Goal: Task Accomplishment & Management: Manage account settings

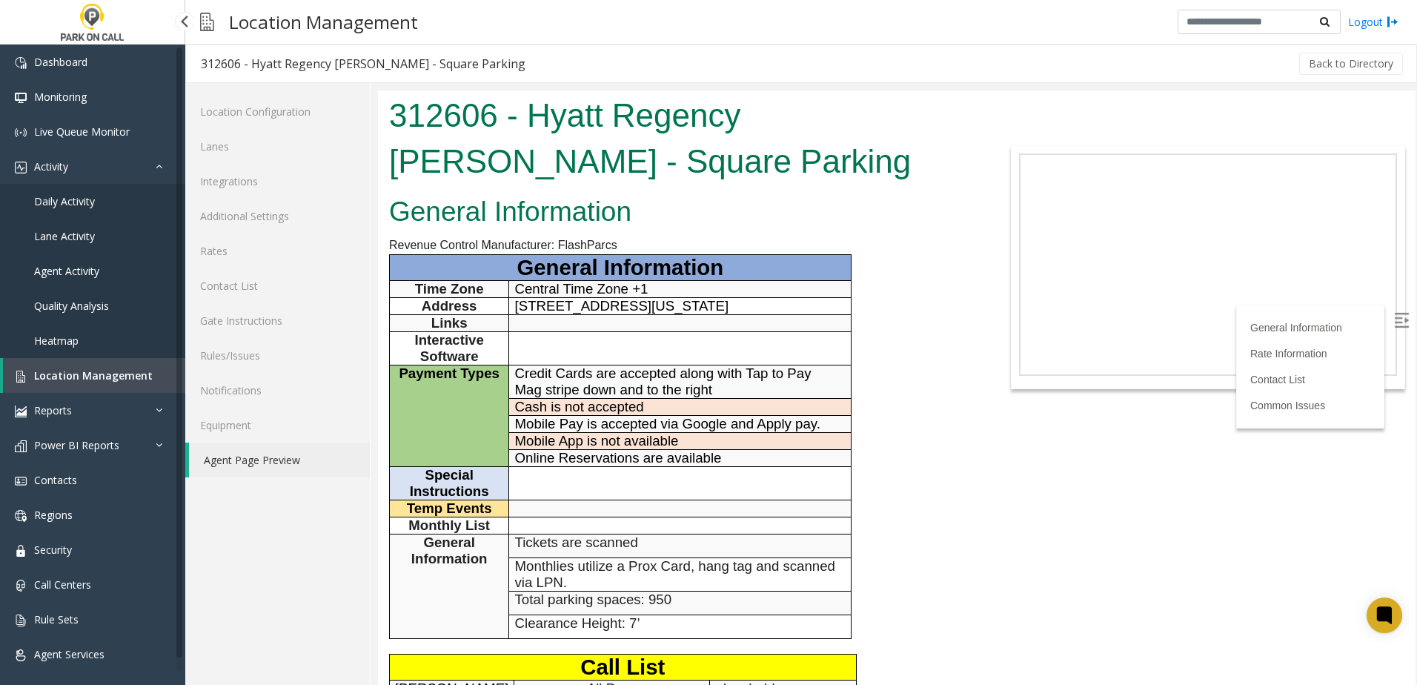
click at [125, 374] on span "Location Management" at bounding box center [93, 375] width 119 height 14
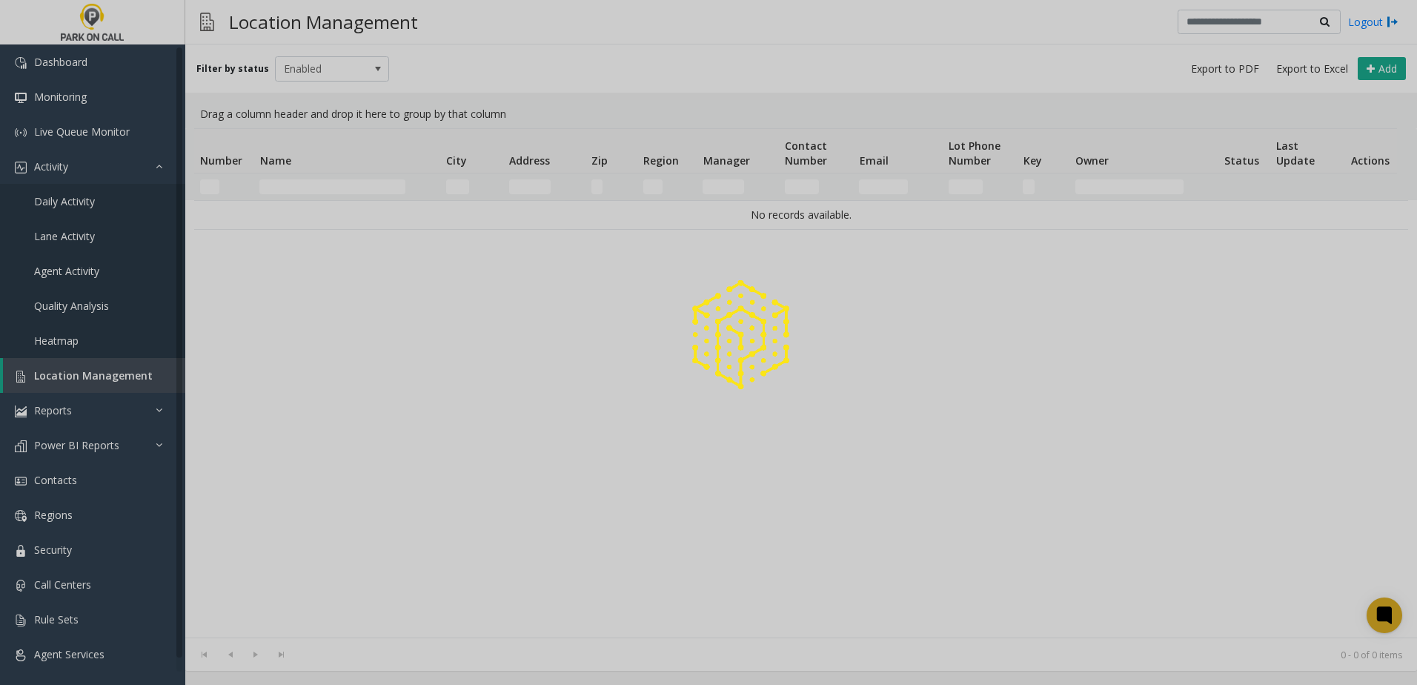
click at [341, 187] on div at bounding box center [708, 342] width 1417 height 685
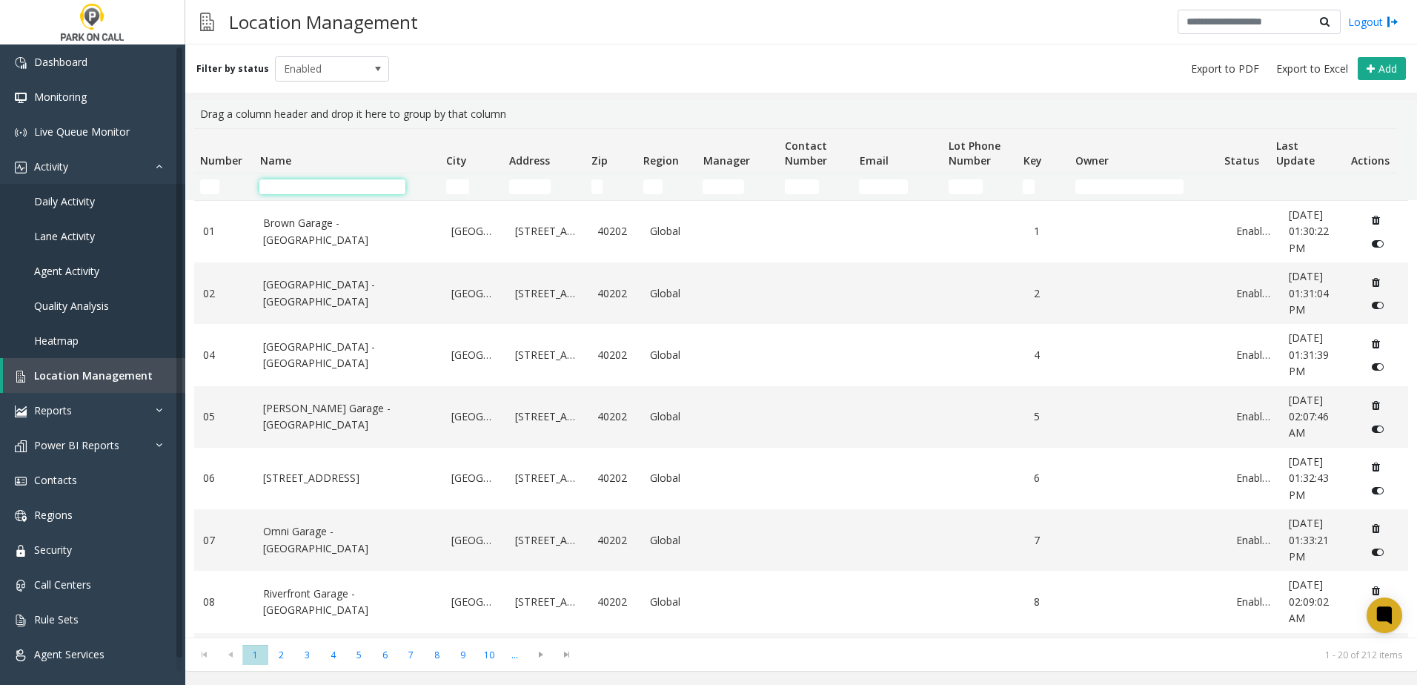
click at [319, 188] on input "Name Filter" at bounding box center [332, 186] width 146 height 15
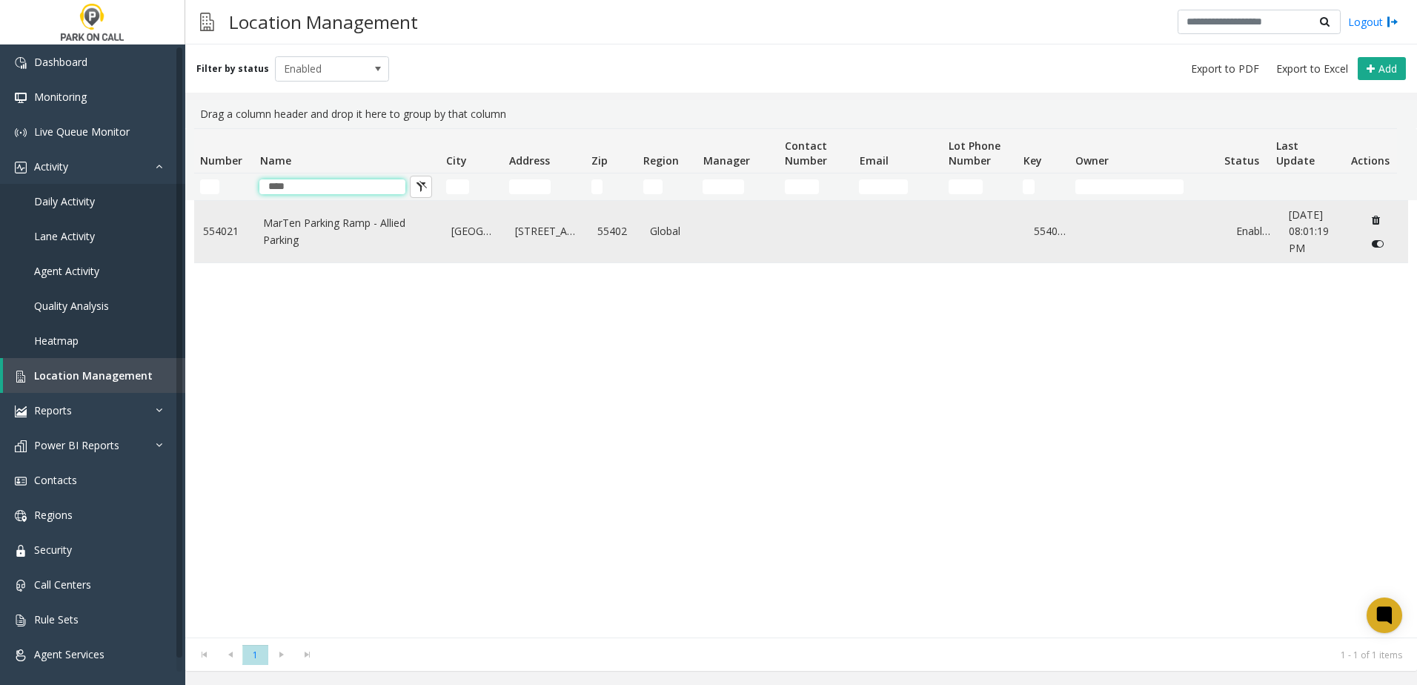
type input "****"
click at [311, 220] on link "MarTen Parking Ramp - Allied Parking" at bounding box center [348, 231] width 170 height 33
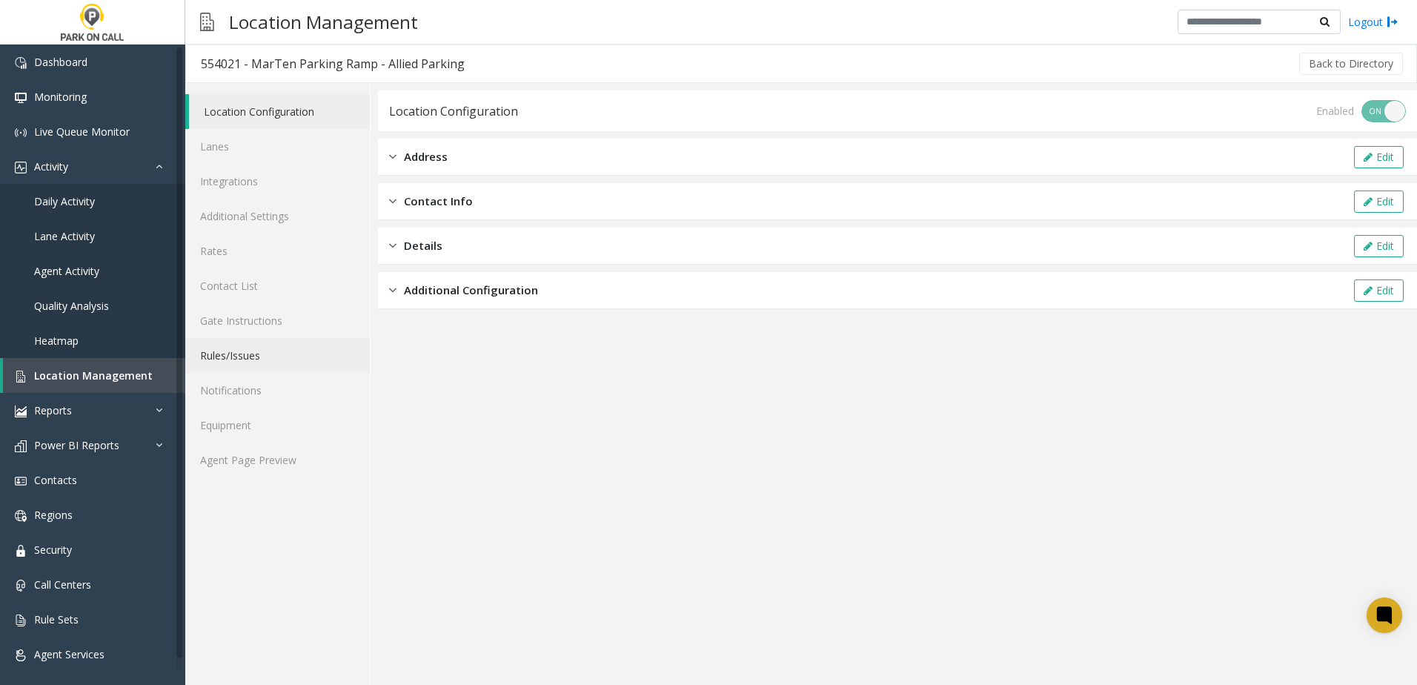
click at [253, 354] on link "Rules/Issues" at bounding box center [277, 355] width 185 height 35
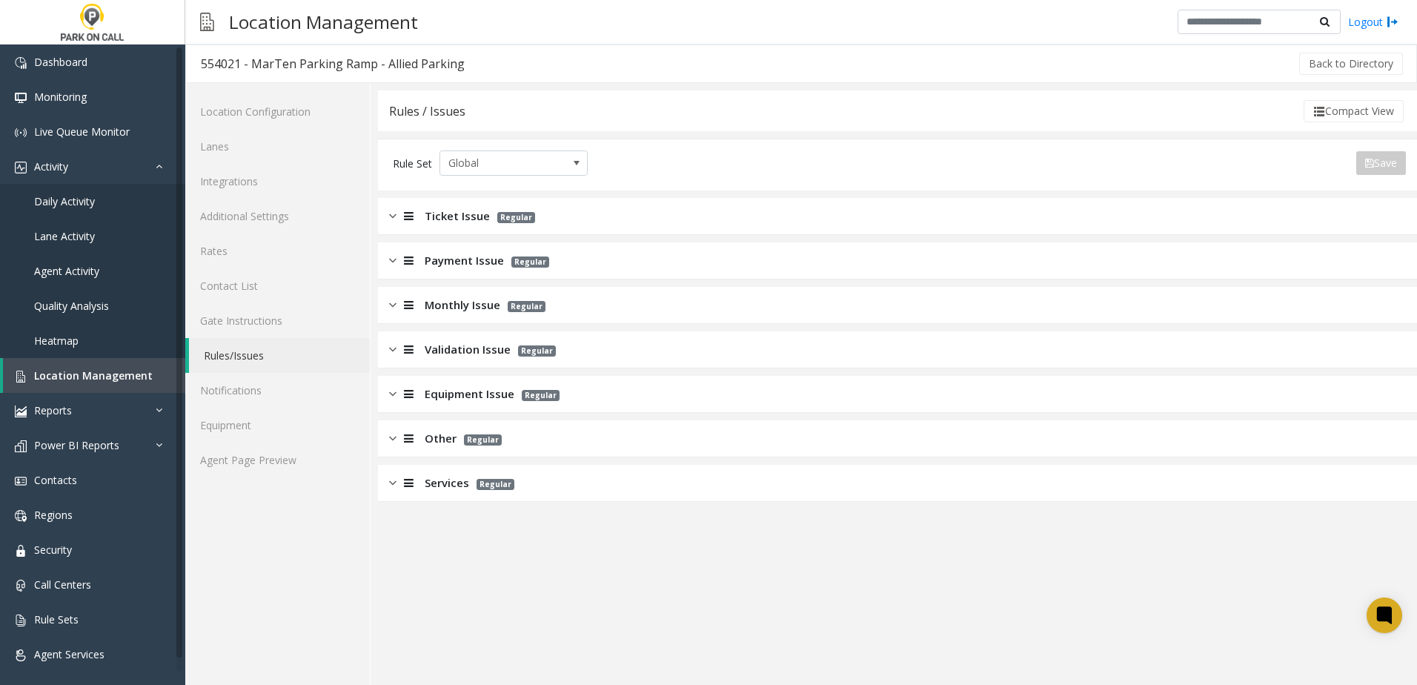
click at [470, 213] on span "Ticket Issue" at bounding box center [457, 216] width 65 height 17
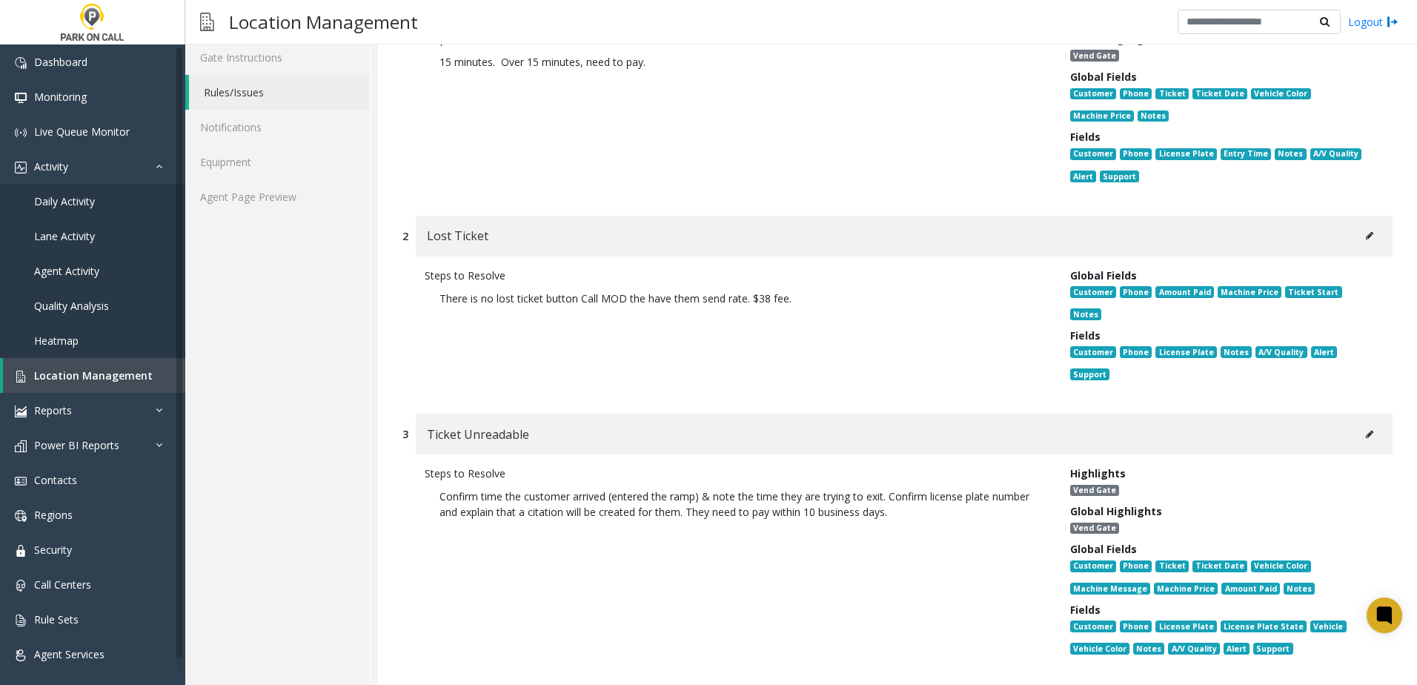
scroll to position [296, 0]
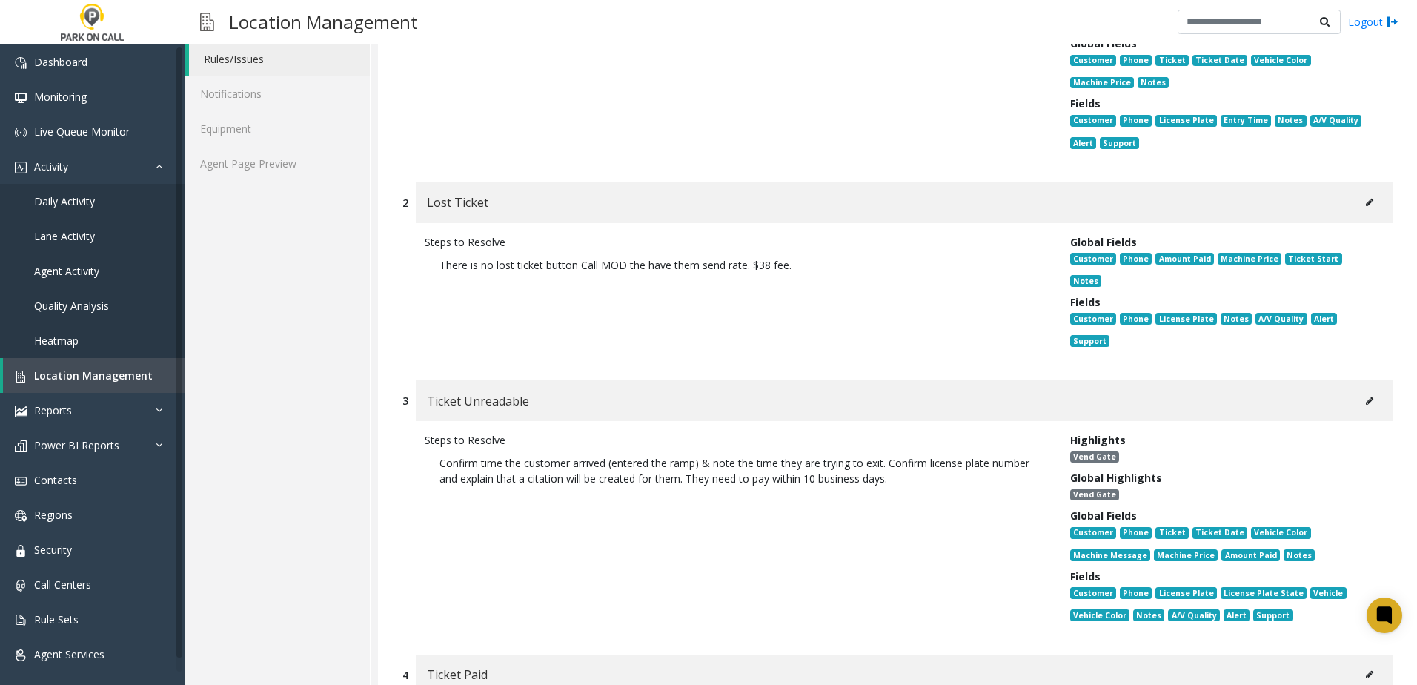
click at [887, 277] on p "There is no lost ticket button Call MOD the have them send rate. $38 fee." at bounding box center [736, 265] width 623 height 30
click at [1362, 390] on button at bounding box center [1370, 401] width 24 height 22
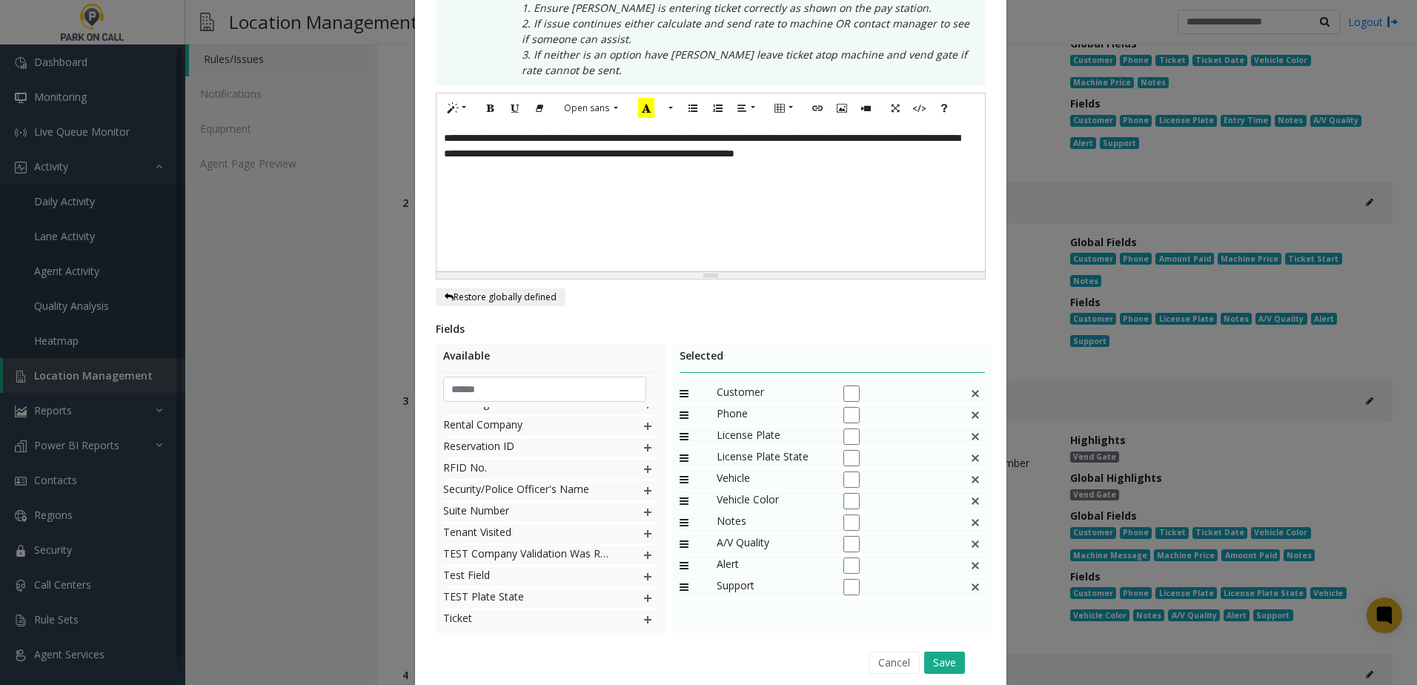
scroll to position [1186, 0]
click at [642, 564] on img at bounding box center [648, 563] width 12 height 19
click at [642, 541] on img at bounding box center [648, 541] width 12 height 19
click at [642, 585] on img at bounding box center [648, 584] width 12 height 19
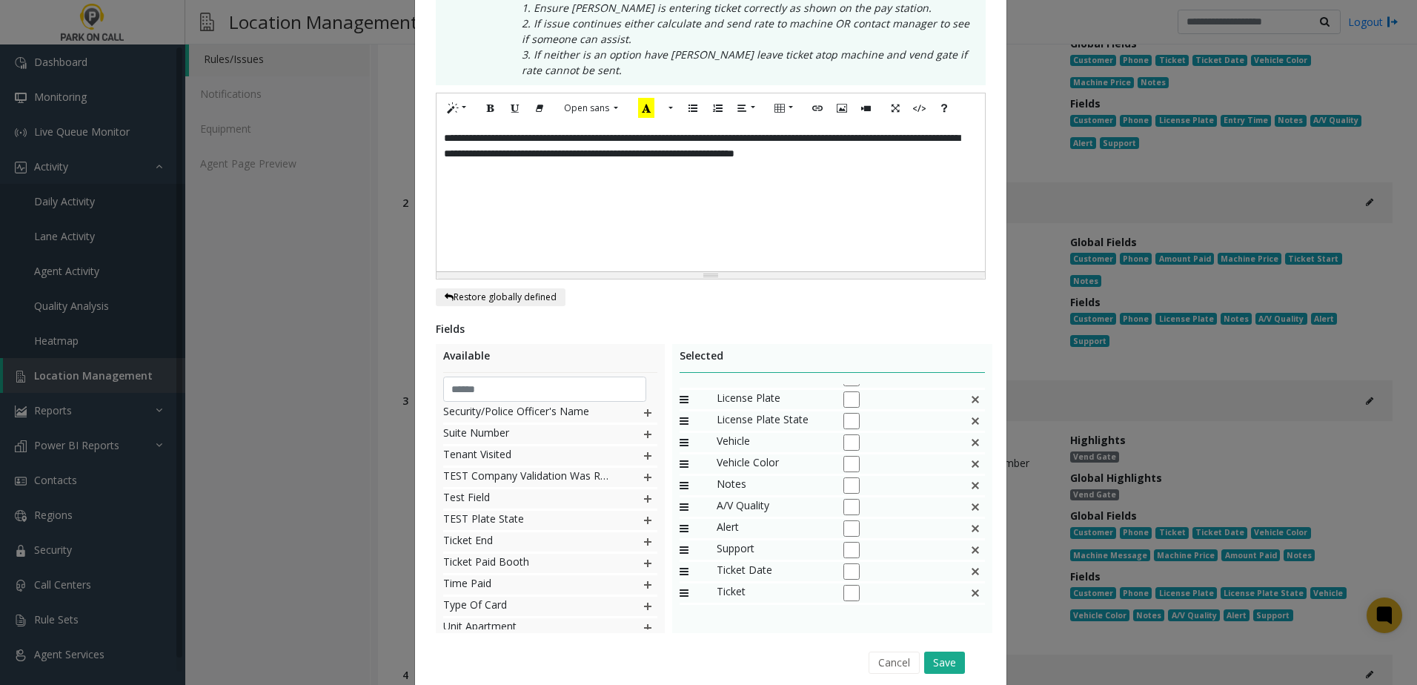
scroll to position [57, 0]
drag, startPoint x: 770, startPoint y: 552, endPoint x: 765, endPoint y: 397, distance: 155.0
drag, startPoint x: 749, startPoint y: 591, endPoint x: 765, endPoint y: 431, distance: 160.8
drag, startPoint x: 749, startPoint y: 591, endPoint x: 769, endPoint y: 436, distance: 156.9
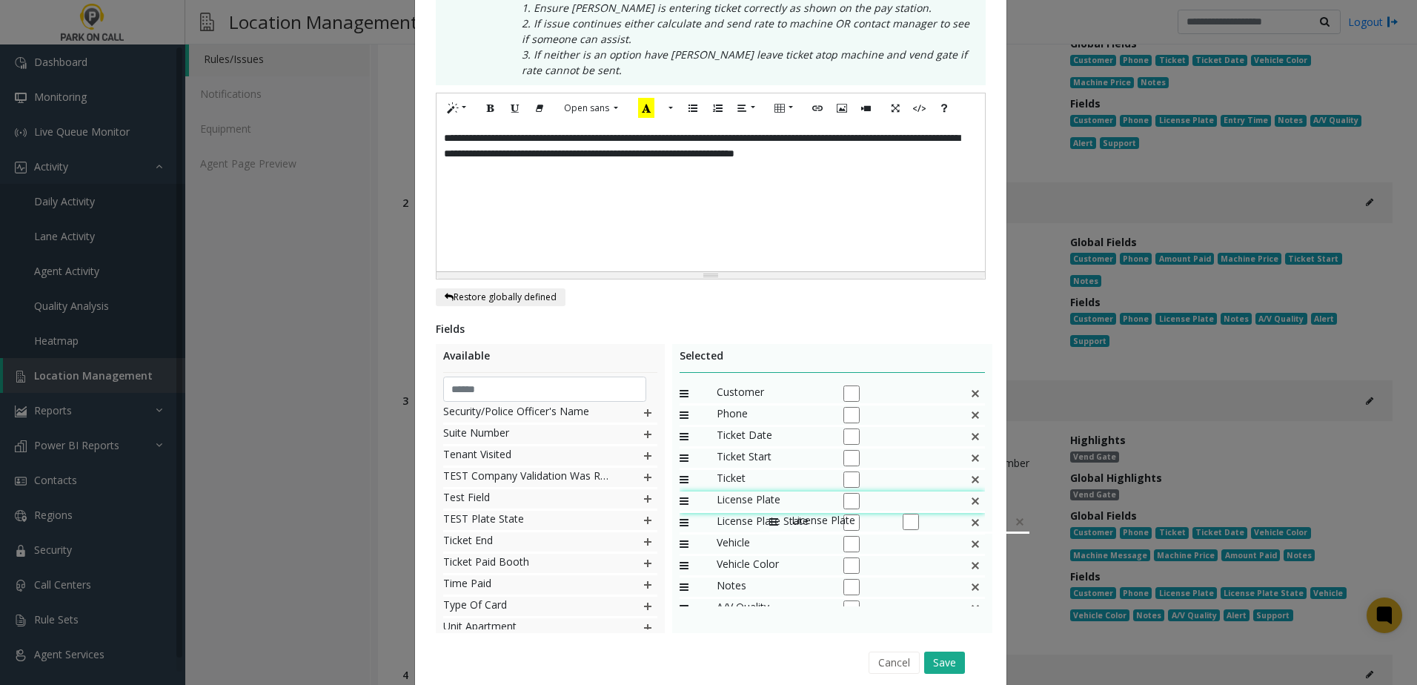
drag, startPoint x: 767, startPoint y: 435, endPoint x: 762, endPoint y: 505, distance: 69.9
click at [762, 505] on span "License Plate" at bounding box center [772, 500] width 111 height 19
drag, startPoint x: 720, startPoint y: 477, endPoint x: 737, endPoint y: 433, distance: 46.9
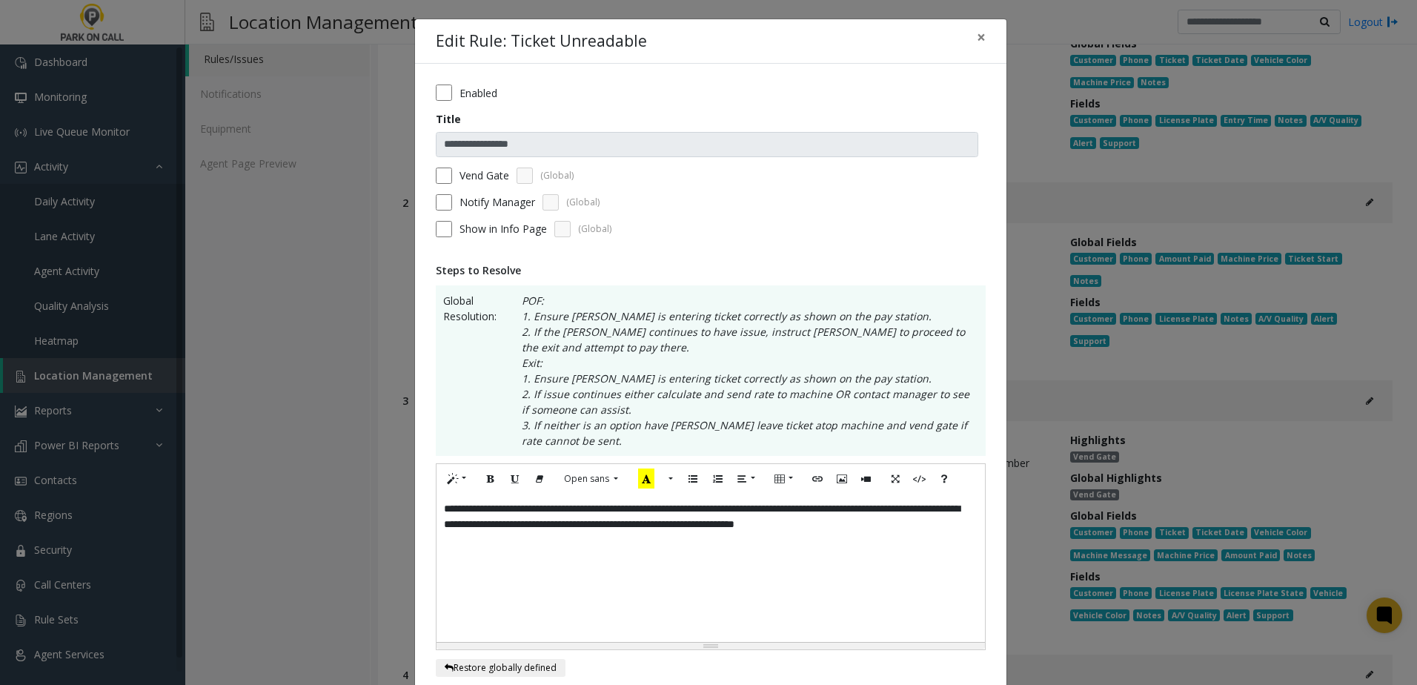
click at [440, 510] on div "**********" at bounding box center [711, 568] width 548 height 148
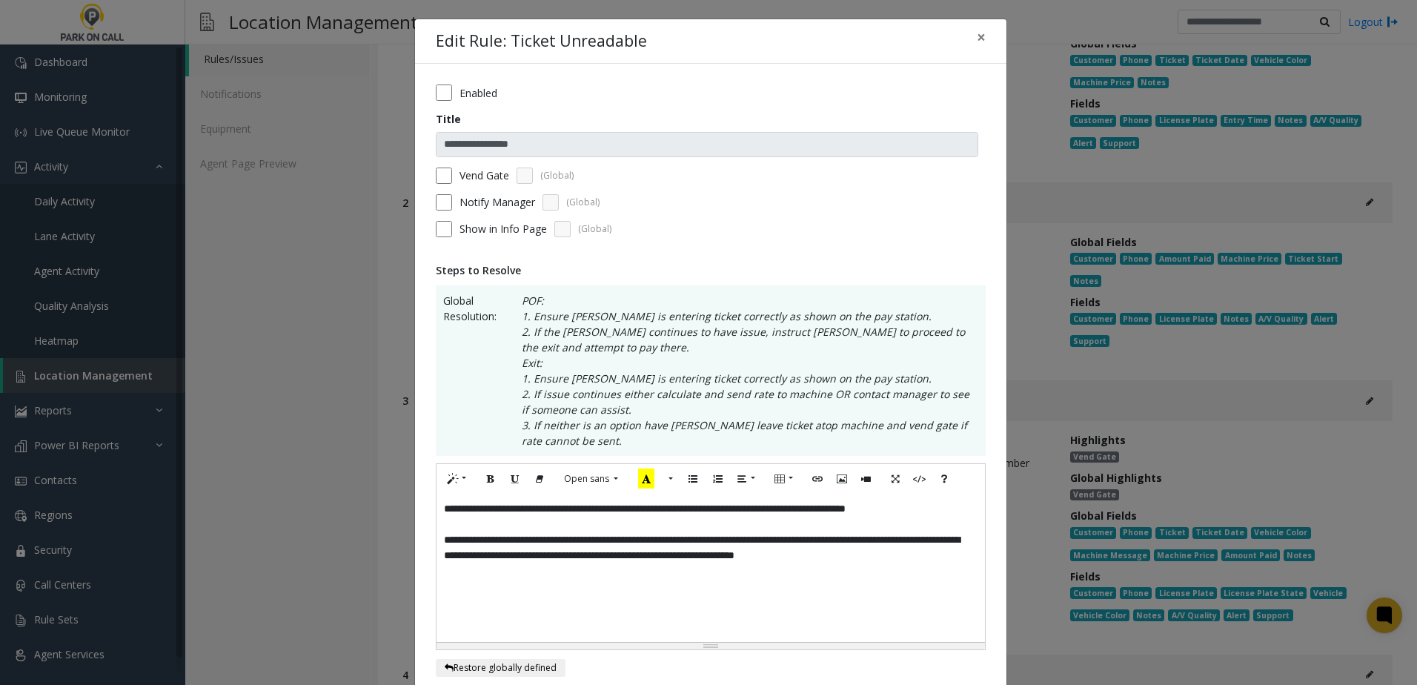
click at [437, 545] on div "**********" at bounding box center [711, 568] width 548 height 148
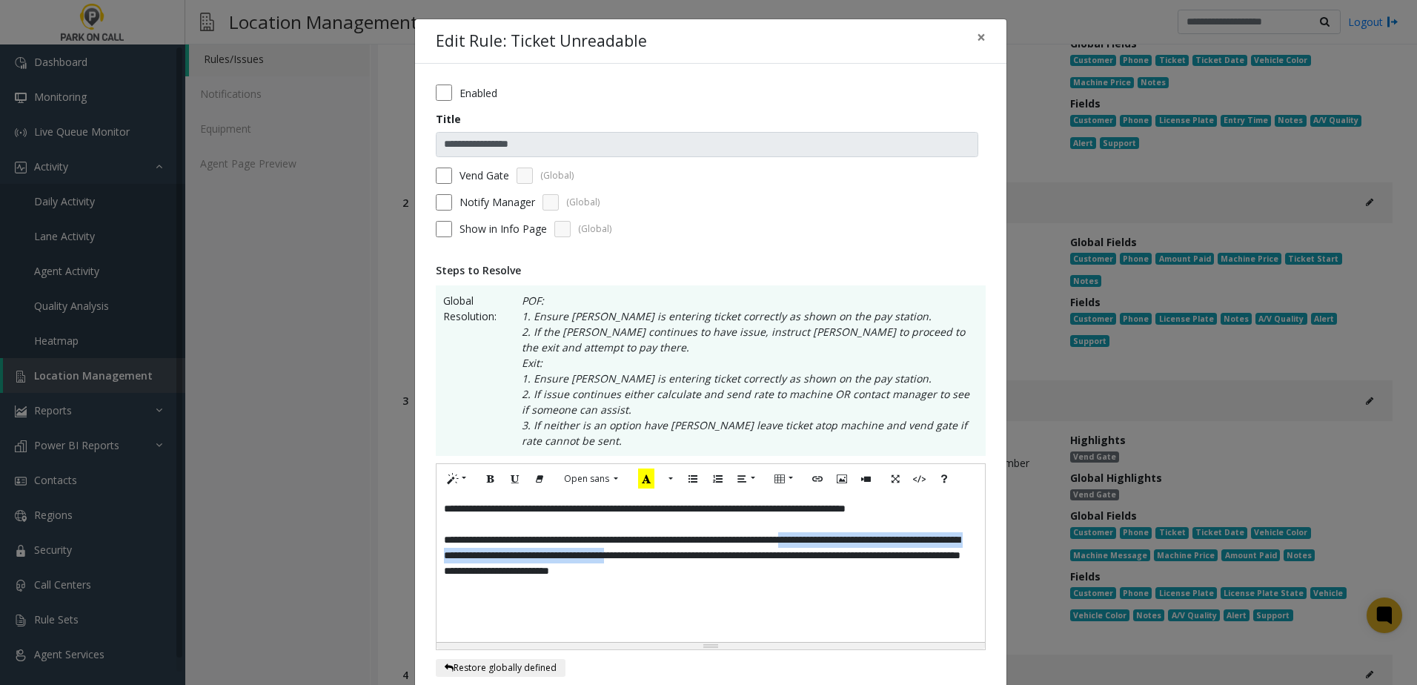
drag, startPoint x: 802, startPoint y: 558, endPoint x: 861, endPoint y: 539, distance: 62.3
click at [861, 539] on p "**********" at bounding box center [711, 555] width 534 height 47
copy p "**********"
click at [960, 512] on p "**********" at bounding box center [711, 509] width 534 height 16
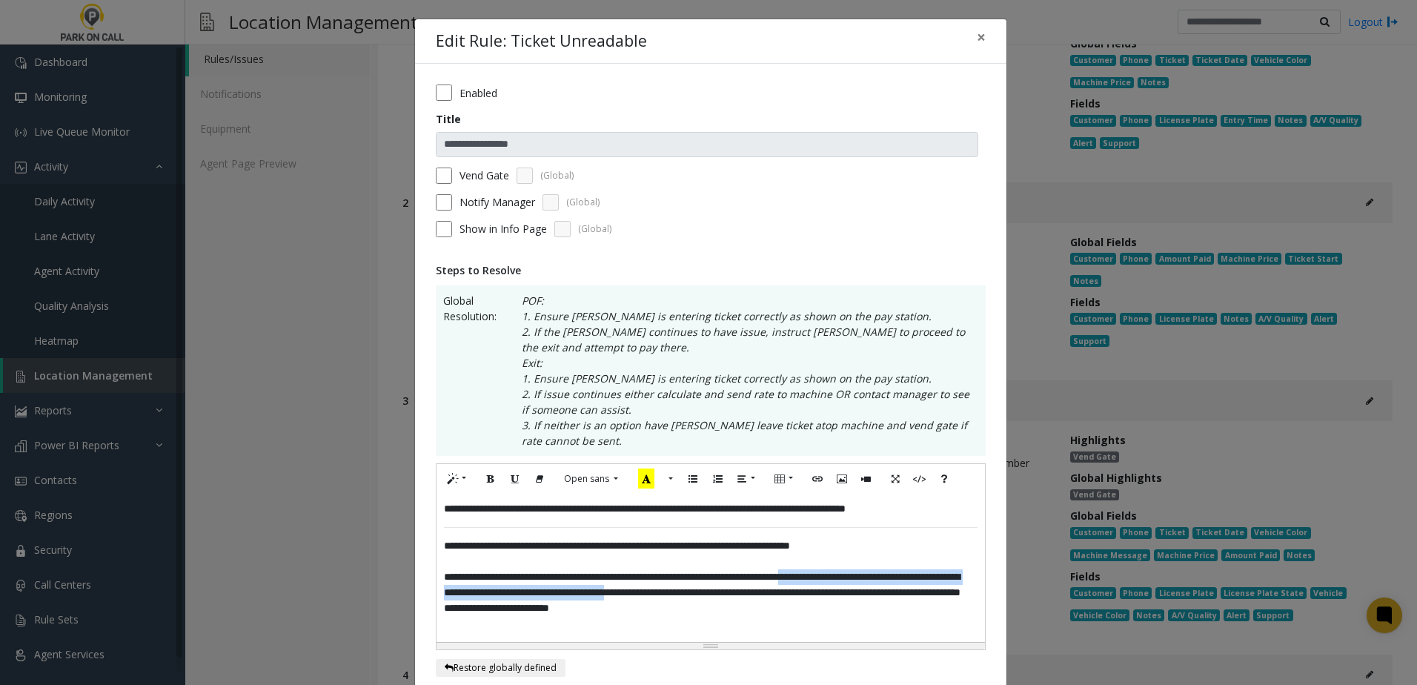
drag, startPoint x: 803, startPoint y: 594, endPoint x: 860, endPoint y: 575, distance: 60.2
click at [860, 575] on p "**********" at bounding box center [711, 592] width 534 height 47
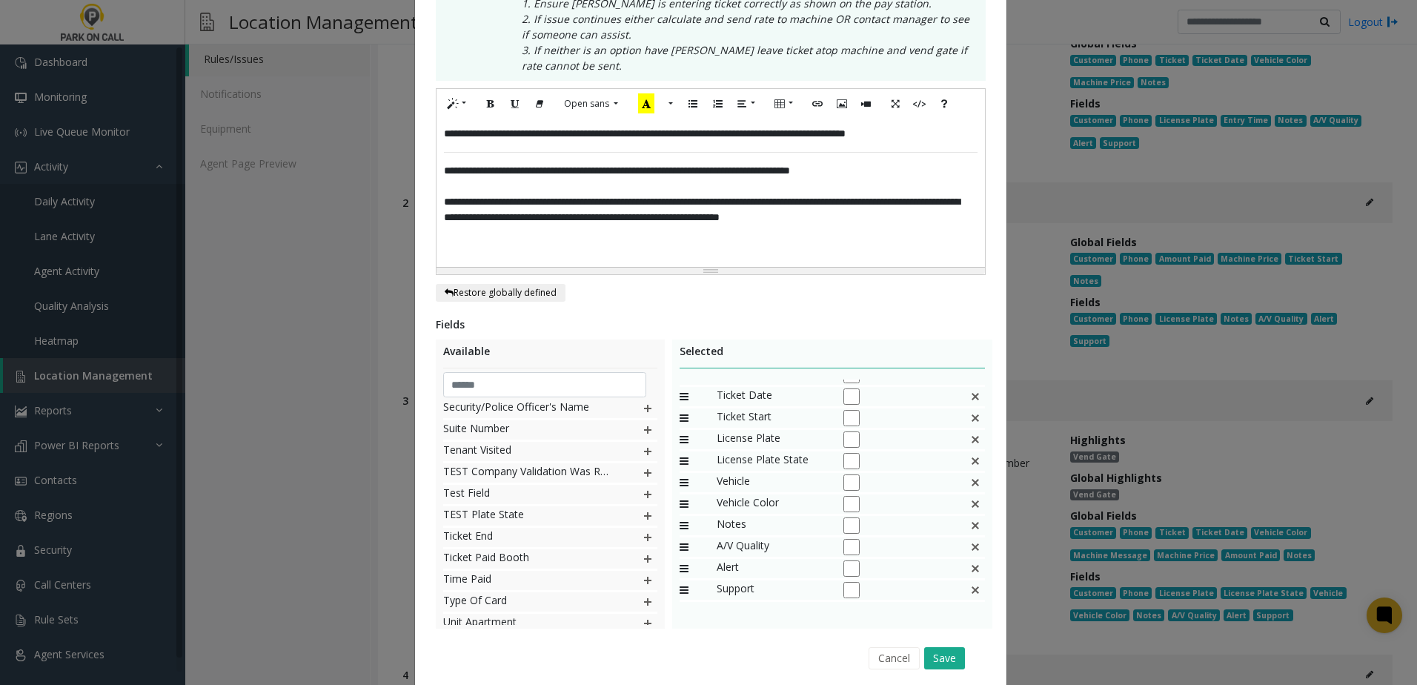
scroll to position [429, 0]
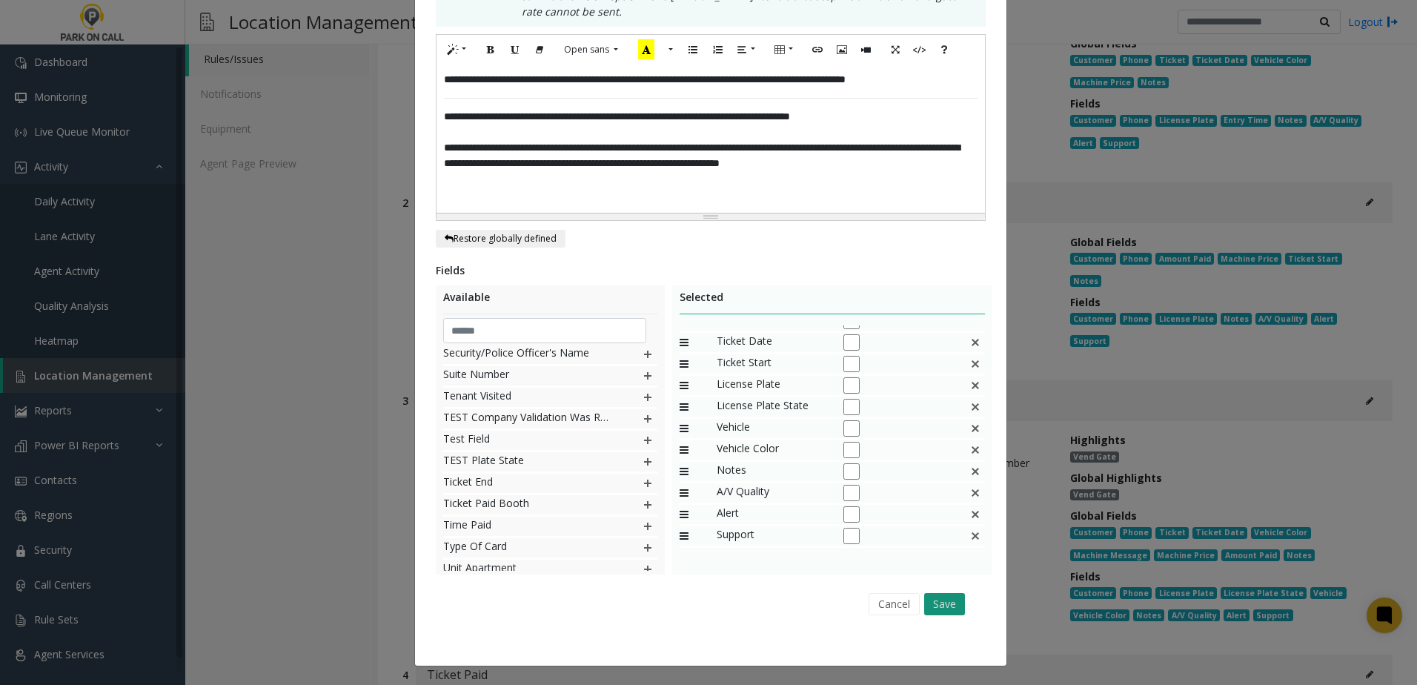
click at [939, 598] on button "Save" at bounding box center [944, 604] width 41 height 22
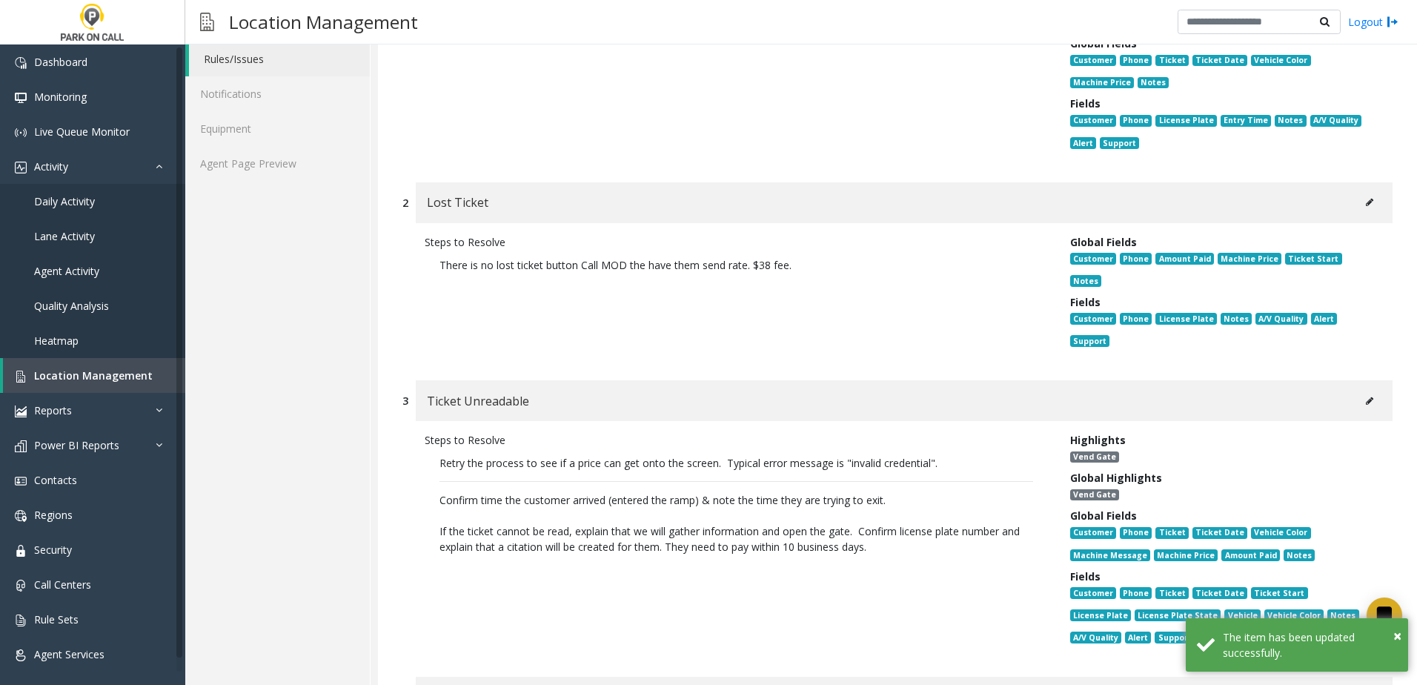
click at [706, 311] on div "Steps to Resolve There is no lost ticket button Call MOD the have them send rat…" at bounding box center [737, 294] width 646 height 121
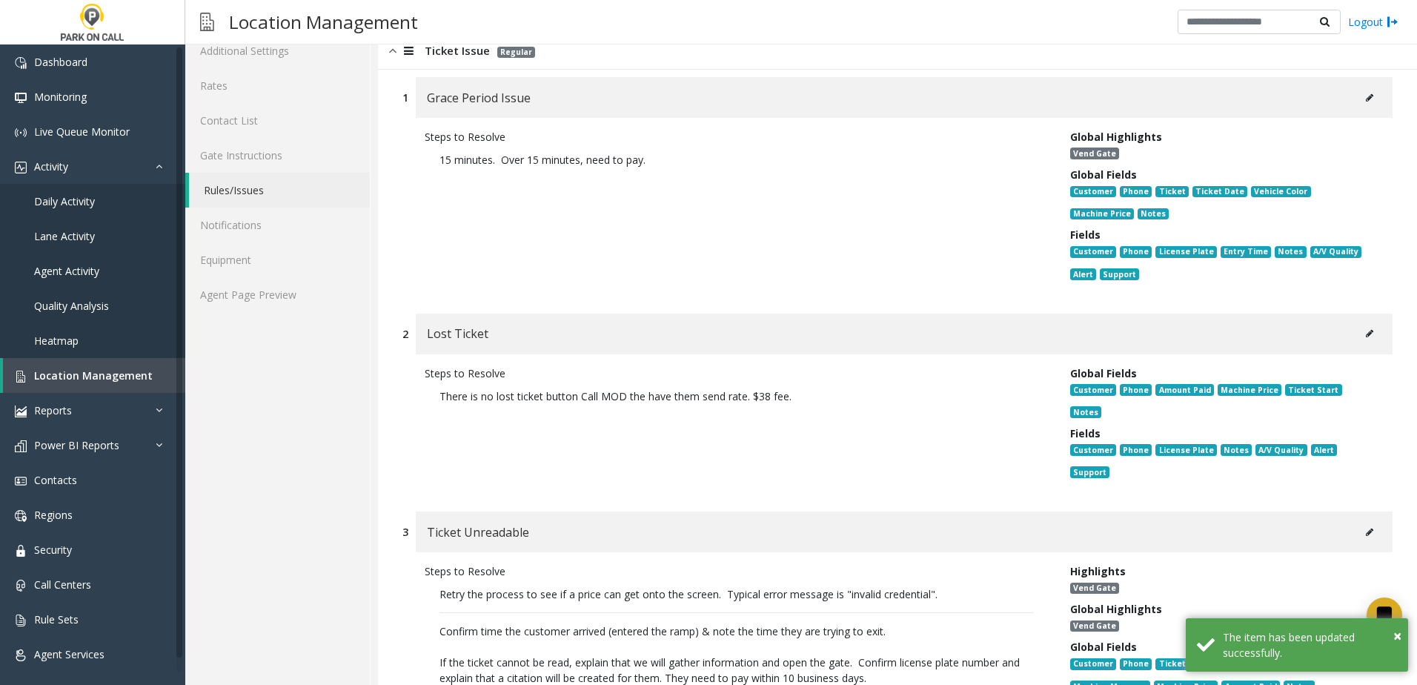
scroll to position [0, 0]
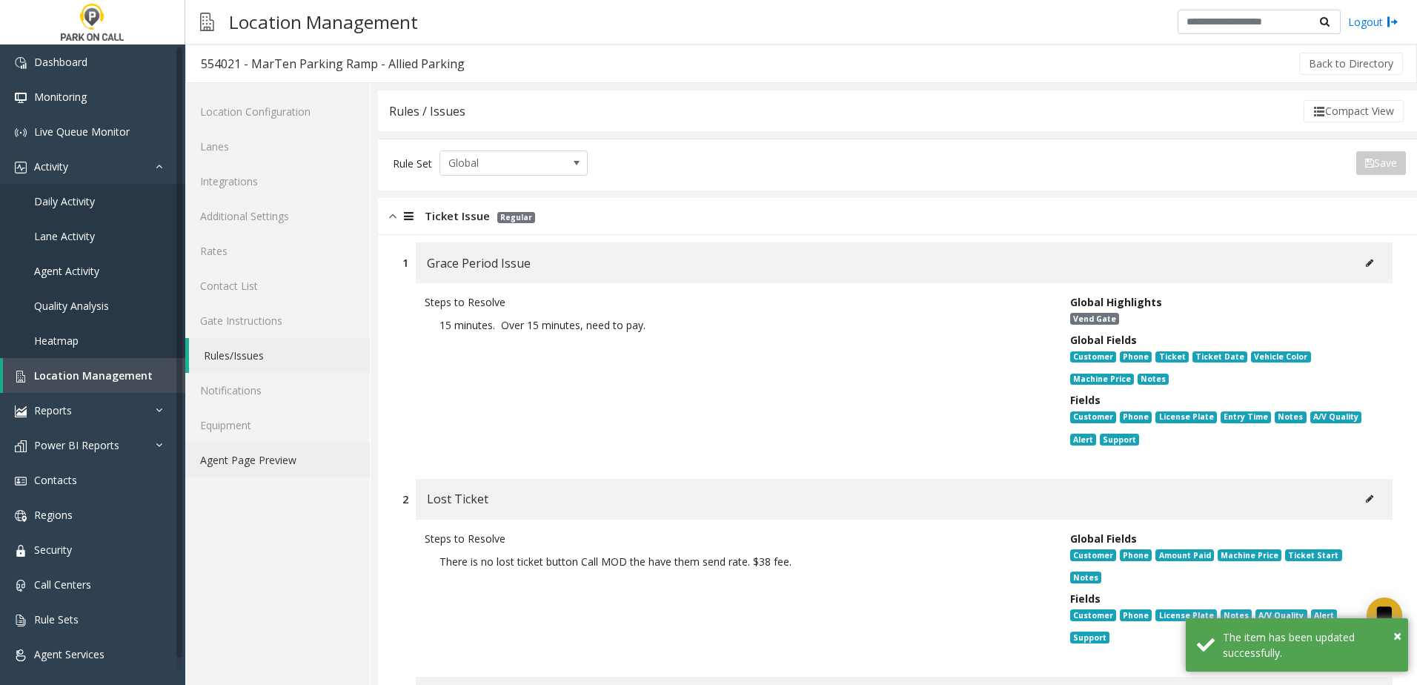
click at [294, 468] on link "Agent Page Preview" at bounding box center [277, 459] width 185 height 35
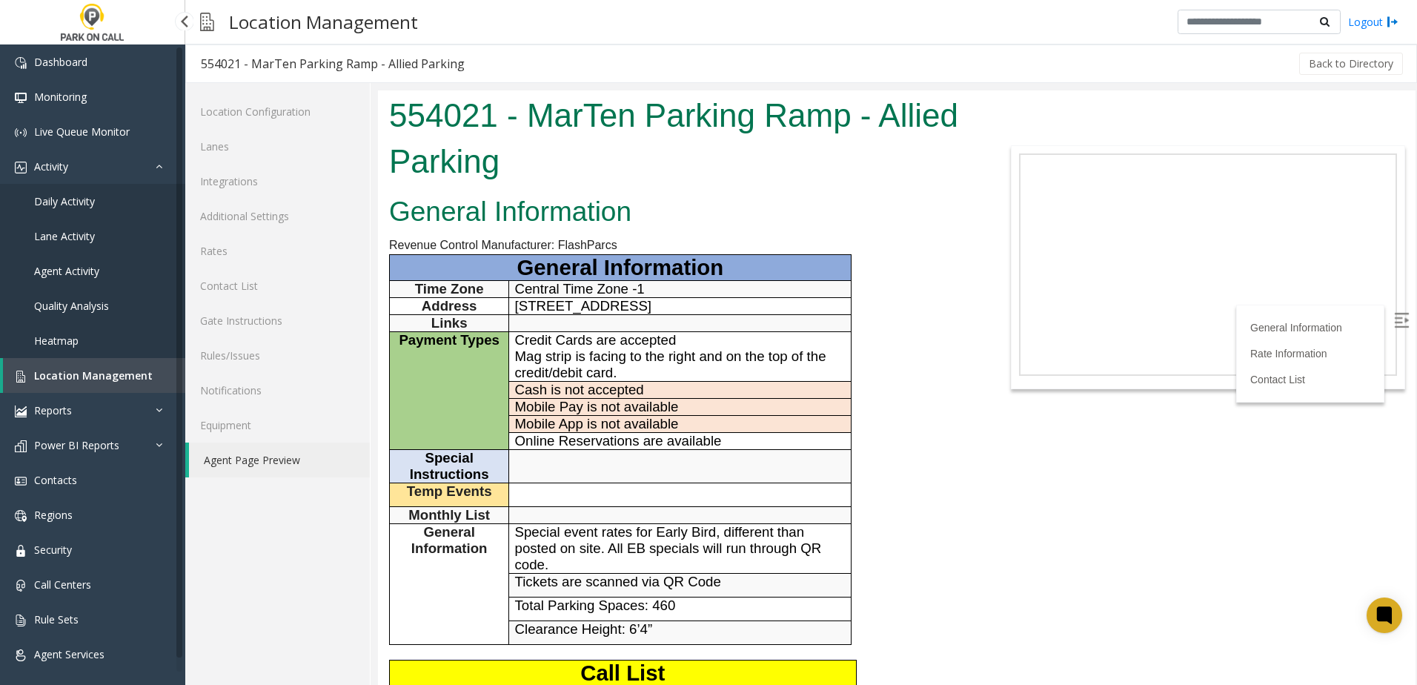
click at [116, 372] on span "Location Management" at bounding box center [93, 375] width 119 height 14
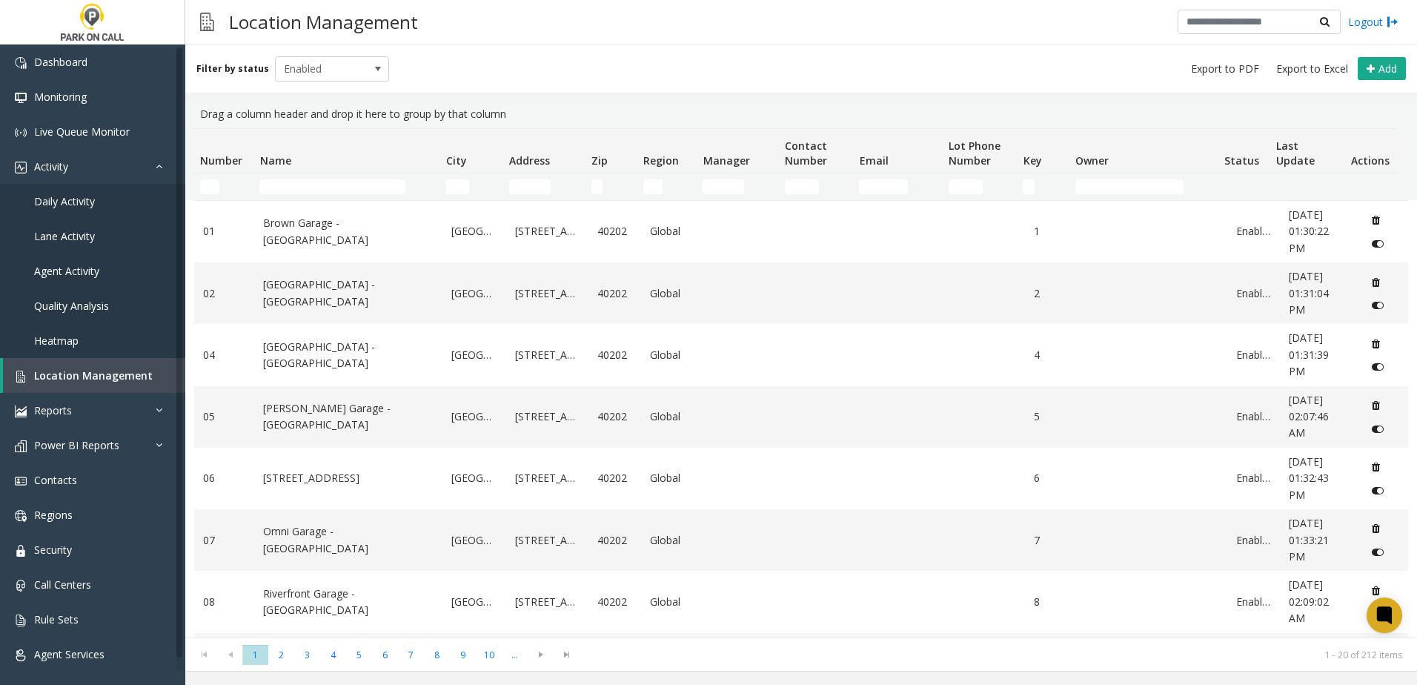
click at [310, 199] on td "Name Filter" at bounding box center [346, 186] width 186 height 27
click at [311, 186] on input "Name Filter" at bounding box center [332, 186] width 146 height 15
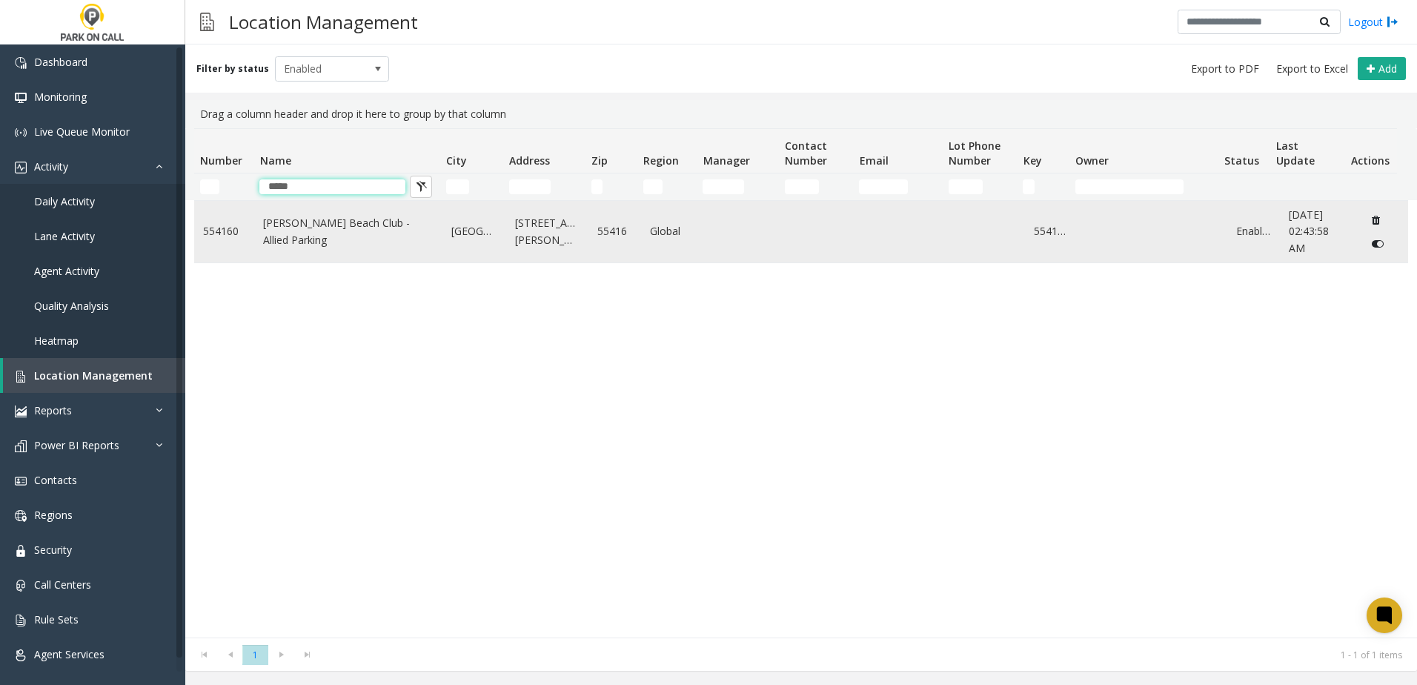
type input "*****"
click at [292, 231] on link "[PERSON_NAME] Beach Club - Allied Parking" at bounding box center [348, 231] width 170 height 33
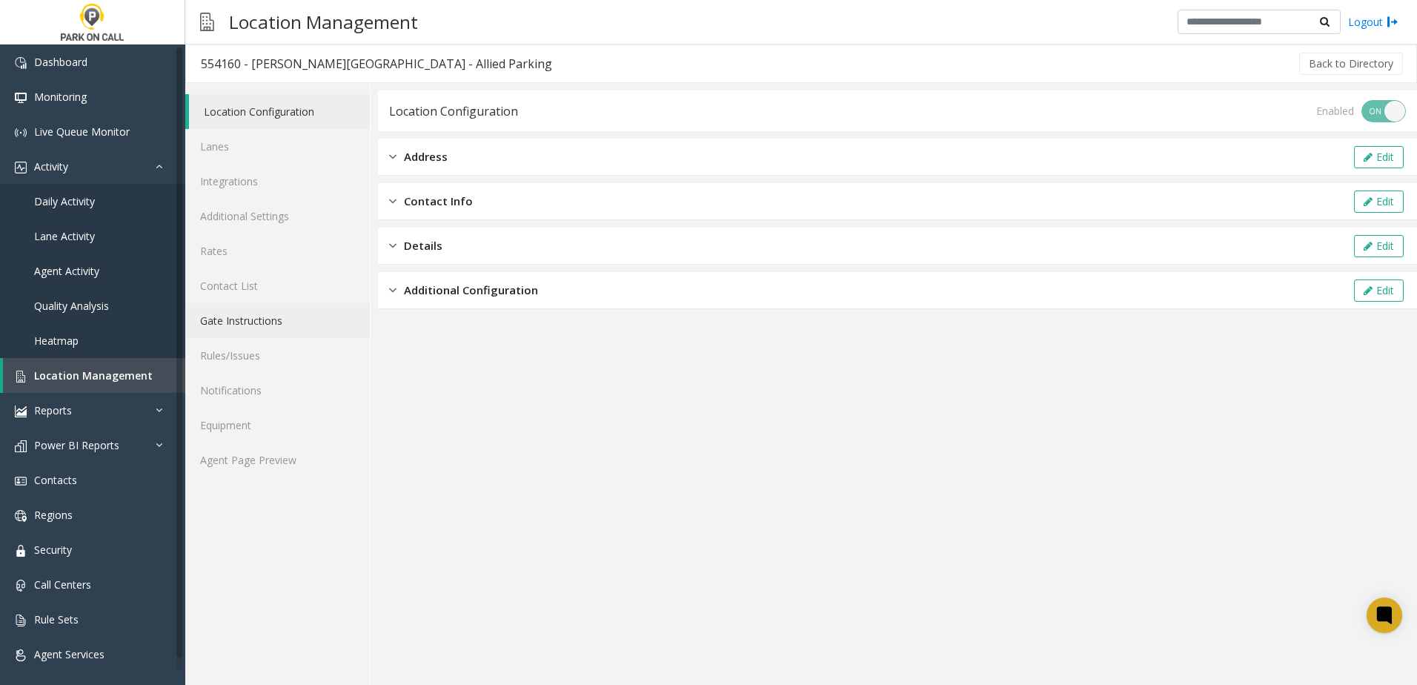
click at [279, 330] on link "Gate Instructions" at bounding box center [277, 320] width 185 height 35
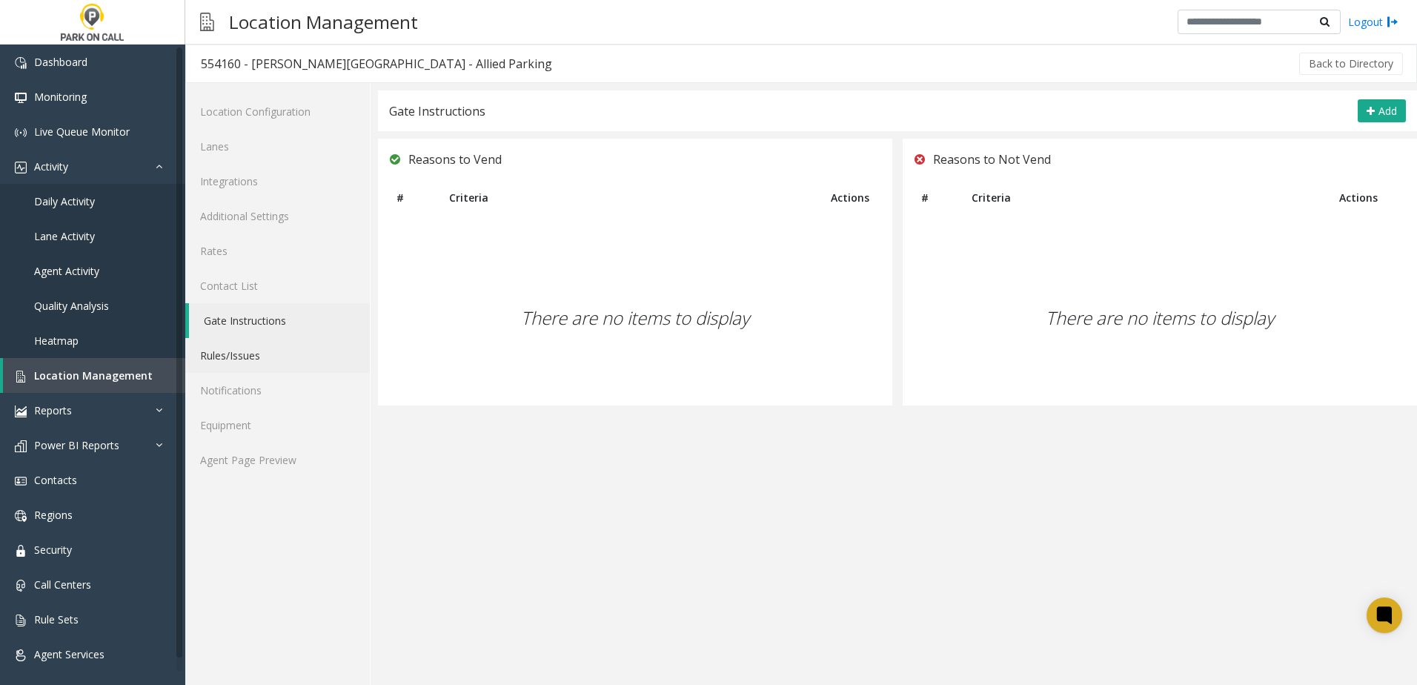
click at [268, 356] on link "Rules/Issues" at bounding box center [277, 355] width 185 height 35
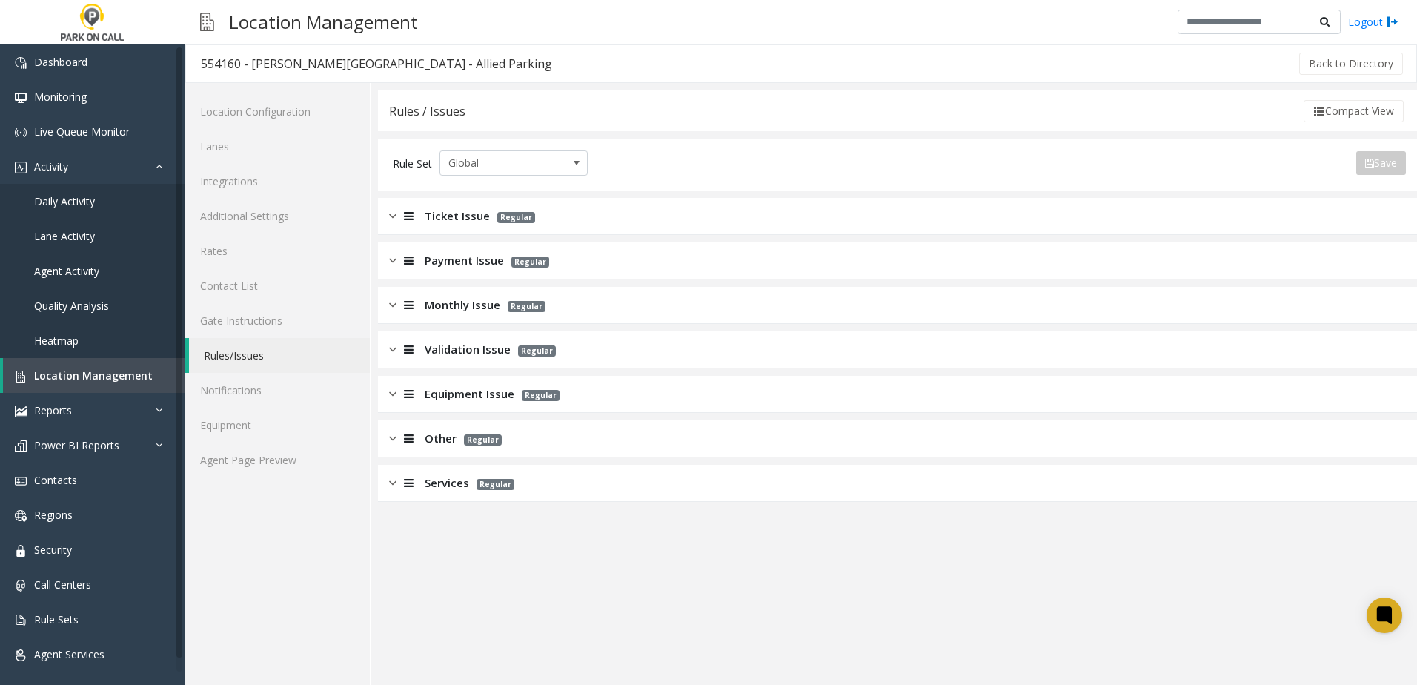
click at [474, 390] on span "Equipment Issue" at bounding box center [470, 393] width 90 height 17
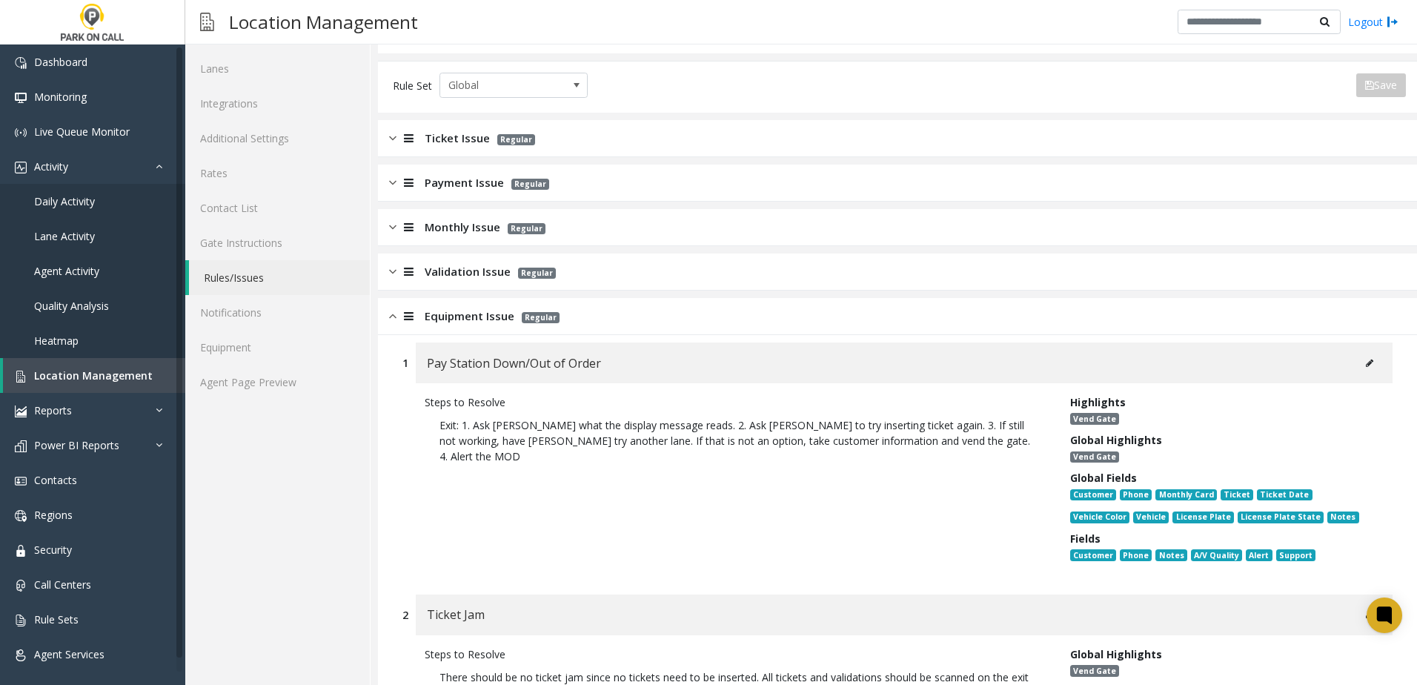
scroll to position [222, 0]
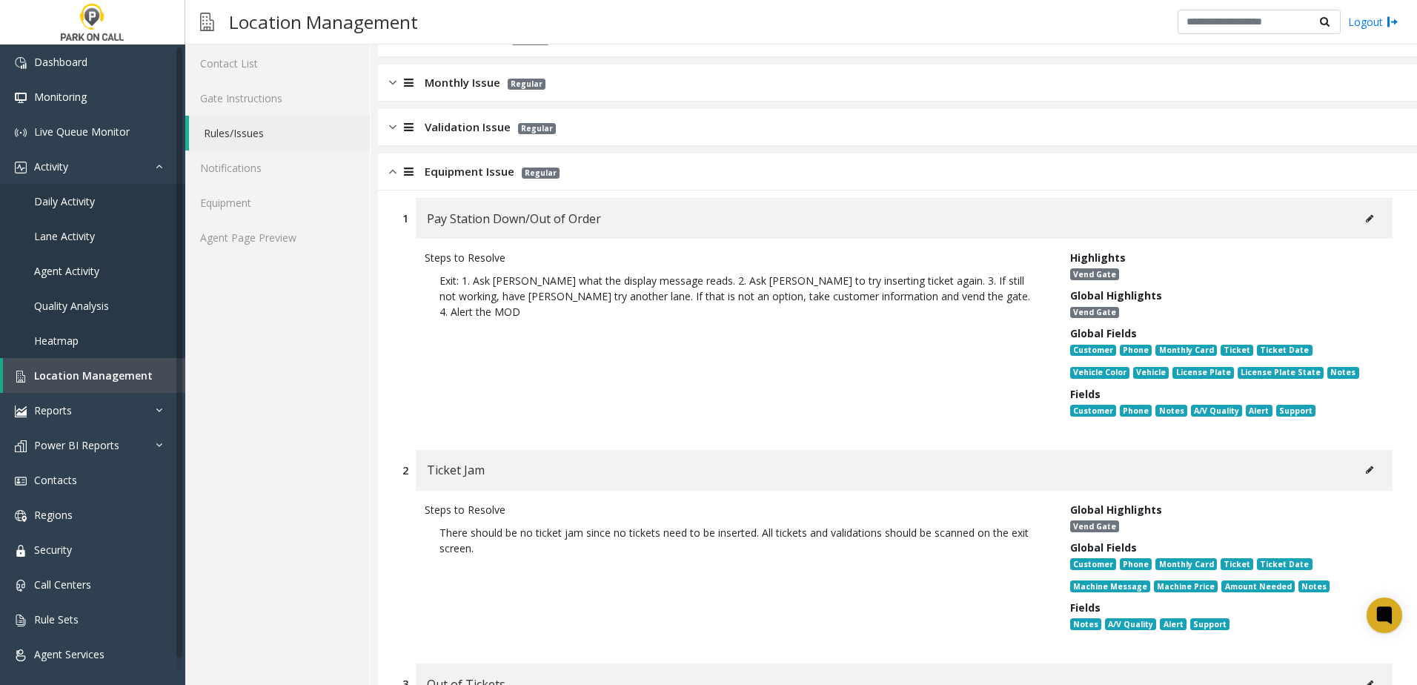
click at [1355, 229] on div "Pay Station Down/Out of Order" at bounding box center [904, 218] width 977 height 41
click at [1366, 216] on icon at bounding box center [1369, 218] width 7 height 9
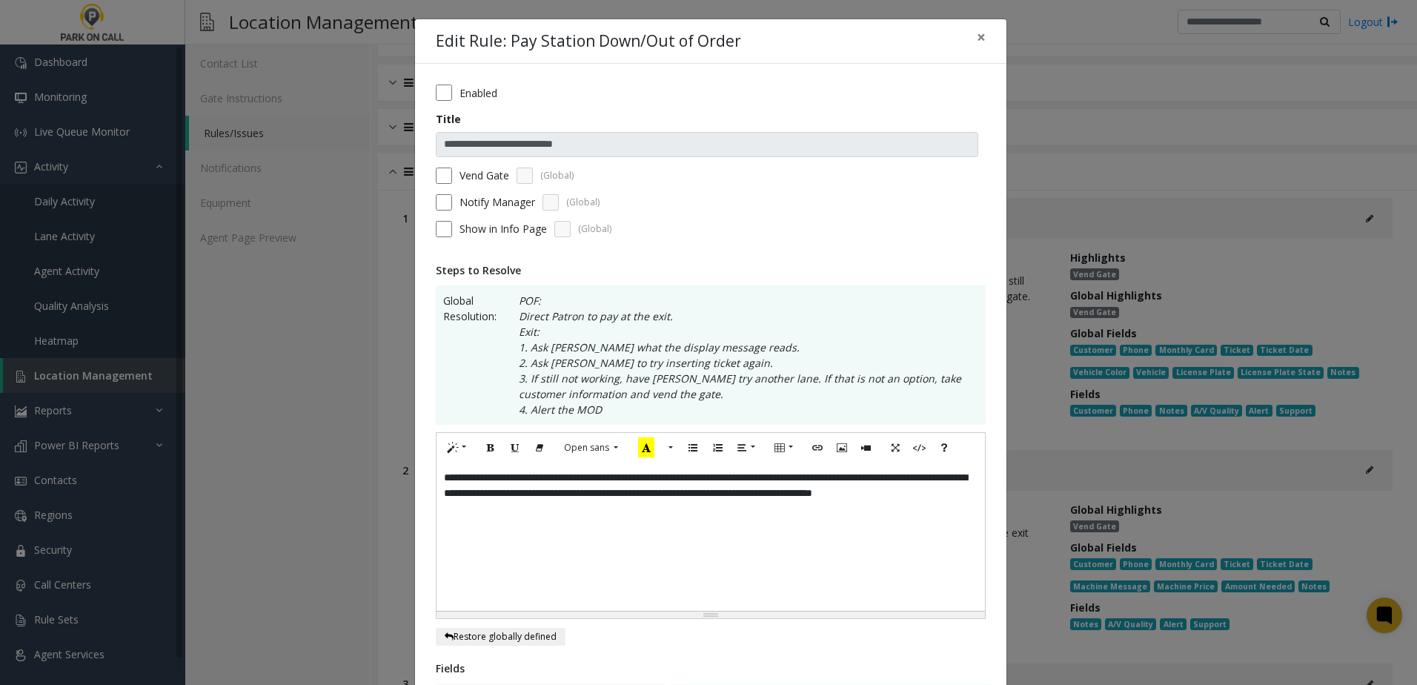
click at [558, 514] on div "**********" at bounding box center [711, 536] width 548 height 148
drag, startPoint x: 752, startPoint y: 538, endPoint x: 258, endPoint y: 557, distance: 494.7
click at [258, 557] on div "**********" at bounding box center [708, 342] width 1417 height 685
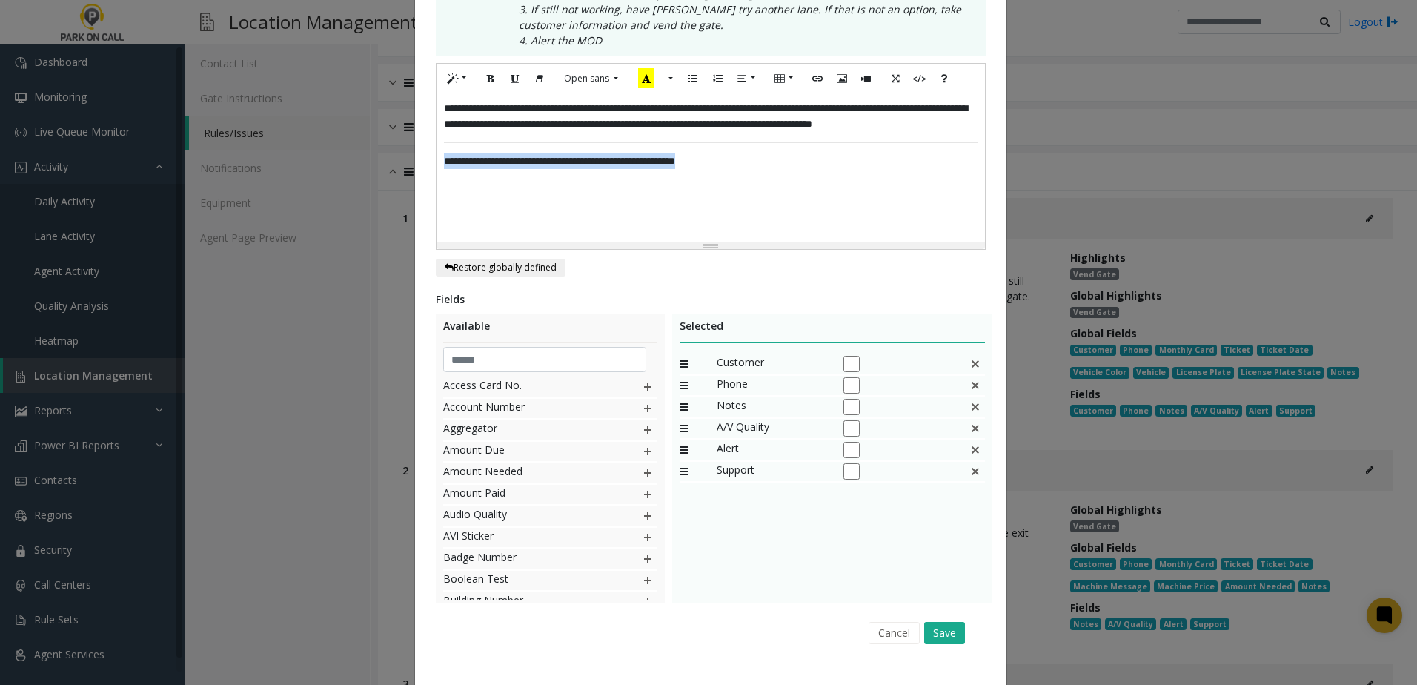
scroll to position [371, 0]
click at [942, 631] on button "Save" at bounding box center [944, 631] width 41 height 22
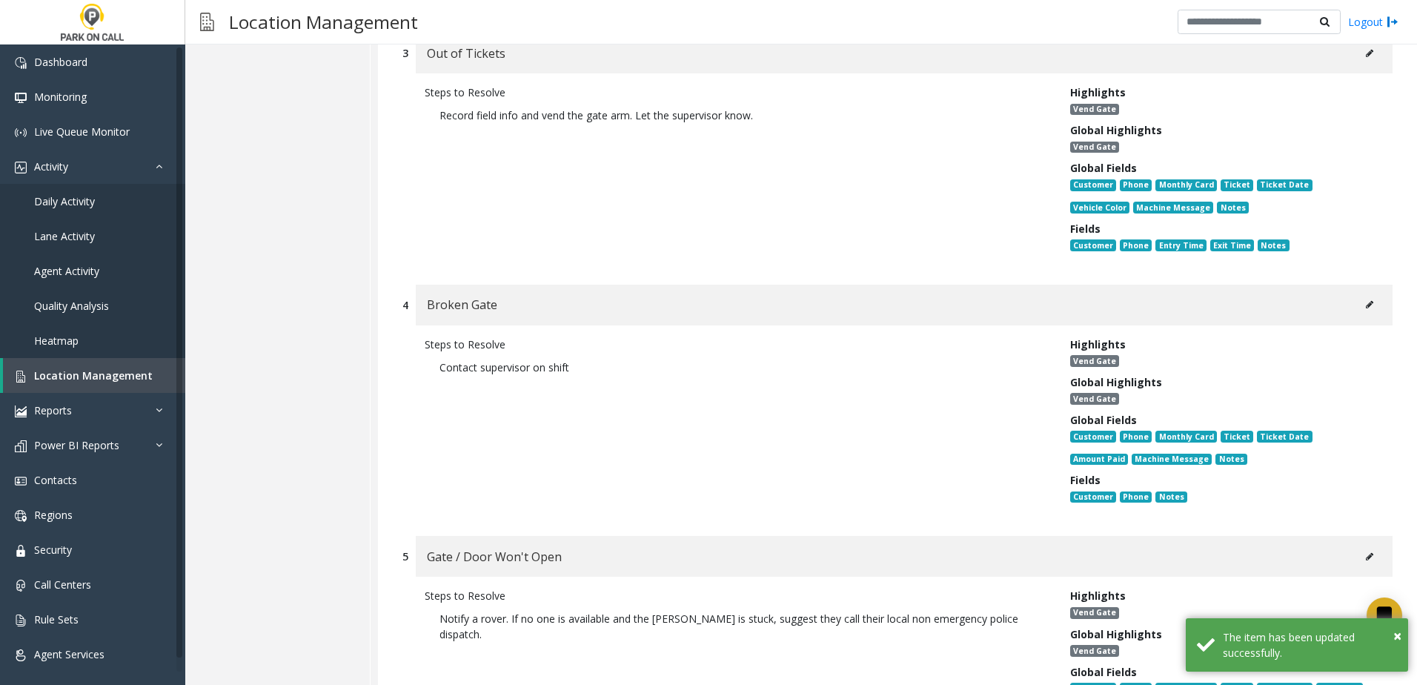
scroll to position [963, 0]
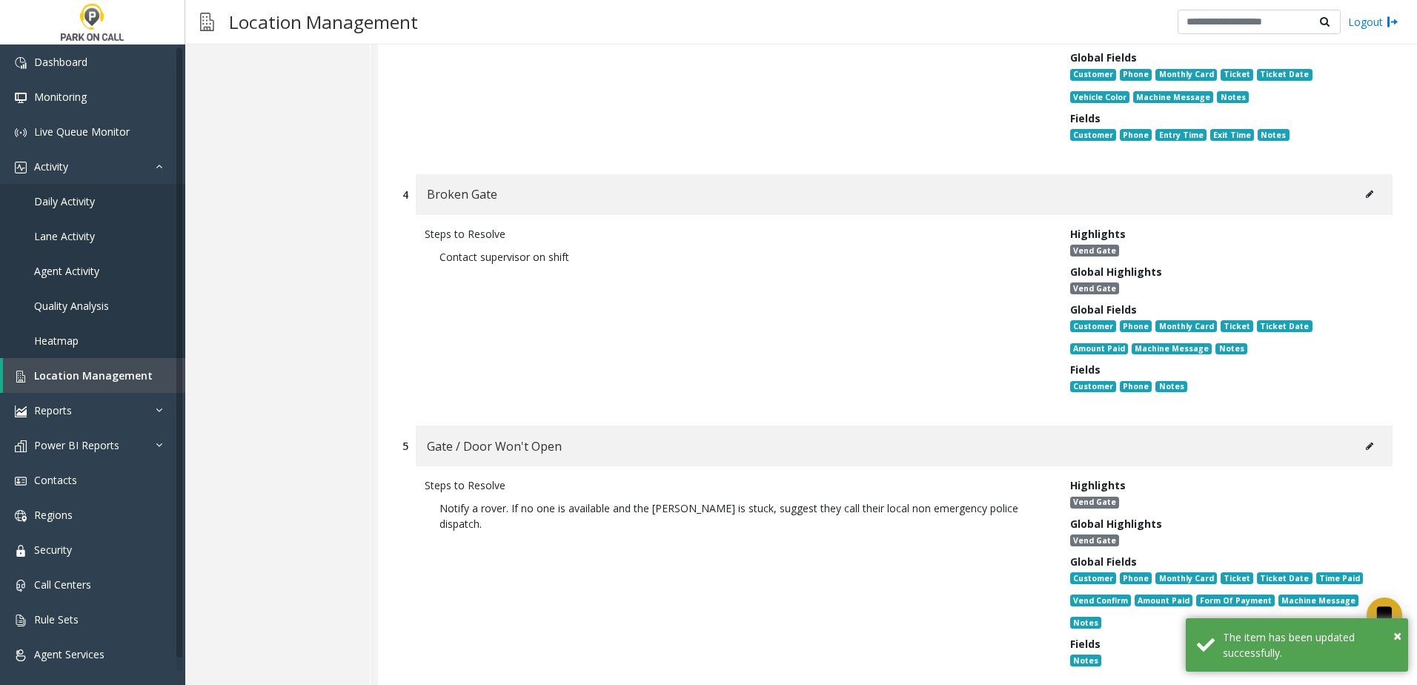
click at [1358, 193] on button at bounding box center [1370, 194] width 24 height 22
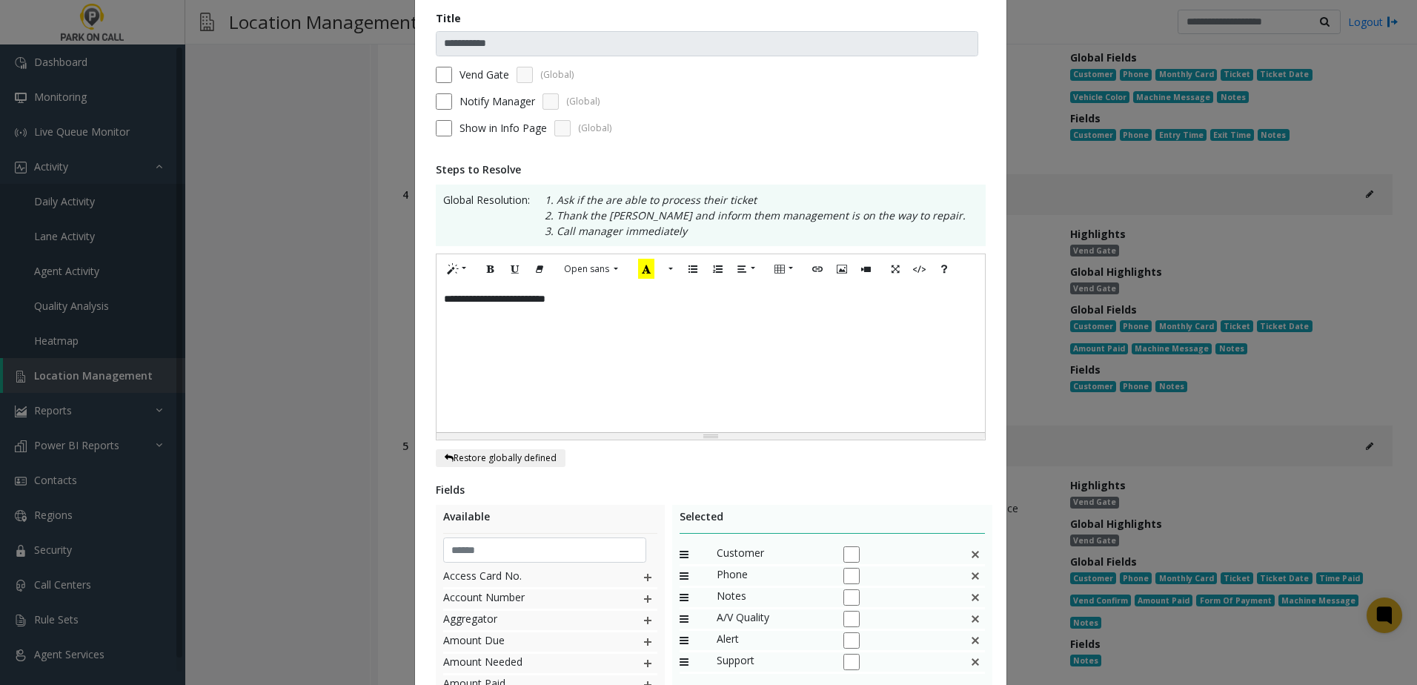
scroll to position [320, 0]
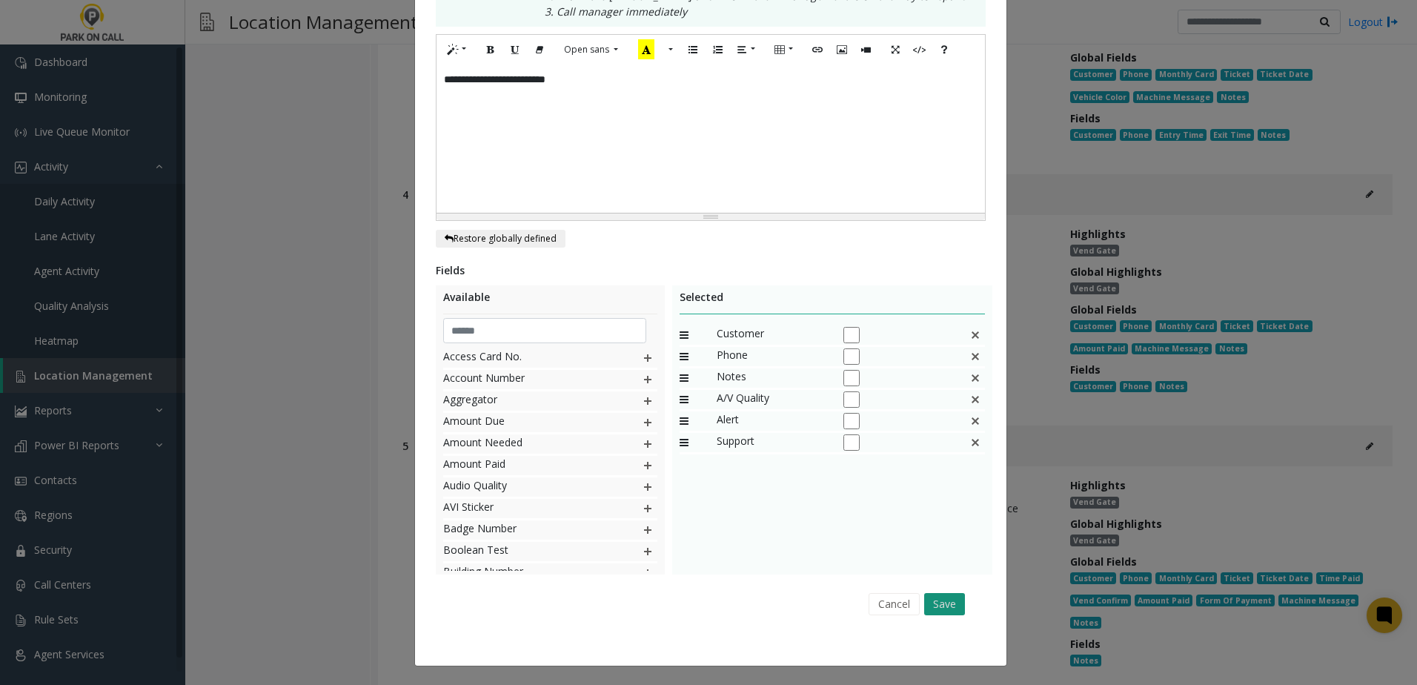
click at [931, 598] on button "Save" at bounding box center [944, 604] width 41 height 22
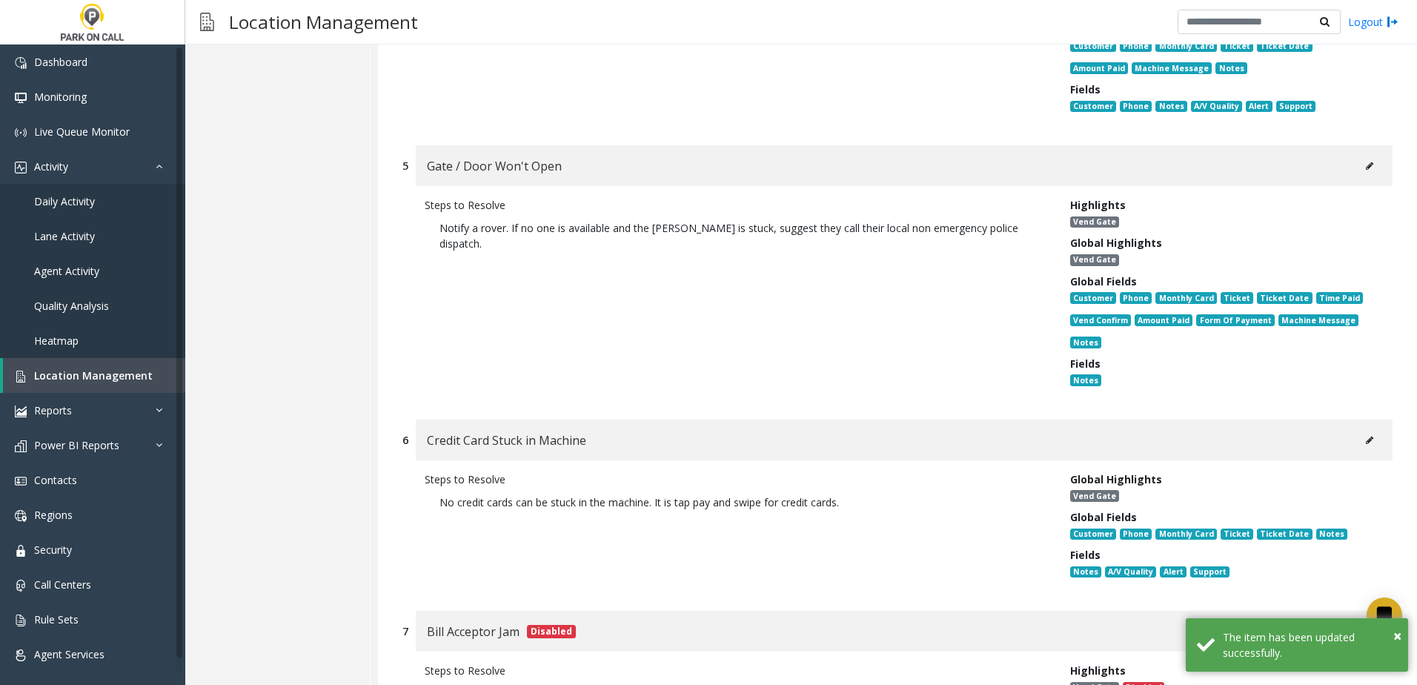
scroll to position [1260, 0]
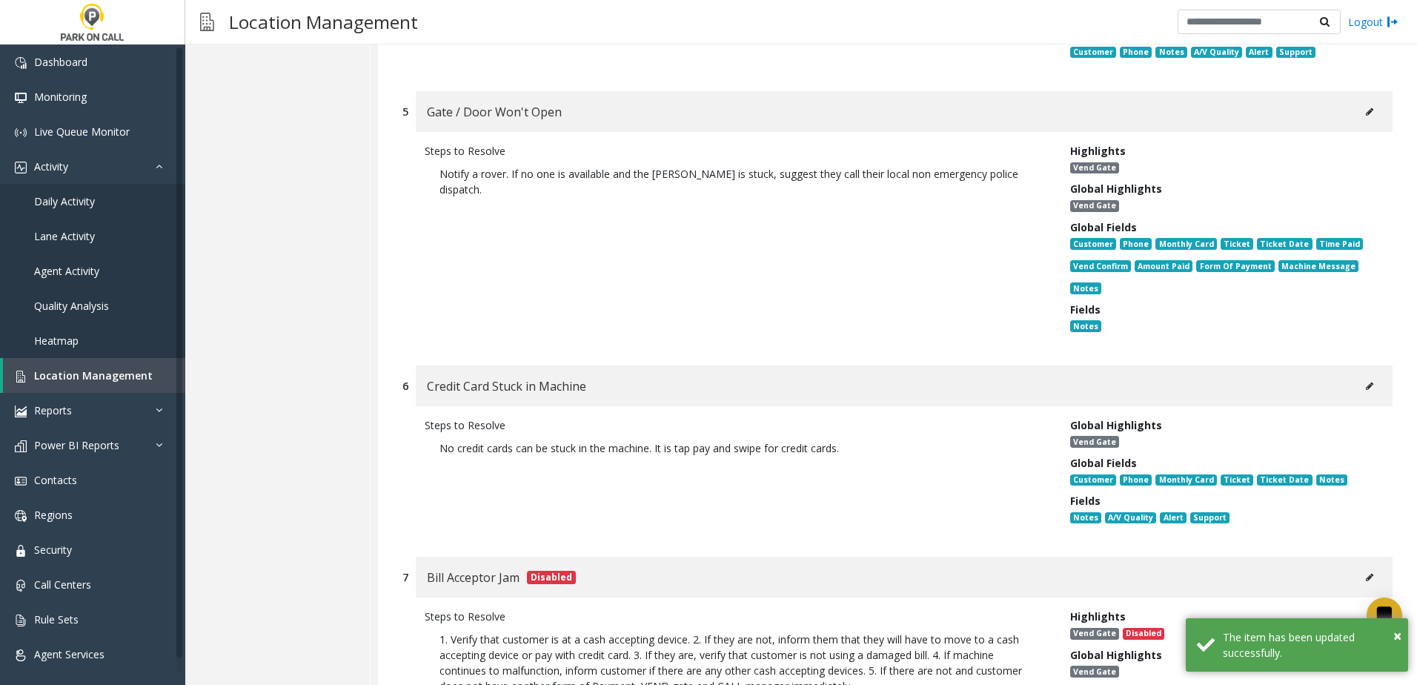
click at [1366, 112] on icon at bounding box center [1369, 111] width 7 height 9
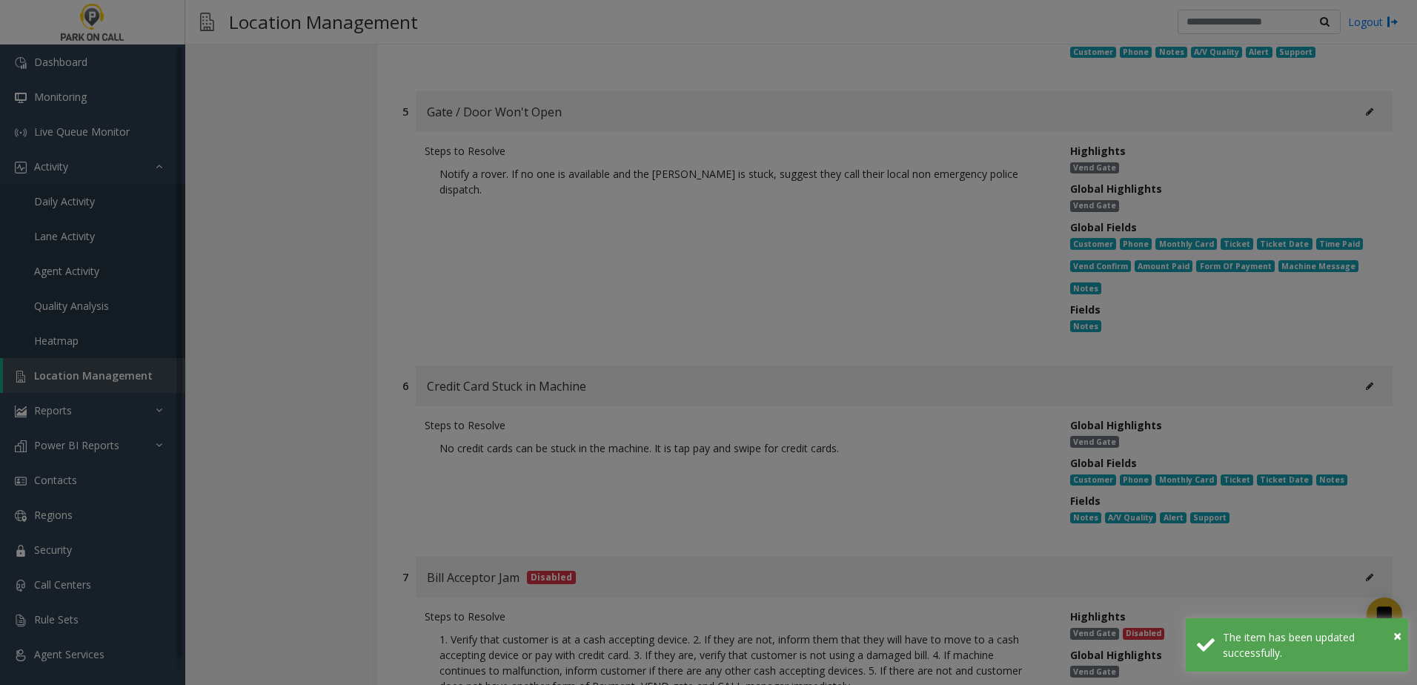
scroll to position [0, 0]
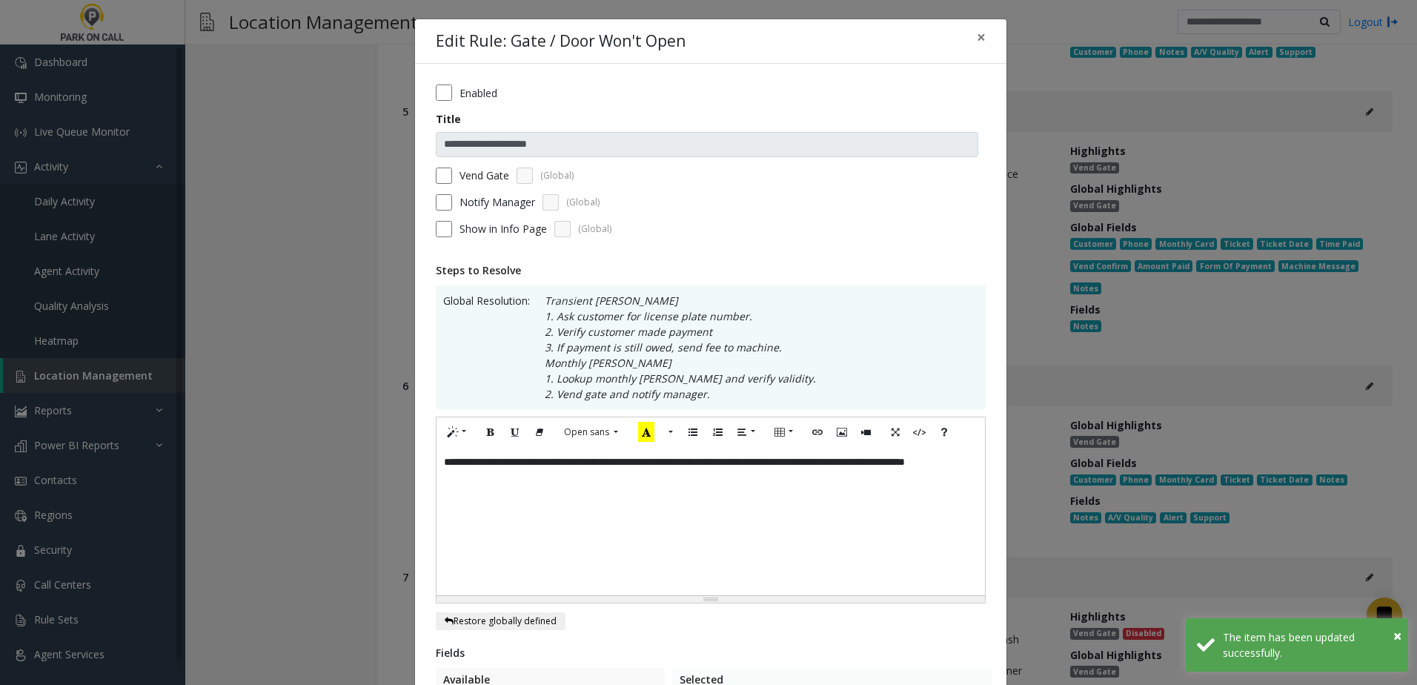
click at [600, 492] on div "**********" at bounding box center [711, 521] width 548 height 148
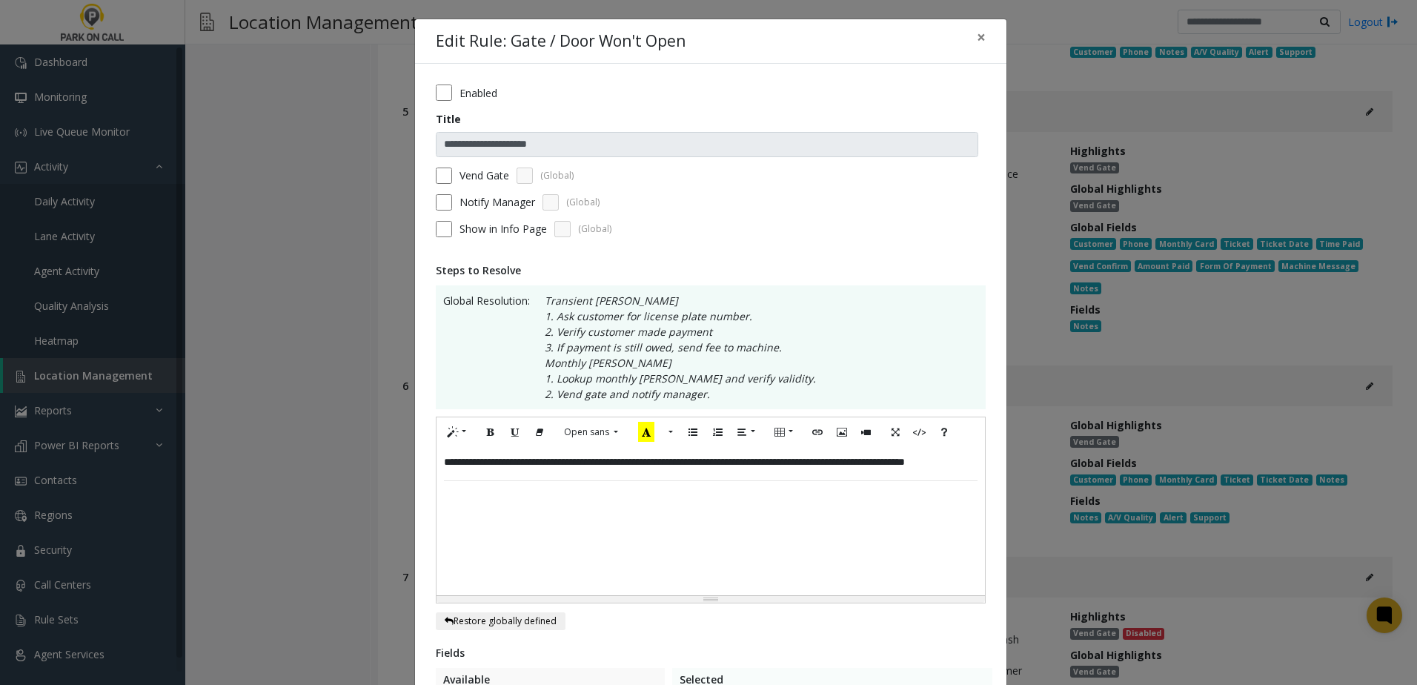
click at [571, 513] on div "**********" at bounding box center [711, 521] width 548 height 148
click at [585, 534] on div "**********" at bounding box center [711, 521] width 548 height 148
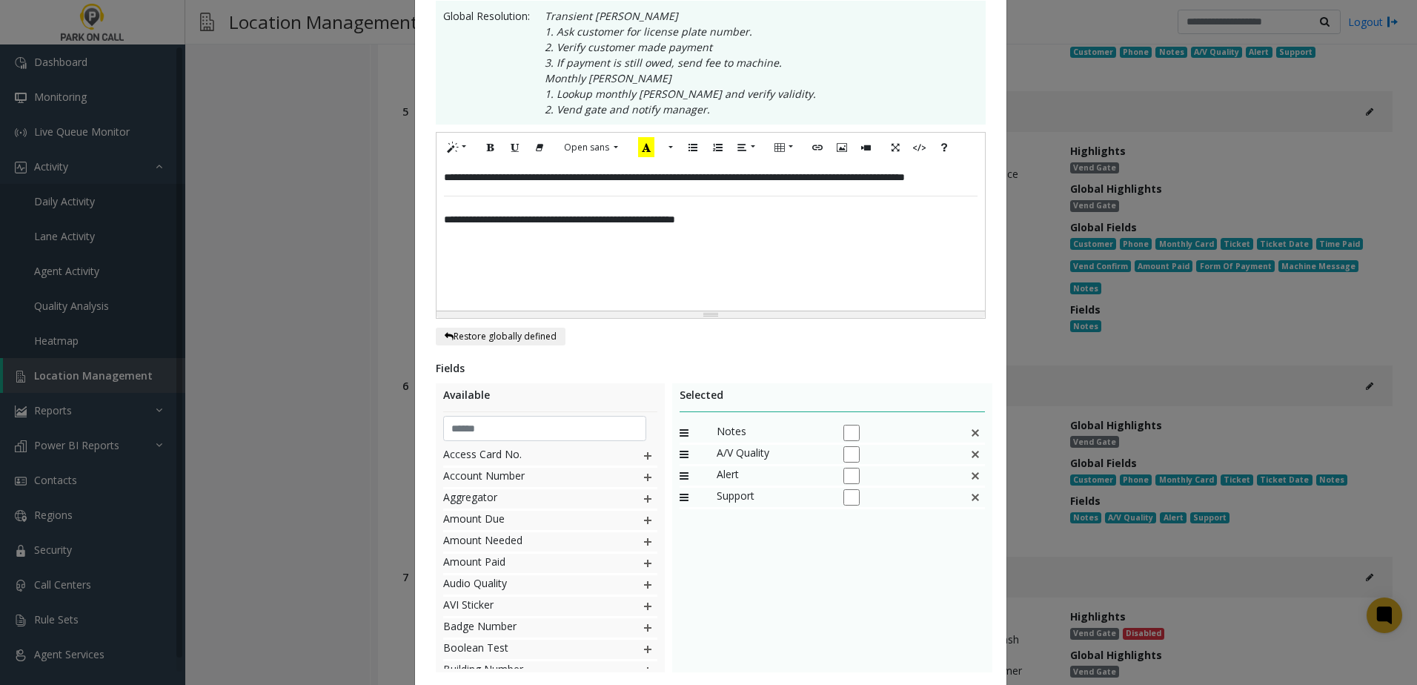
scroll to position [371, 0]
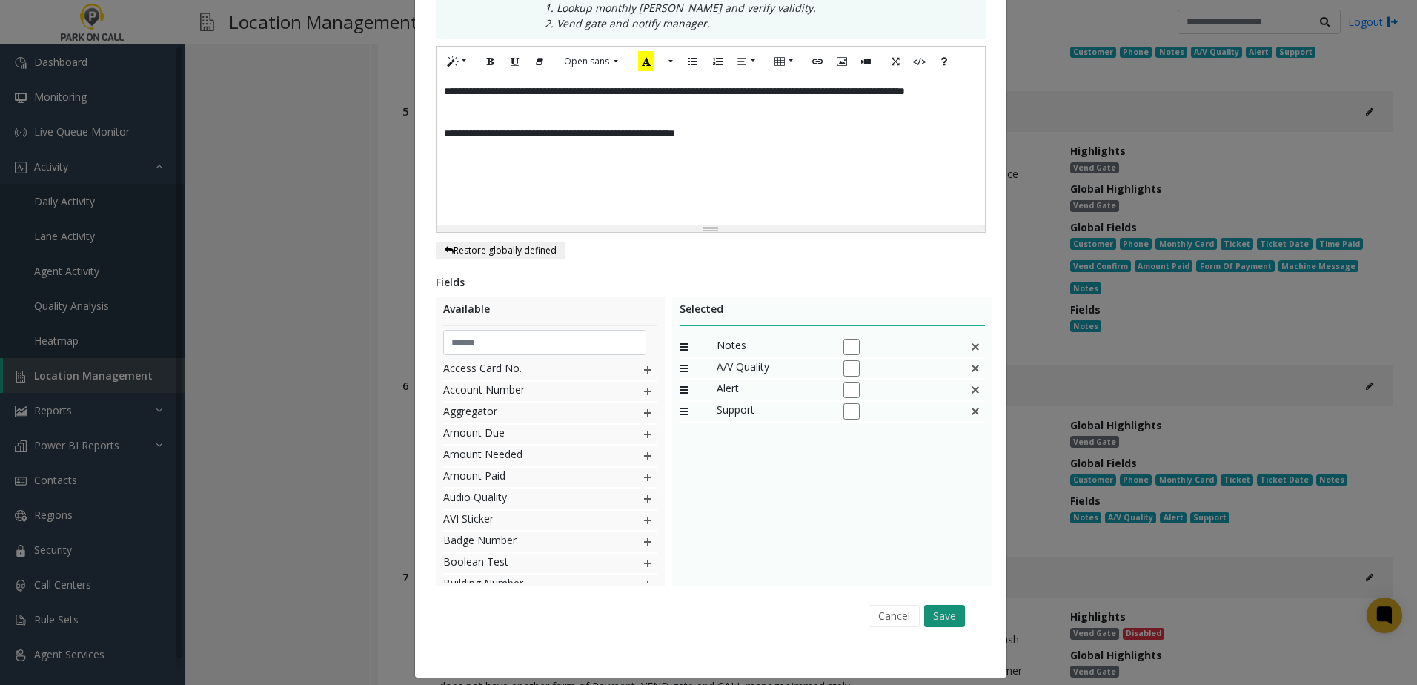
click at [935, 611] on button "Save" at bounding box center [944, 616] width 41 height 22
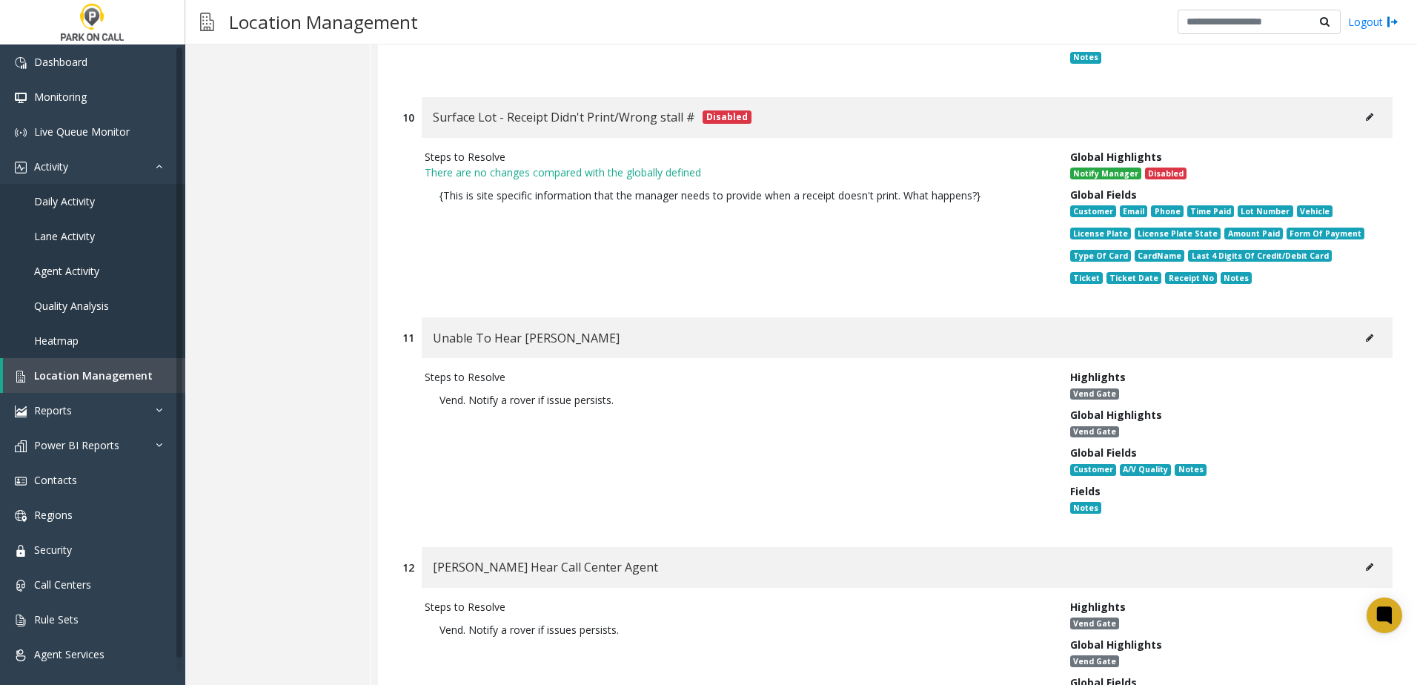
scroll to position [2668, 0]
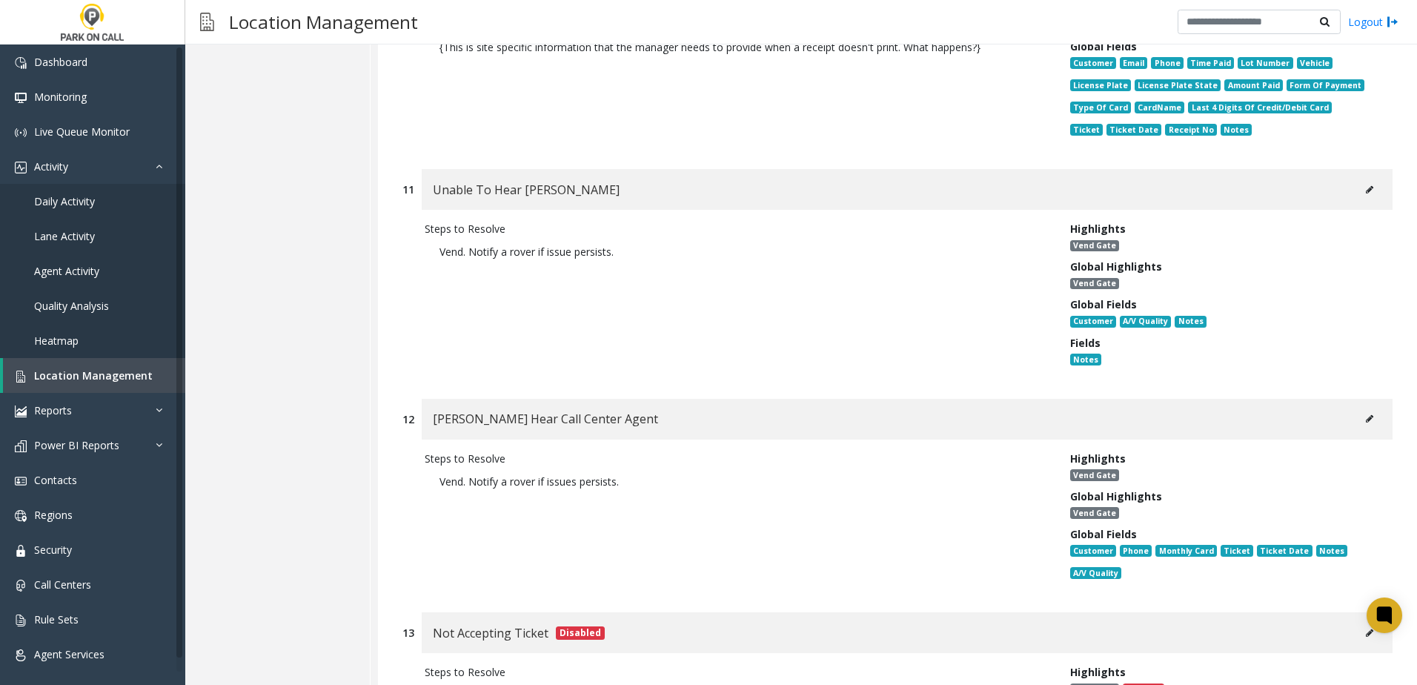
click at [1364, 179] on button at bounding box center [1370, 190] width 24 height 22
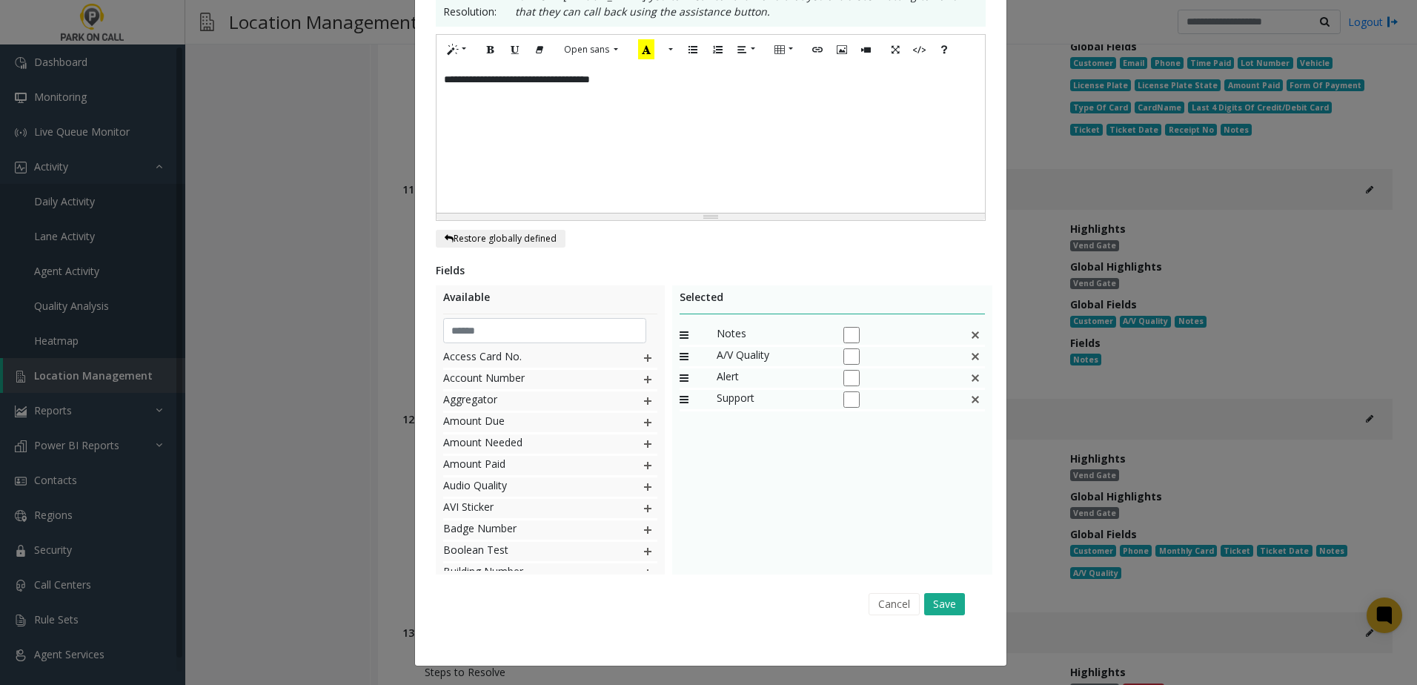
scroll to position [0, 0]
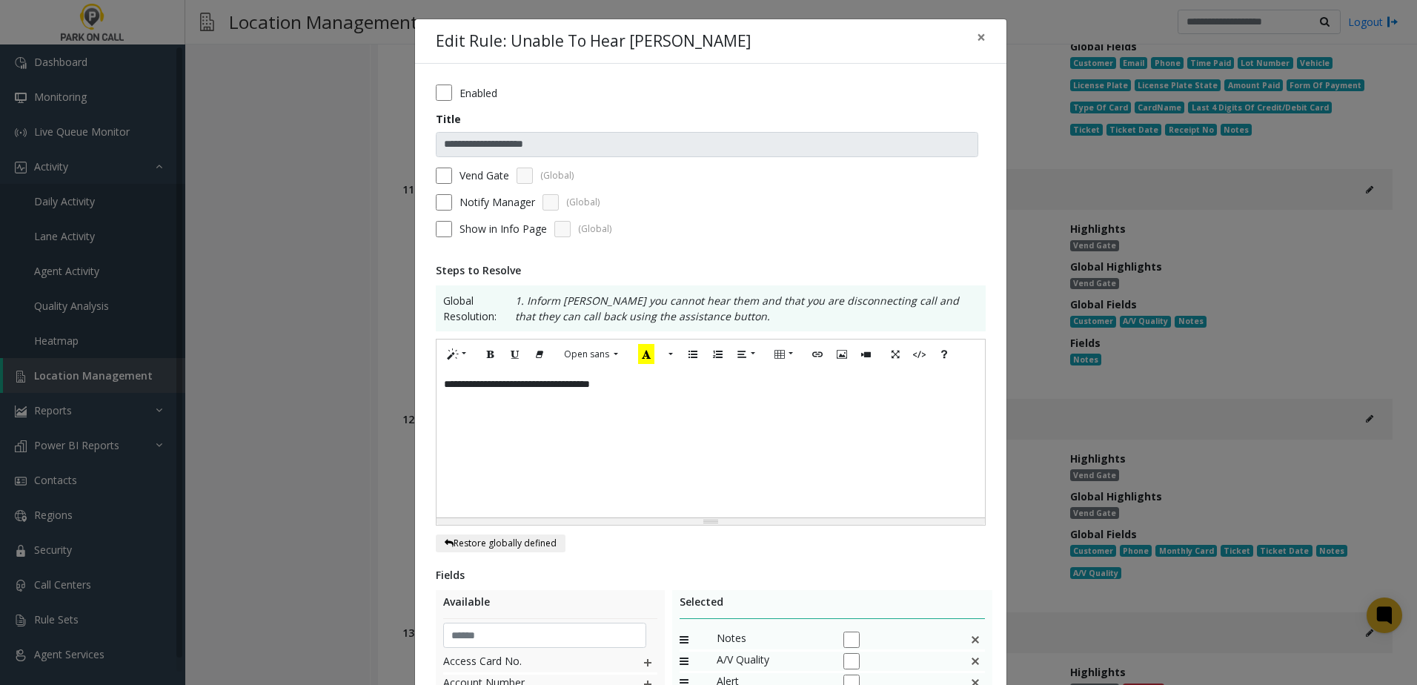
click at [674, 391] on div "**********" at bounding box center [711, 443] width 548 height 148
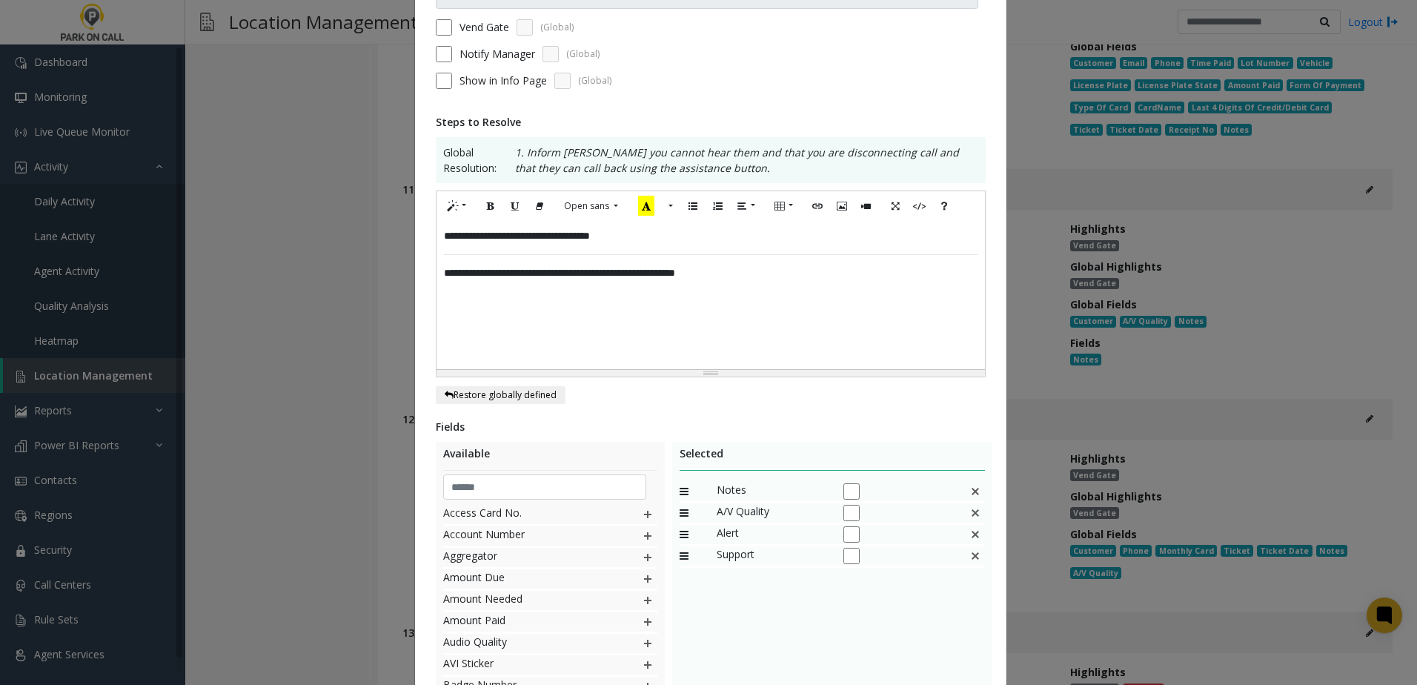
scroll to position [305, 0]
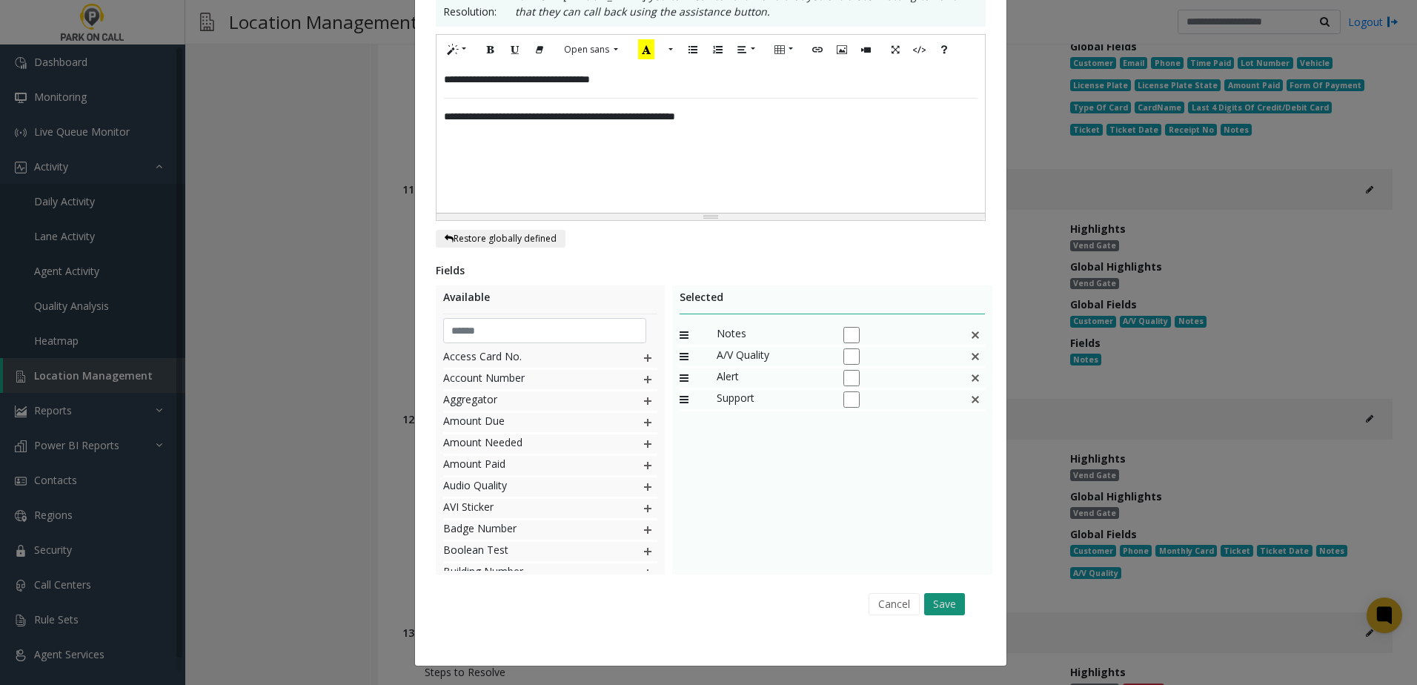
click at [940, 609] on button "Save" at bounding box center [944, 604] width 41 height 22
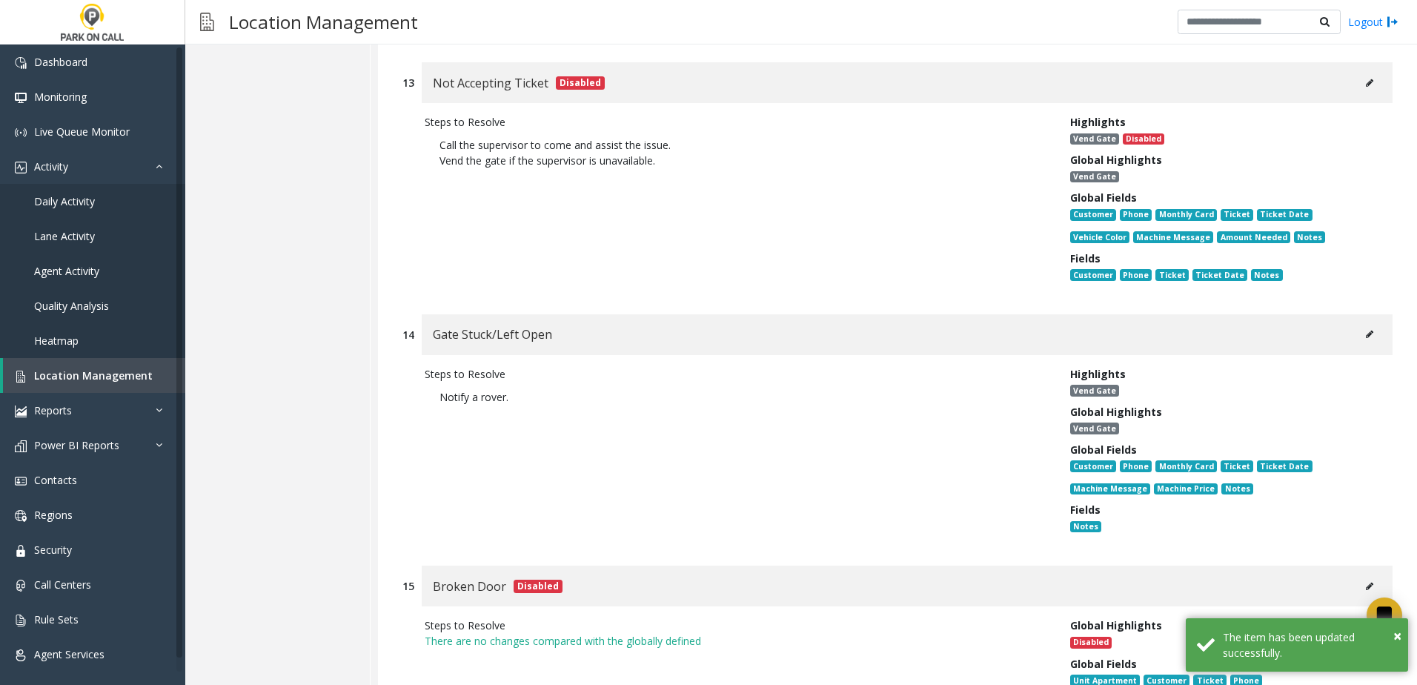
scroll to position [3335, 0]
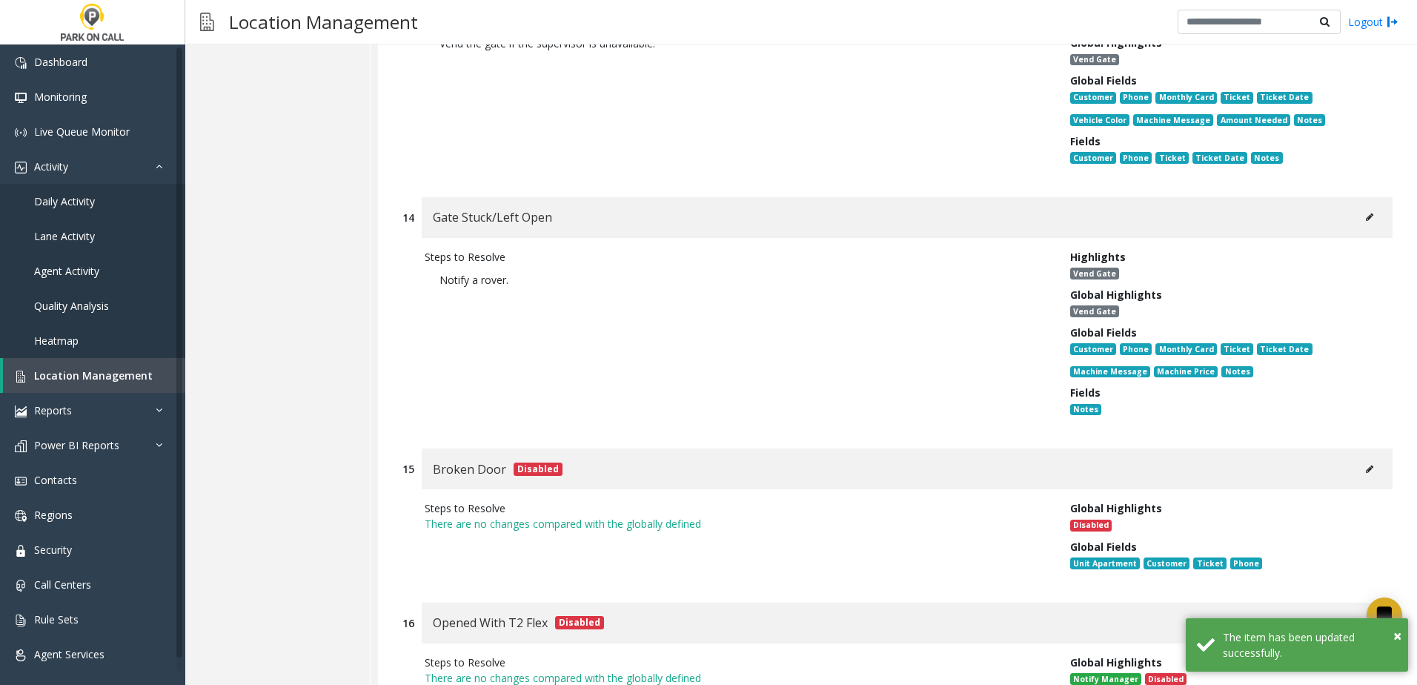
click at [1366, 213] on icon at bounding box center [1369, 217] width 7 height 9
type input "**********"
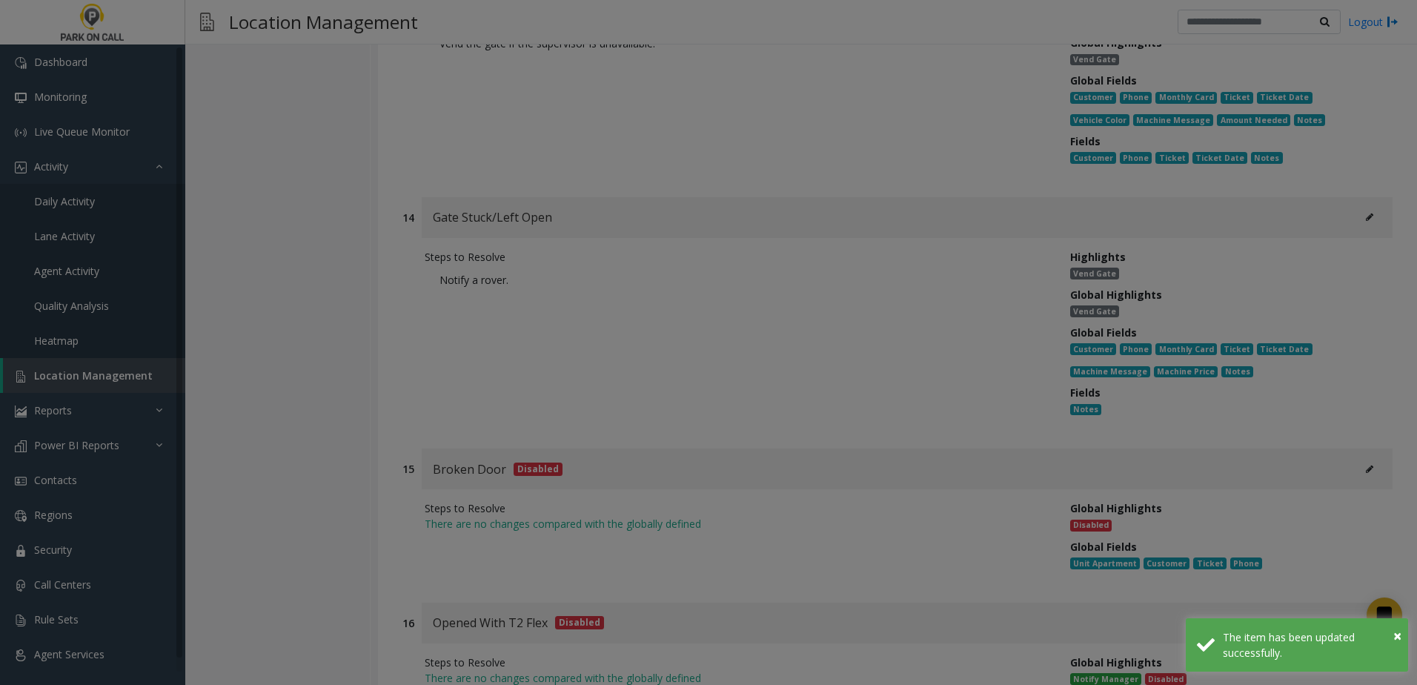
scroll to position [0, 0]
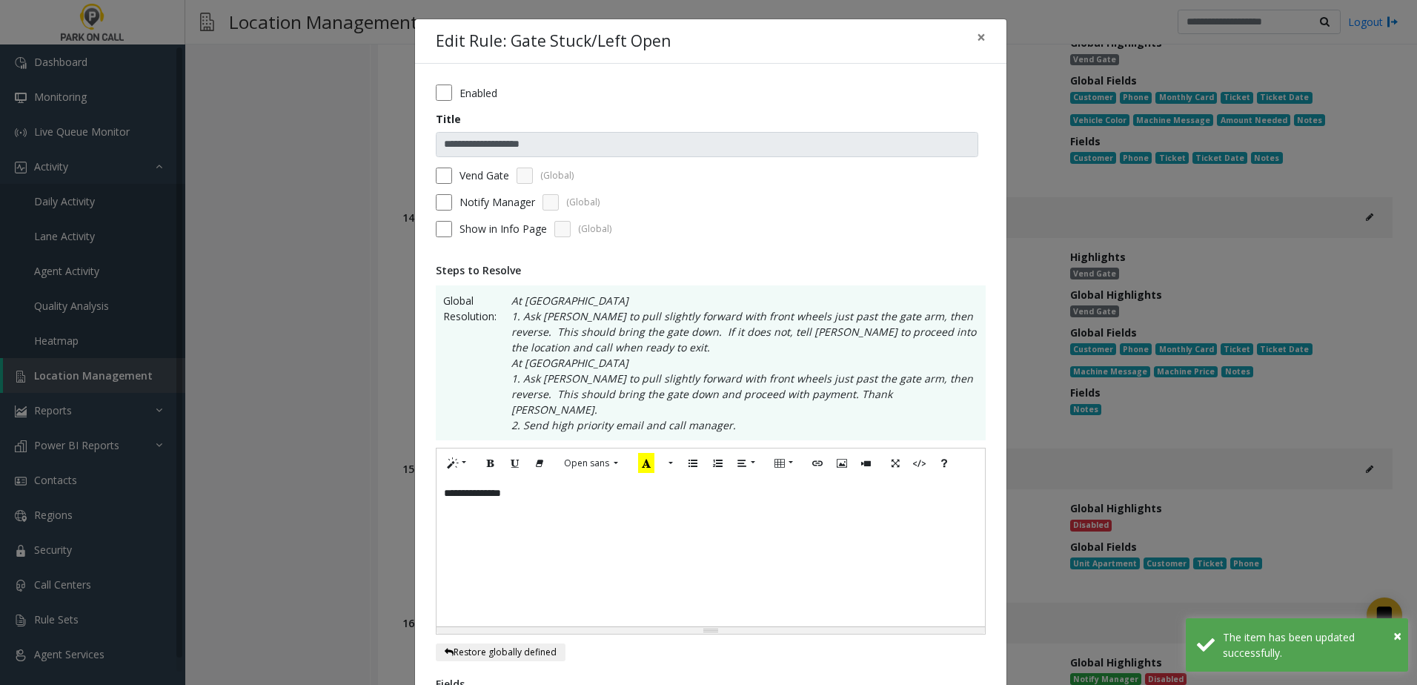
click at [572, 479] on div "**********" at bounding box center [711, 541] width 550 height 187
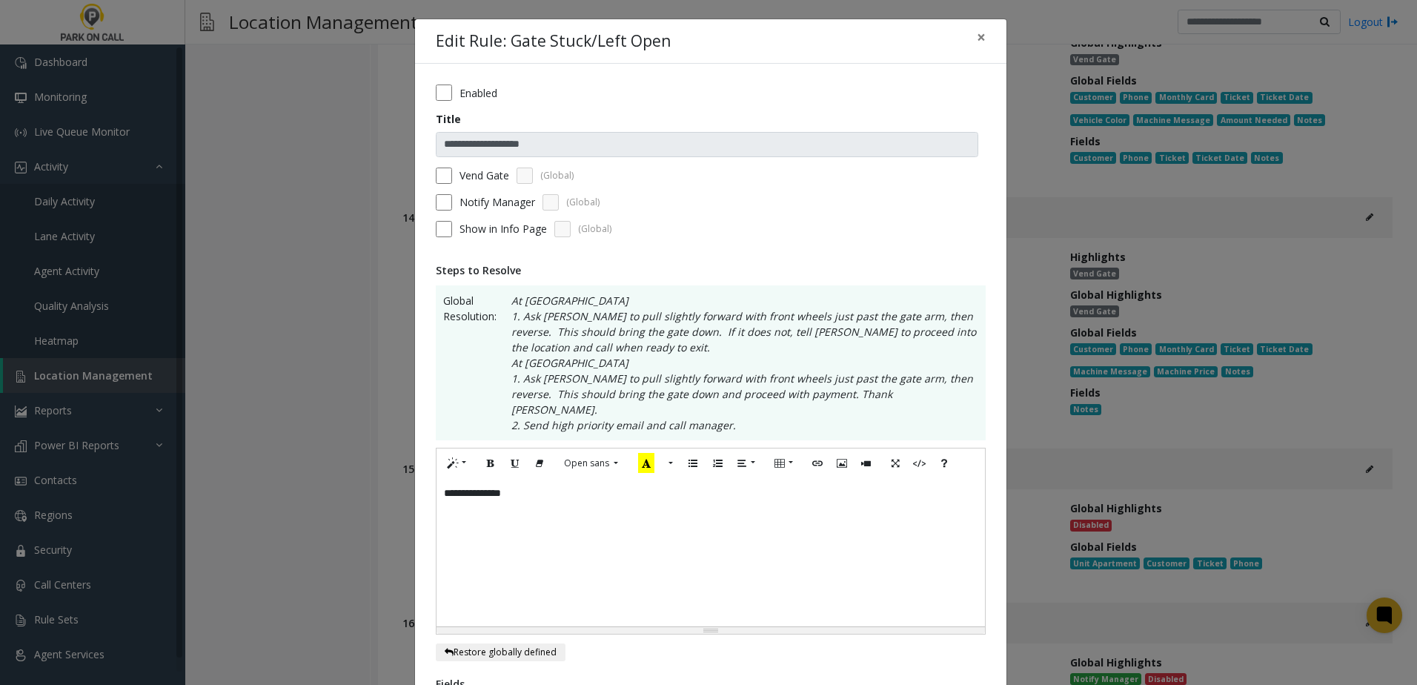
drag, startPoint x: 511, startPoint y: 490, endPoint x: 544, endPoint y: 485, distance: 33.0
click at [516, 488] on div "**********" at bounding box center [711, 552] width 548 height 148
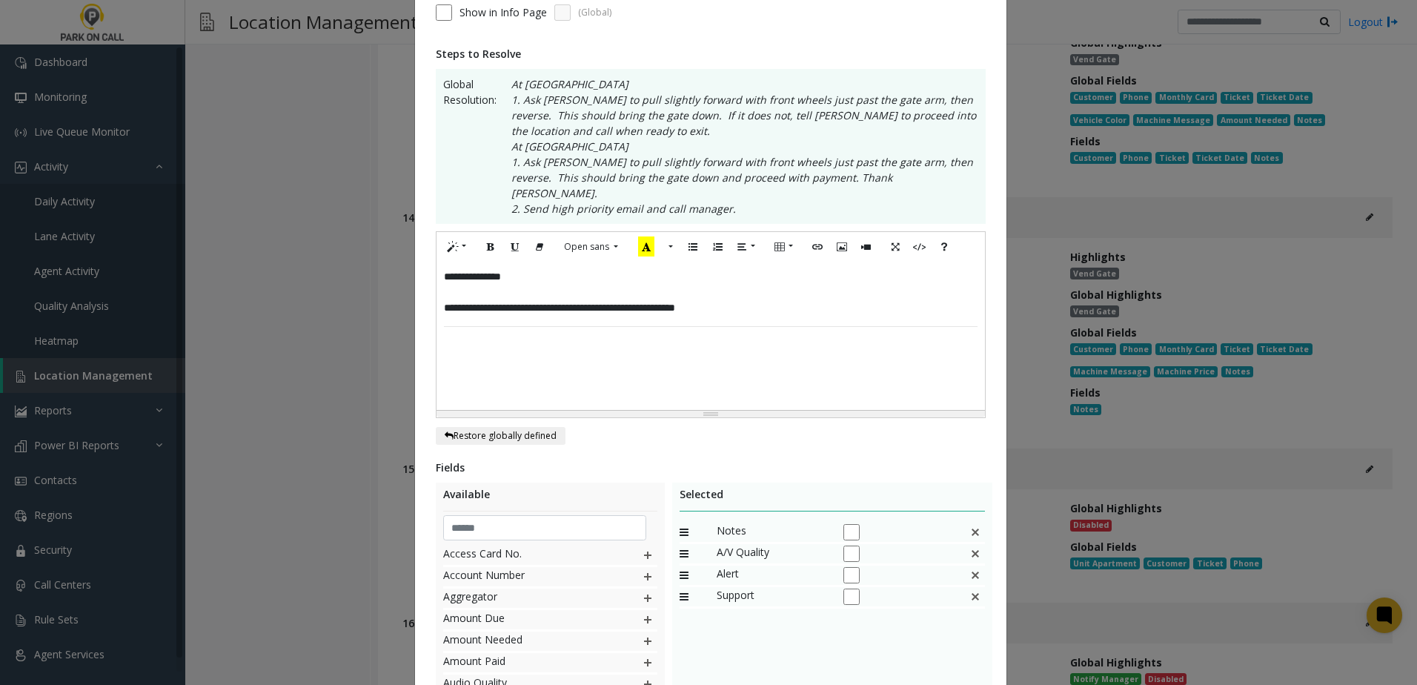
scroll to position [371, 0]
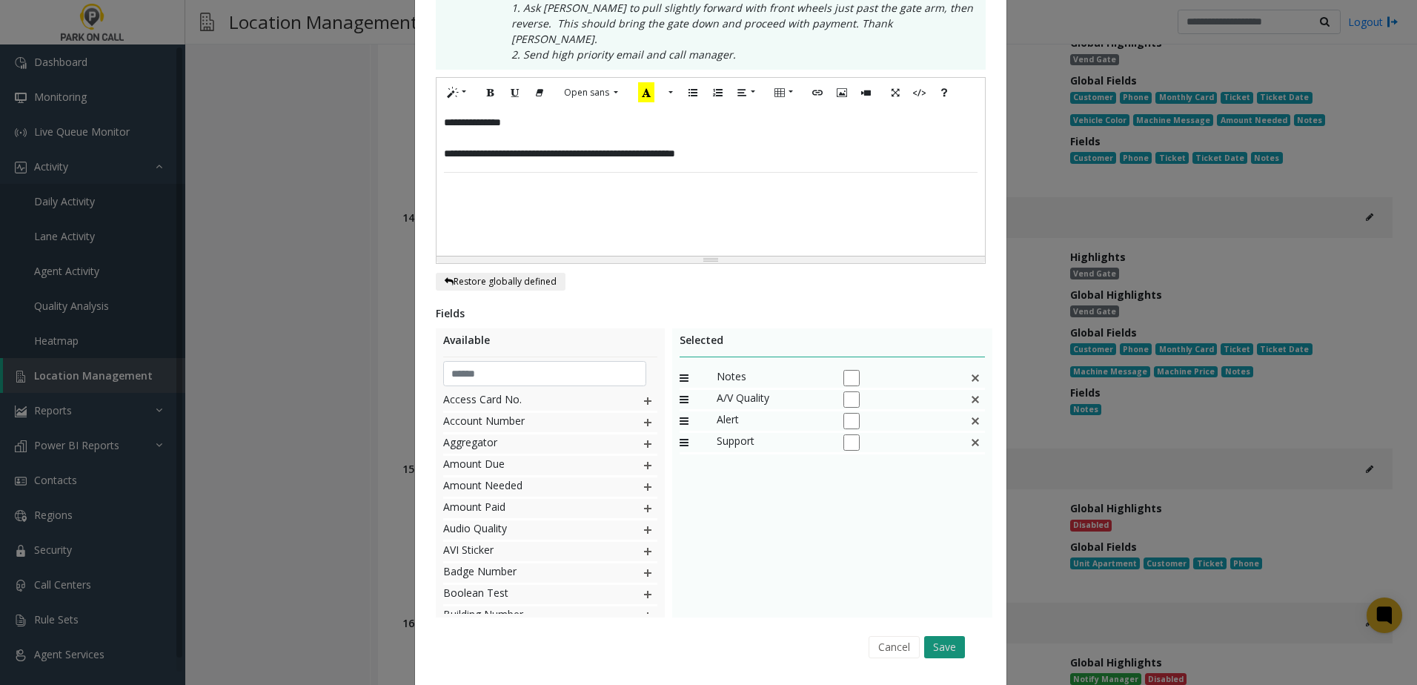
click at [949, 636] on button "Save" at bounding box center [944, 647] width 41 height 22
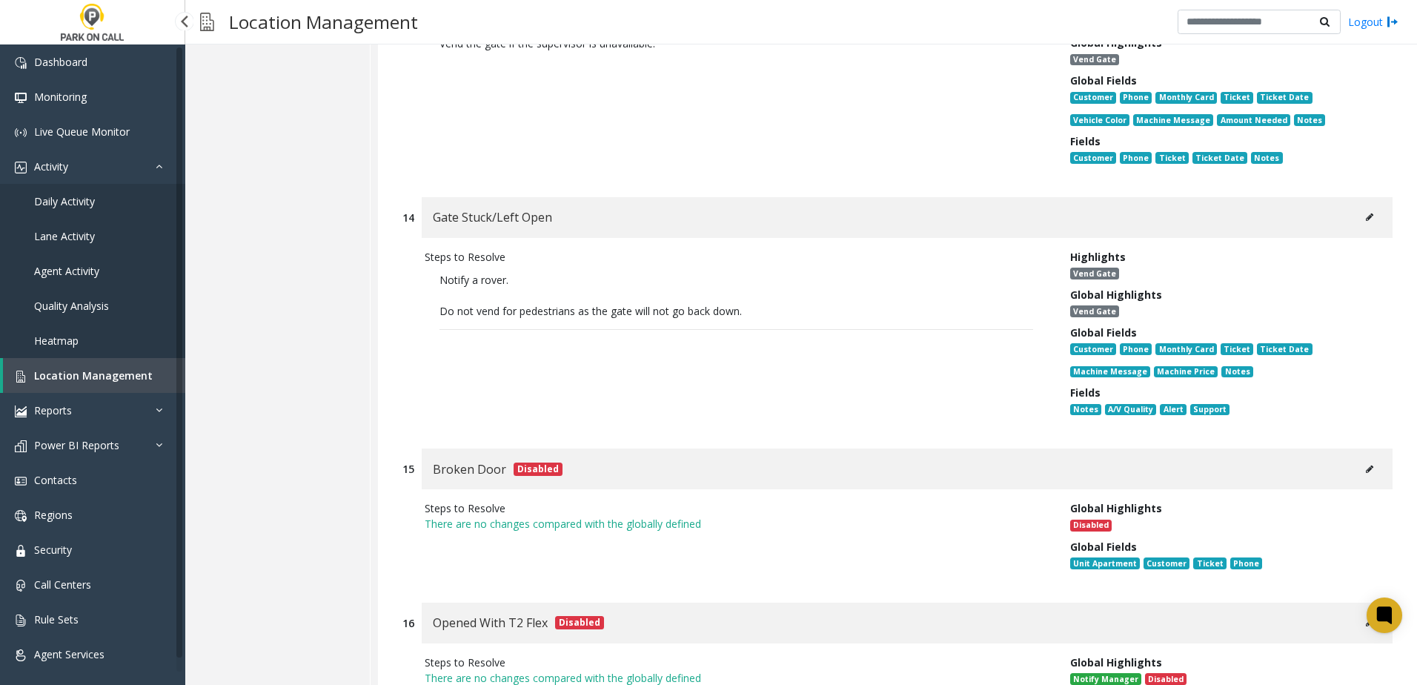
click at [87, 377] on span "Location Management" at bounding box center [93, 375] width 119 height 14
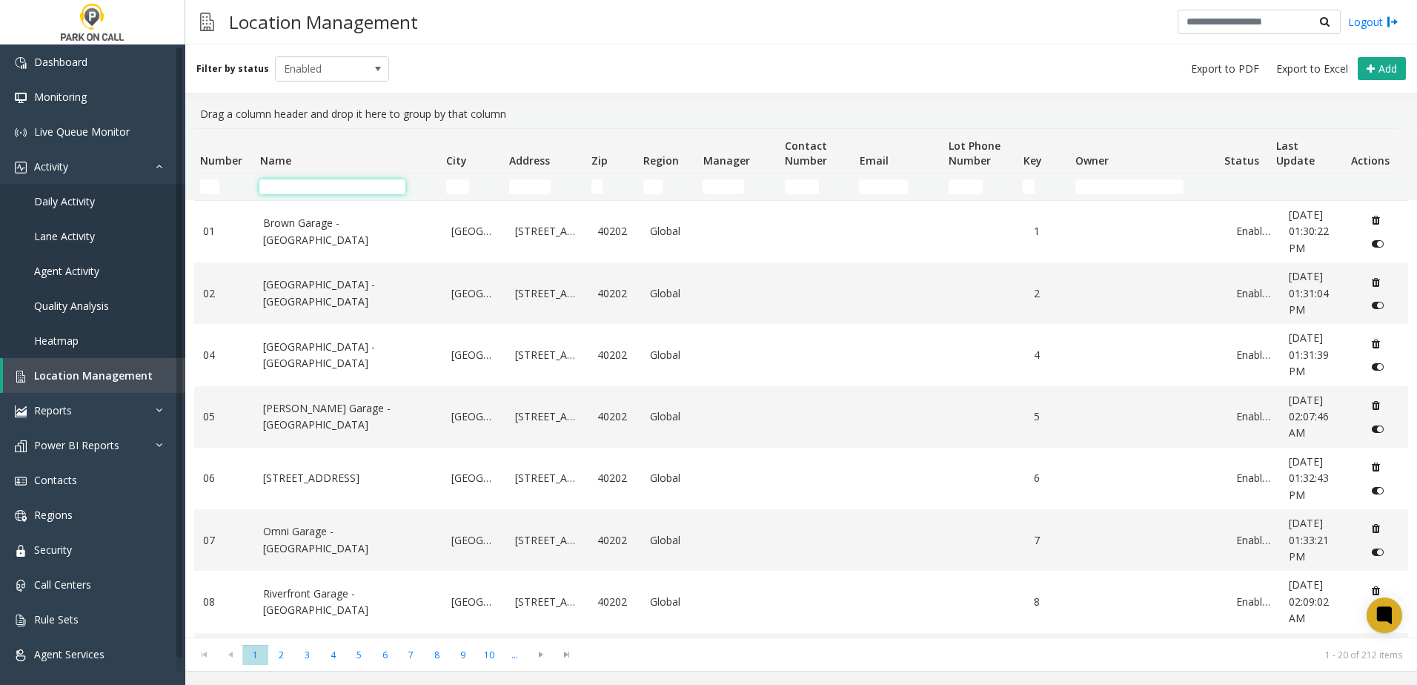
click at [352, 190] on input "Name Filter" at bounding box center [332, 186] width 146 height 15
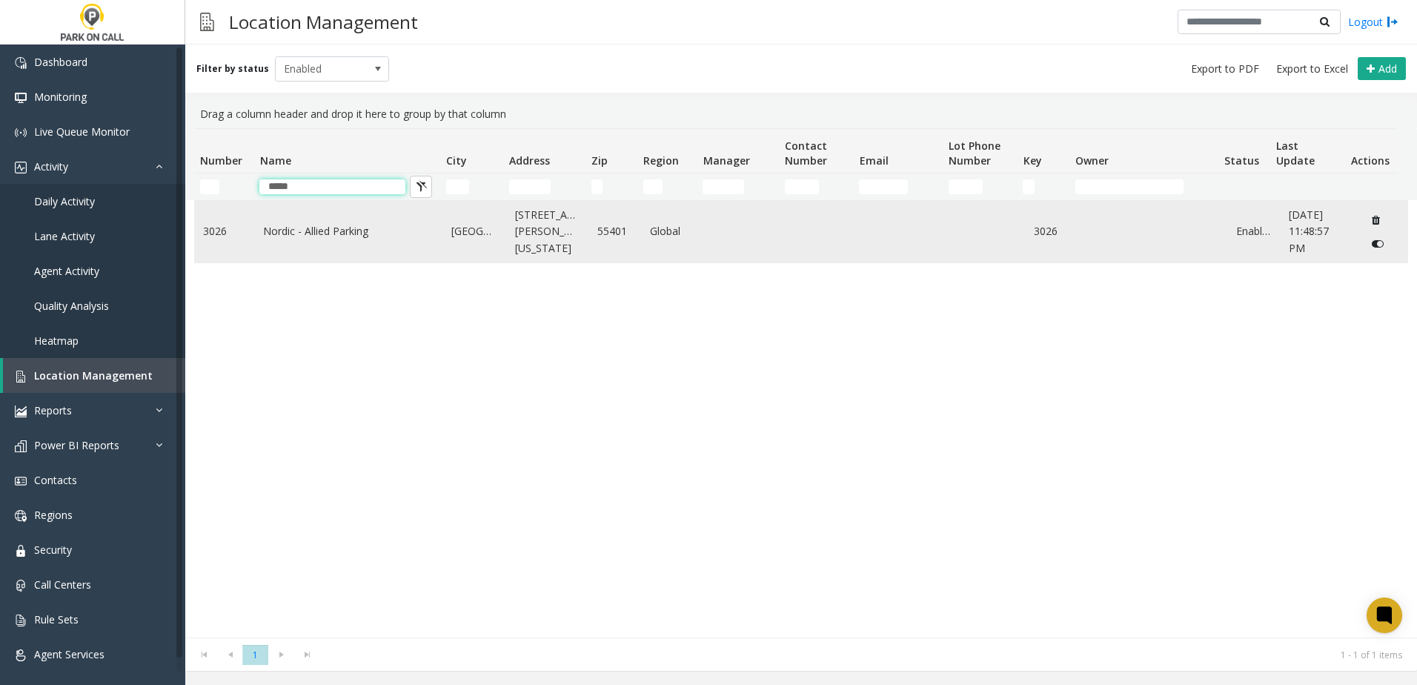
type input "*****"
click at [334, 228] on link "Nordic - Allied Parking" at bounding box center [348, 231] width 170 height 16
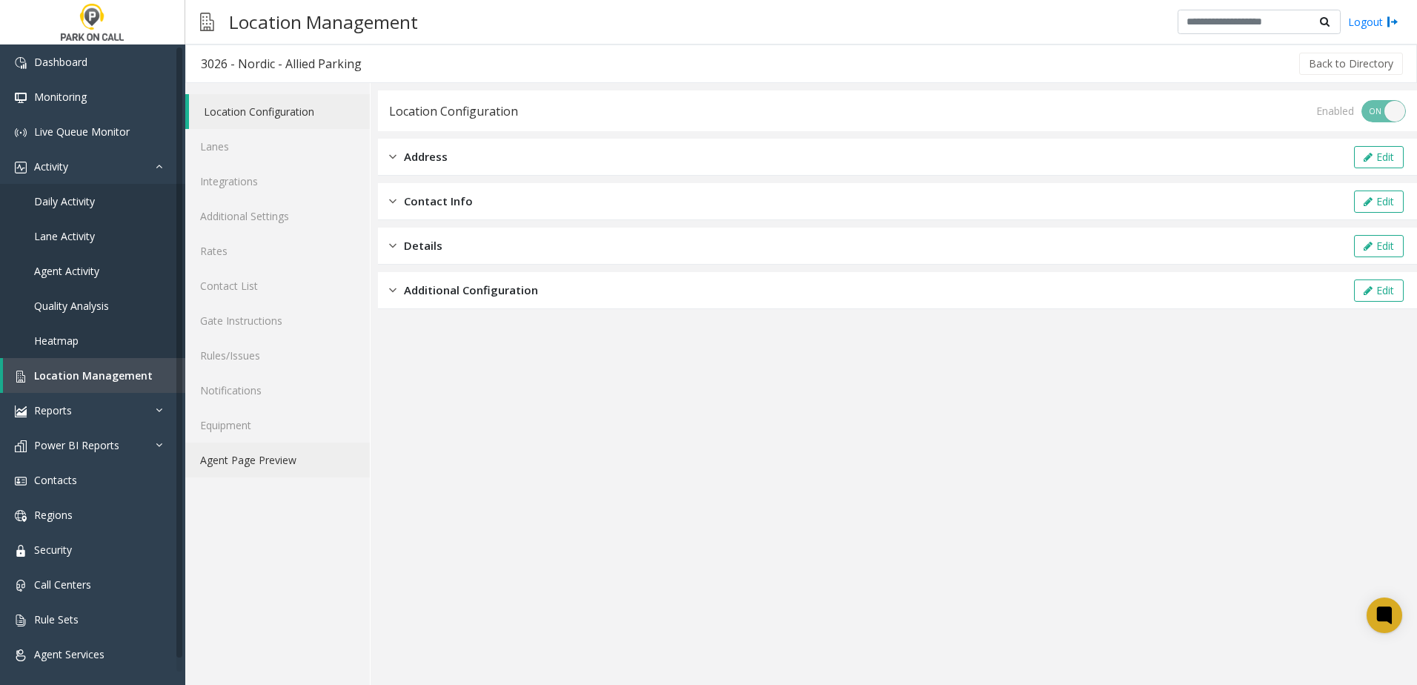
click at [257, 460] on link "Agent Page Preview" at bounding box center [277, 459] width 185 height 35
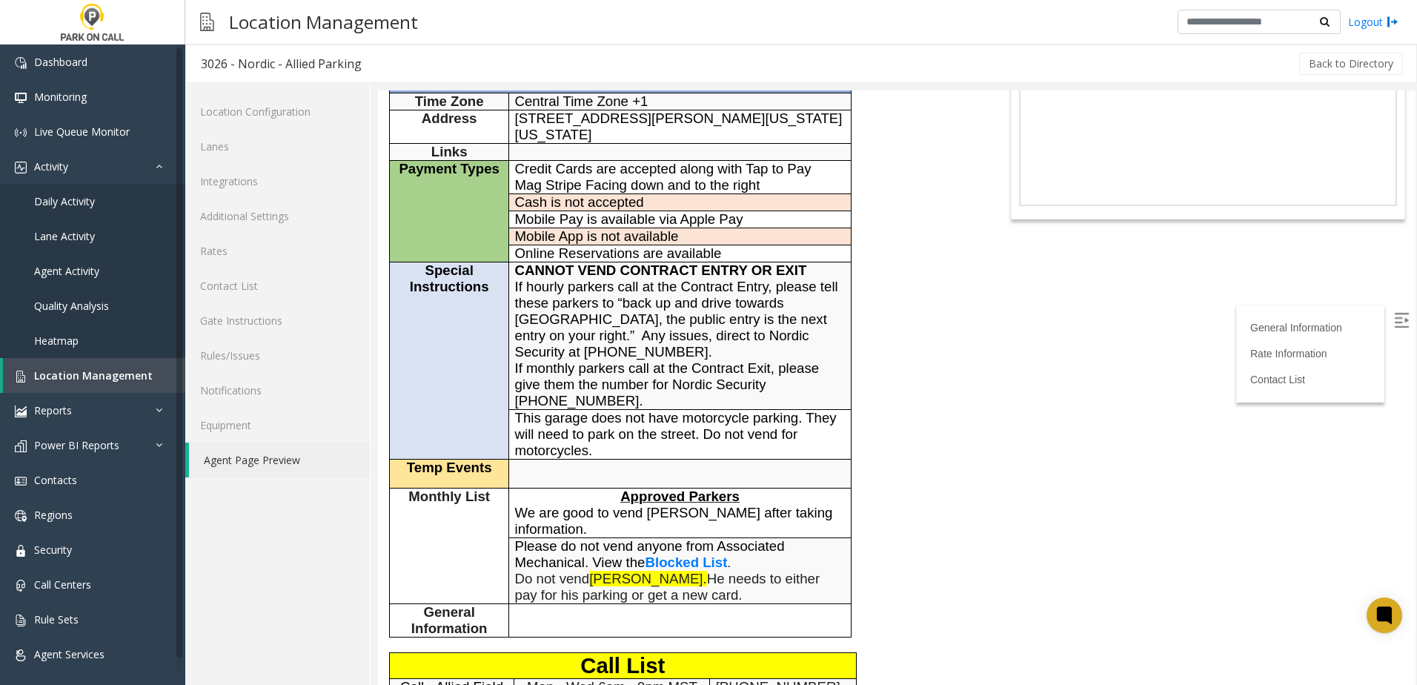
scroll to position [148, 0]
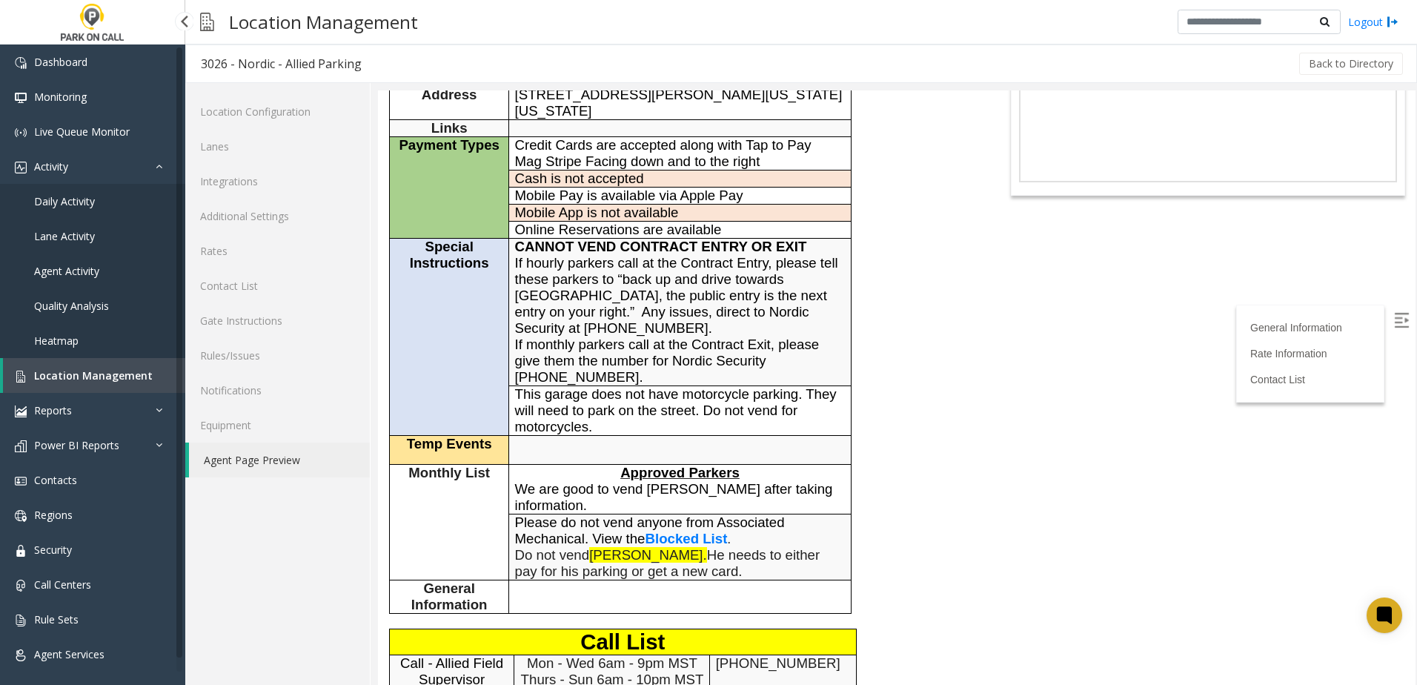
click at [103, 378] on span "Location Management" at bounding box center [93, 375] width 119 height 14
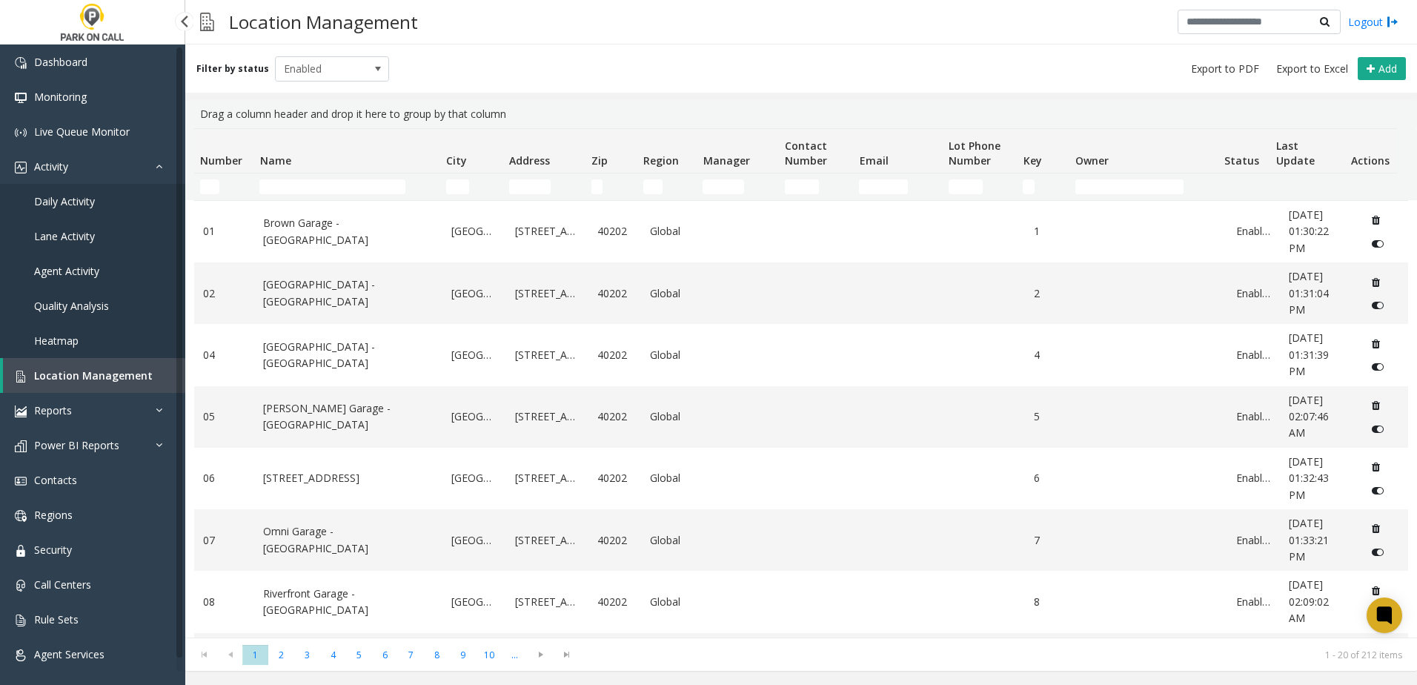
click at [46, 200] on span "Daily Activity" at bounding box center [64, 201] width 61 height 14
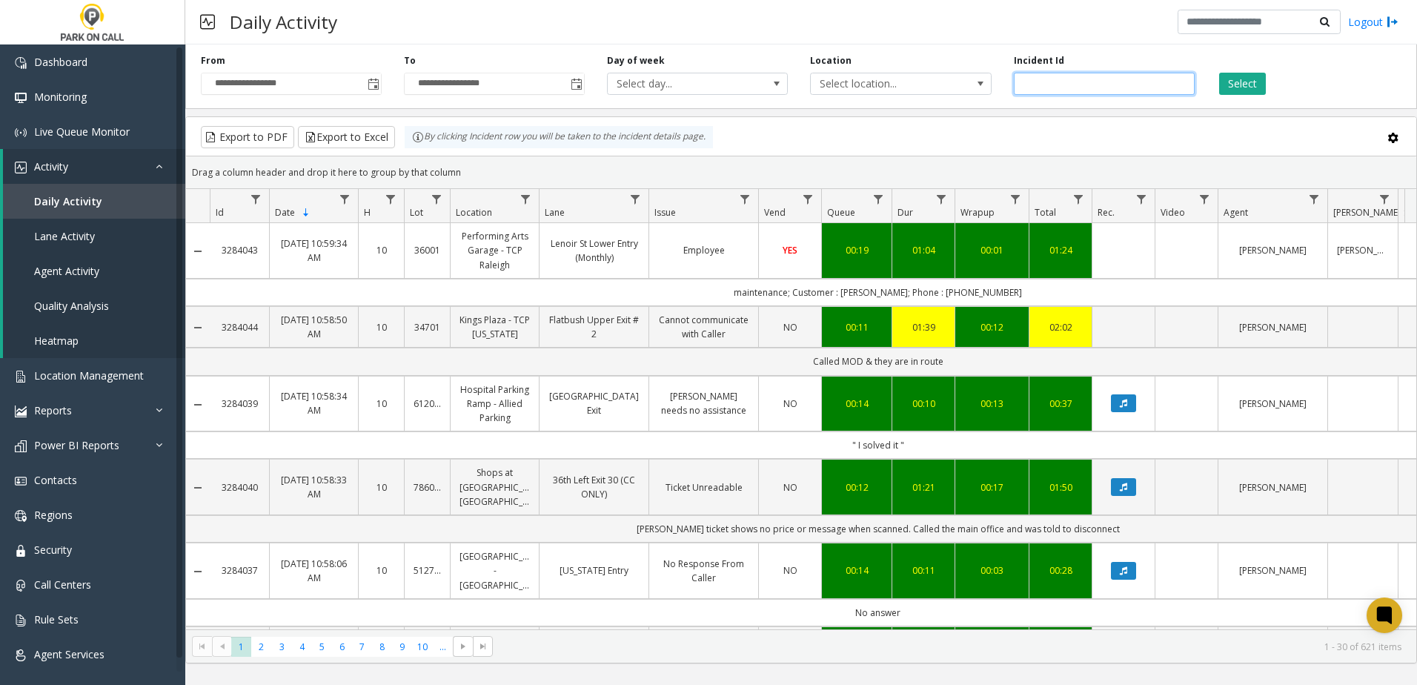
click at [1065, 84] on input "number" at bounding box center [1104, 84] width 181 height 22
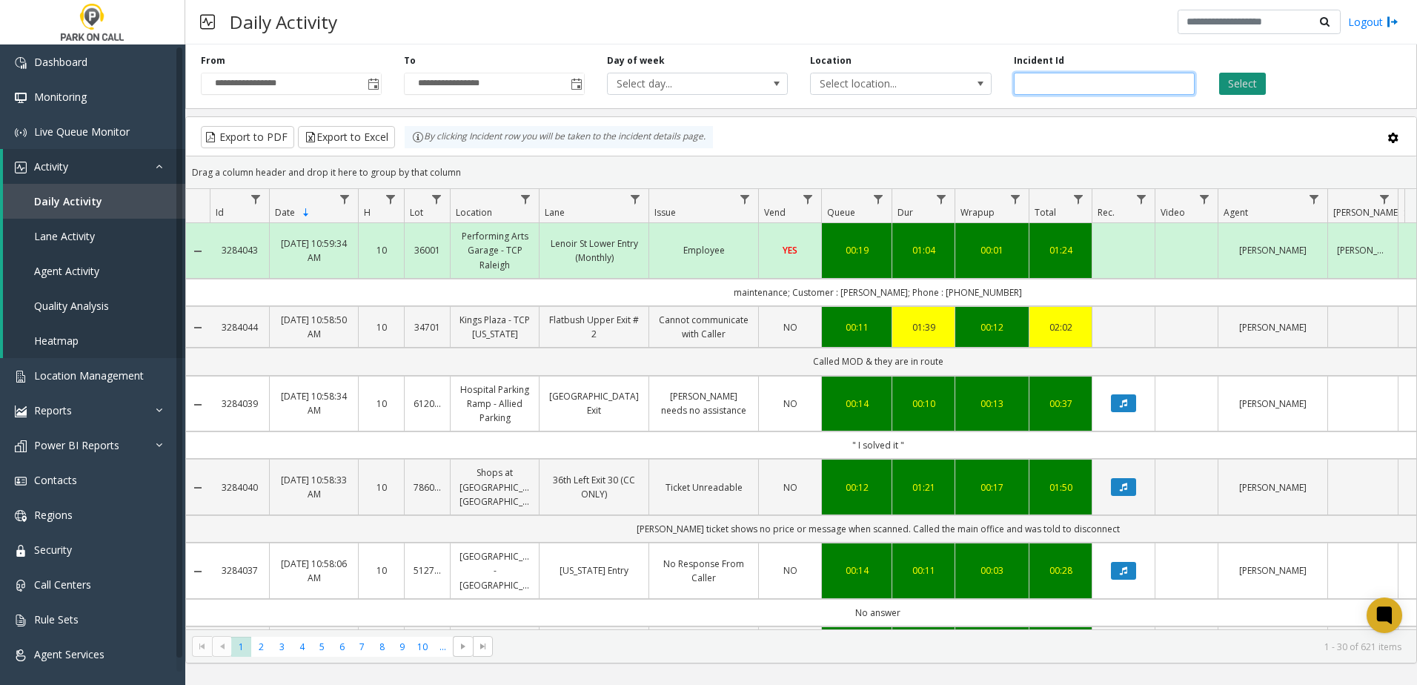
type input "*******"
click at [1246, 84] on button "Select" at bounding box center [1242, 84] width 47 height 22
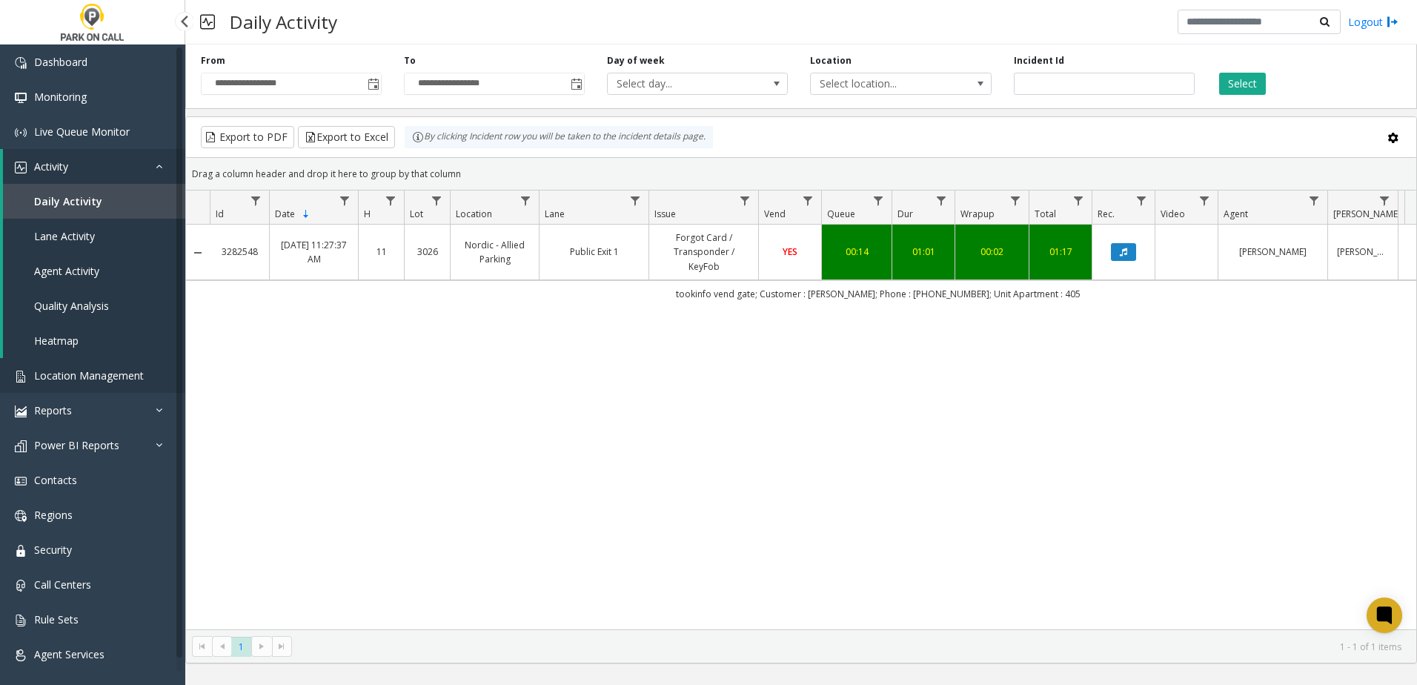
click at [93, 374] on span "Location Management" at bounding box center [89, 375] width 110 height 14
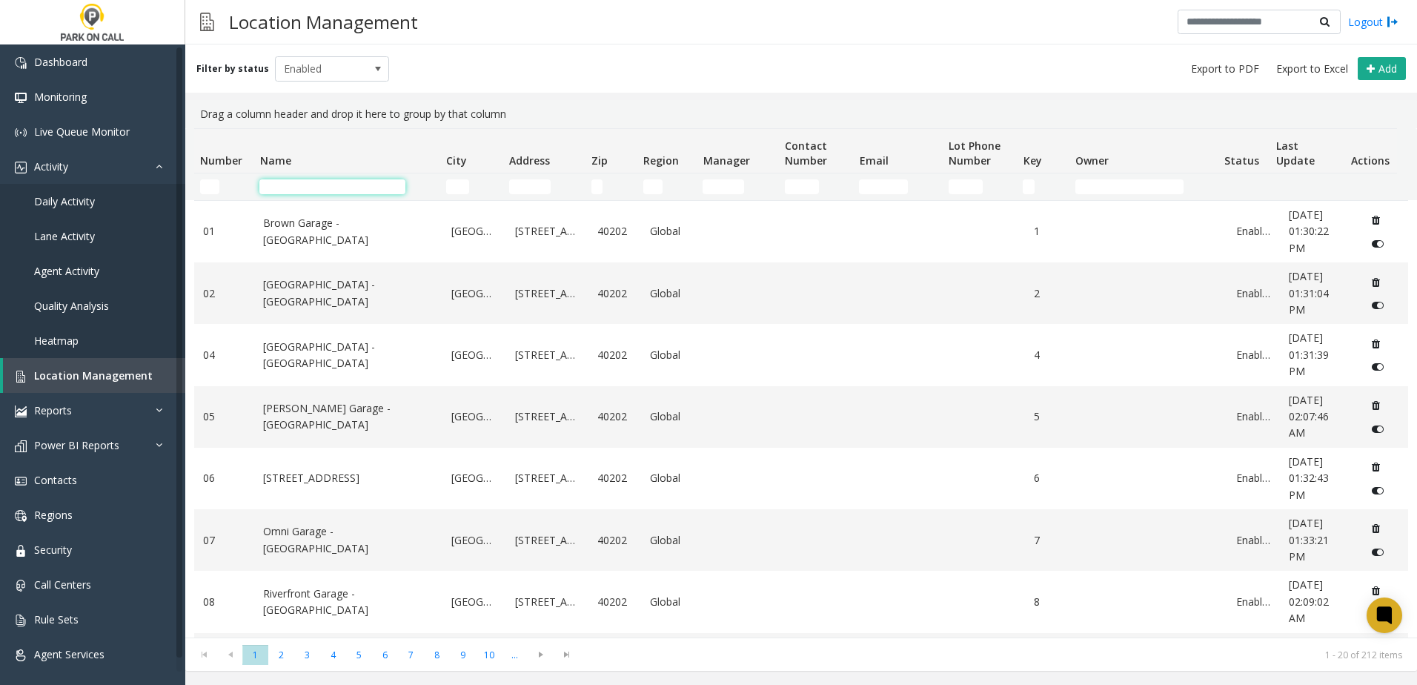
click at [331, 185] on input "Name Filter" at bounding box center [332, 186] width 146 height 15
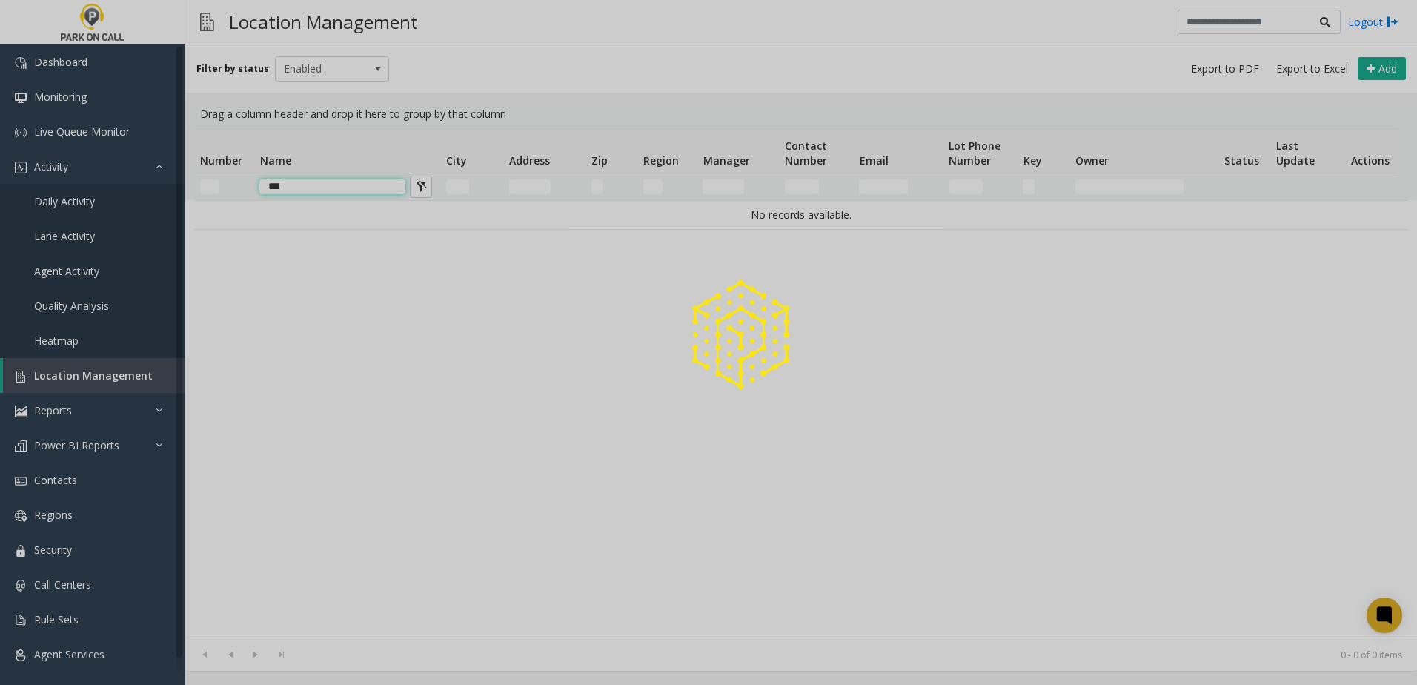
type input "****"
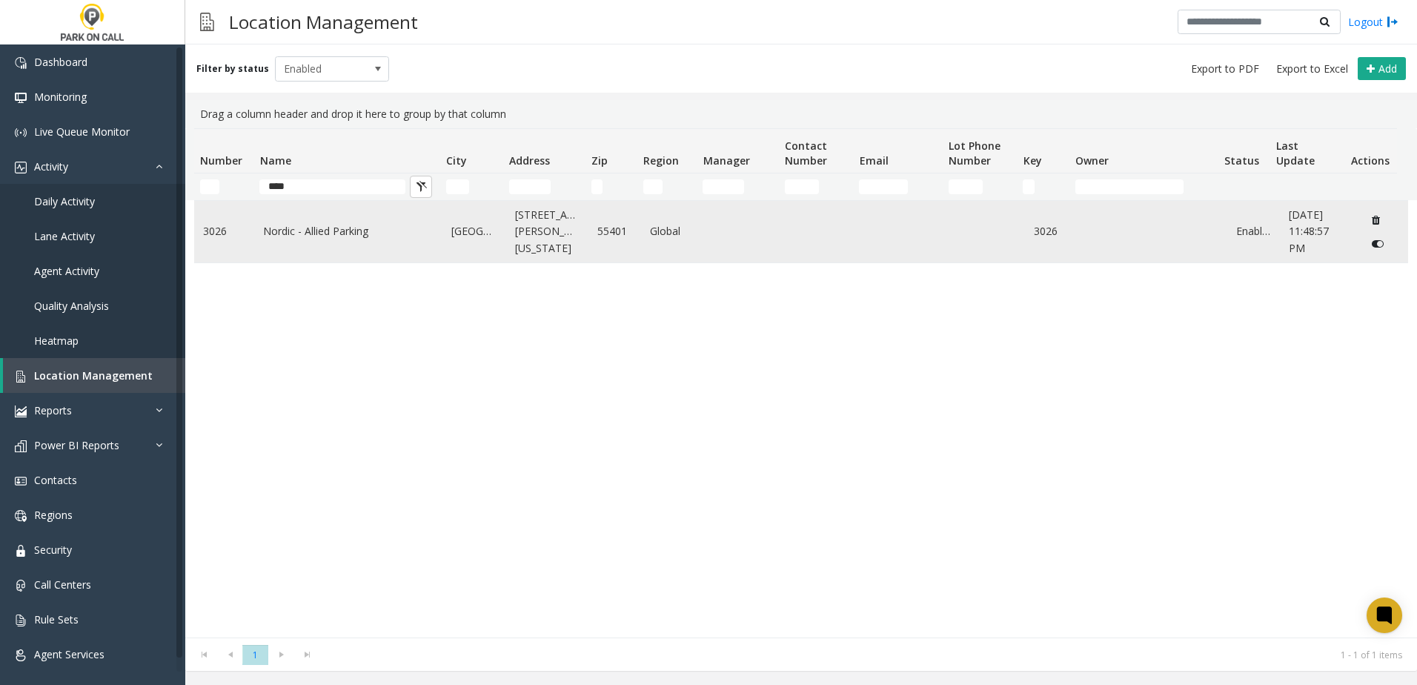
click at [316, 235] on link "Nordic - Allied Parking" at bounding box center [348, 231] width 170 height 16
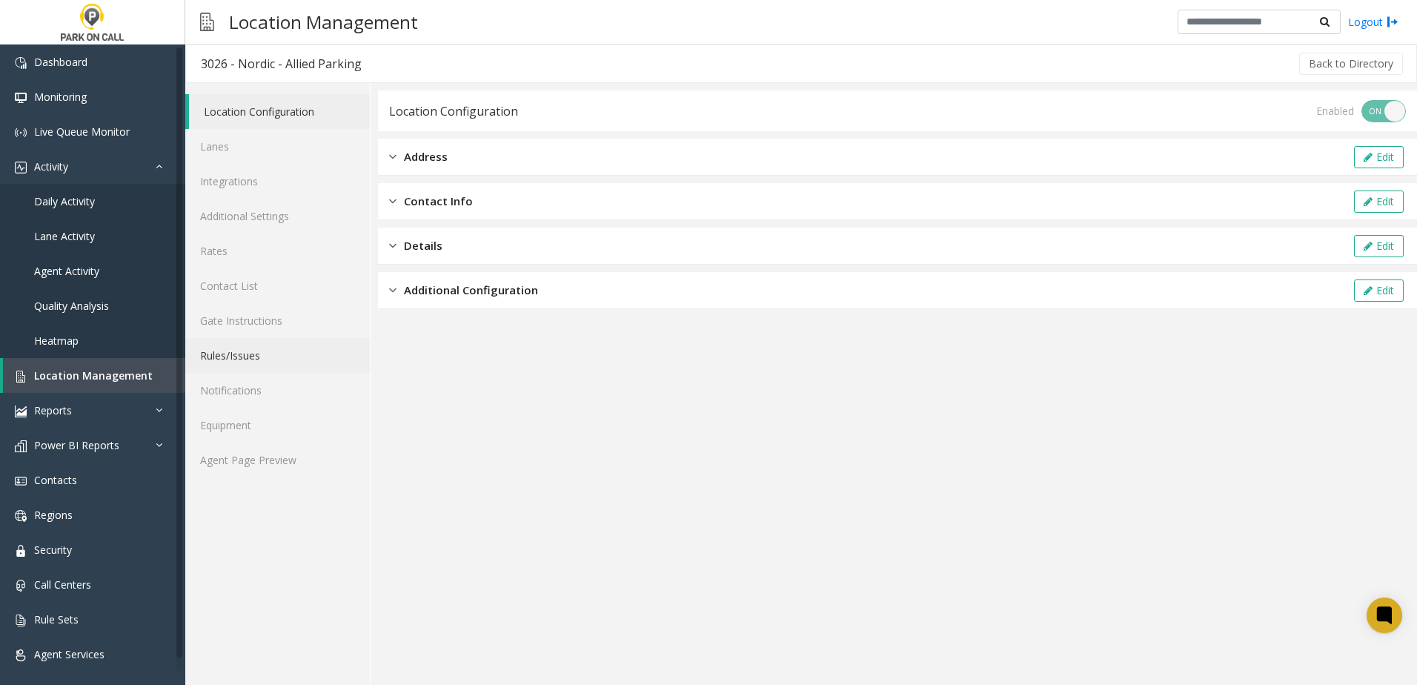
click at [251, 349] on link "Rules/Issues" at bounding box center [277, 355] width 185 height 35
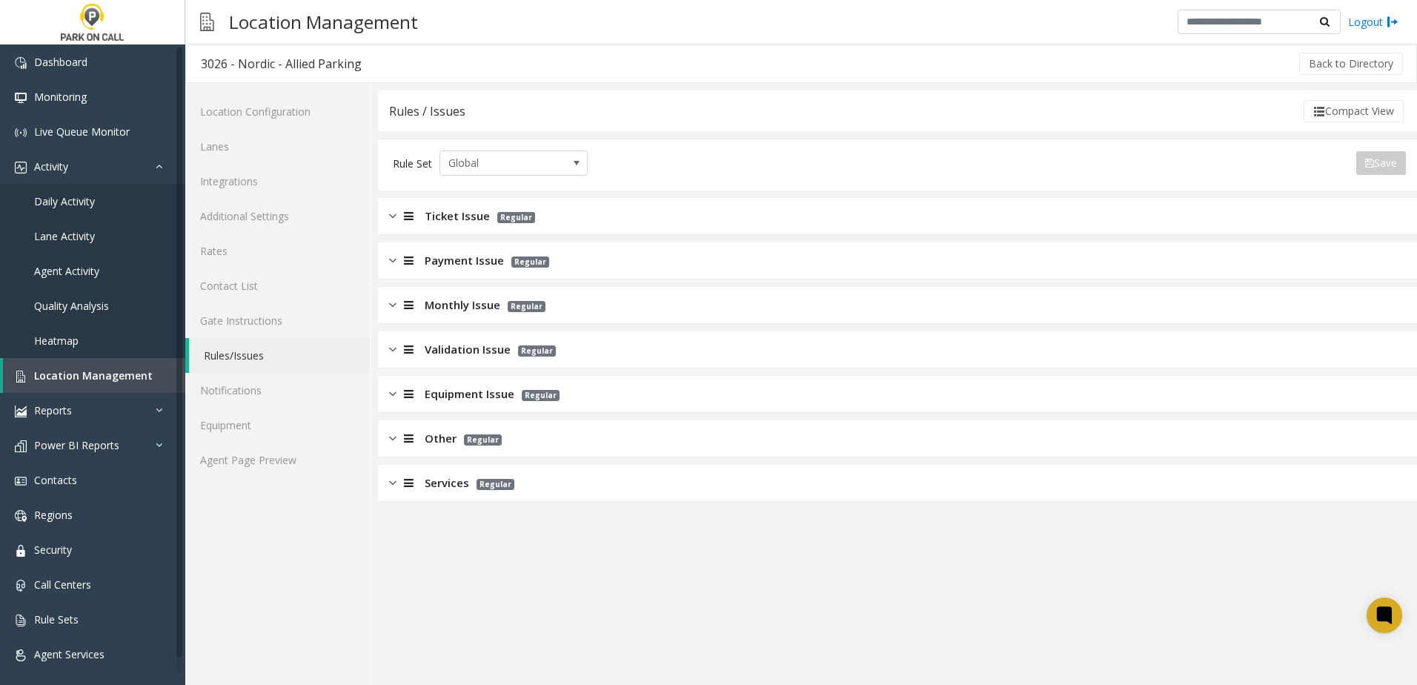
click at [455, 304] on span "Monthly Issue" at bounding box center [463, 304] width 76 height 17
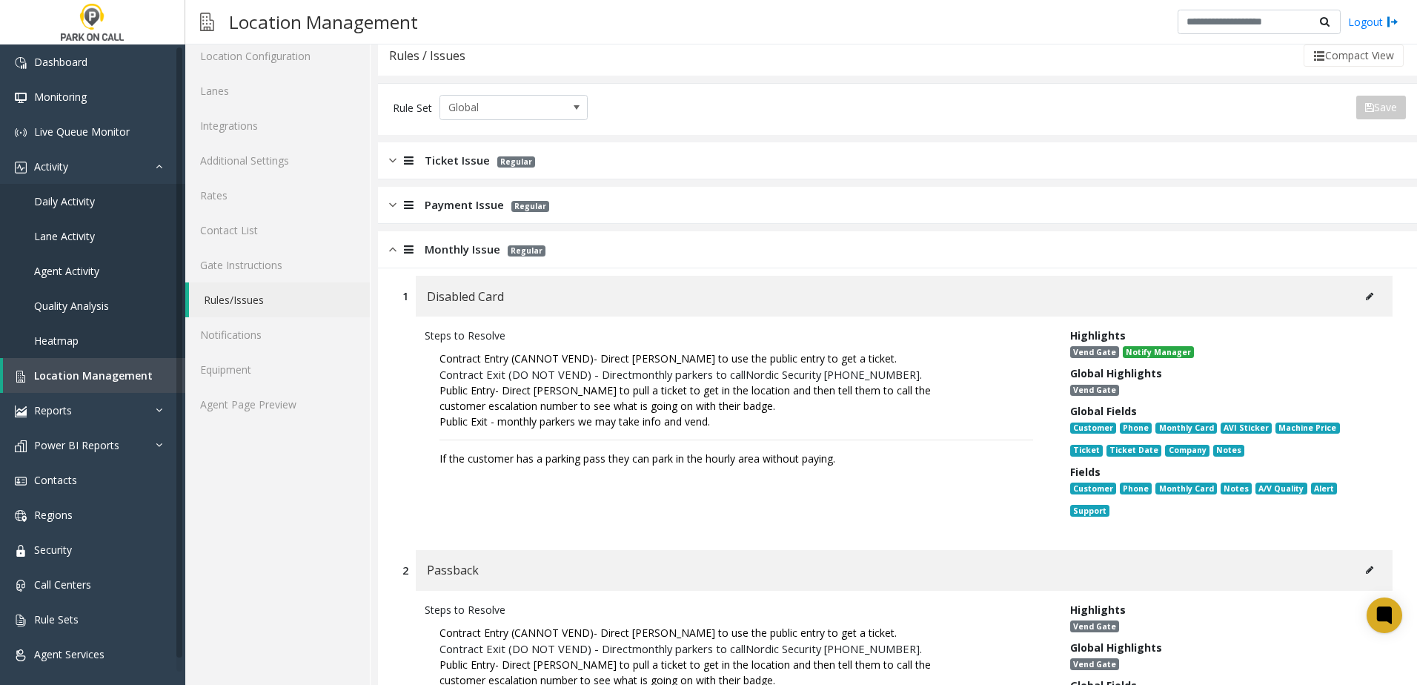
scroll to position [148, 0]
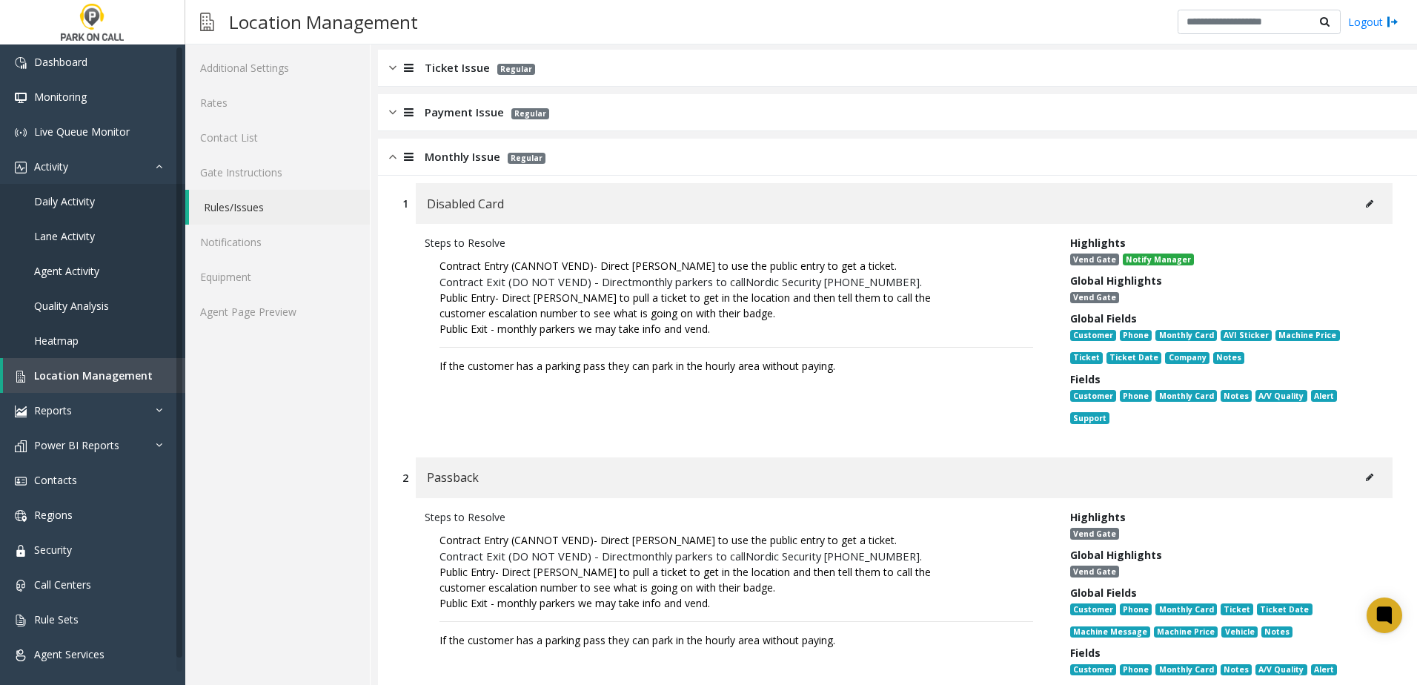
click at [478, 150] on span "Monthly Issue" at bounding box center [463, 156] width 76 height 17
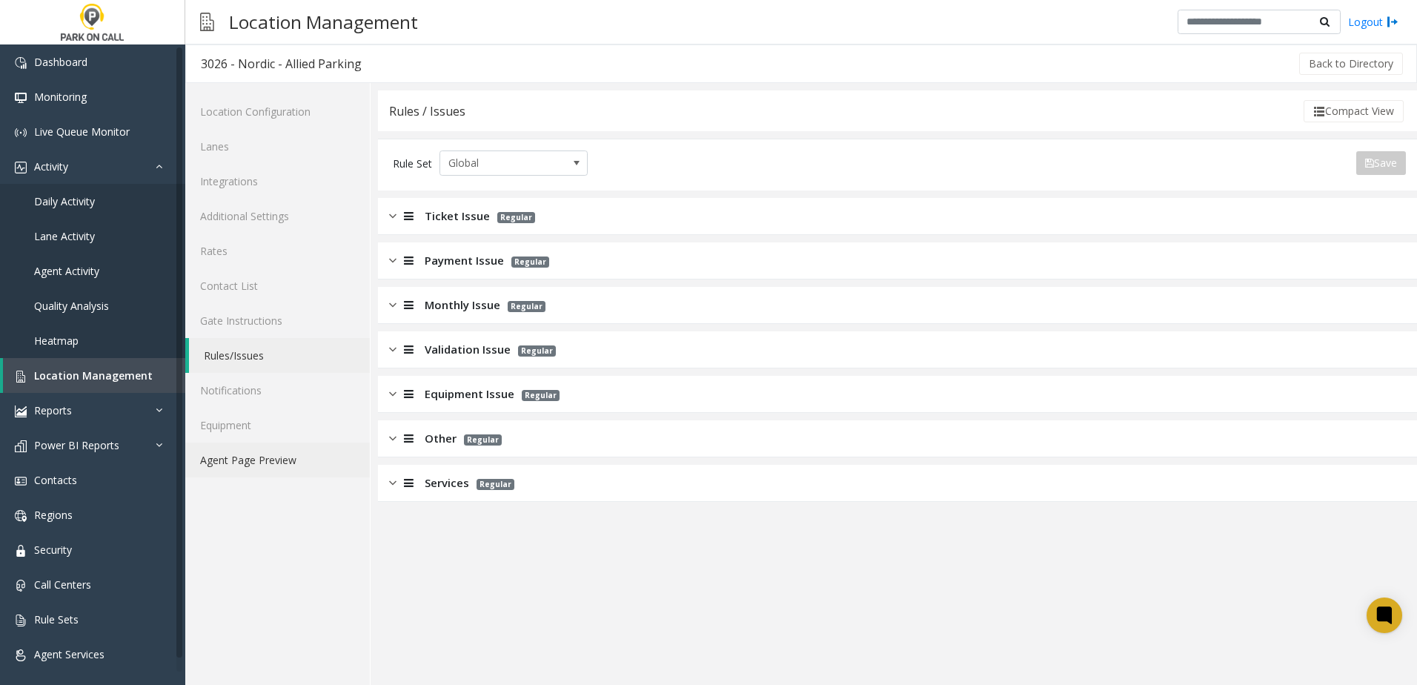
click at [285, 472] on link "Agent Page Preview" at bounding box center [277, 459] width 185 height 35
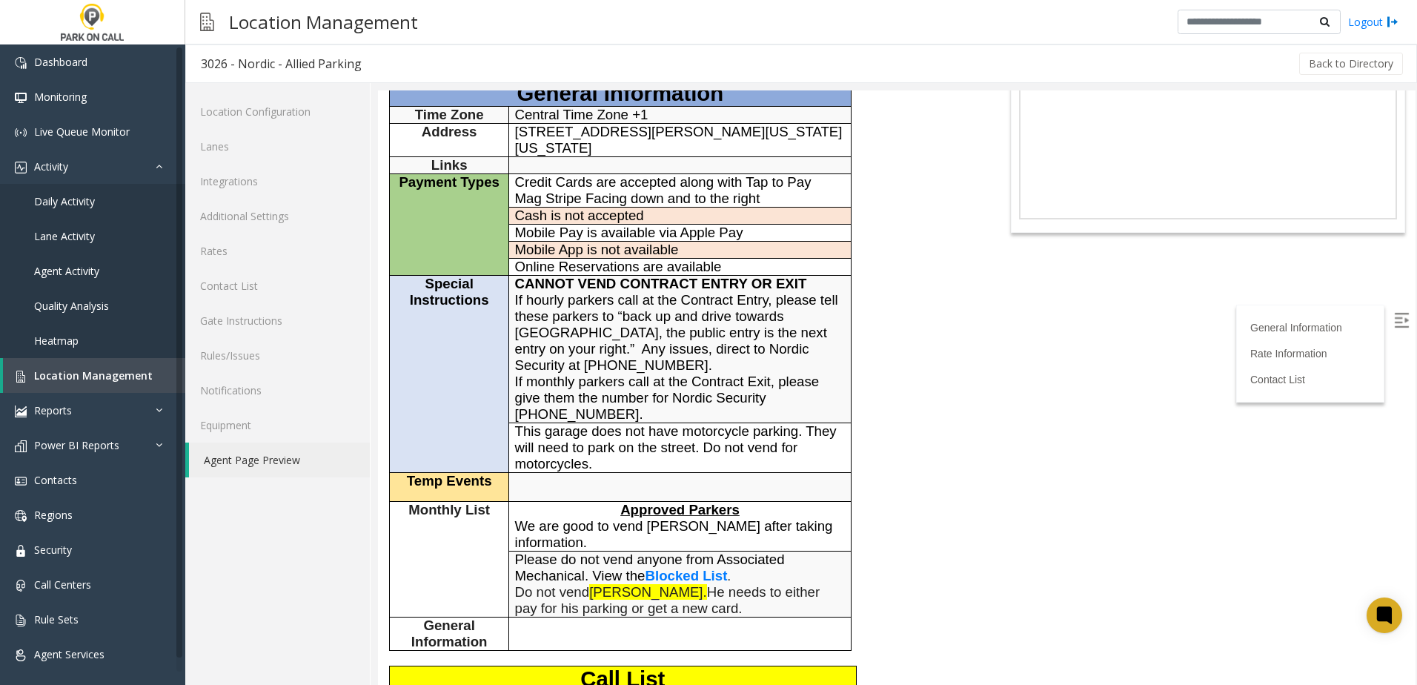
scroll to position [148, 0]
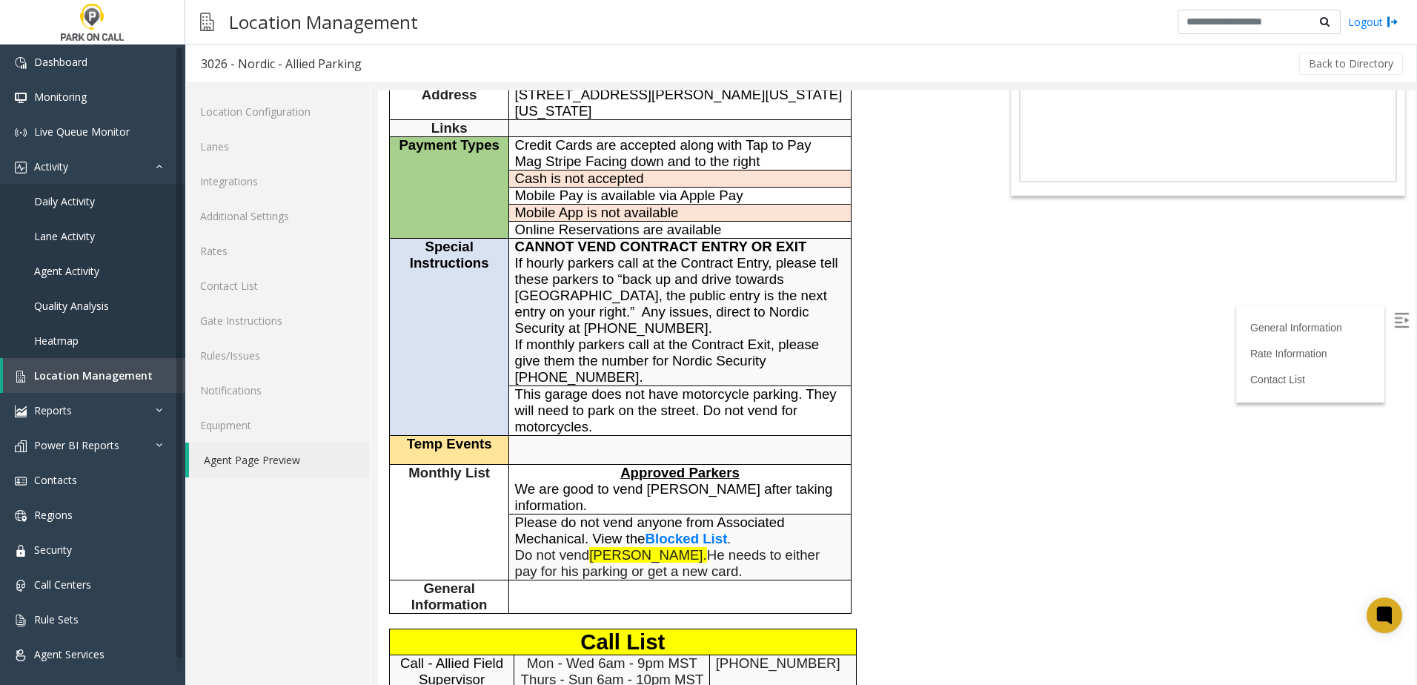
click at [972, 474] on div "General Information General Information Time Zone Central Time Zone +1 Address …" at bounding box center [680, 666] width 605 height 1340
click at [249, 356] on link "Rules/Issues" at bounding box center [277, 355] width 185 height 35
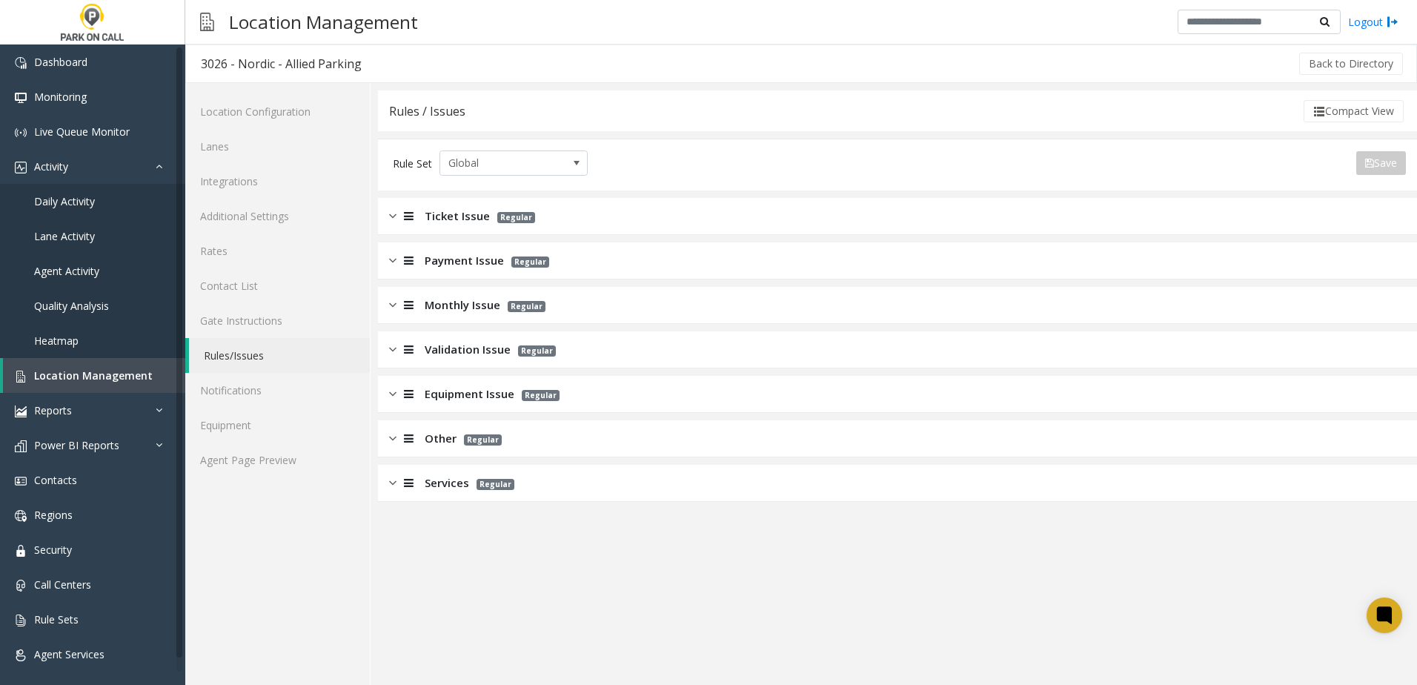
click at [457, 302] on span "Monthly Issue" at bounding box center [463, 304] width 76 height 17
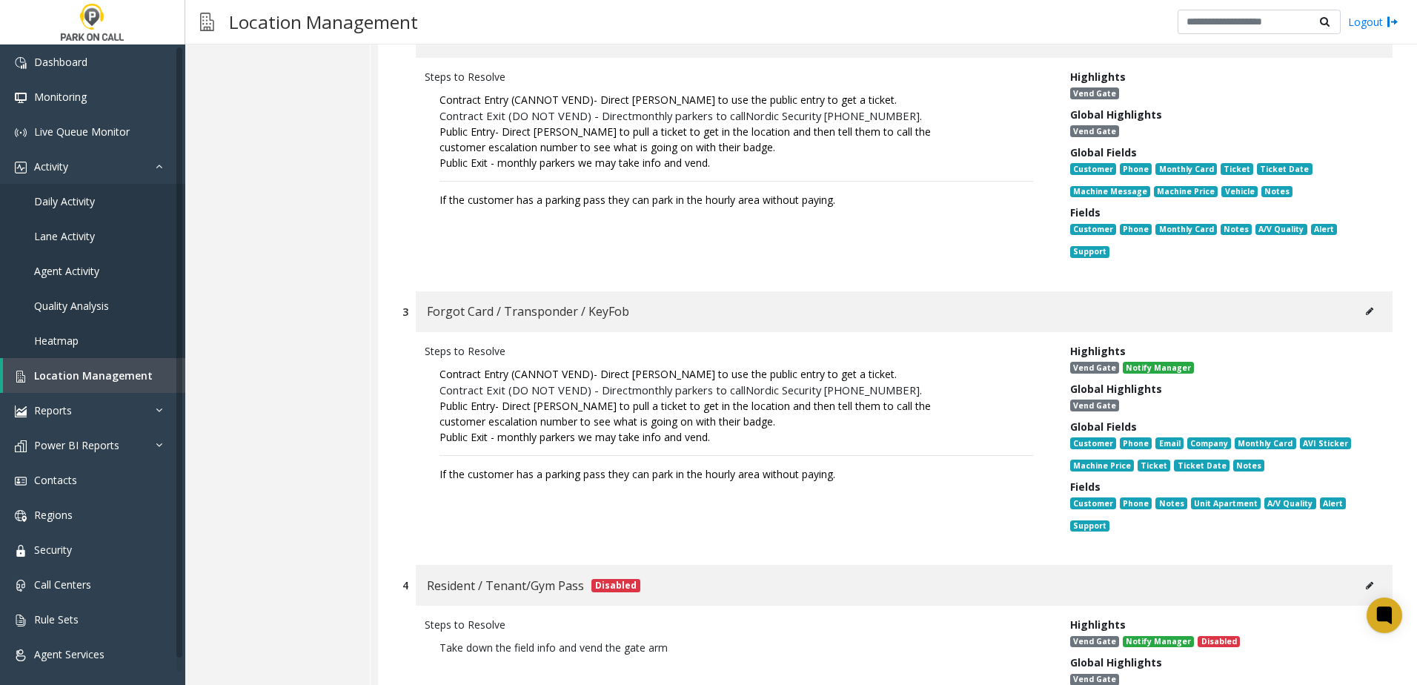
scroll to position [593, 0]
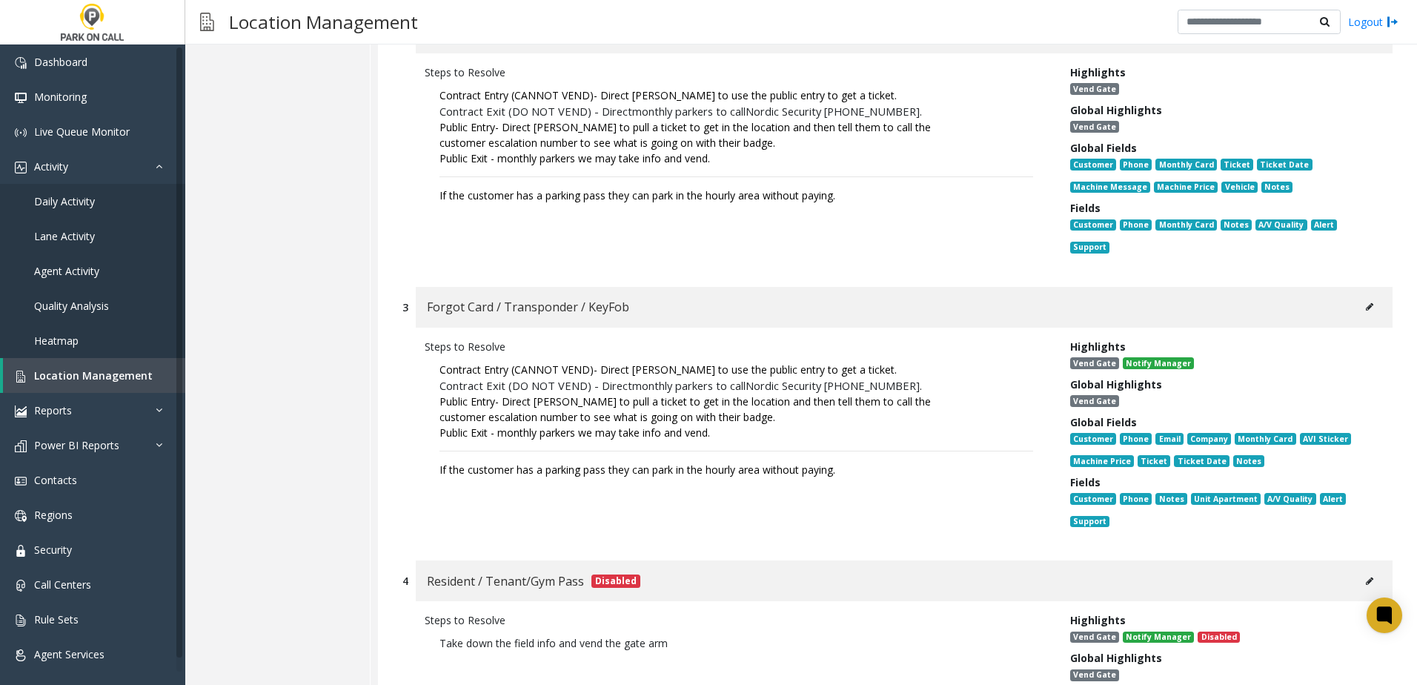
click at [781, 242] on div "Steps to Resolve Contract Entry (CANNOT VEND)- Direct [PERSON_NAME] to use the …" at bounding box center [737, 162] width 646 height 196
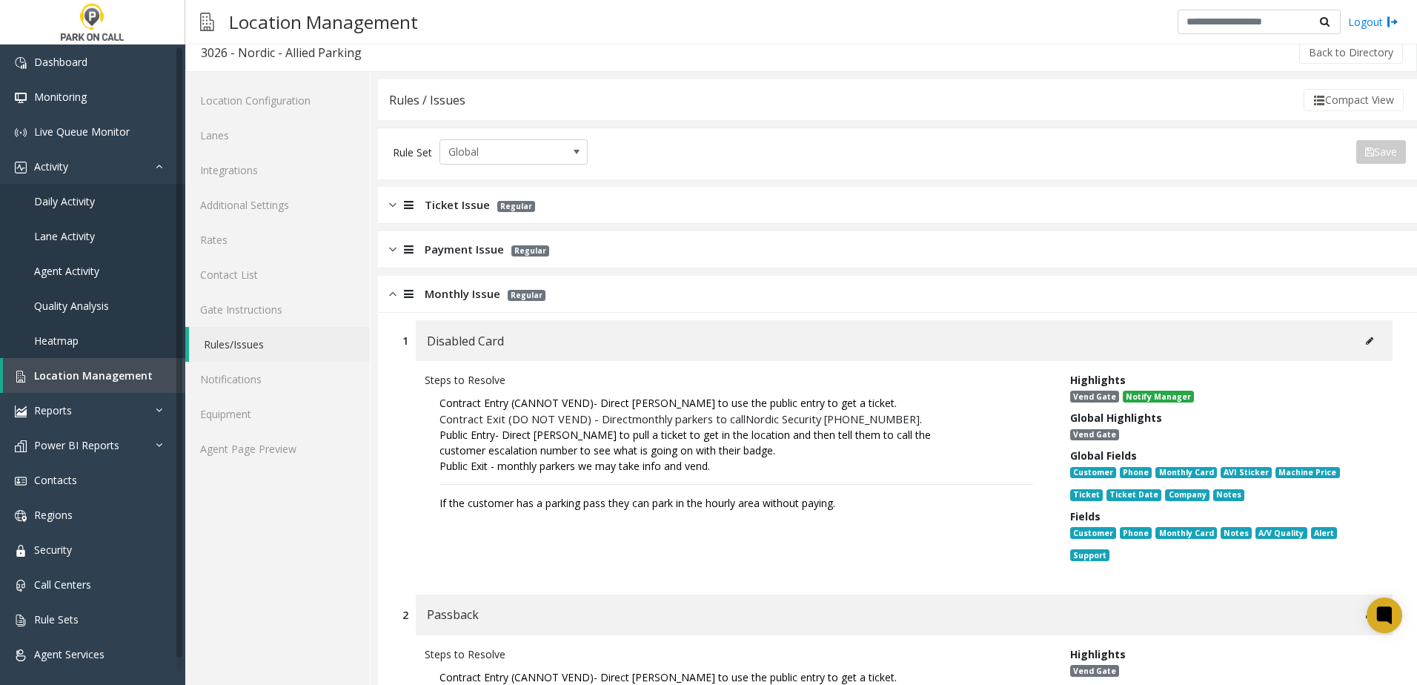
scroll to position [0, 0]
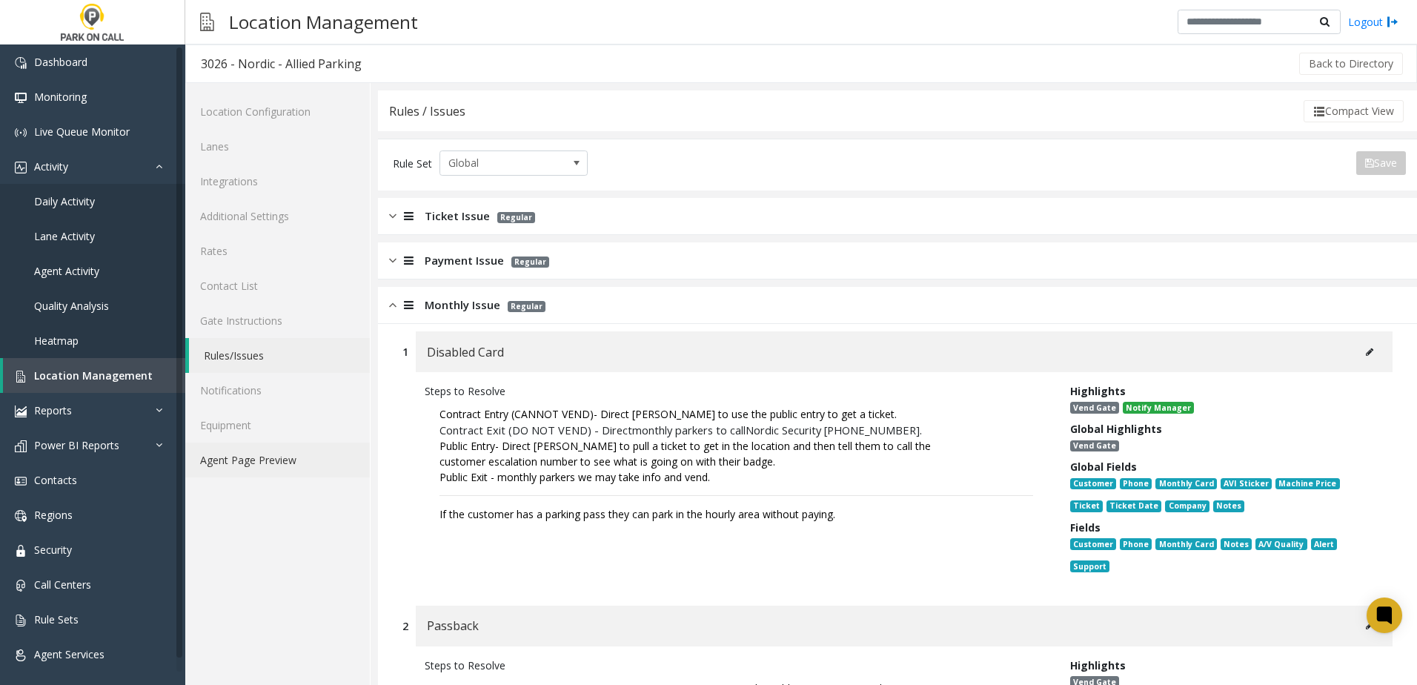
click at [302, 449] on link "Agent Page Preview" at bounding box center [277, 459] width 185 height 35
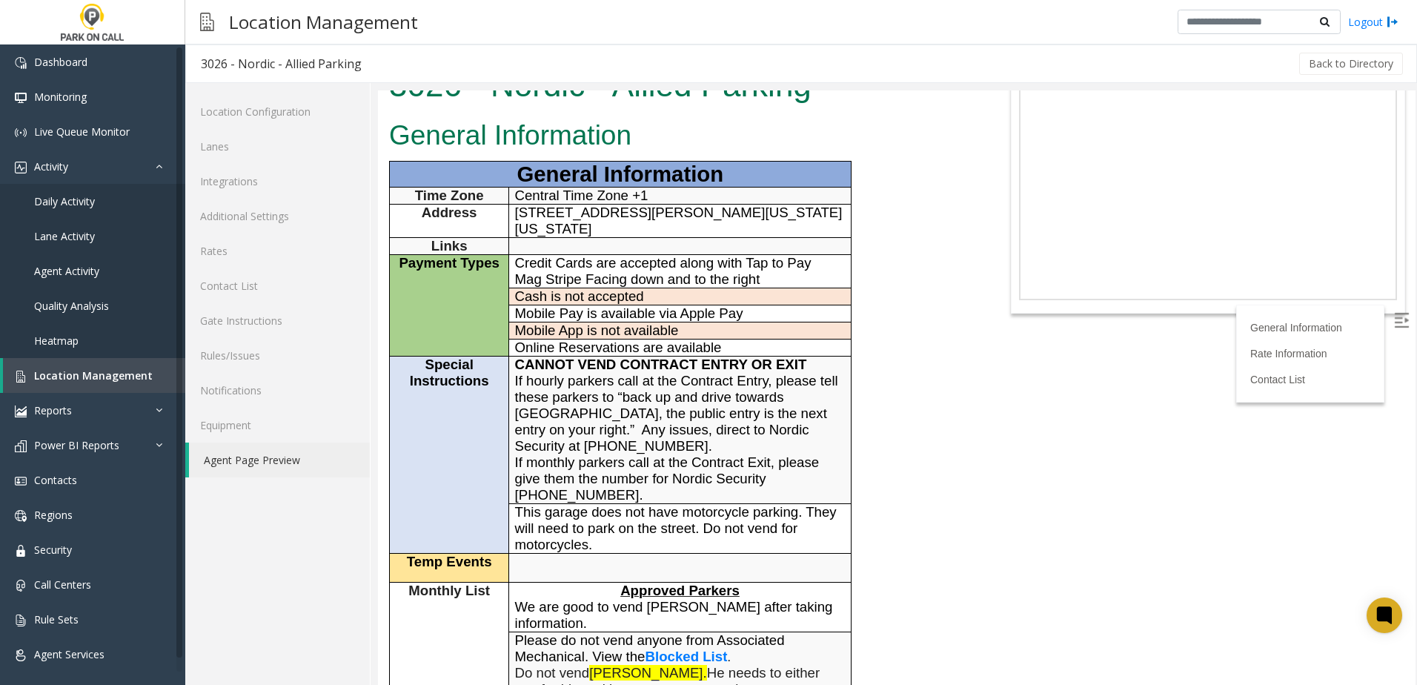
scroll to position [222, 0]
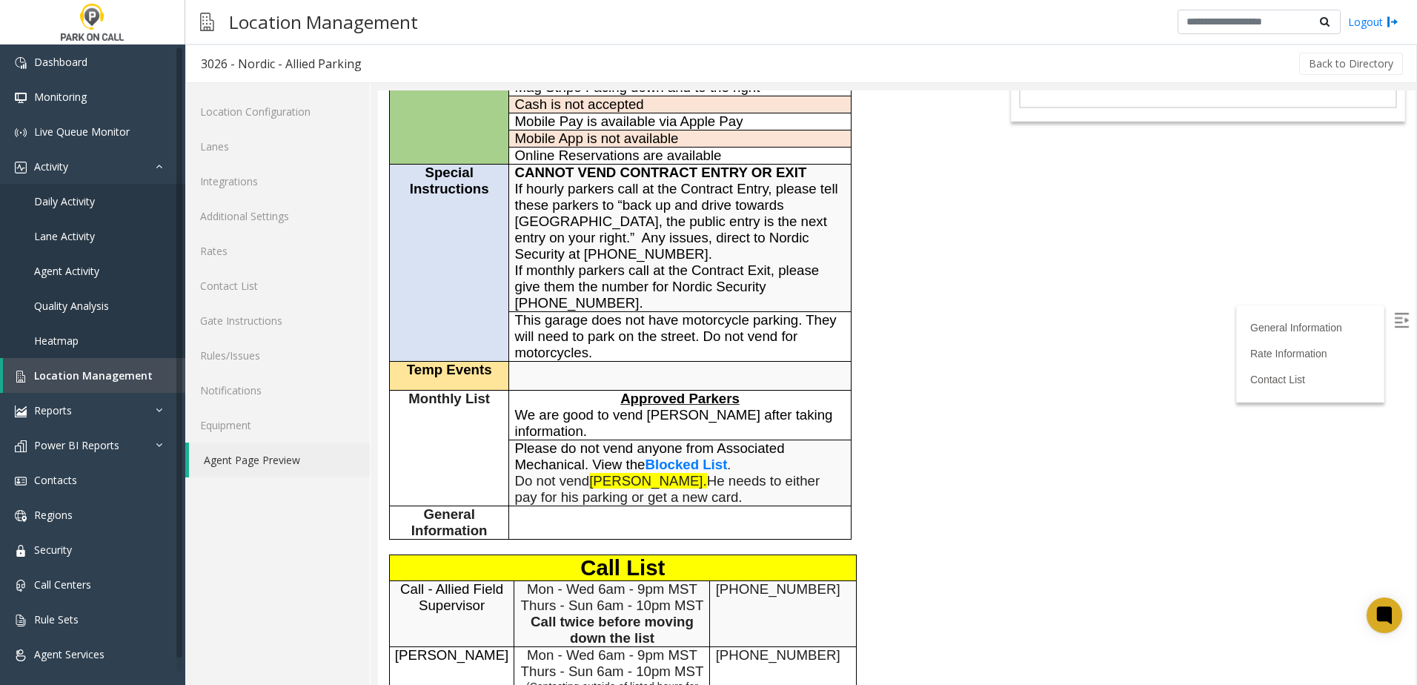
drag, startPoint x: 746, startPoint y: 494, endPoint x: 509, endPoint y: 480, distance: 236.8
click at [509, 480] on td "Please do not vend anyone from Associated Mechanical. View the Blocked List . D…" at bounding box center [680, 472] width 342 height 66
copy p "Do not vend [PERSON_NAME]. He needs to either pay for his parking or get a new …"
click at [272, 355] on link "Rules/Issues" at bounding box center [277, 355] width 185 height 35
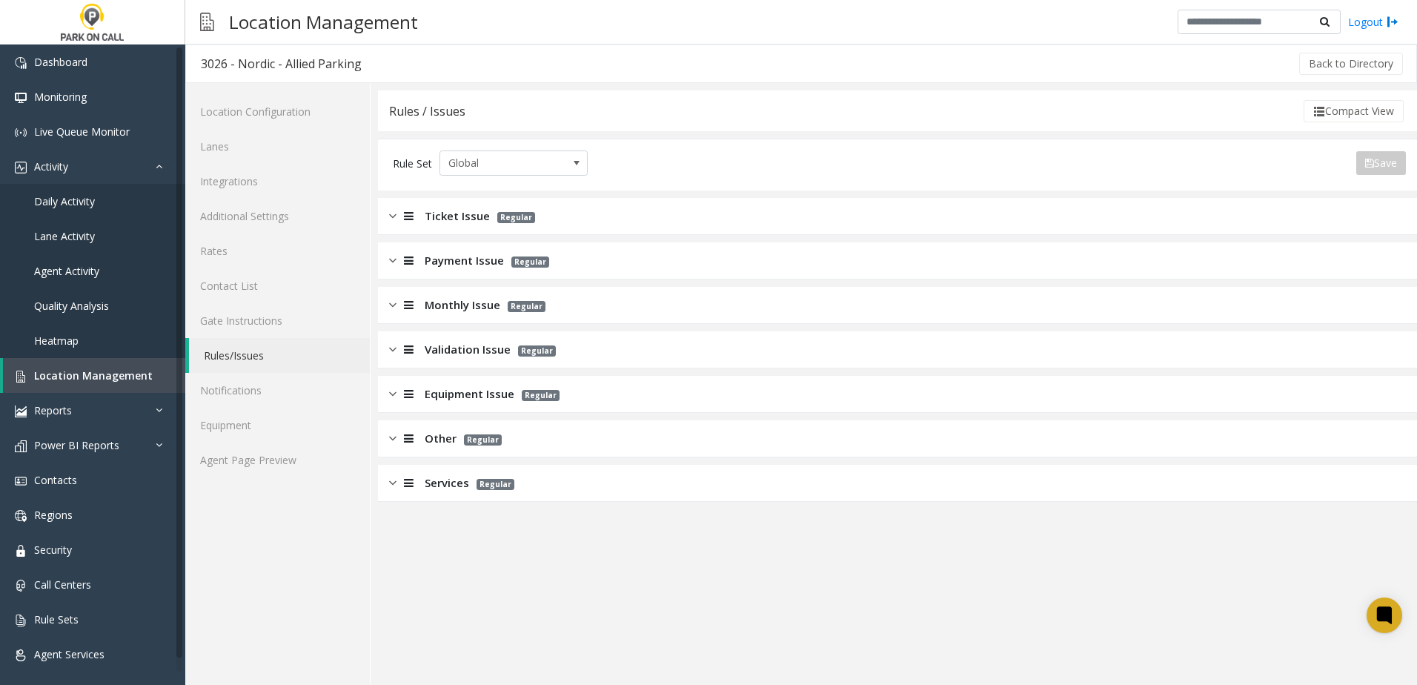
click at [468, 302] on span "Monthly Issue" at bounding box center [463, 304] width 76 height 17
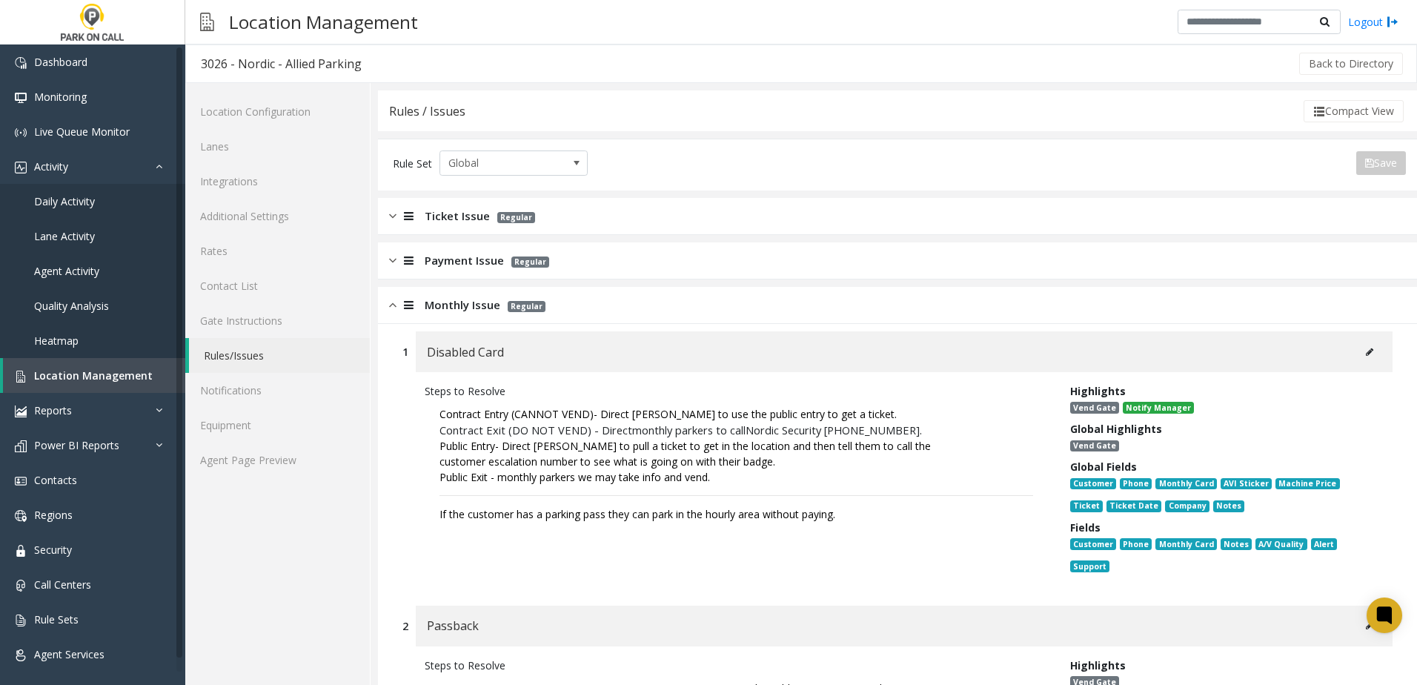
click at [1362, 348] on button at bounding box center [1370, 352] width 24 height 22
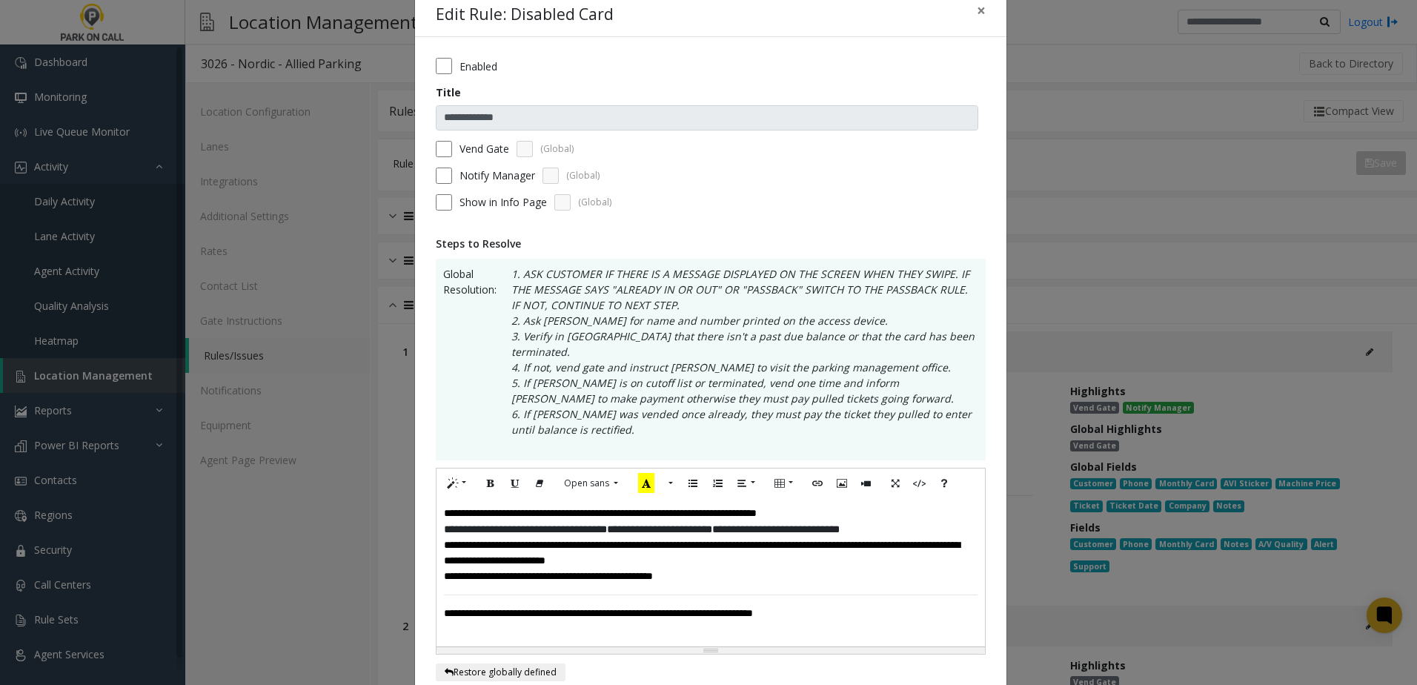
scroll to position [74, 0]
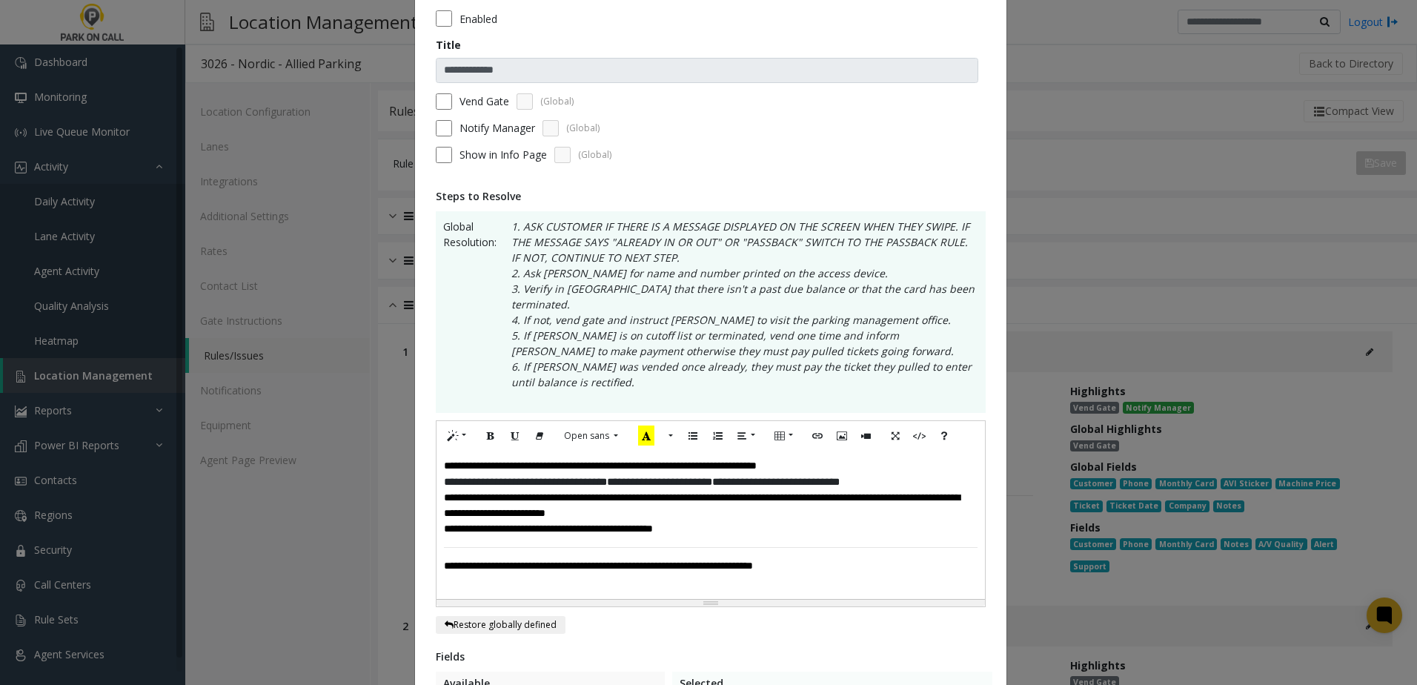
click at [437, 454] on div "**********" at bounding box center [711, 525] width 548 height 148
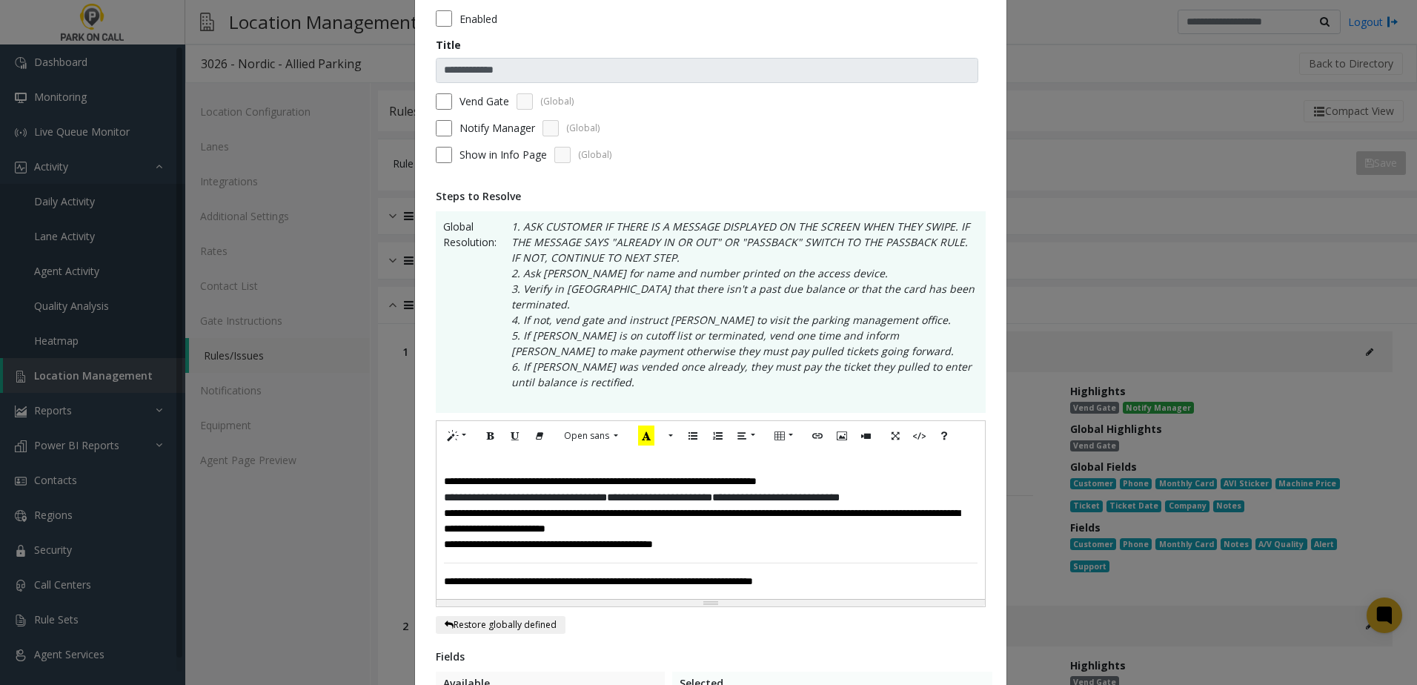
paste div
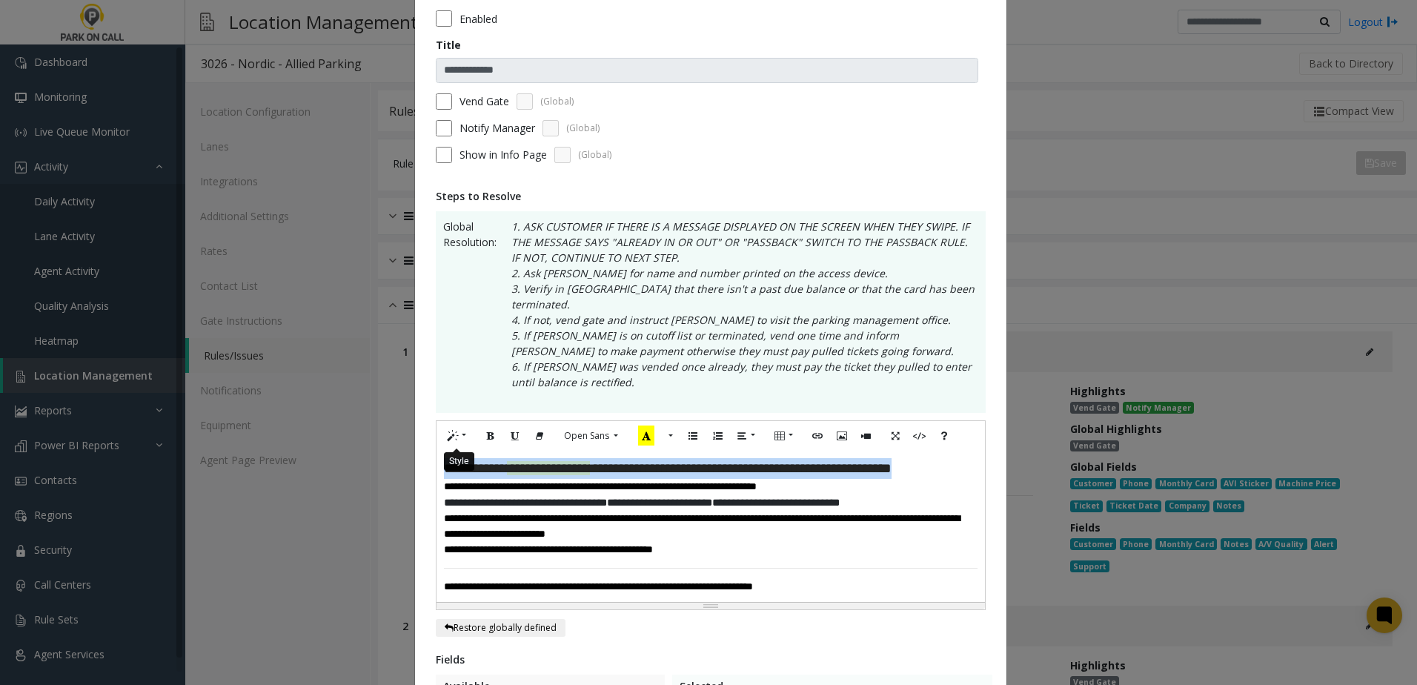
drag, startPoint x: 504, startPoint y: 468, endPoint x: 429, endPoint y: 409, distance: 95.0
click at [429, 410] on div "**********" at bounding box center [710, 522] width 591 height 1065
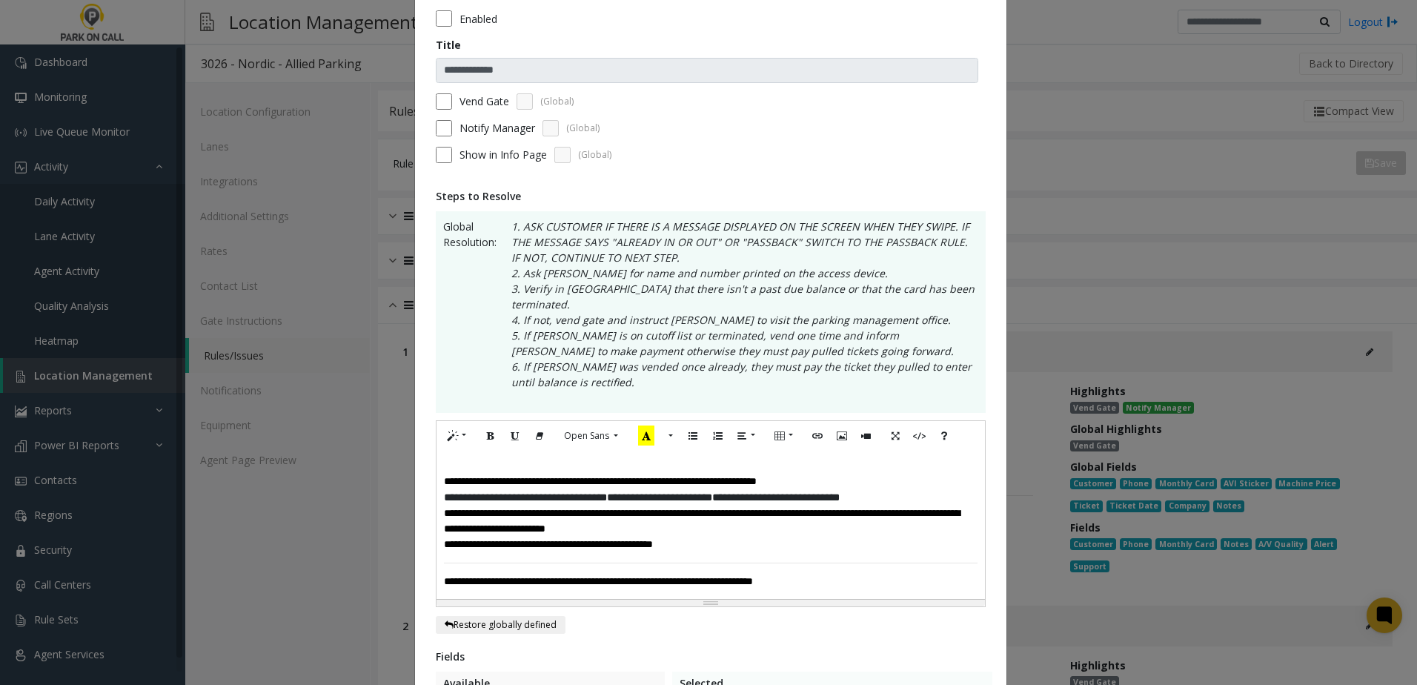
scroll to position [445, 0]
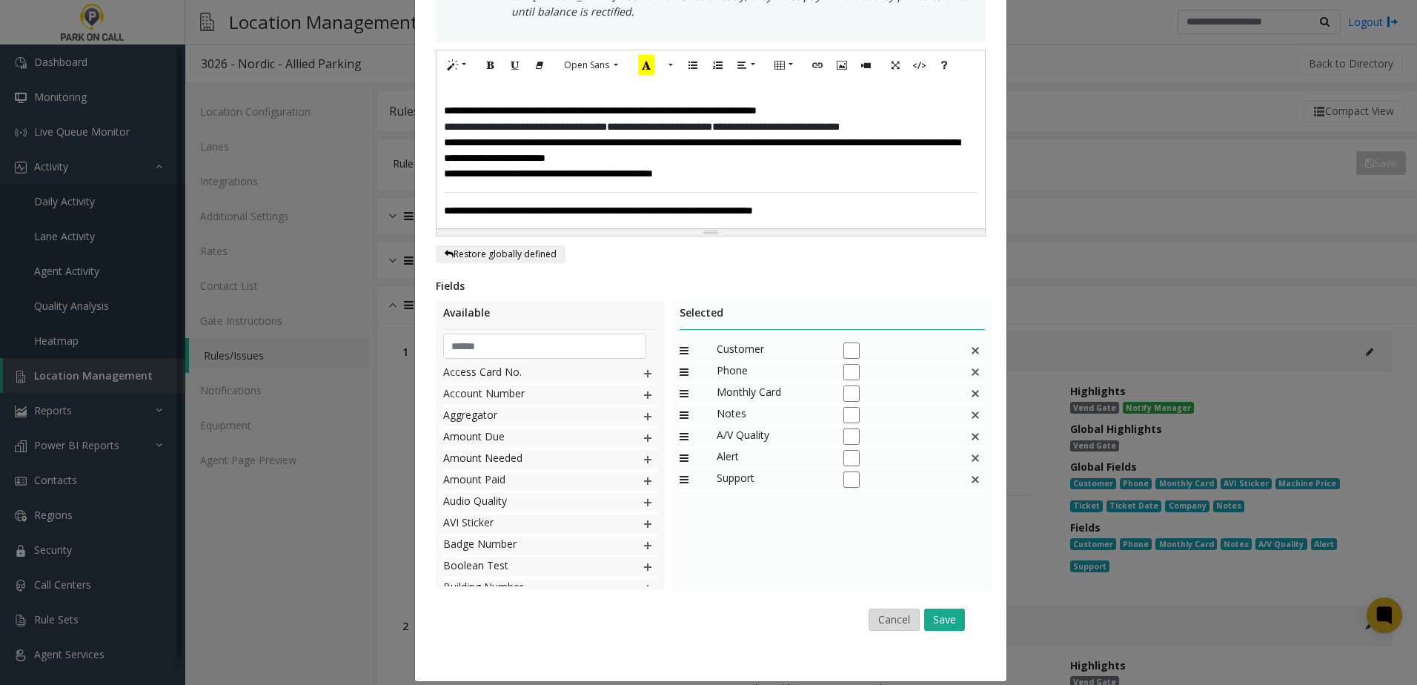
click at [899, 610] on button "Cancel" at bounding box center [894, 619] width 51 height 22
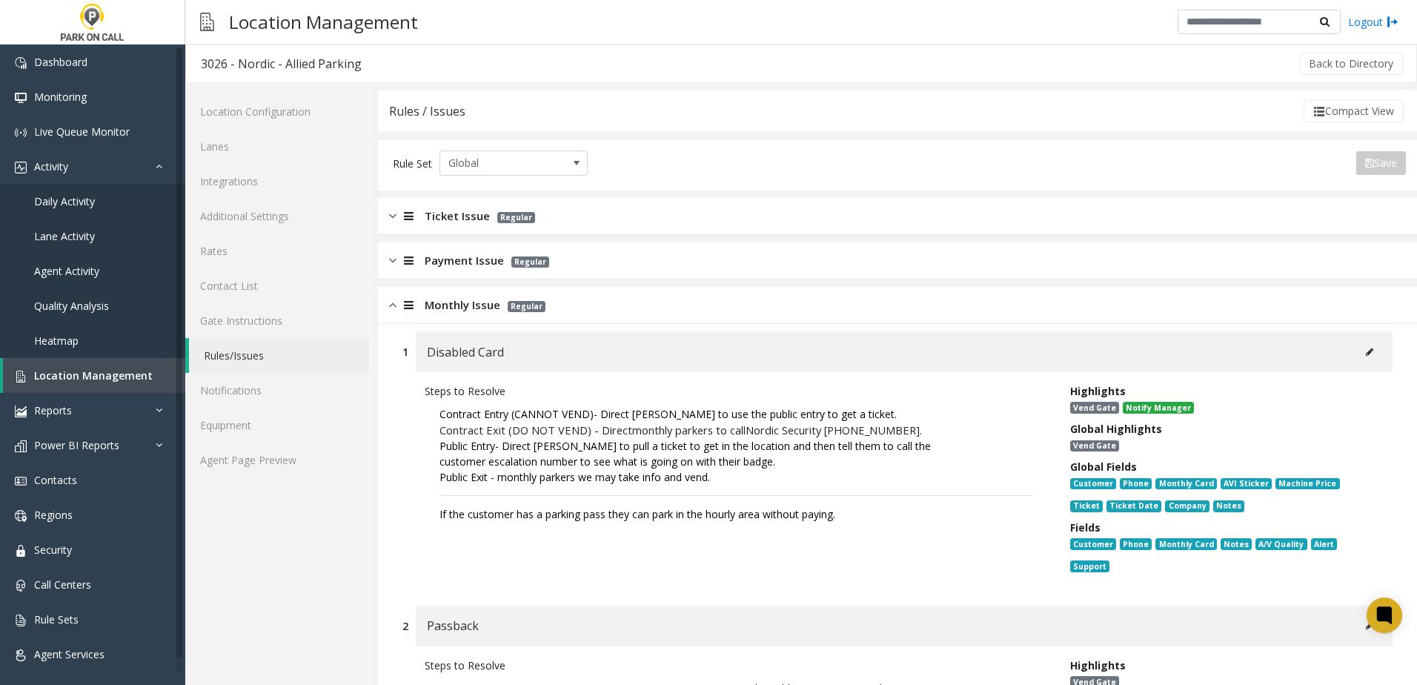
click at [1344, 354] on div "Disabled Card" at bounding box center [904, 351] width 977 height 41
click at [1366, 350] on icon at bounding box center [1369, 352] width 7 height 9
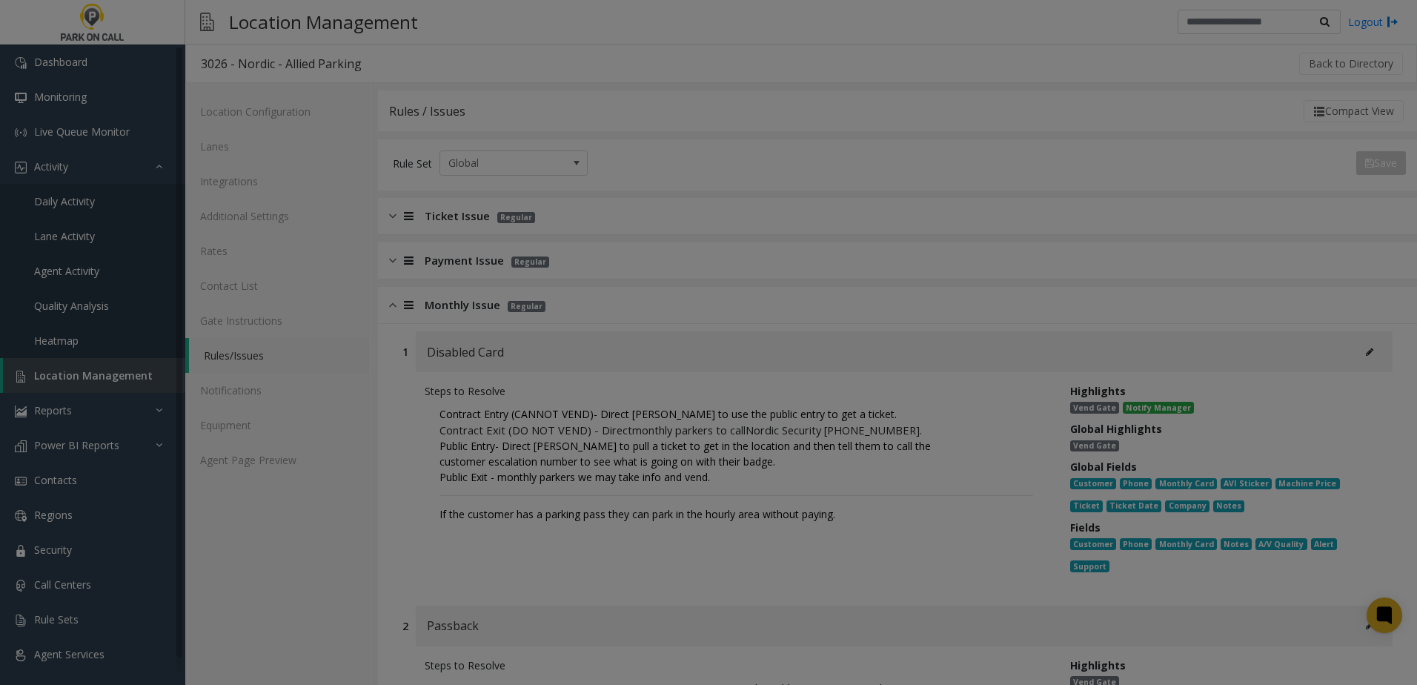
scroll to position [0, 0]
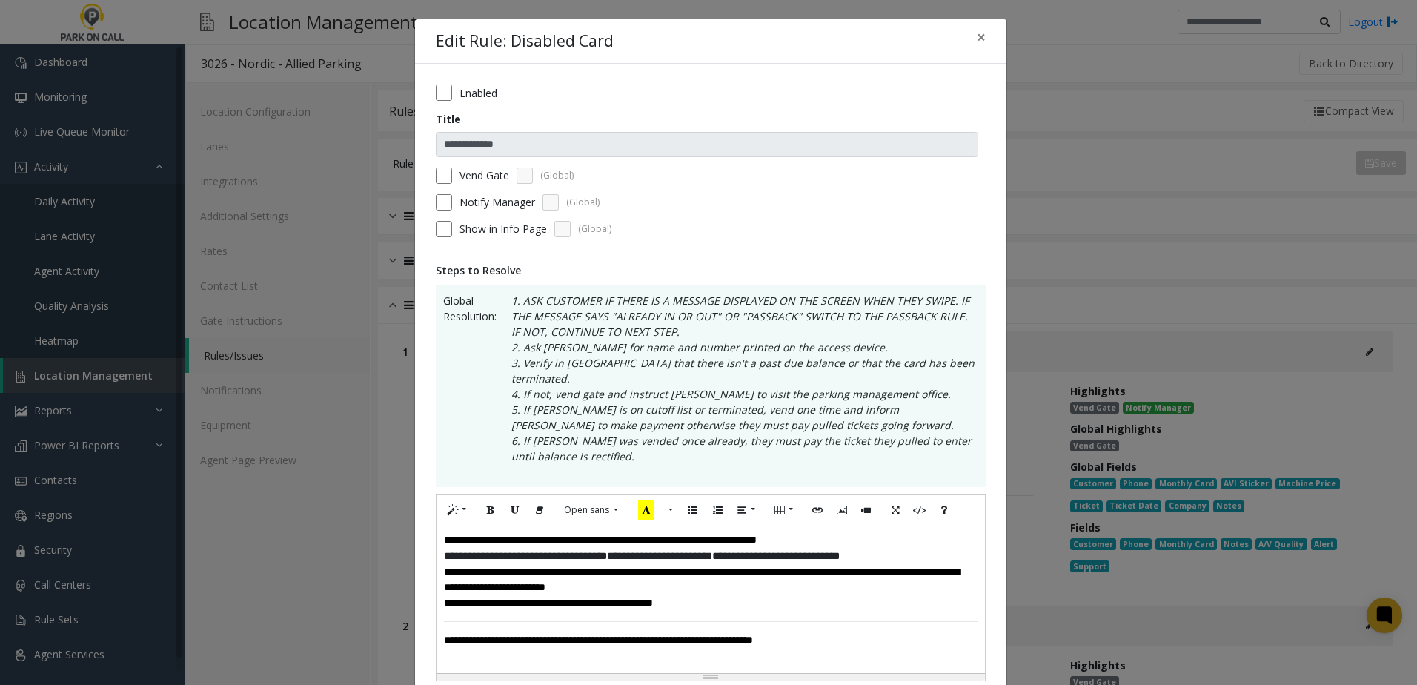
click at [437, 525] on div "**********" at bounding box center [711, 599] width 548 height 148
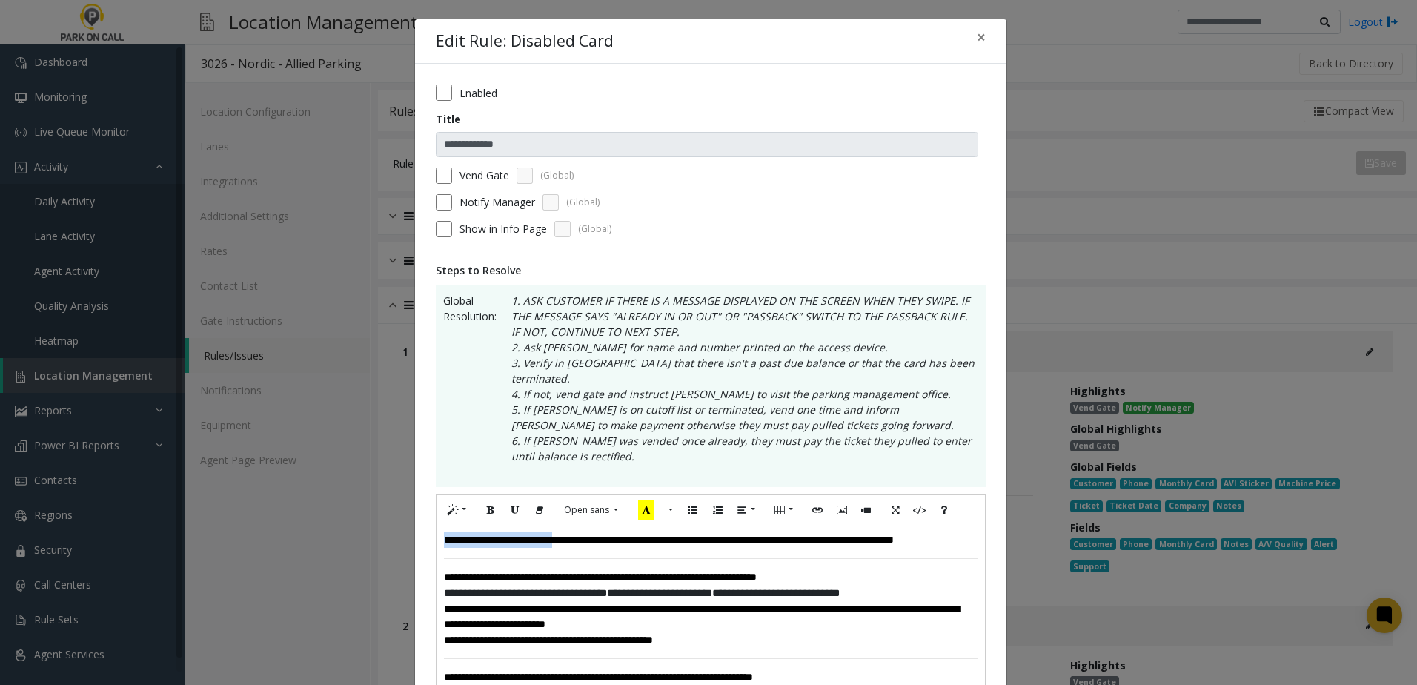
drag, startPoint x: 591, startPoint y: 527, endPoint x: 496, endPoint y: 511, distance: 96.1
click at [376, 522] on div "**********" at bounding box center [708, 342] width 1417 height 685
click at [486, 503] on icon "Bold (CTRL+B)" at bounding box center [490, 509] width 9 height 13
drag, startPoint x: 642, startPoint y: 488, endPoint x: 619, endPoint y: 518, distance: 37.5
click at [643, 500] on icon "Recent Color" at bounding box center [646, 510] width 16 height 20
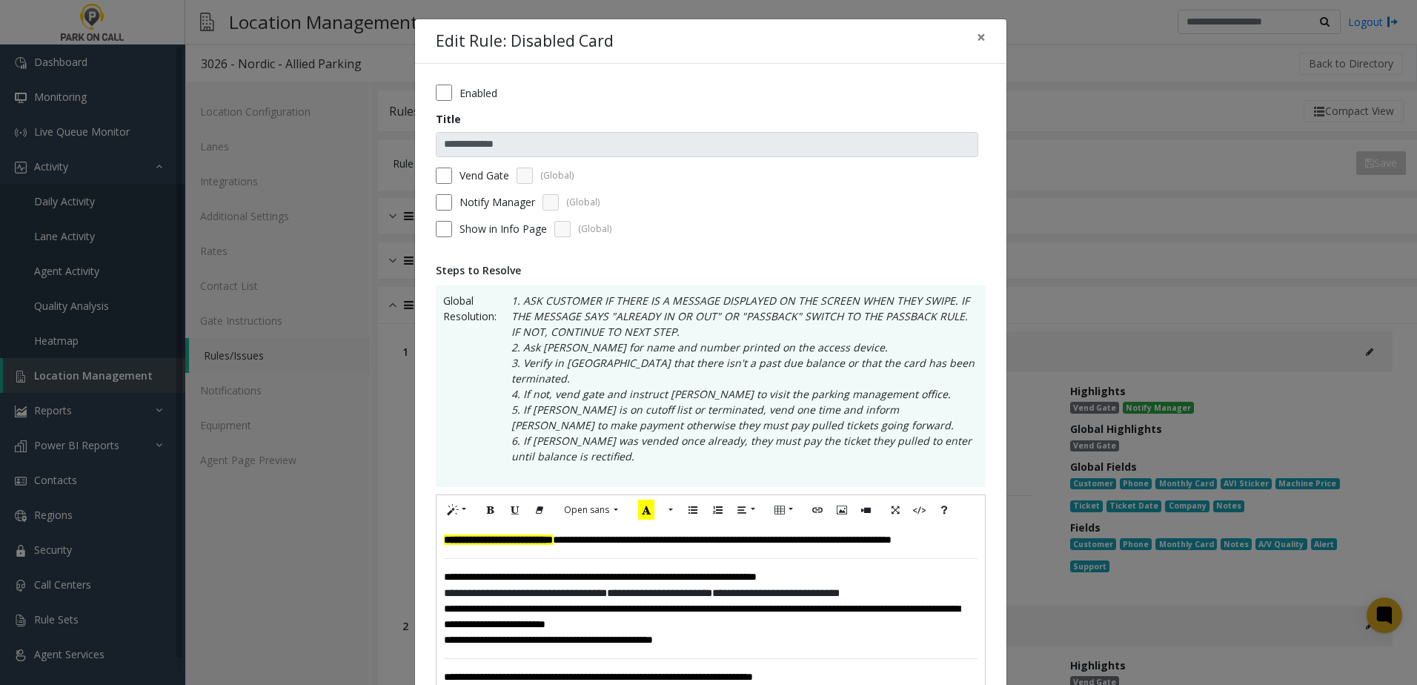
click at [576, 548] on div "**********" at bounding box center [711, 608] width 548 height 167
click at [522, 539] on div "**********" at bounding box center [711, 540] width 534 height 16
drag, startPoint x: 507, startPoint y: 537, endPoint x: 332, endPoint y: 477, distance: 184.9
click at [332, 477] on div "**********" at bounding box center [708, 342] width 1417 height 685
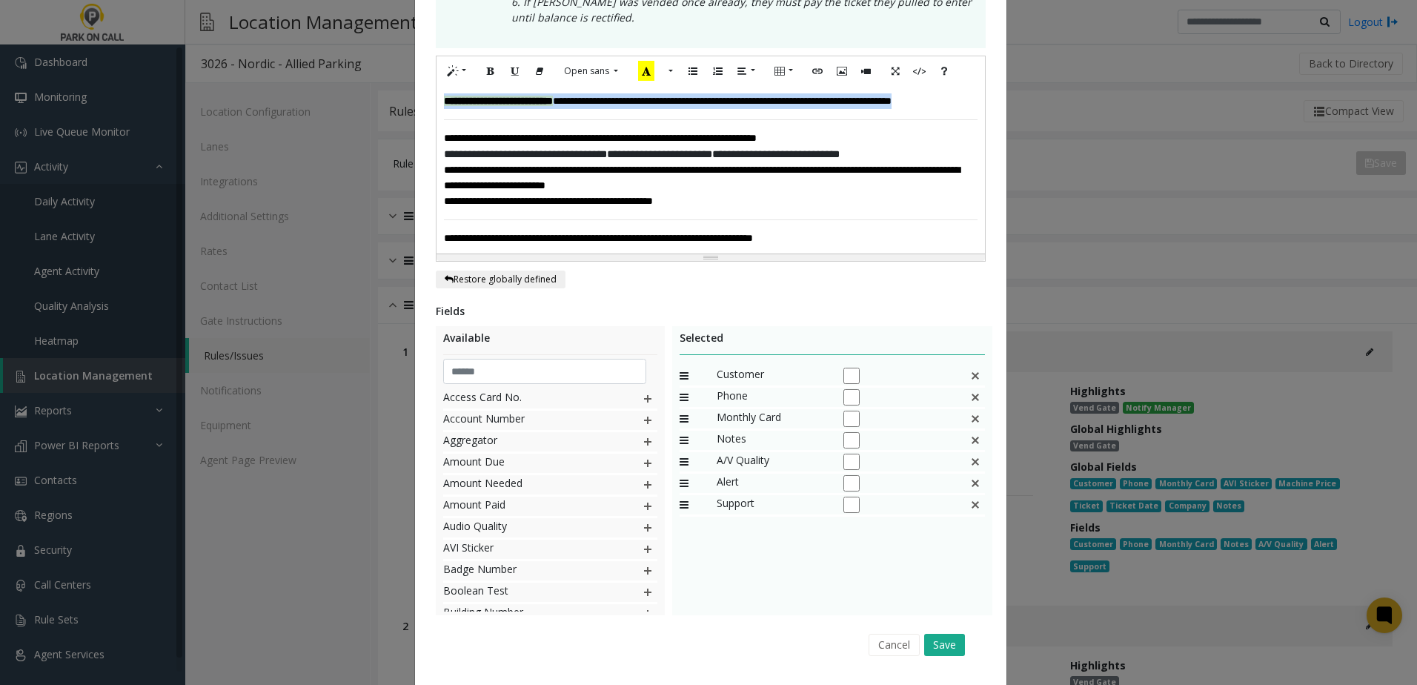
scroll to position [445, 0]
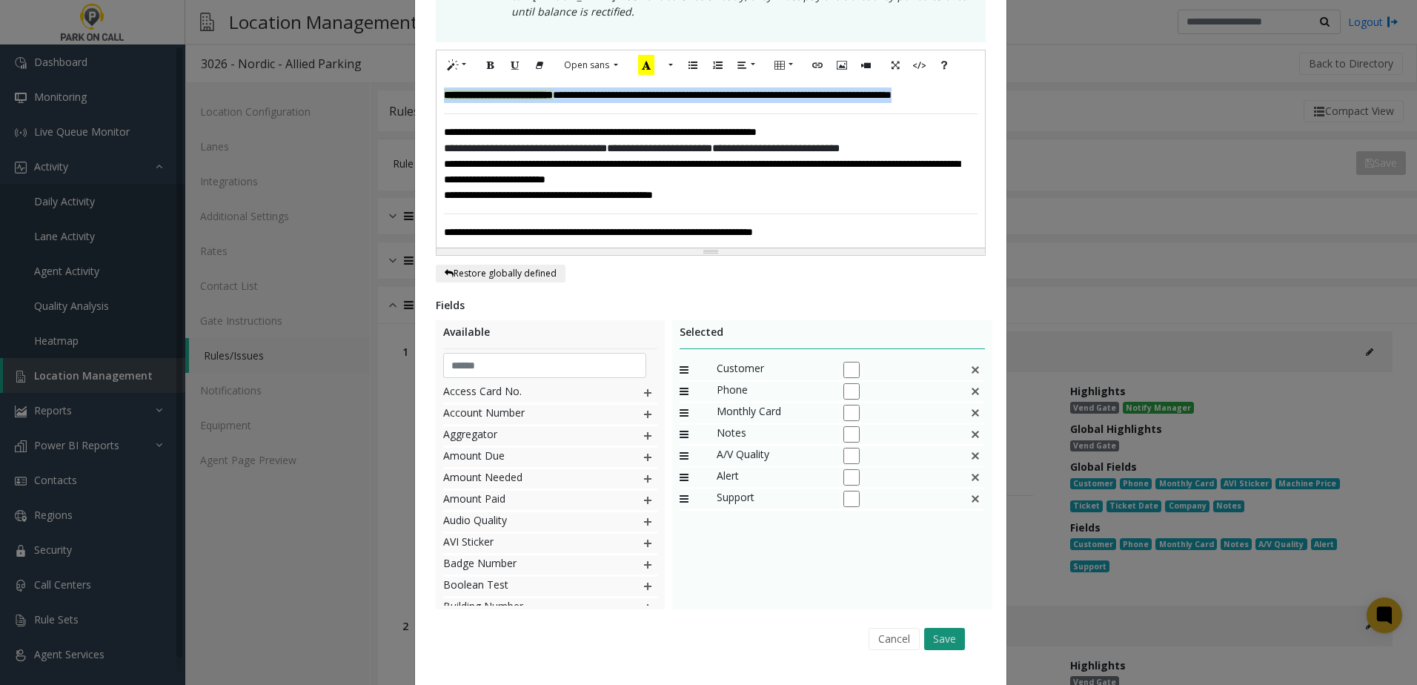
click at [941, 635] on button "Save" at bounding box center [944, 639] width 41 height 22
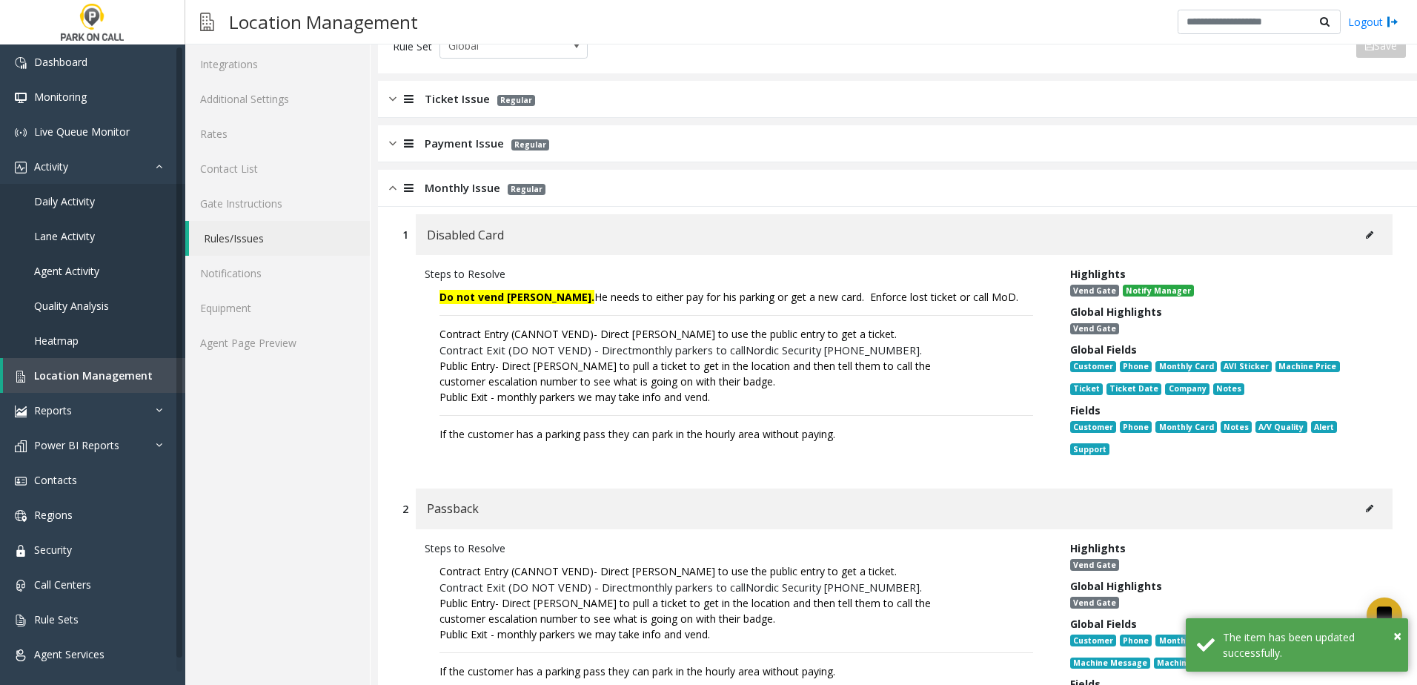
scroll to position [296, 0]
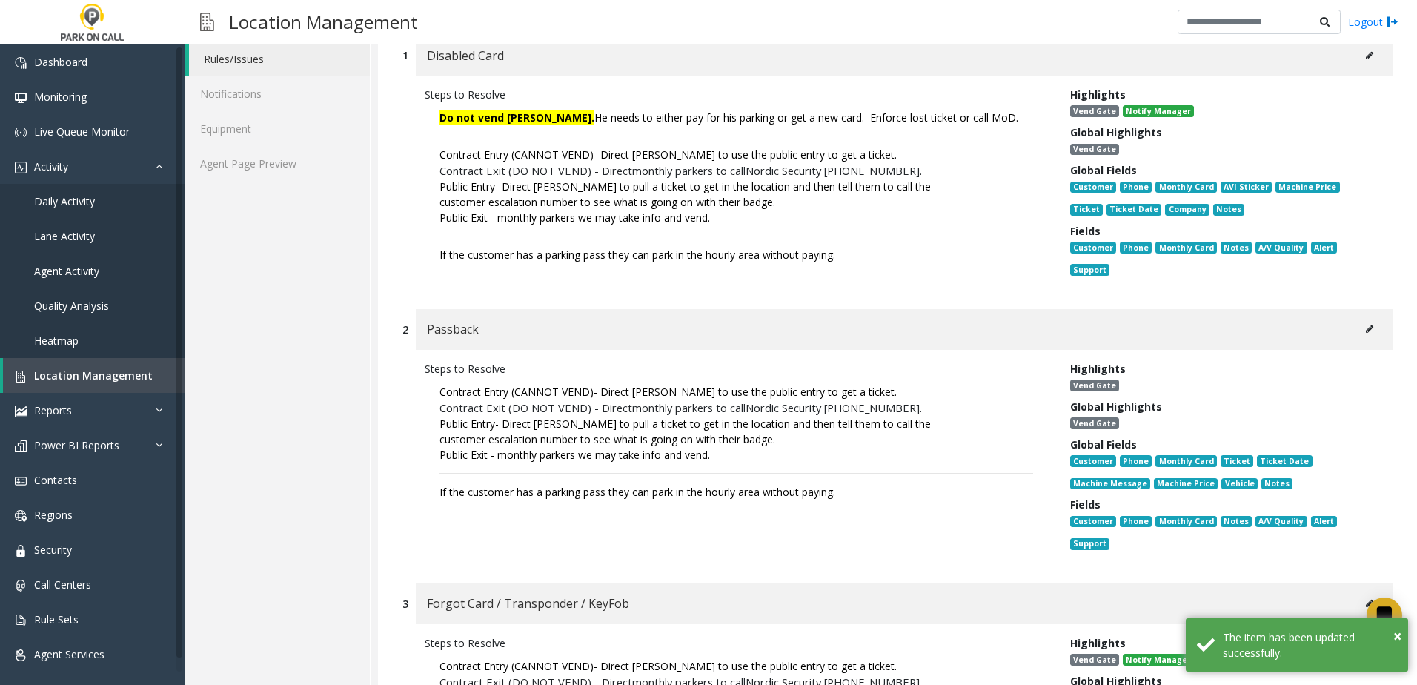
click at [1368, 333] on button at bounding box center [1370, 329] width 24 height 22
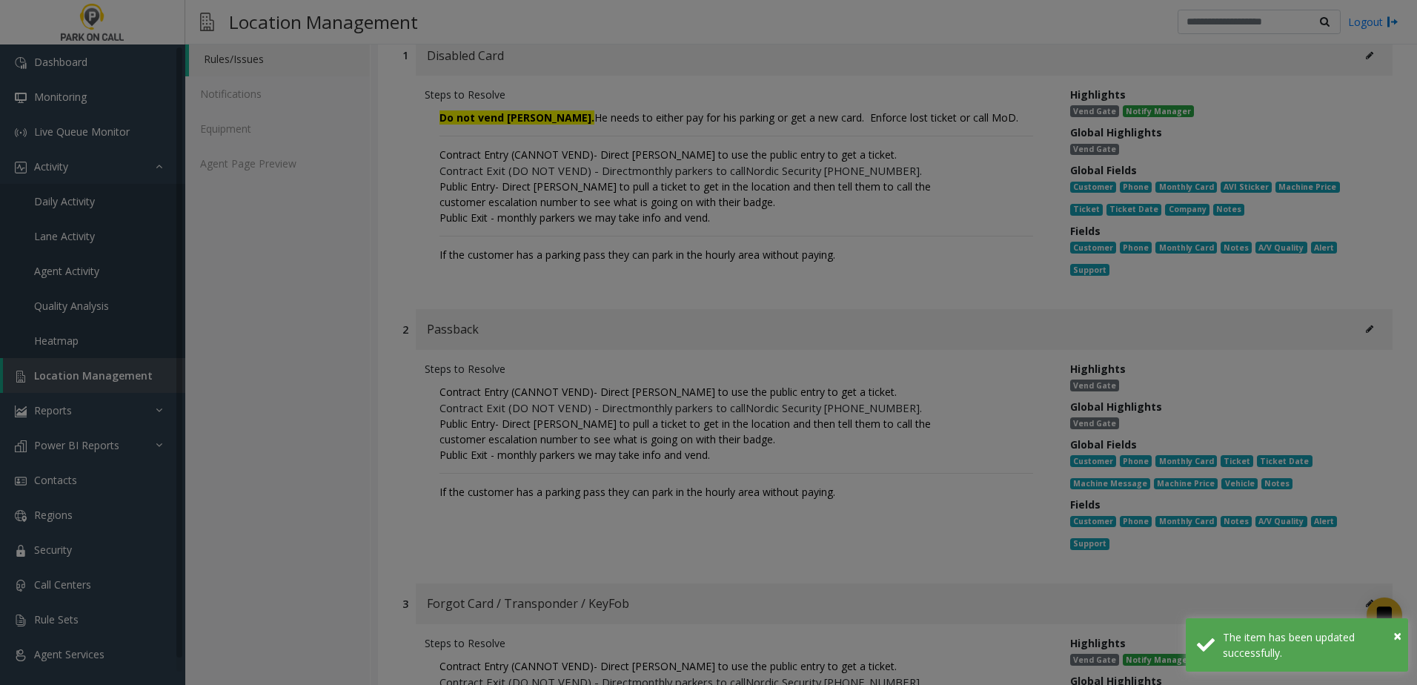
scroll to position [0, 0]
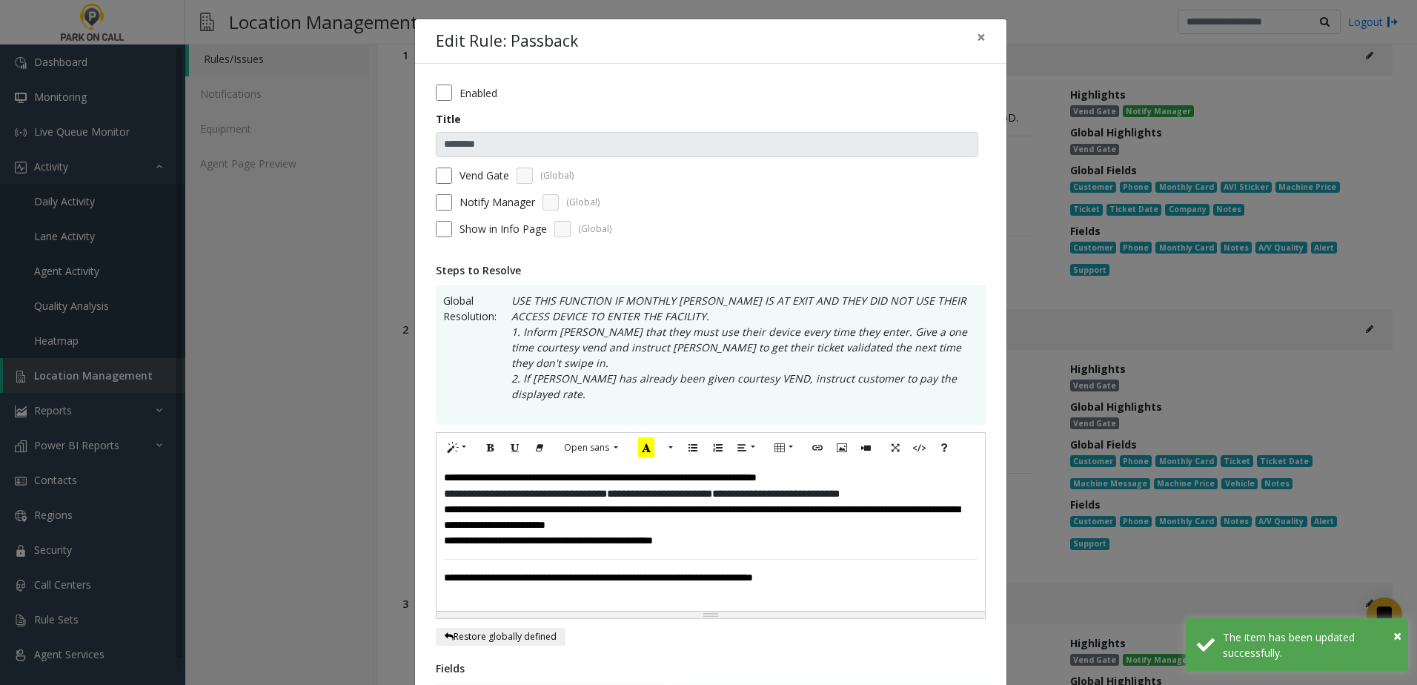
drag, startPoint x: 438, startPoint y: 448, endPoint x: 459, endPoint y: 442, distance: 22.3
click at [444, 472] on font "**********" at bounding box center [600, 477] width 313 height 10
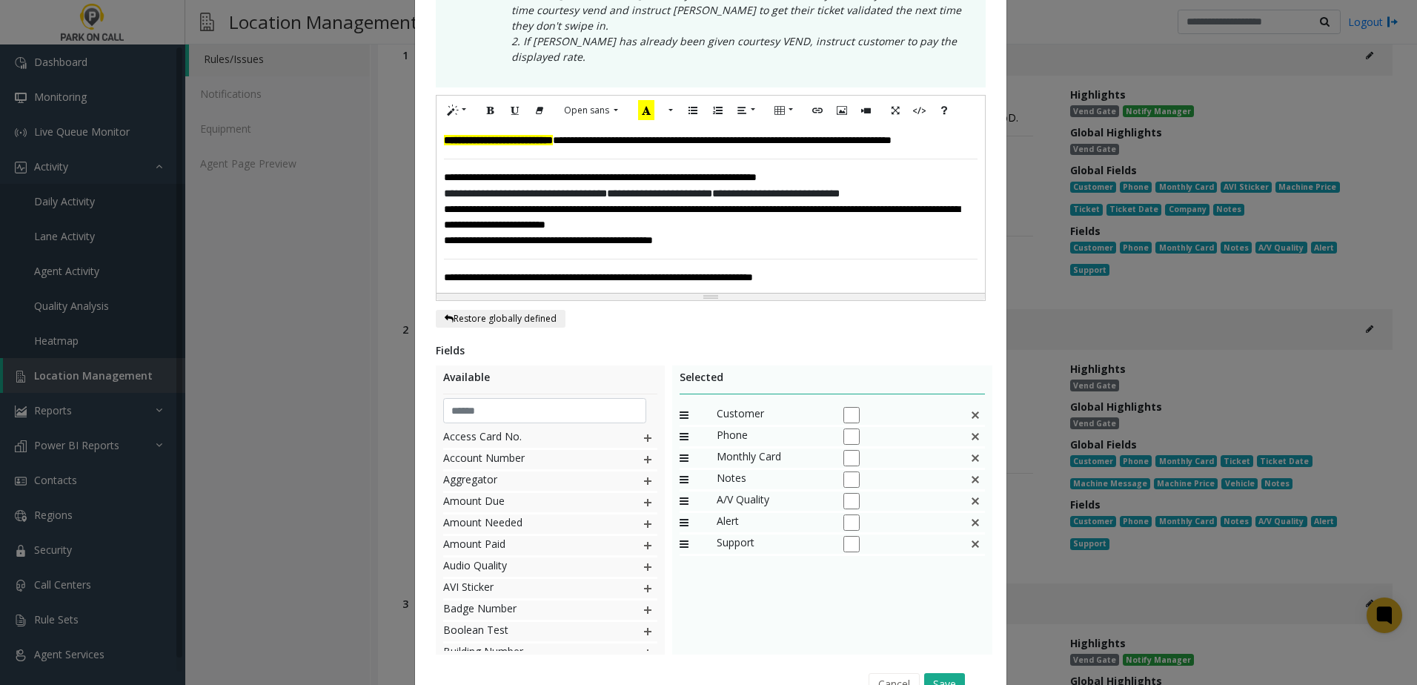
scroll to position [402, 0]
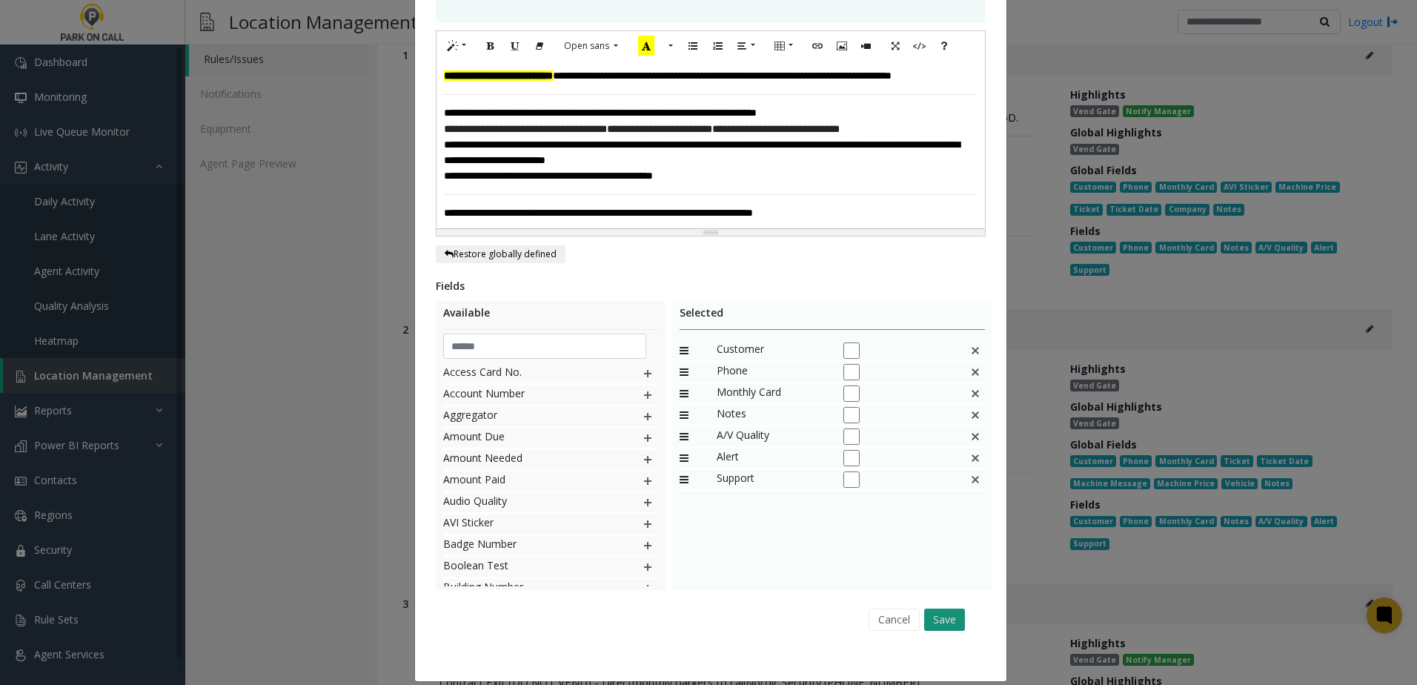
click at [930, 608] on button "Save" at bounding box center [944, 619] width 41 height 22
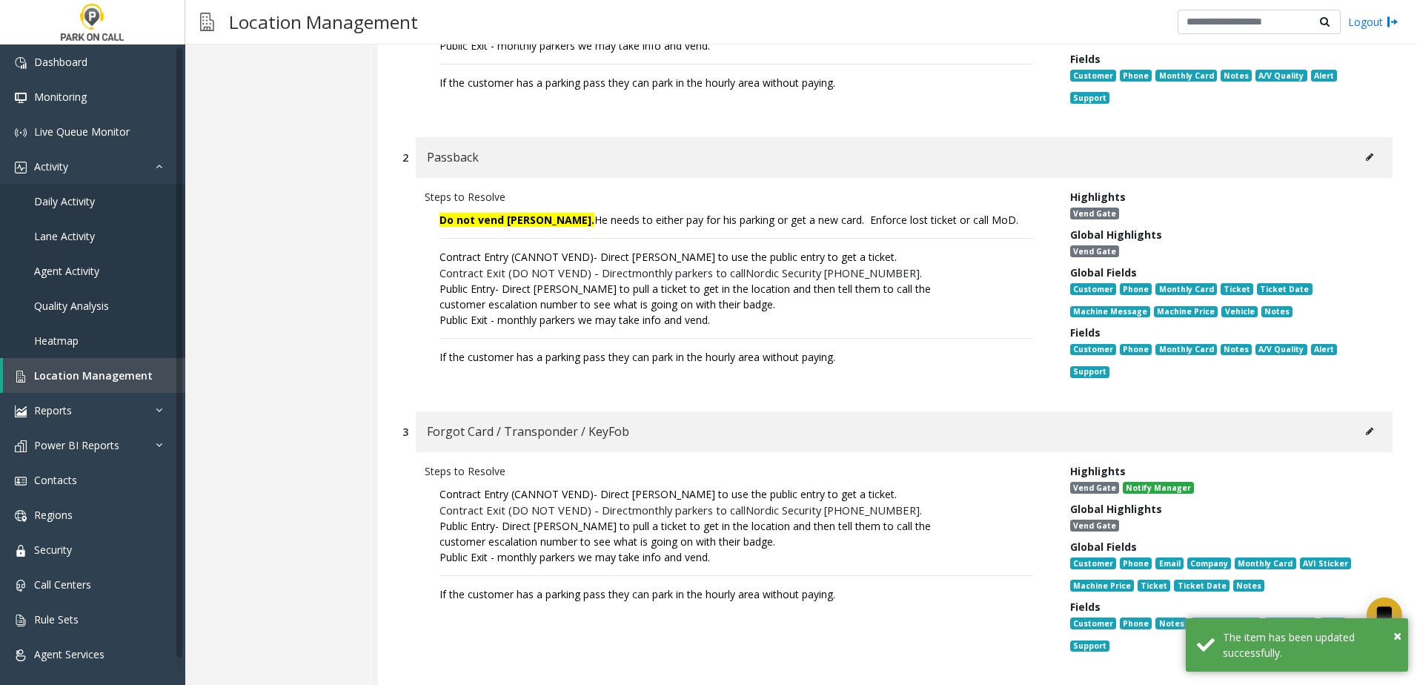
scroll to position [593, 0]
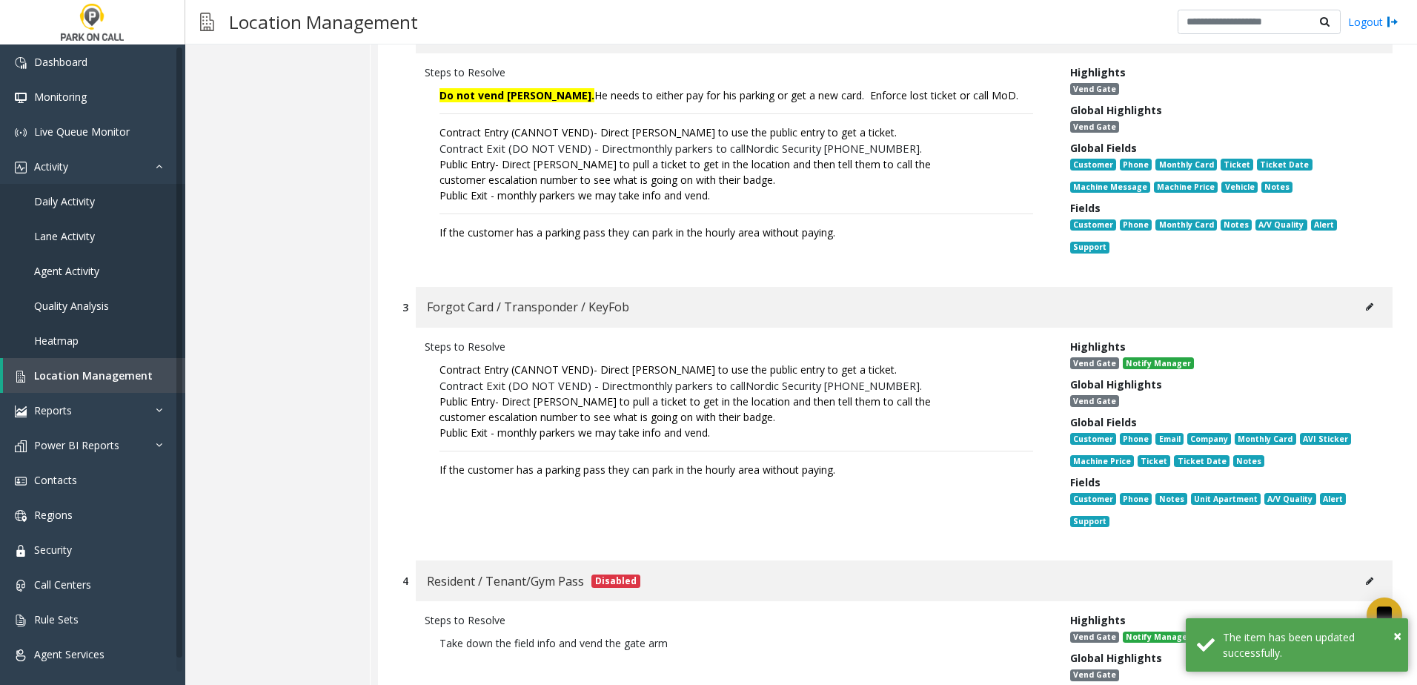
click at [1359, 317] on button at bounding box center [1370, 307] width 24 height 22
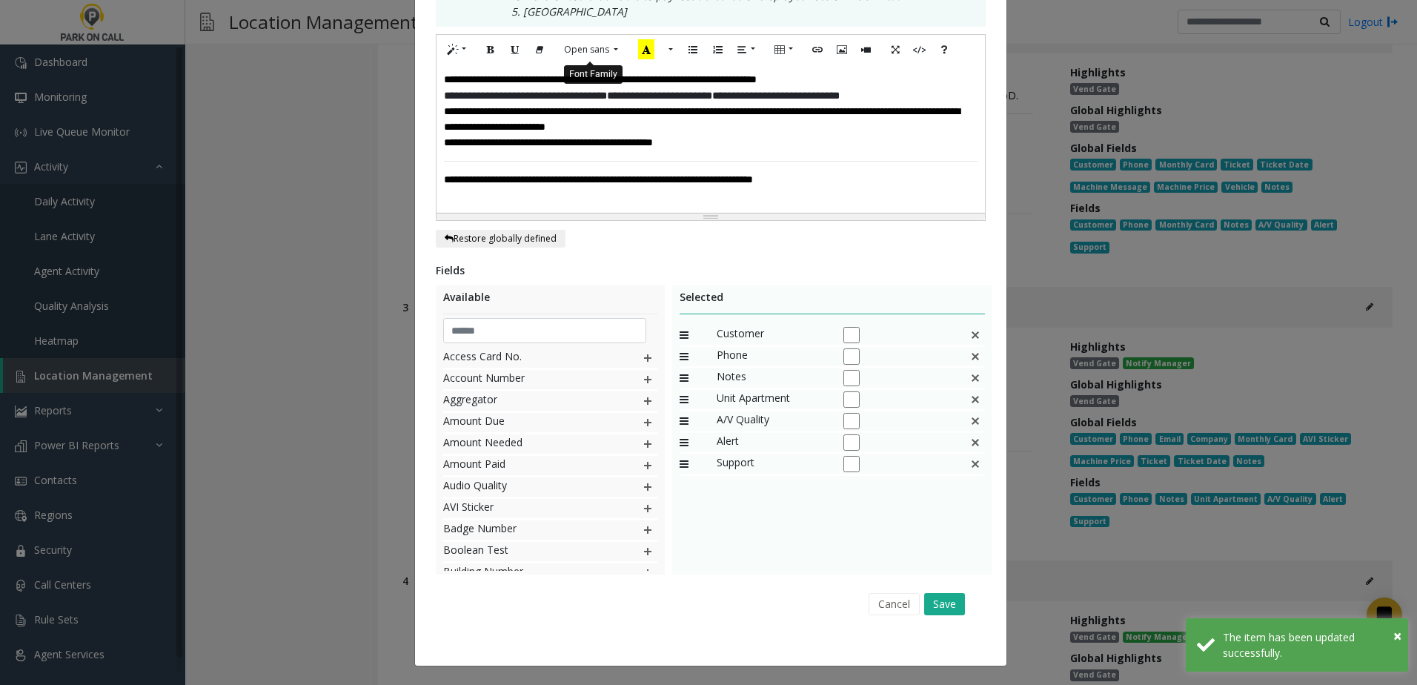
scroll to position [0, 0]
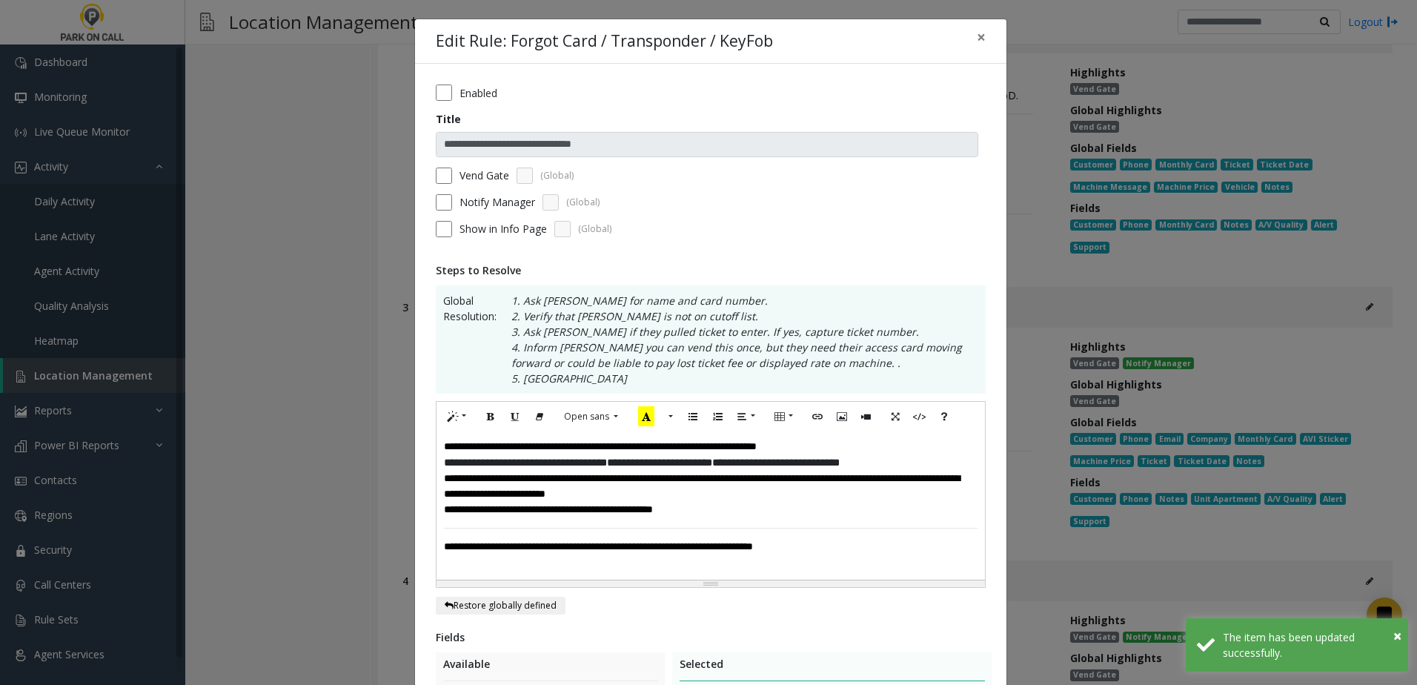
drag, startPoint x: 434, startPoint y: 447, endPoint x: 489, endPoint y: 446, distance: 54.8
click at [437, 446] on div "**********" at bounding box center [711, 505] width 548 height 148
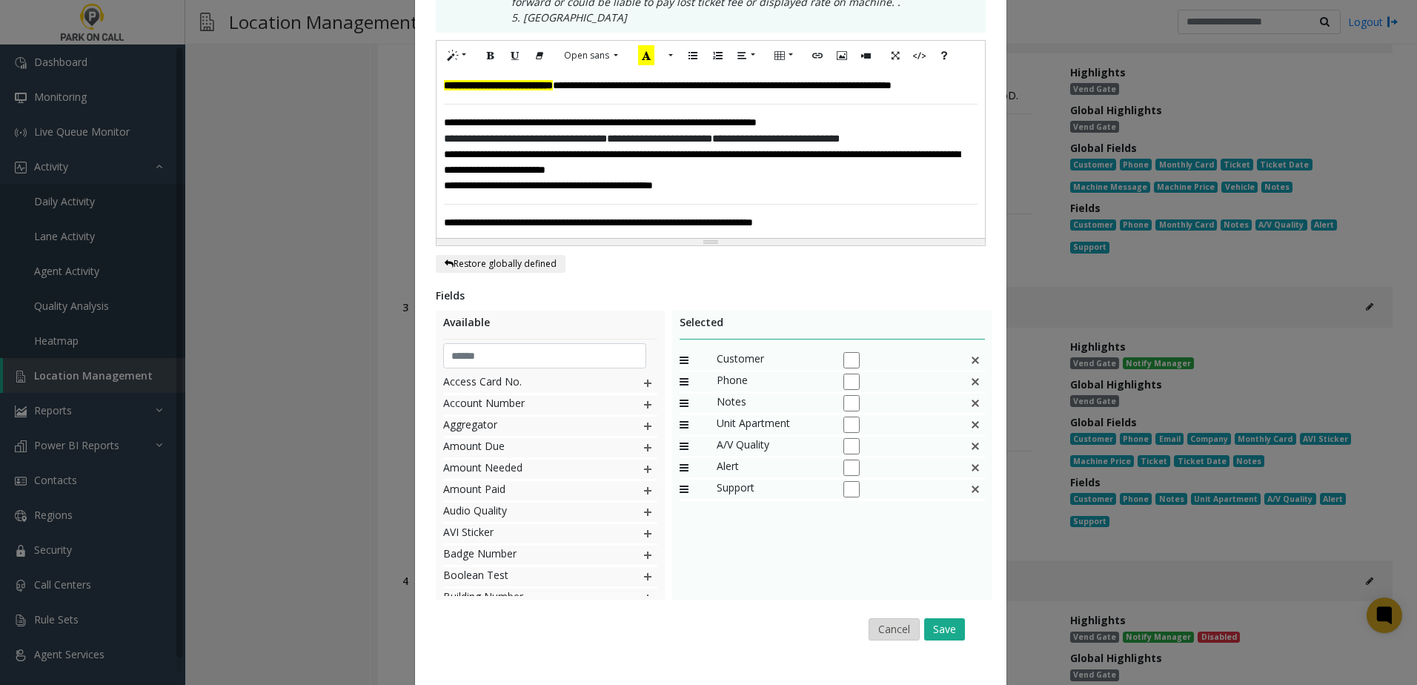
scroll to position [402, 0]
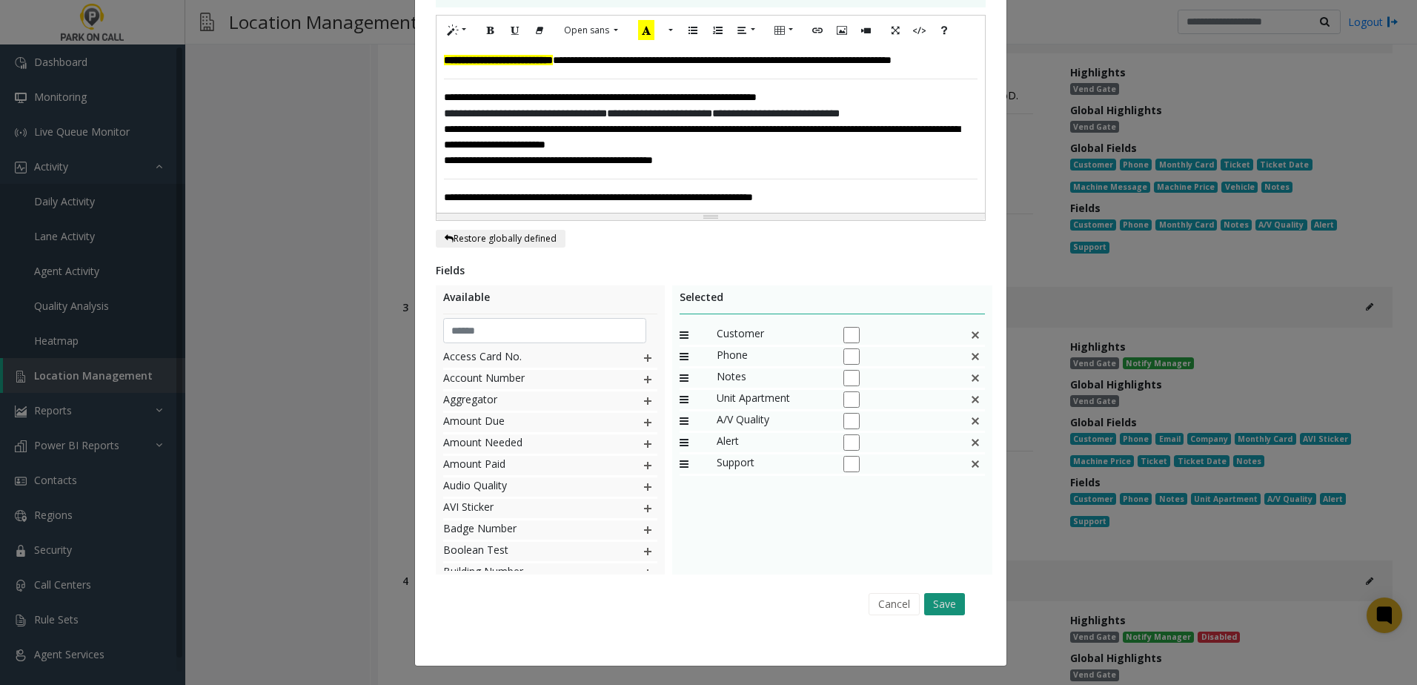
click at [952, 614] on button "Save" at bounding box center [944, 604] width 41 height 22
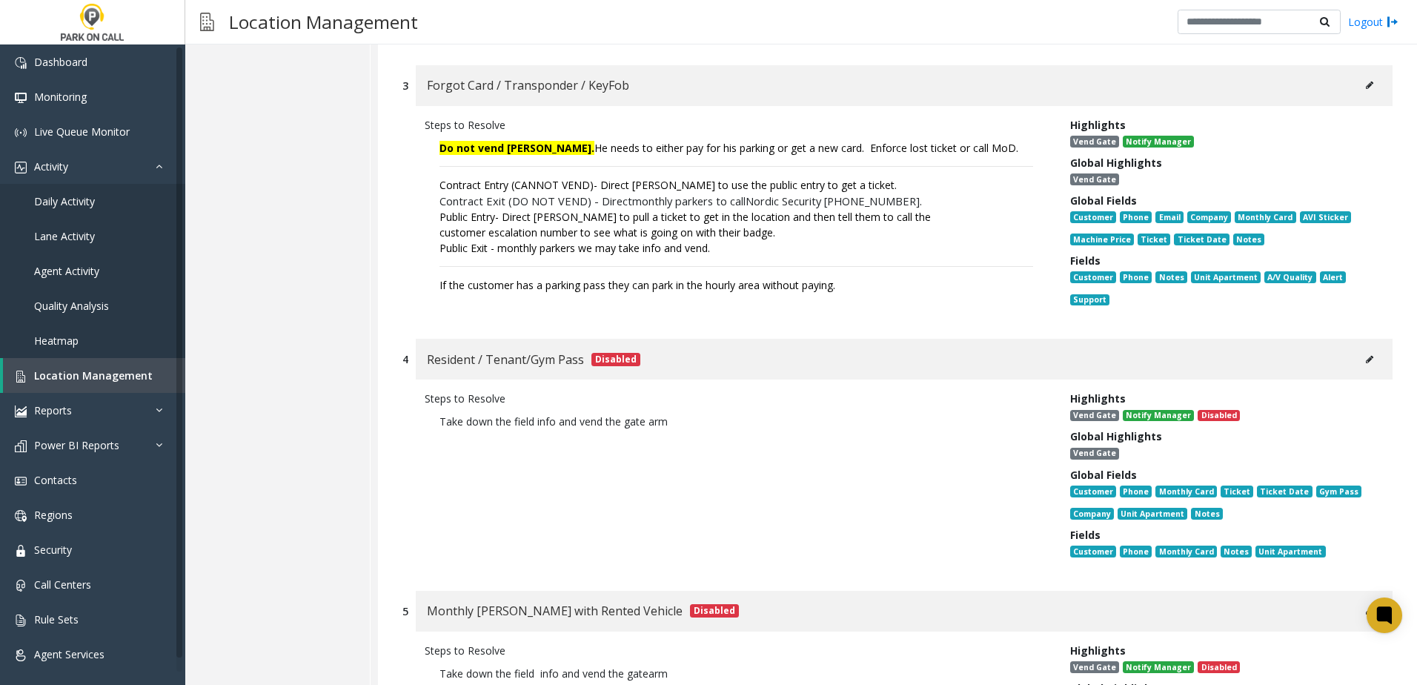
scroll to position [815, 0]
drag, startPoint x: 872, startPoint y: 373, endPoint x: 882, endPoint y: 370, distance: 10.1
click at [872, 373] on div "Resident / Tenant/Gym Pass Disabled" at bounding box center [904, 358] width 977 height 41
click at [1360, 359] on button at bounding box center [1370, 359] width 24 height 22
type input "**********"
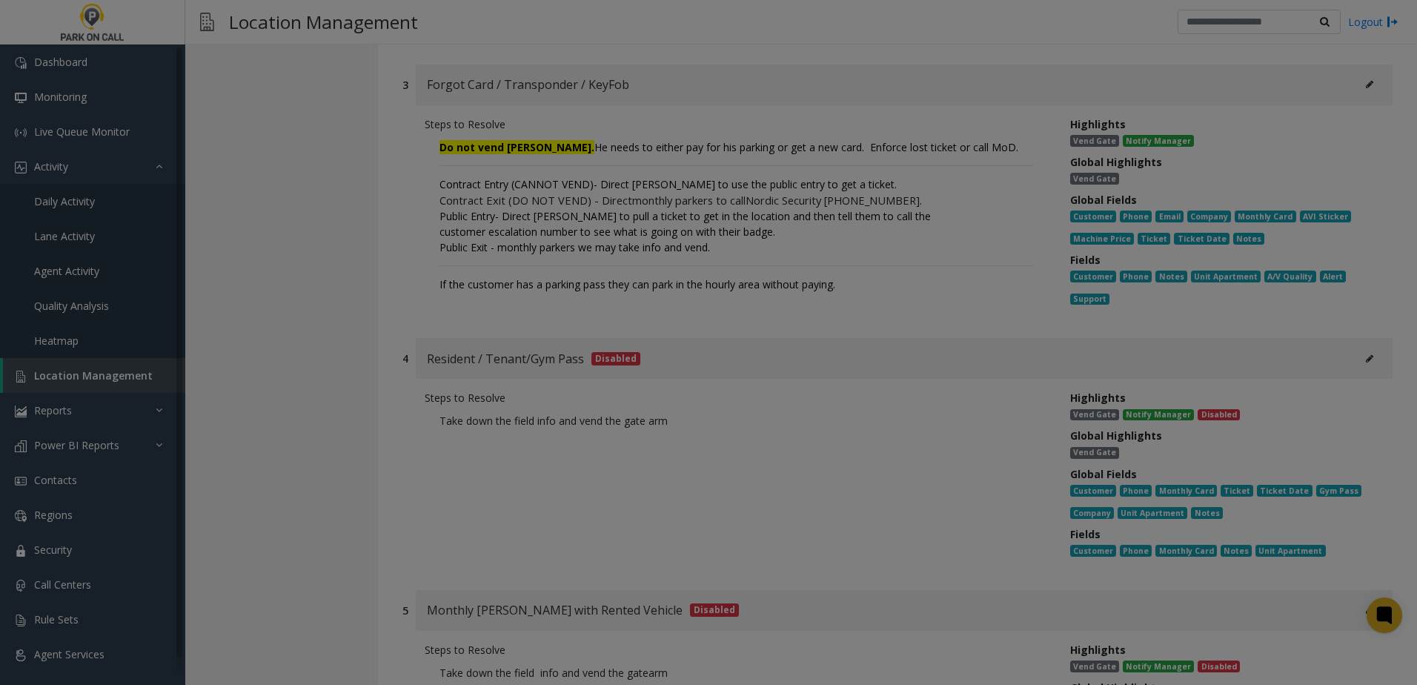
scroll to position [0, 0]
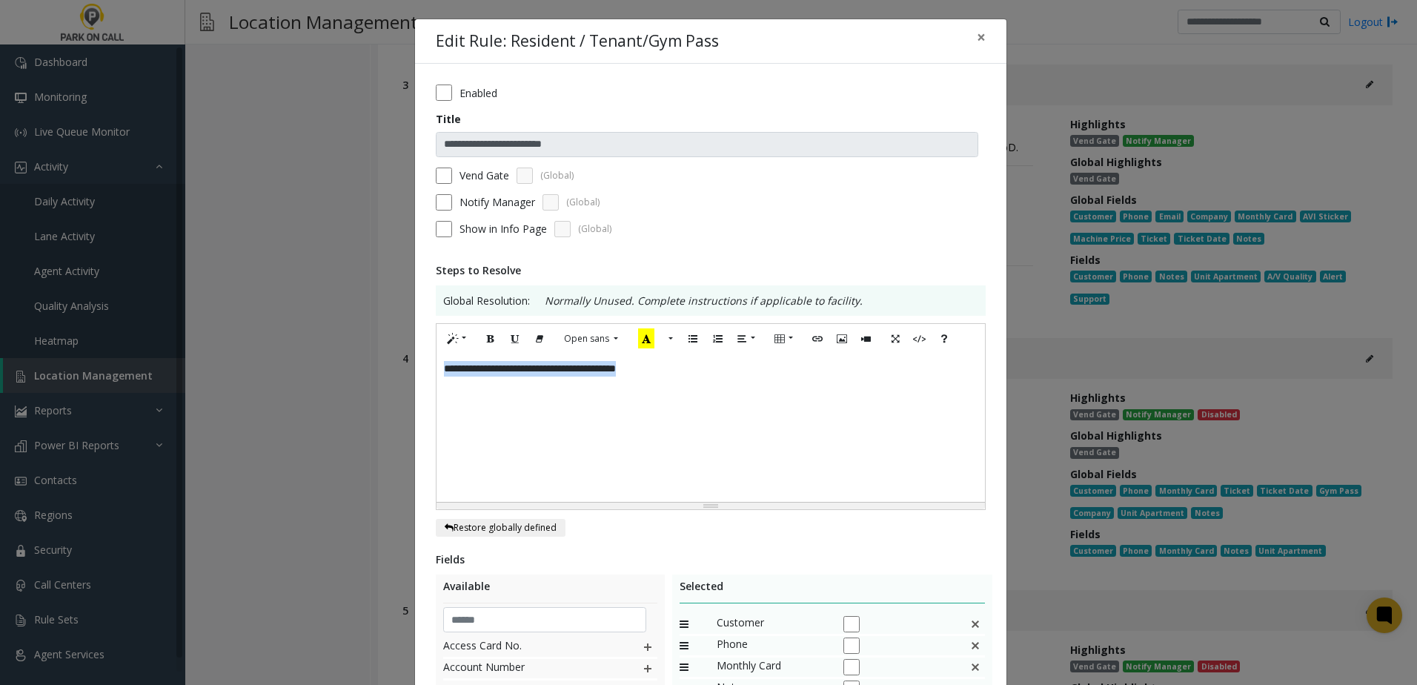
drag, startPoint x: 713, startPoint y: 384, endPoint x: 182, endPoint y: 349, distance: 532.5
click at [182, 349] on div "**********" at bounding box center [708, 342] width 1417 height 685
click at [442, 164] on form "**********" at bounding box center [711, 165] width 550 height 163
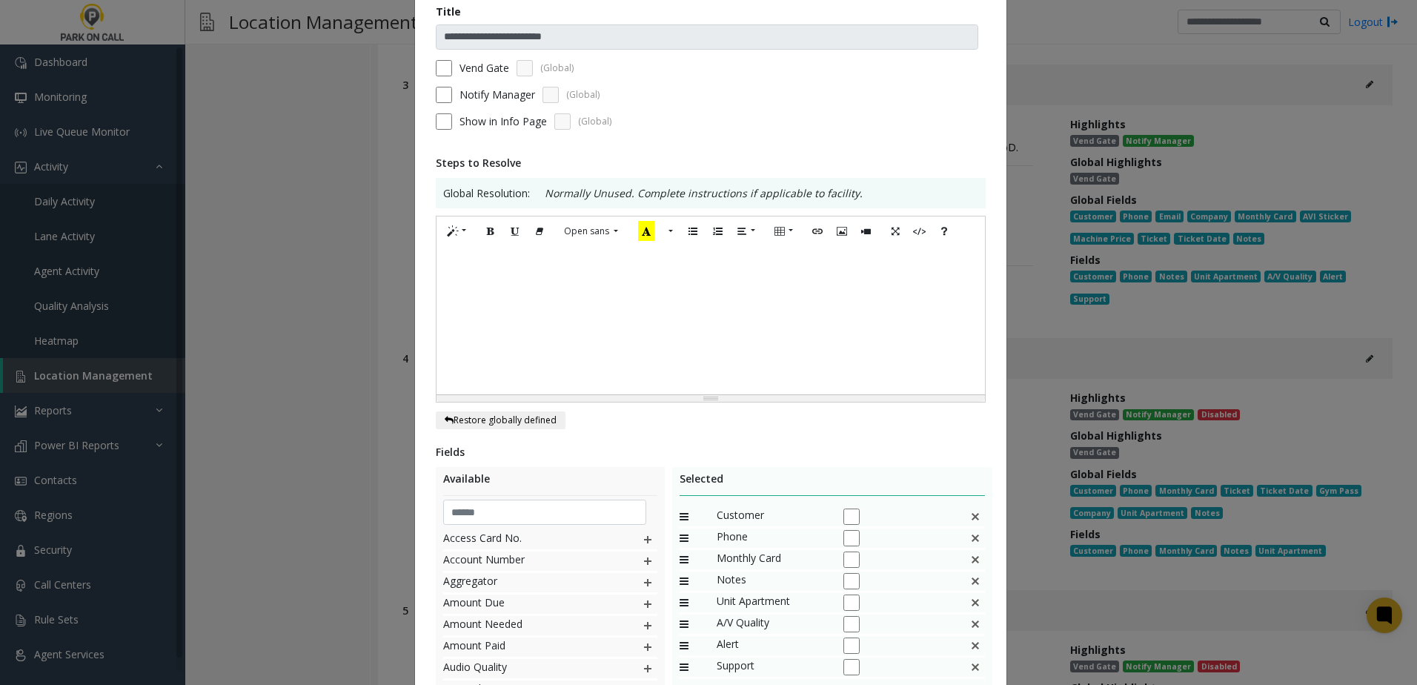
scroll to position [222, 0]
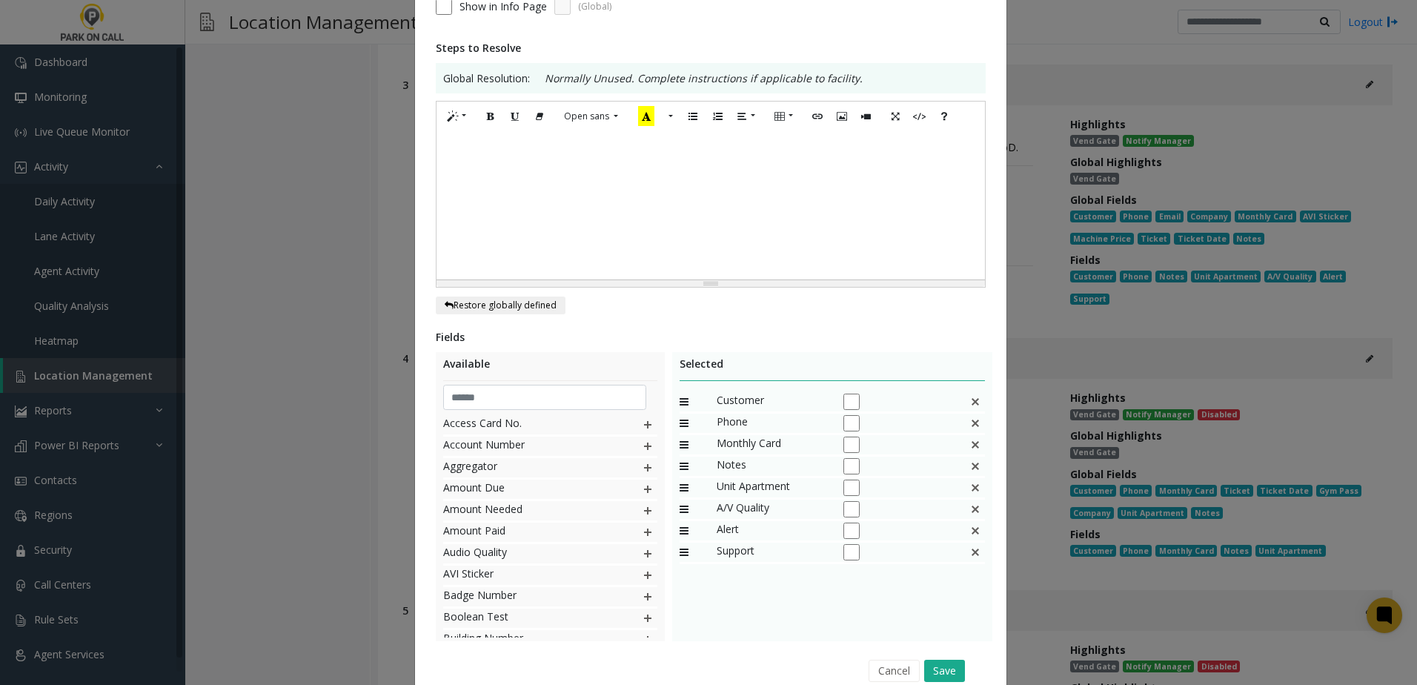
click at [969, 403] on img at bounding box center [975, 401] width 12 height 19
click at [970, 399] on img at bounding box center [975, 401] width 12 height 19
click at [969, 406] on img at bounding box center [975, 401] width 12 height 19
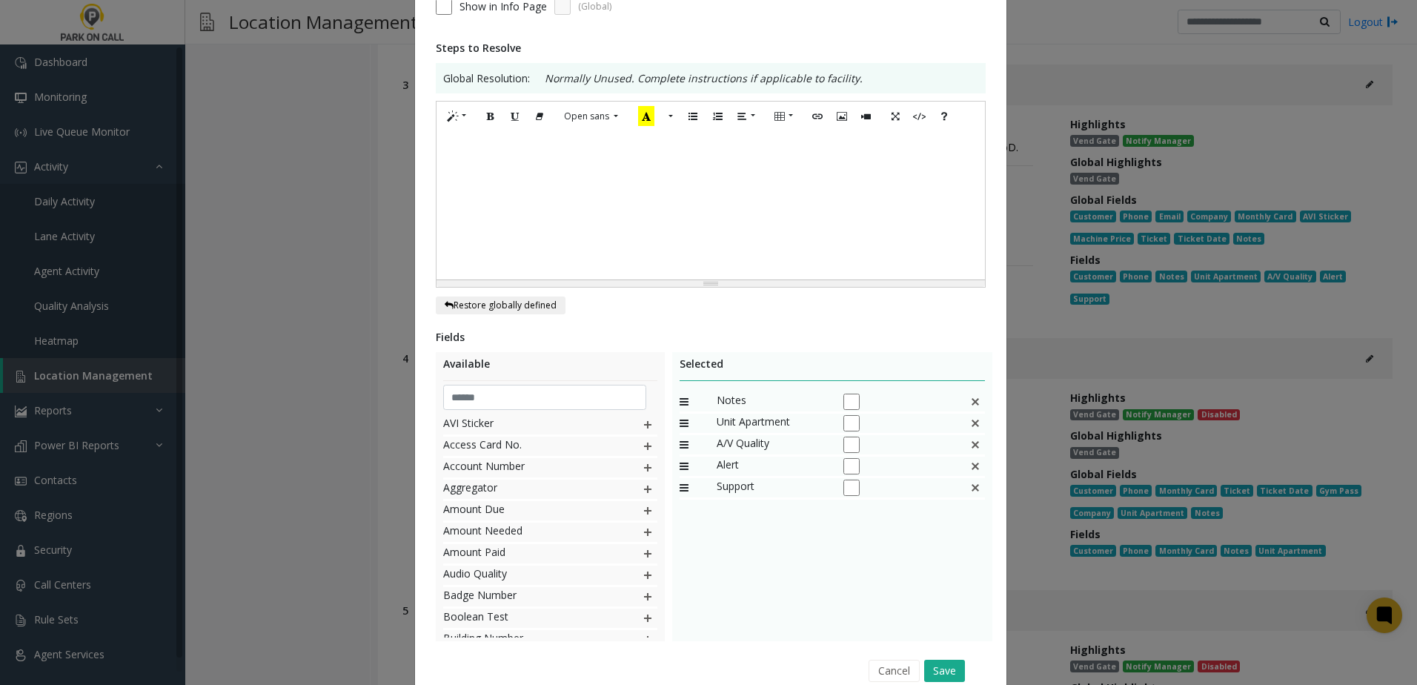
click at [968, 412] on div "Notes" at bounding box center [833, 402] width 306 height 21
click at [972, 428] on img at bounding box center [975, 423] width 12 height 19
drag, startPoint x: 970, startPoint y: 425, endPoint x: 968, endPoint y: 462, distance: 37.9
click at [969, 425] on img at bounding box center [975, 423] width 12 height 19
click at [953, 671] on button "Save" at bounding box center [944, 671] width 41 height 22
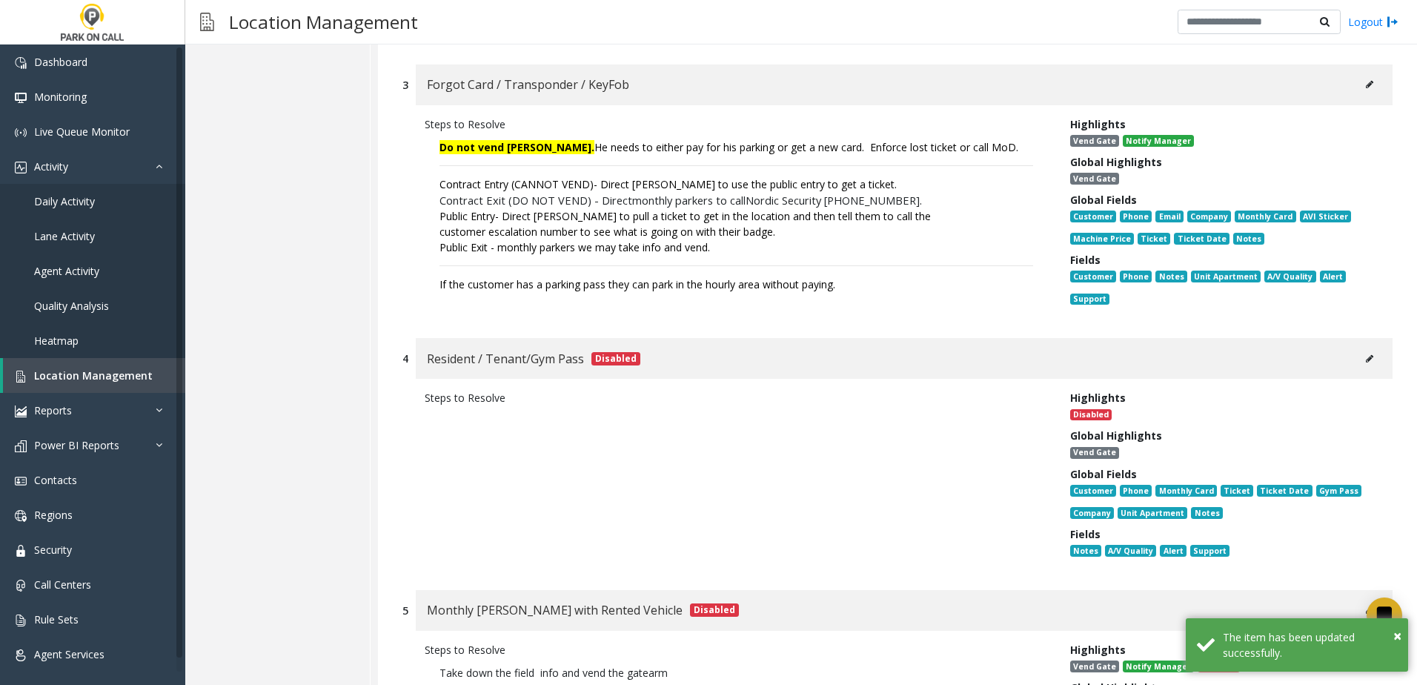
click at [873, 255] on div "Public Exit - monthly parkers we may take info and vend." at bounding box center [736, 247] width 594 height 16
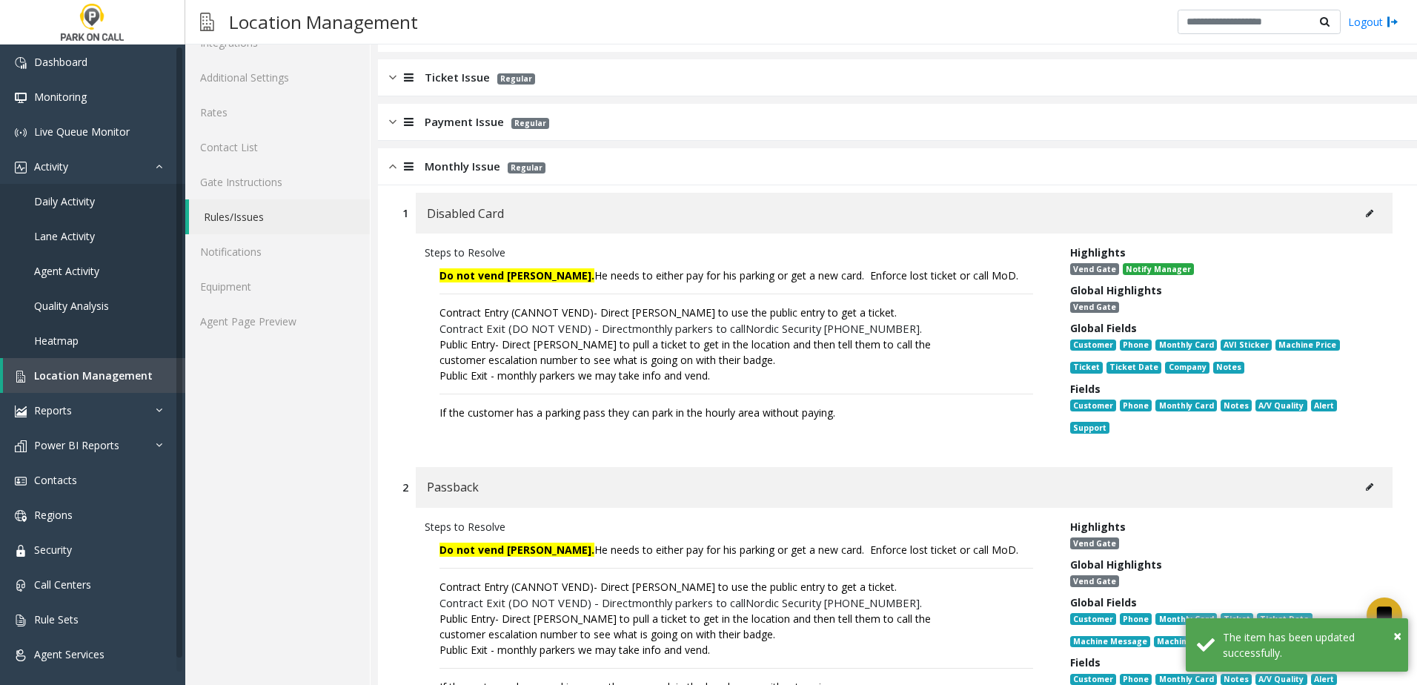
scroll to position [74, 0]
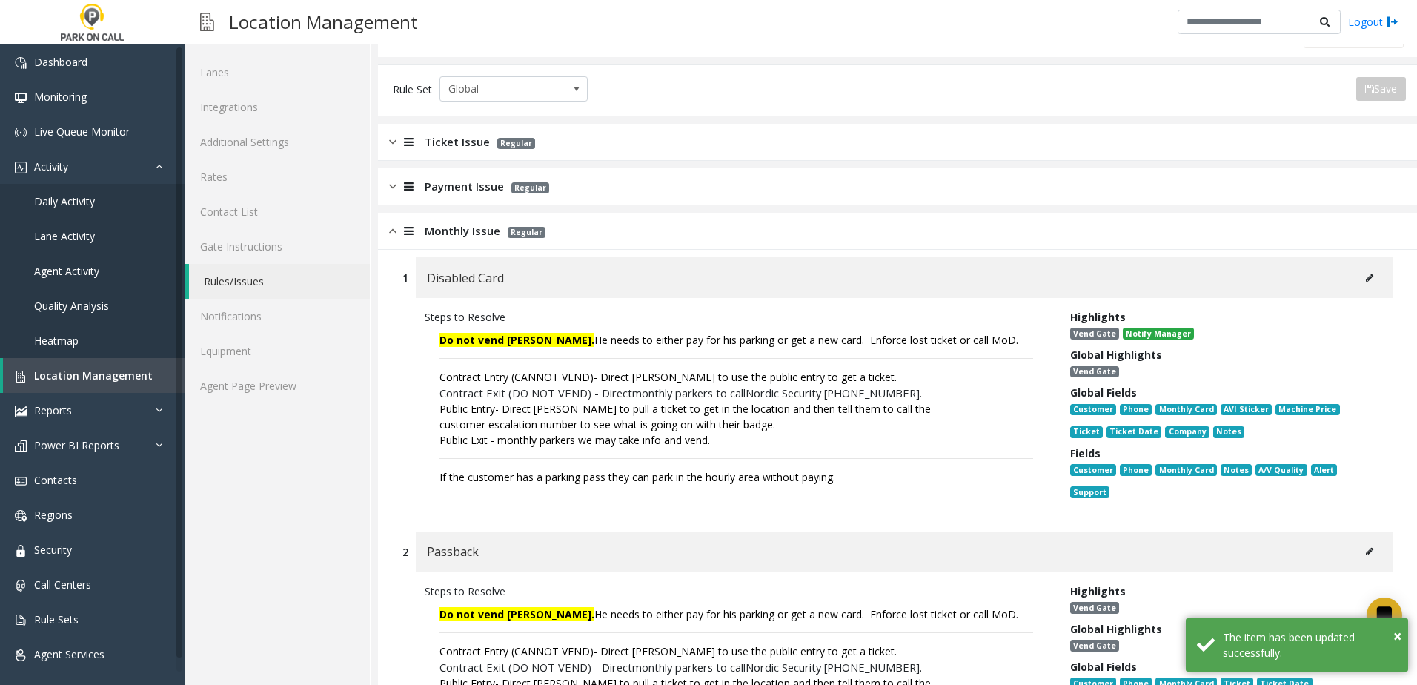
click at [456, 228] on span "Monthly Issue" at bounding box center [463, 230] width 76 height 17
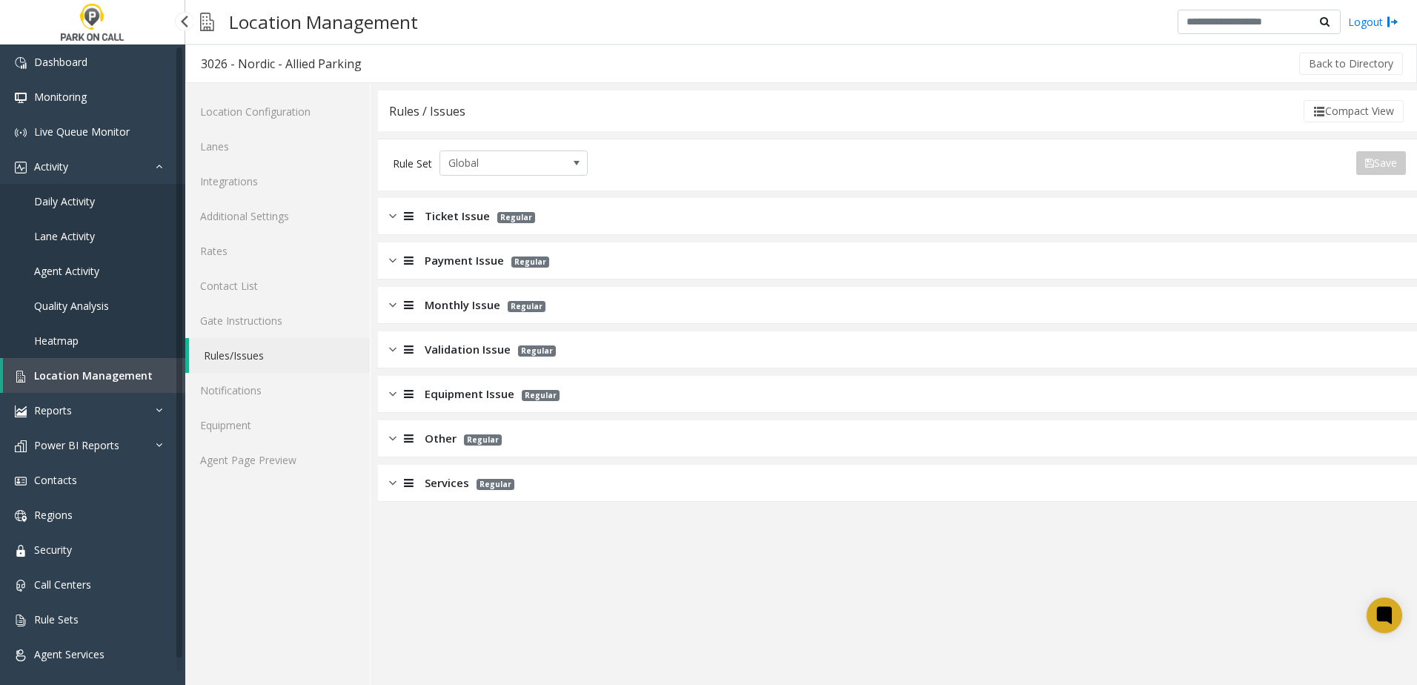
click at [97, 378] on span "Location Management" at bounding box center [93, 375] width 119 height 14
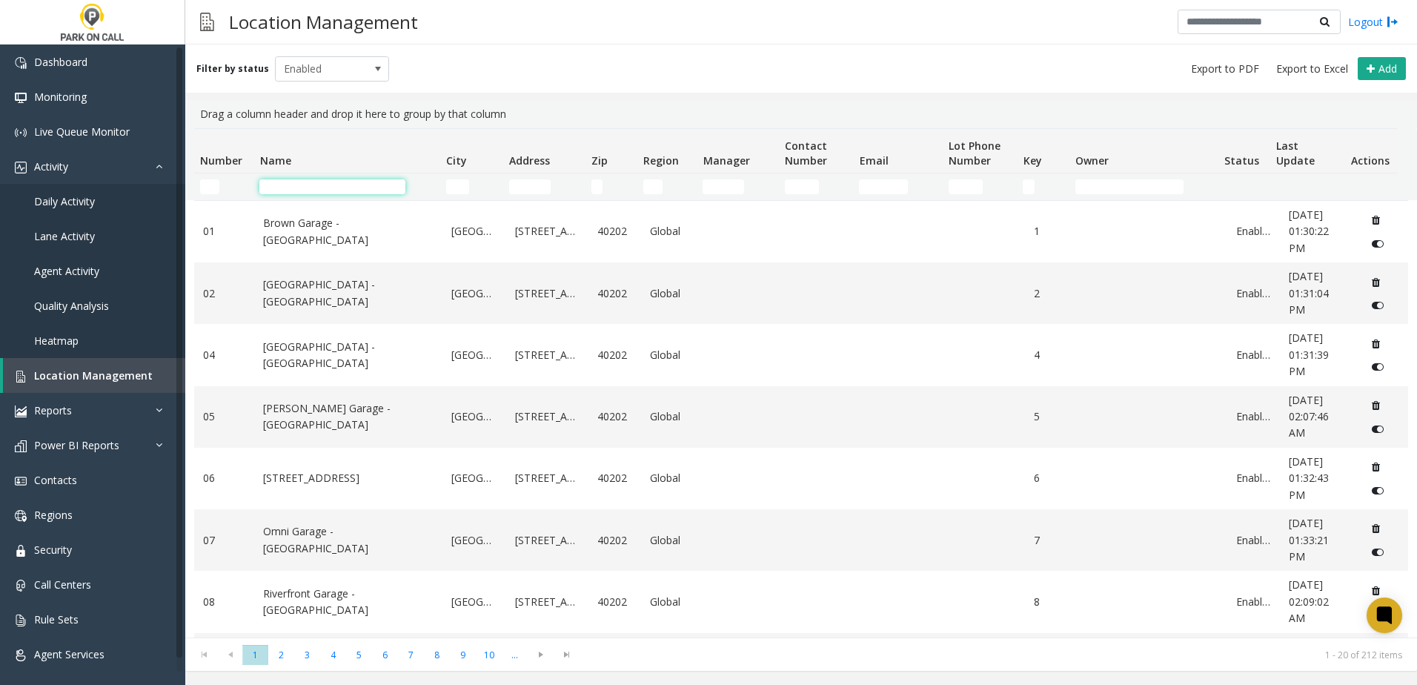
click at [321, 189] on input "Name Filter" at bounding box center [332, 186] width 146 height 15
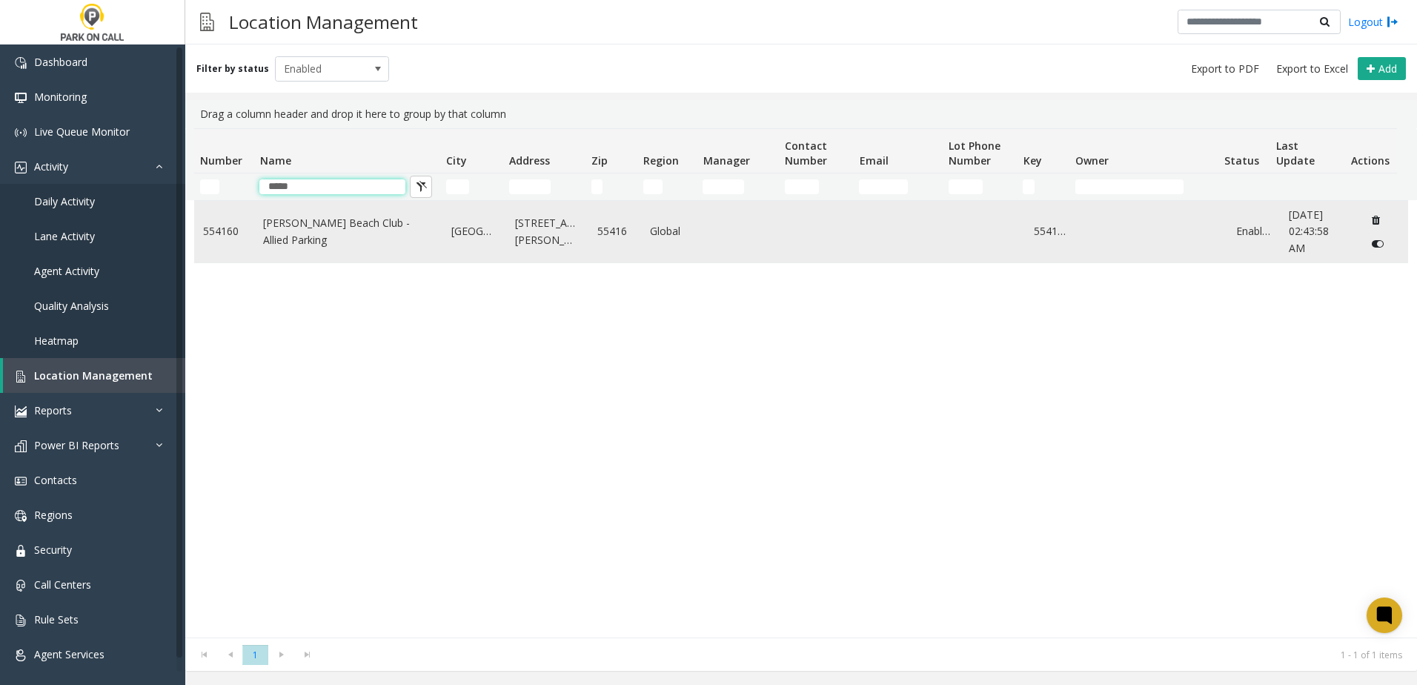
type input "*****"
click at [319, 221] on link "[PERSON_NAME] Beach Club - Allied Parking" at bounding box center [348, 231] width 170 height 33
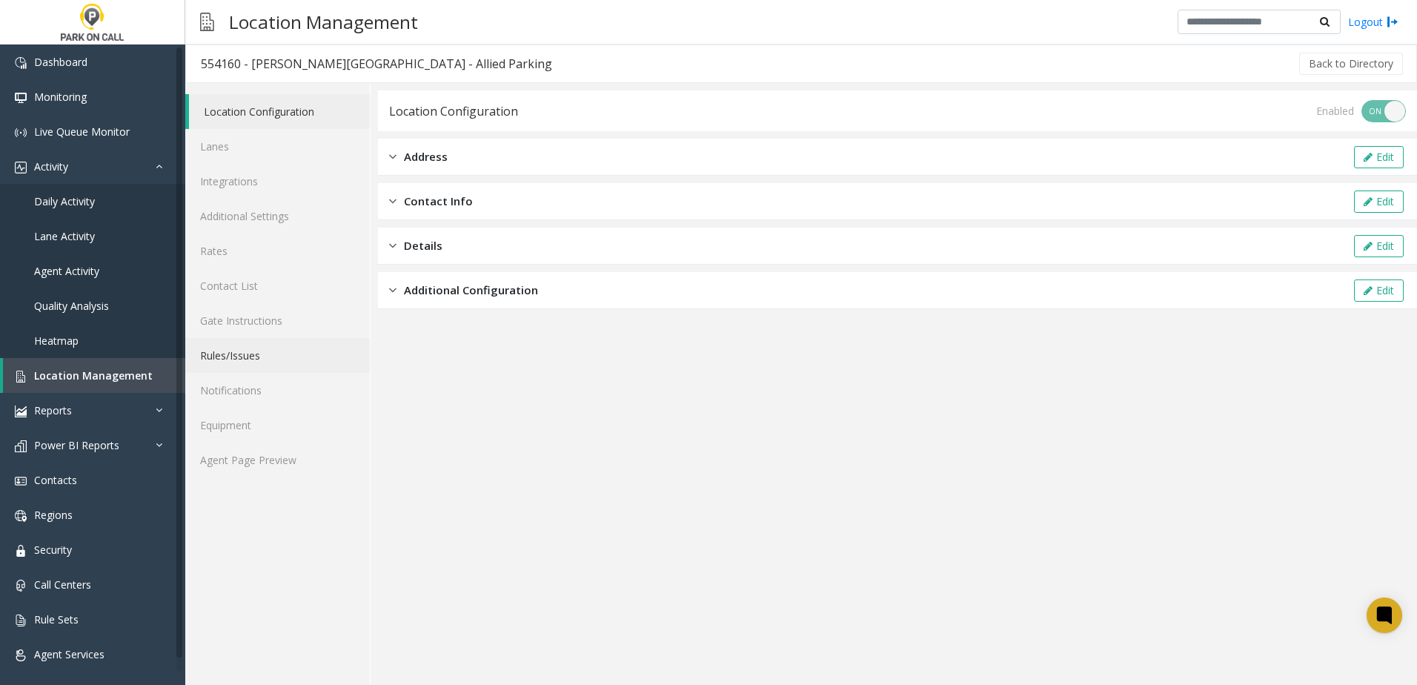
click at [245, 350] on link "Rules/Issues" at bounding box center [277, 355] width 185 height 35
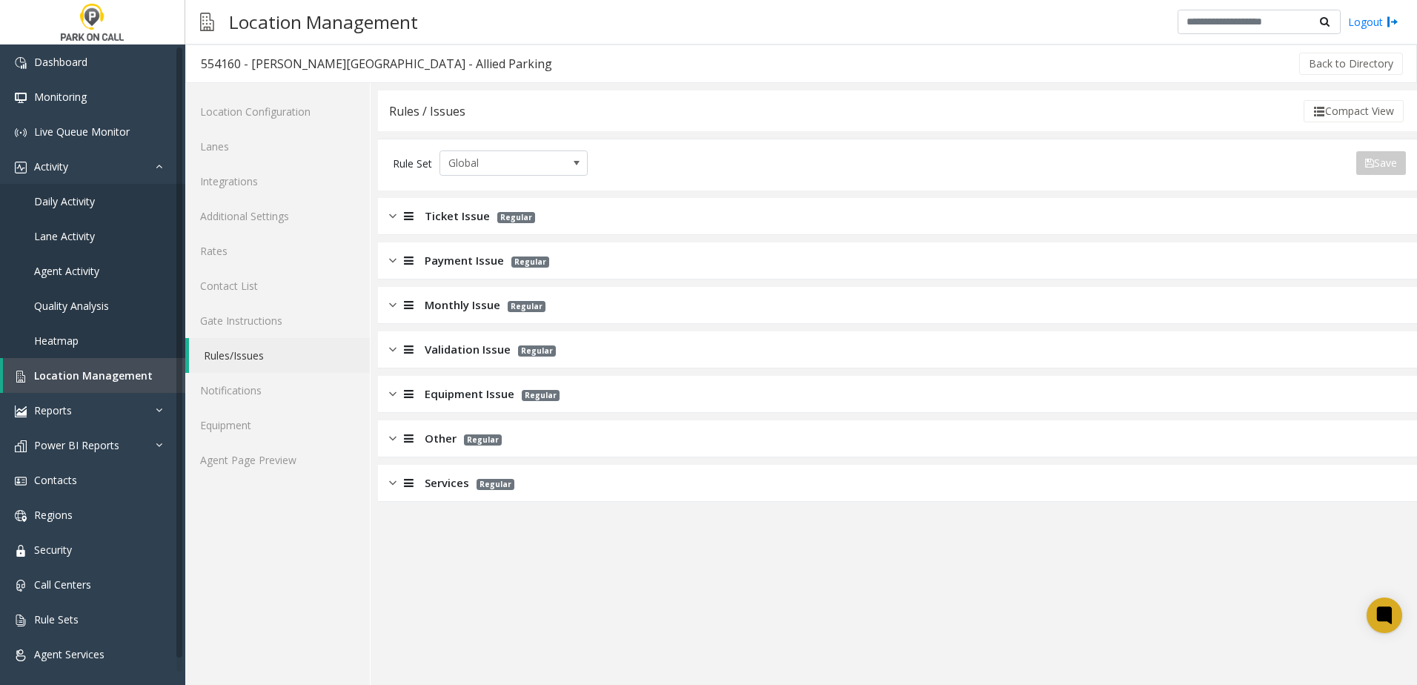
click at [465, 310] on span "Monthly Issue" at bounding box center [463, 304] width 76 height 17
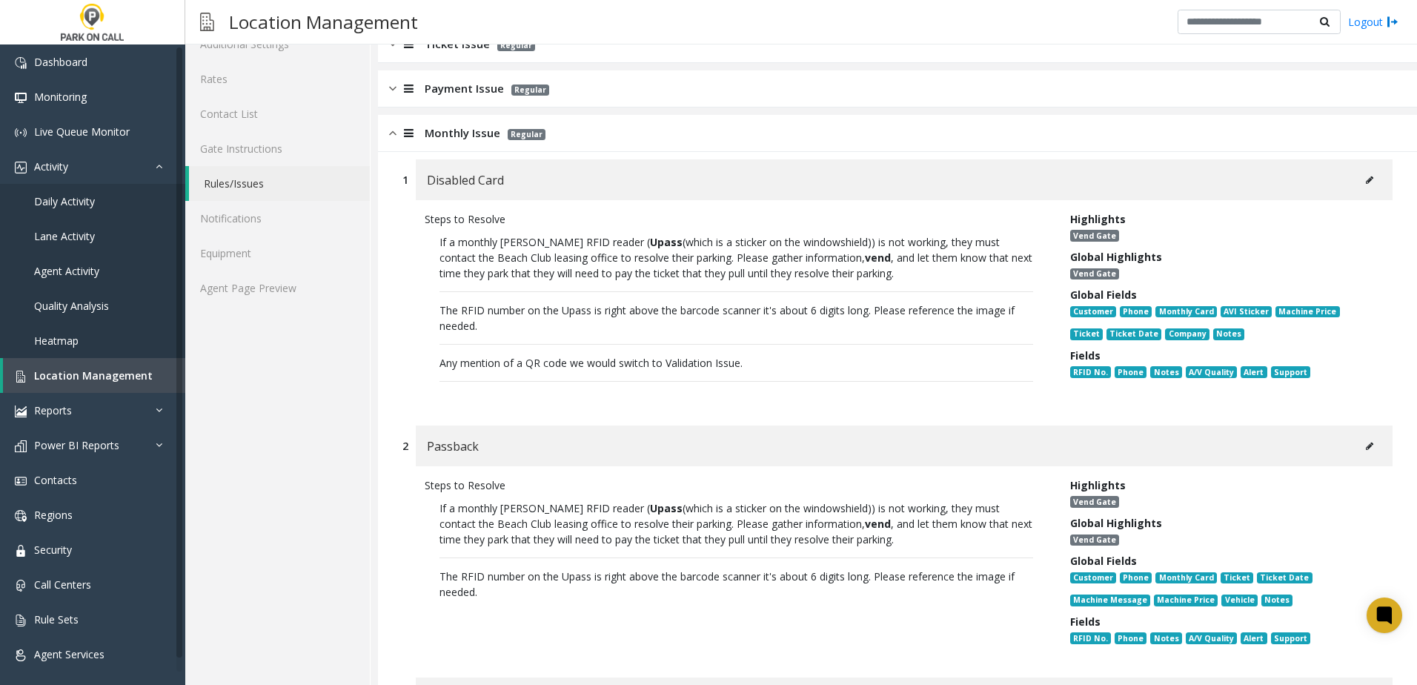
scroll to position [296, 0]
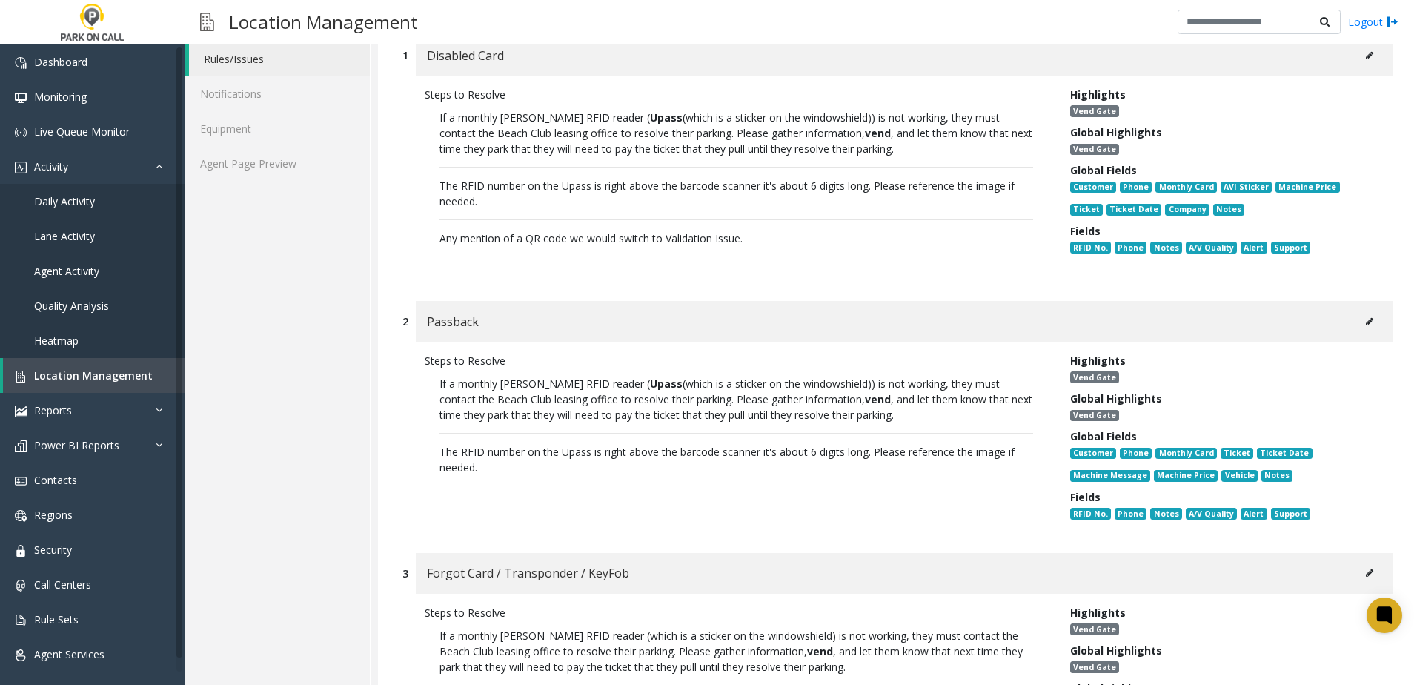
click at [1366, 56] on icon at bounding box center [1369, 55] width 7 height 9
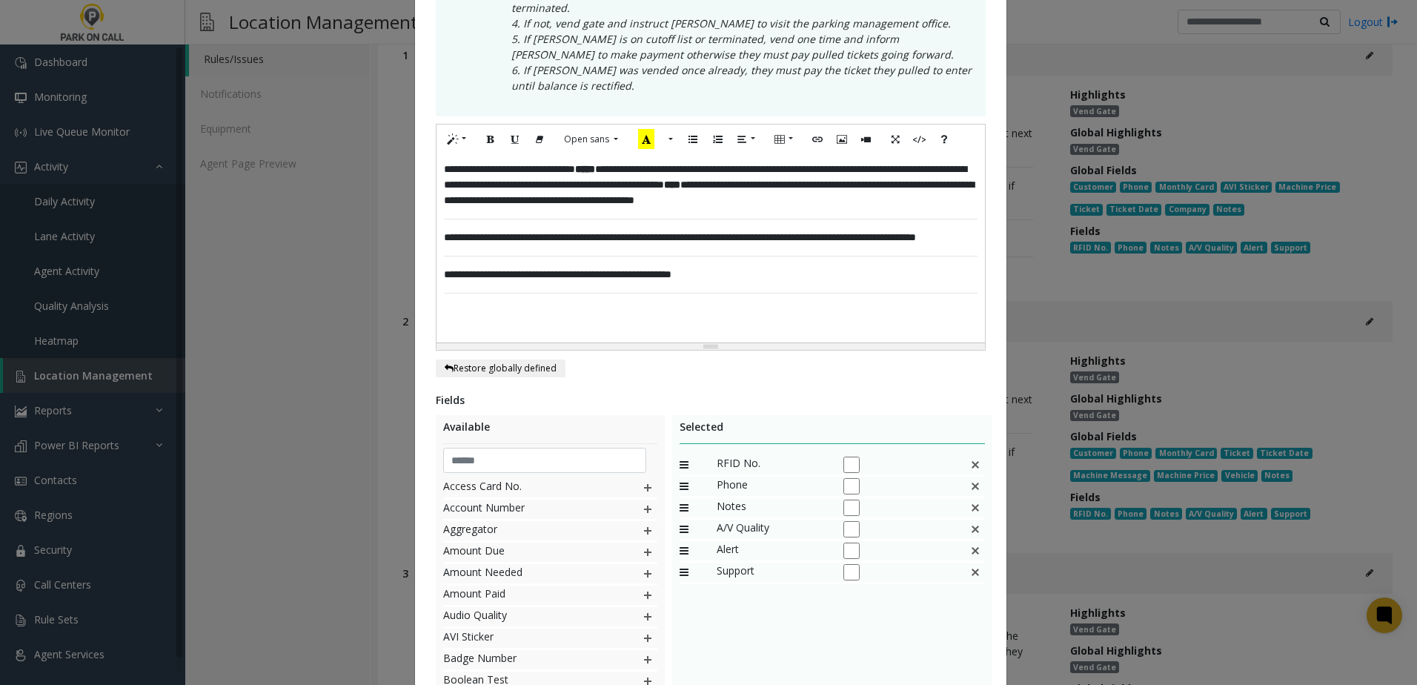
scroll to position [0, 0]
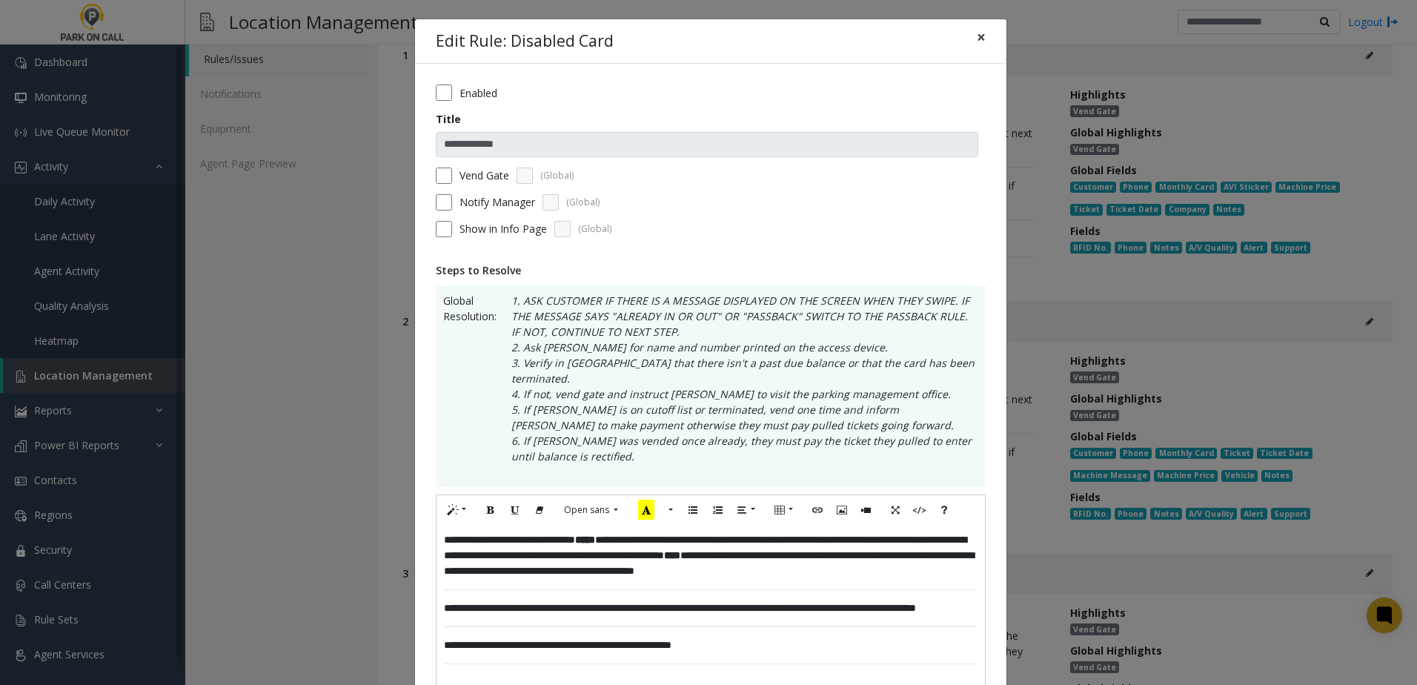
click at [978, 36] on span "×" at bounding box center [981, 37] width 9 height 21
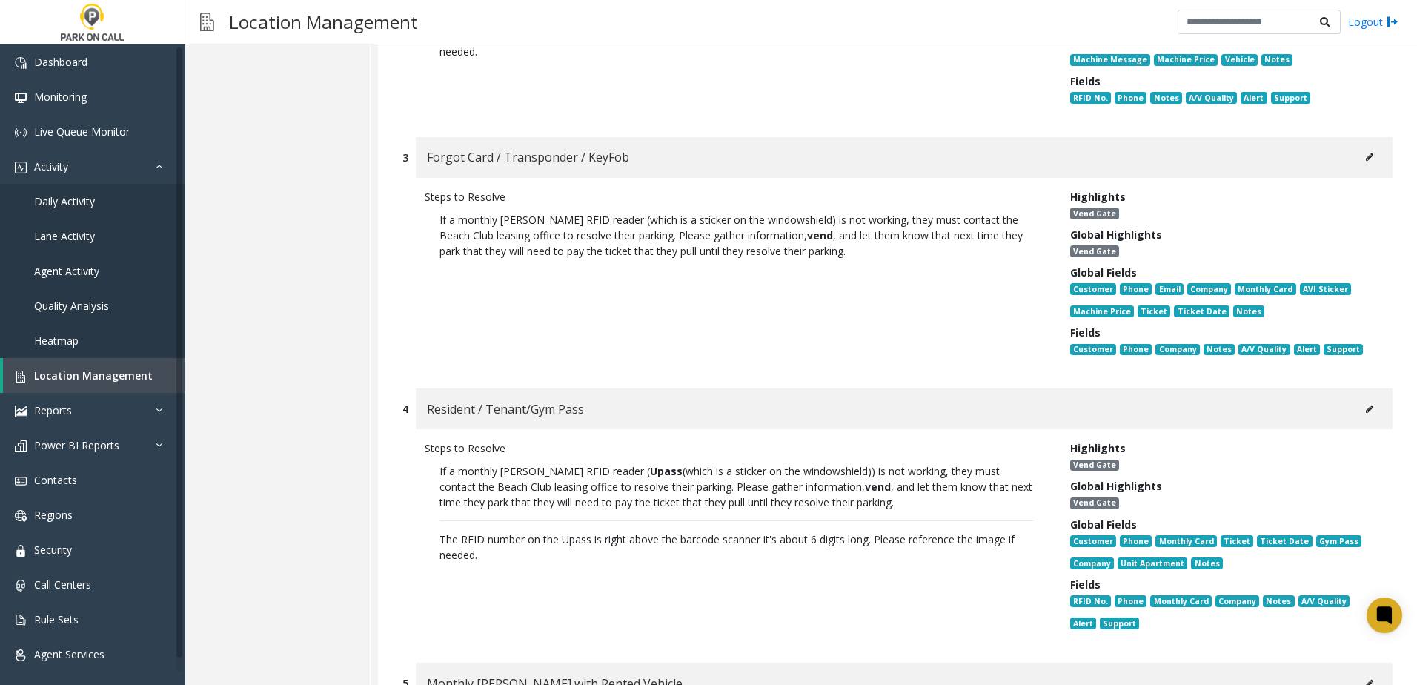
scroll to position [741, 0]
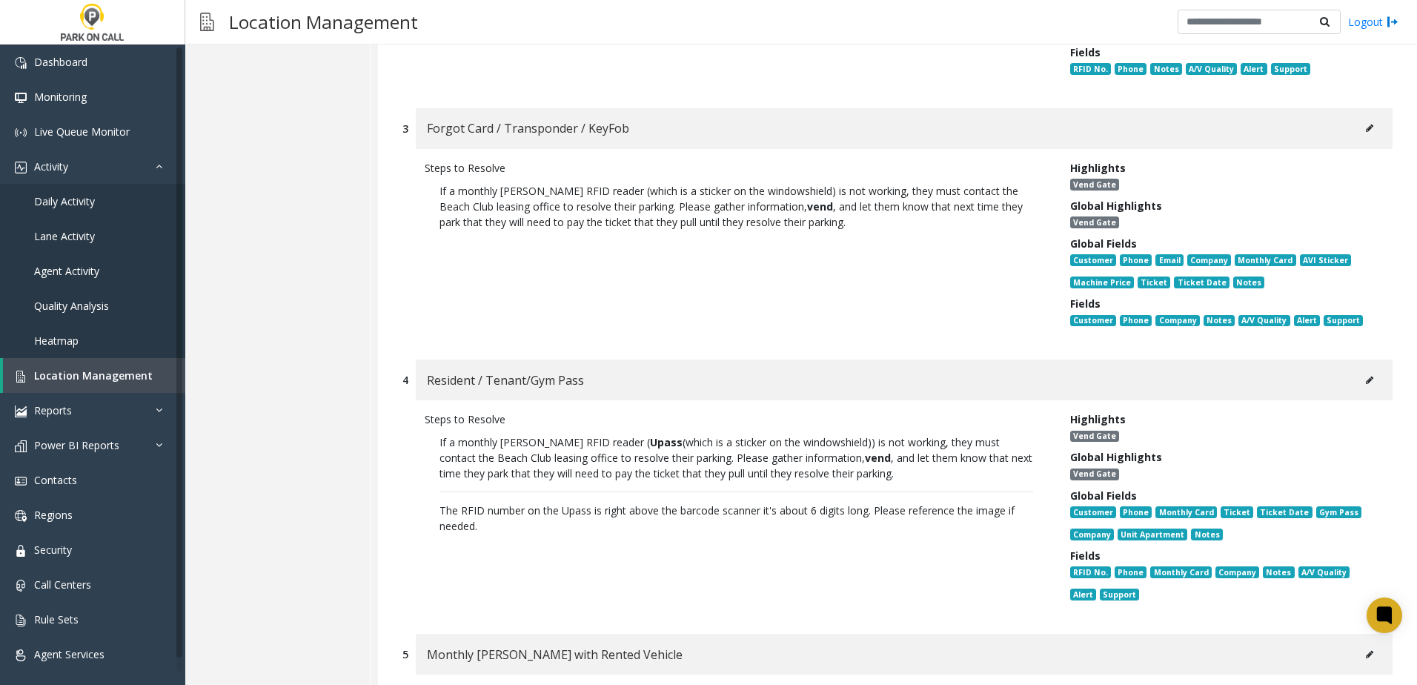
click at [1358, 378] on button at bounding box center [1370, 380] width 24 height 22
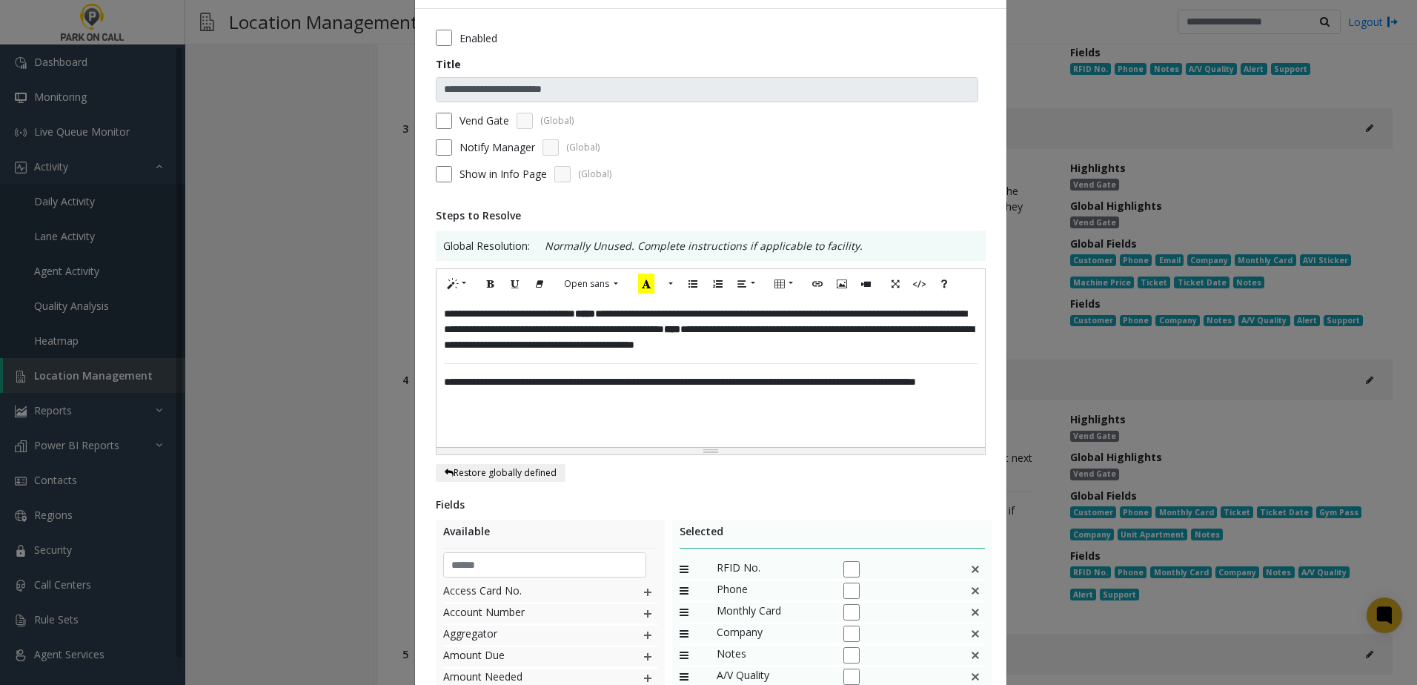
scroll to position [0, 0]
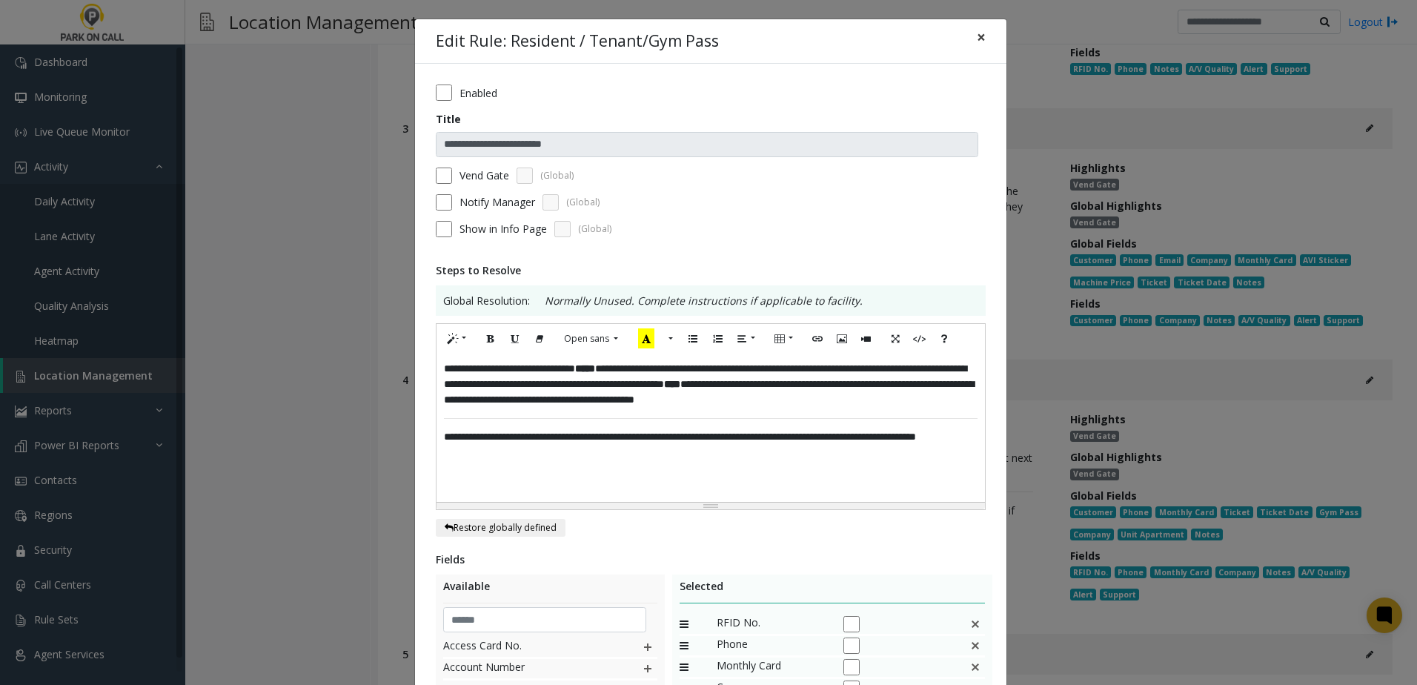
drag, startPoint x: 973, startPoint y: 33, endPoint x: 883, endPoint y: 393, distance: 370.5
click at [883, 394] on div "**********" at bounding box center [710, 487] width 593 height 937
click at [977, 36] on span "×" at bounding box center [981, 37] width 9 height 21
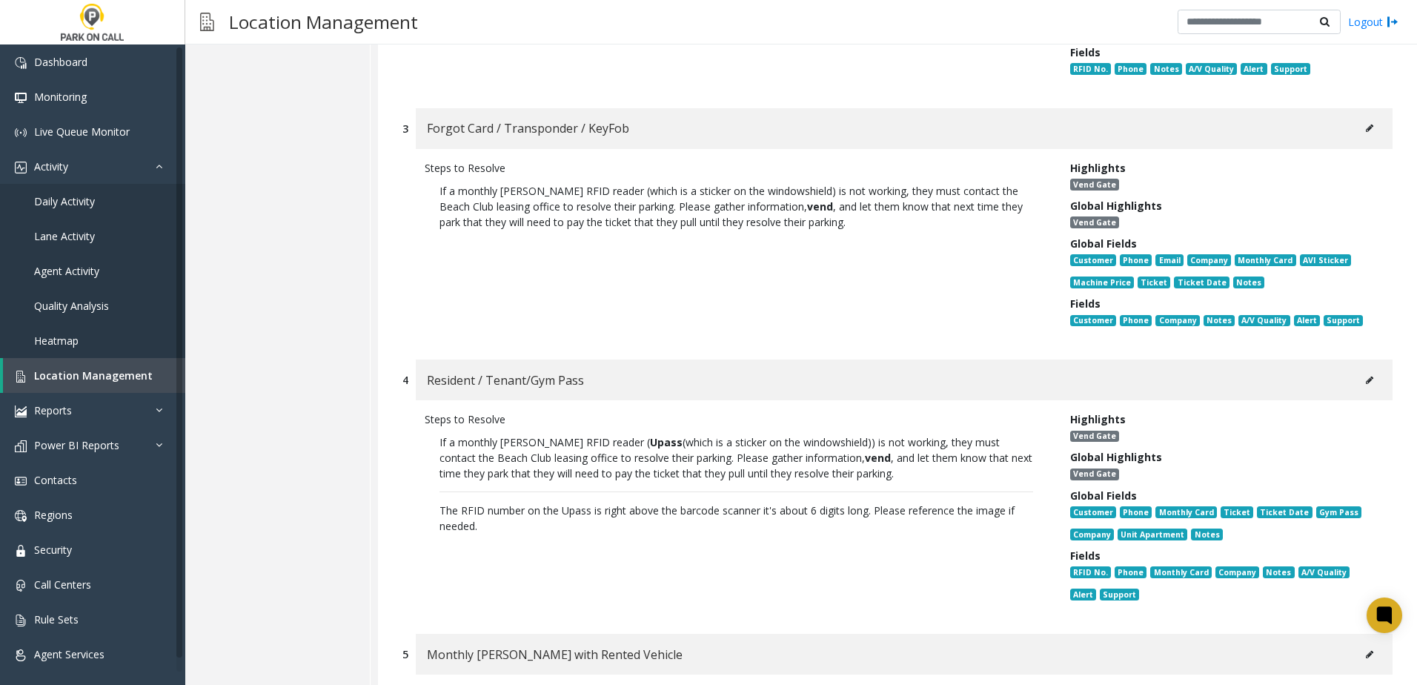
click at [1366, 379] on icon at bounding box center [1369, 380] width 7 height 9
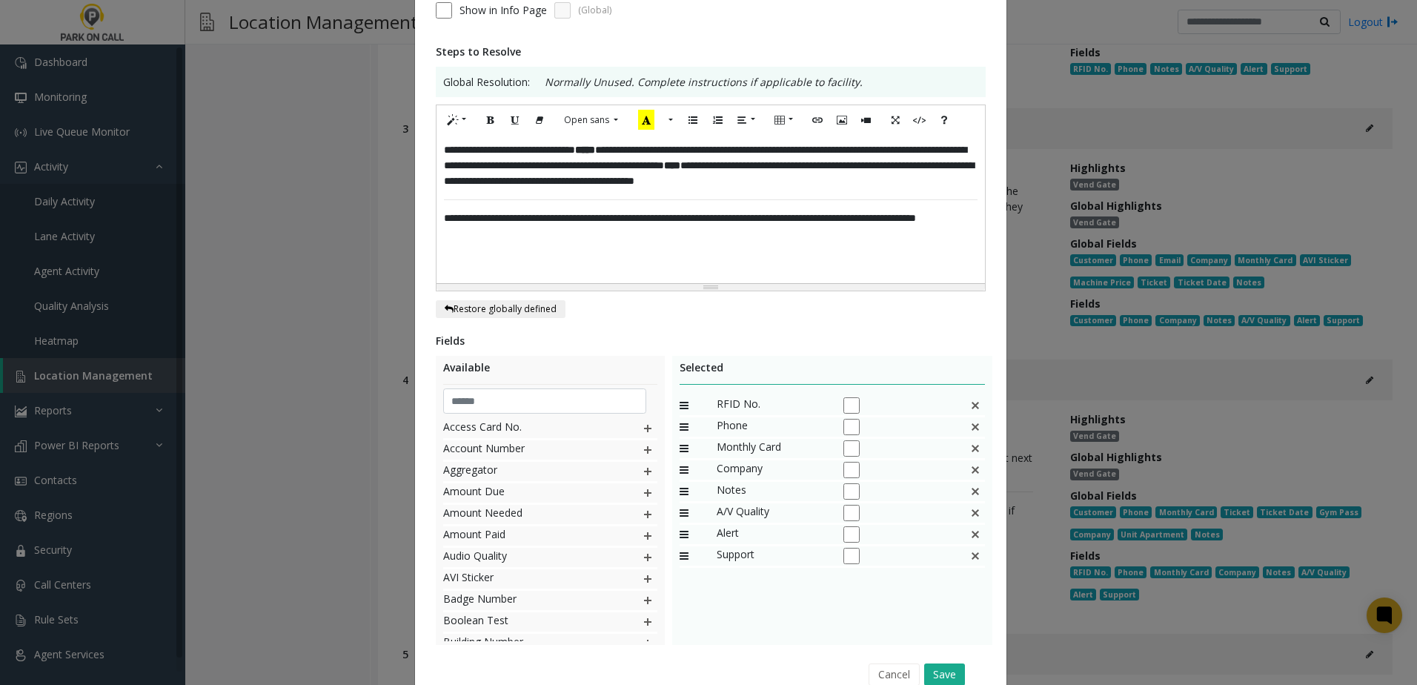
scroll to position [289, 0]
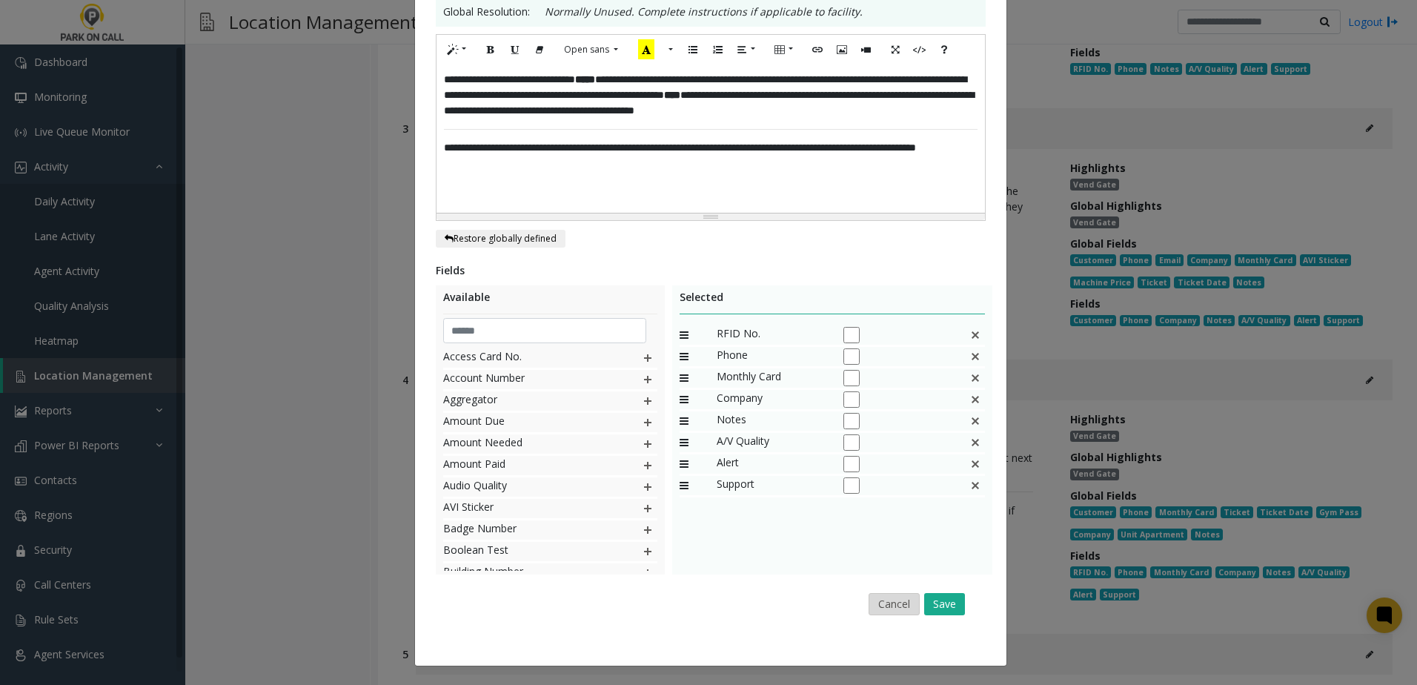
click at [900, 611] on button "Cancel" at bounding box center [894, 604] width 51 height 22
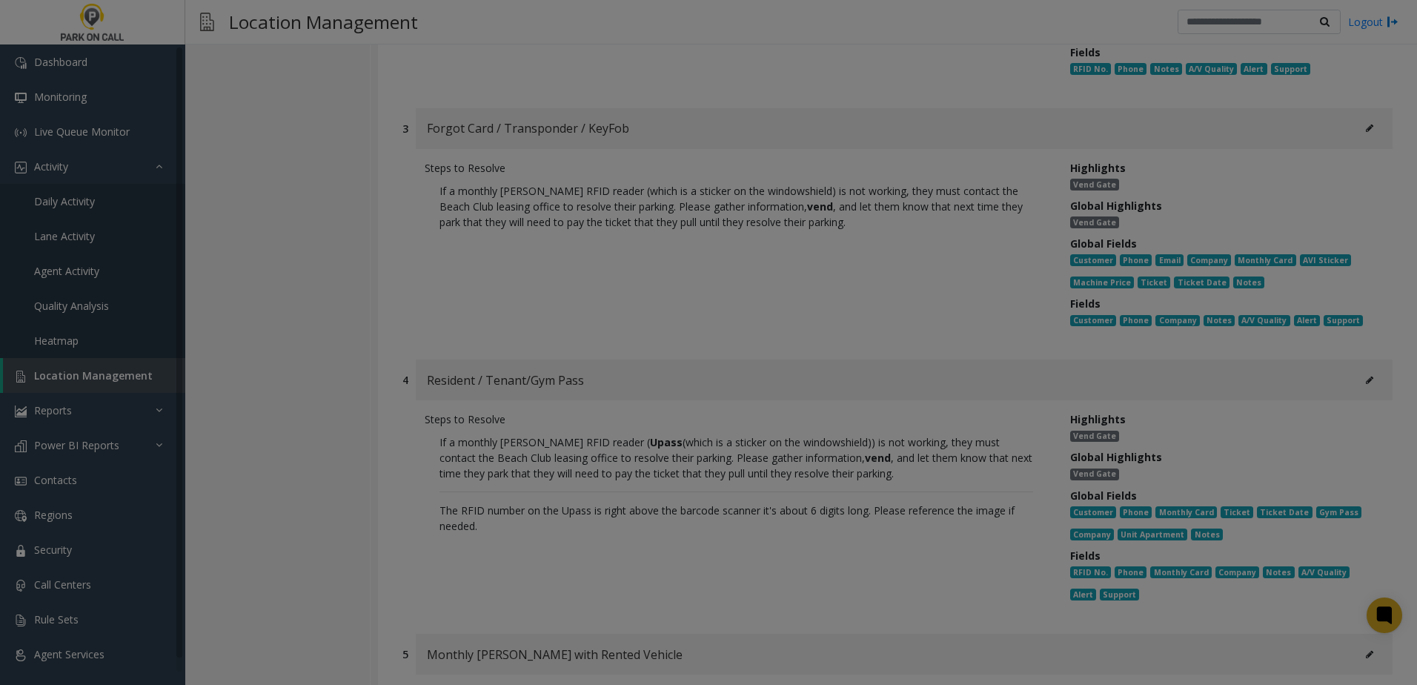
click at [900, 611] on body "Dashboard Monitoring Live Queue Monitor Activity Daily Activity Lane Activity A…" at bounding box center [708, 342] width 1417 height 685
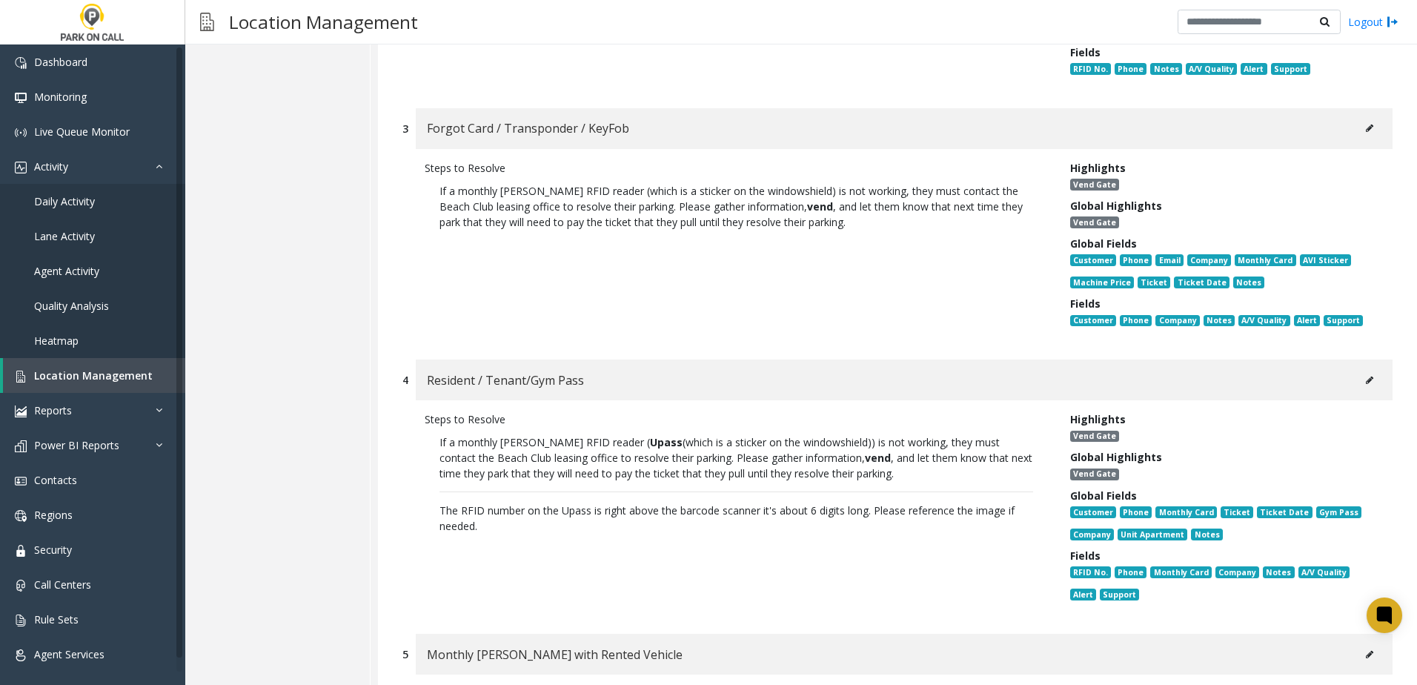
click at [820, 479] on p "If a monthly [PERSON_NAME] RFID reader ( Upass (which is a sticker on the windo…" at bounding box center [736, 492] width 623 height 130
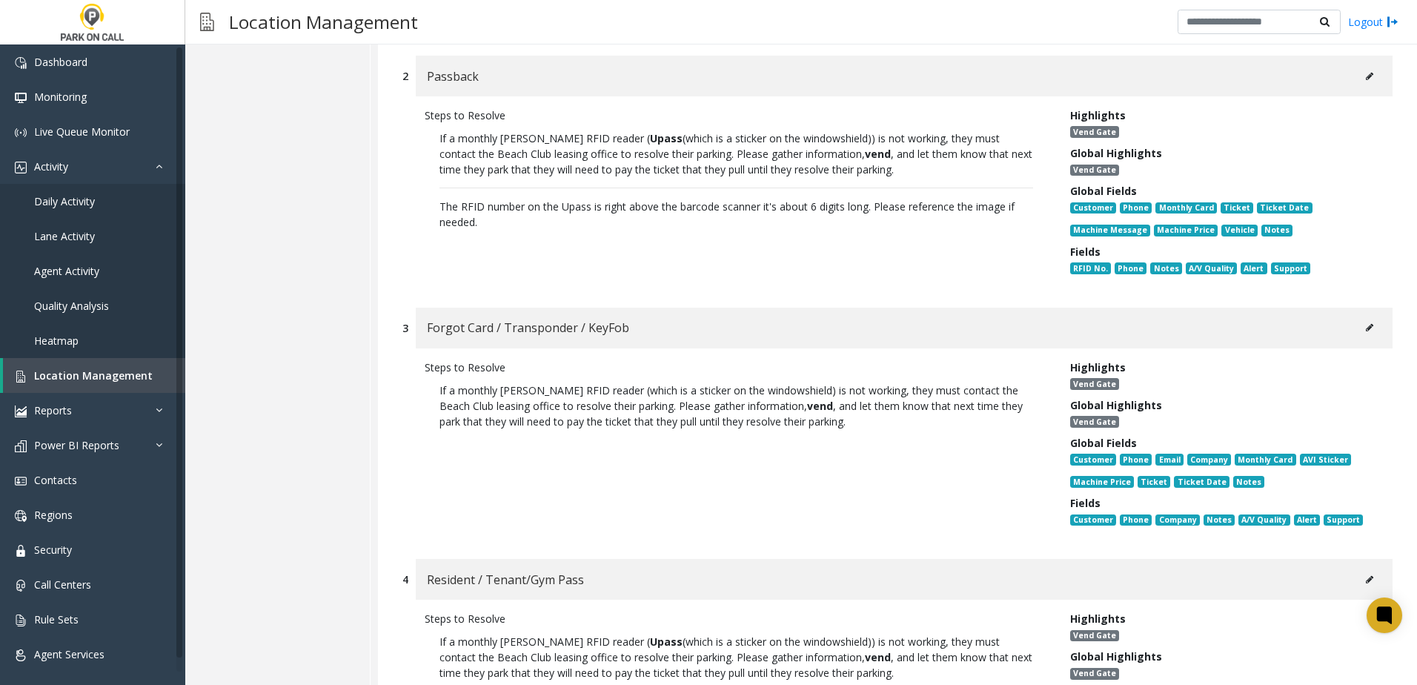
scroll to position [519, 0]
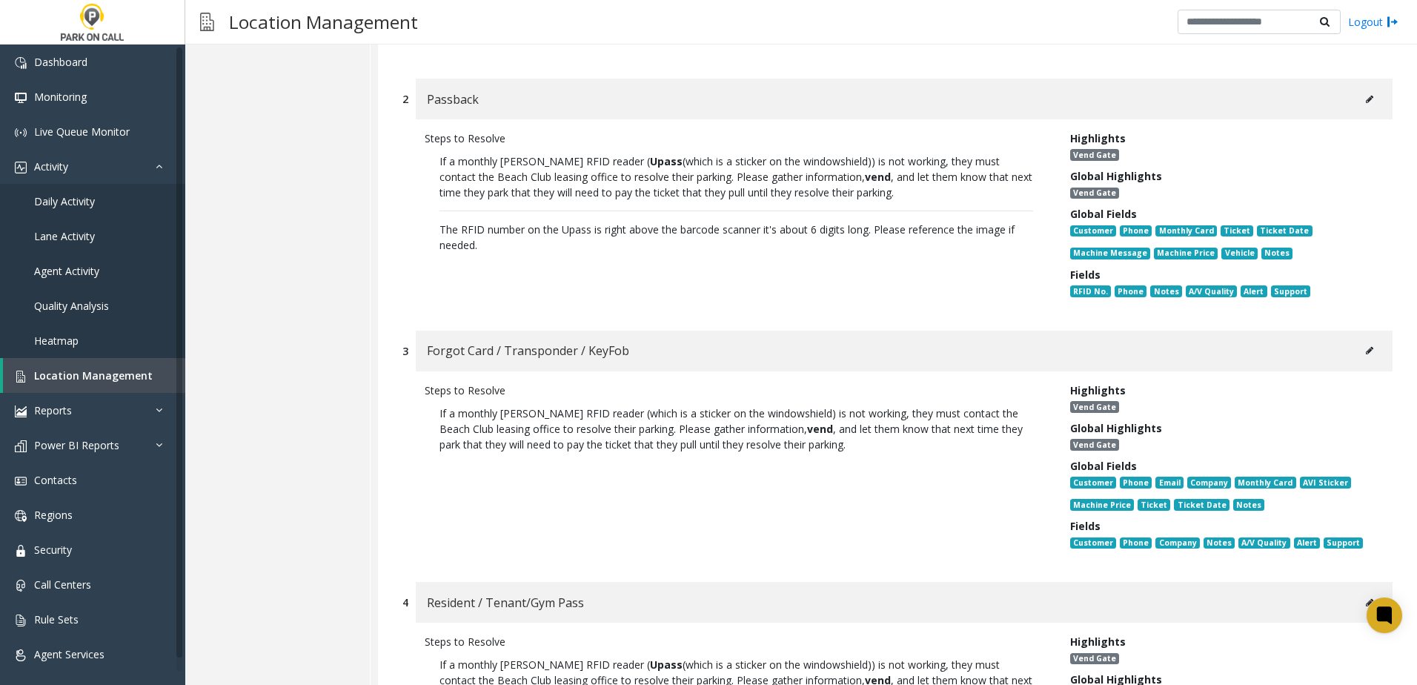
click at [1358, 353] on button at bounding box center [1370, 350] width 24 height 22
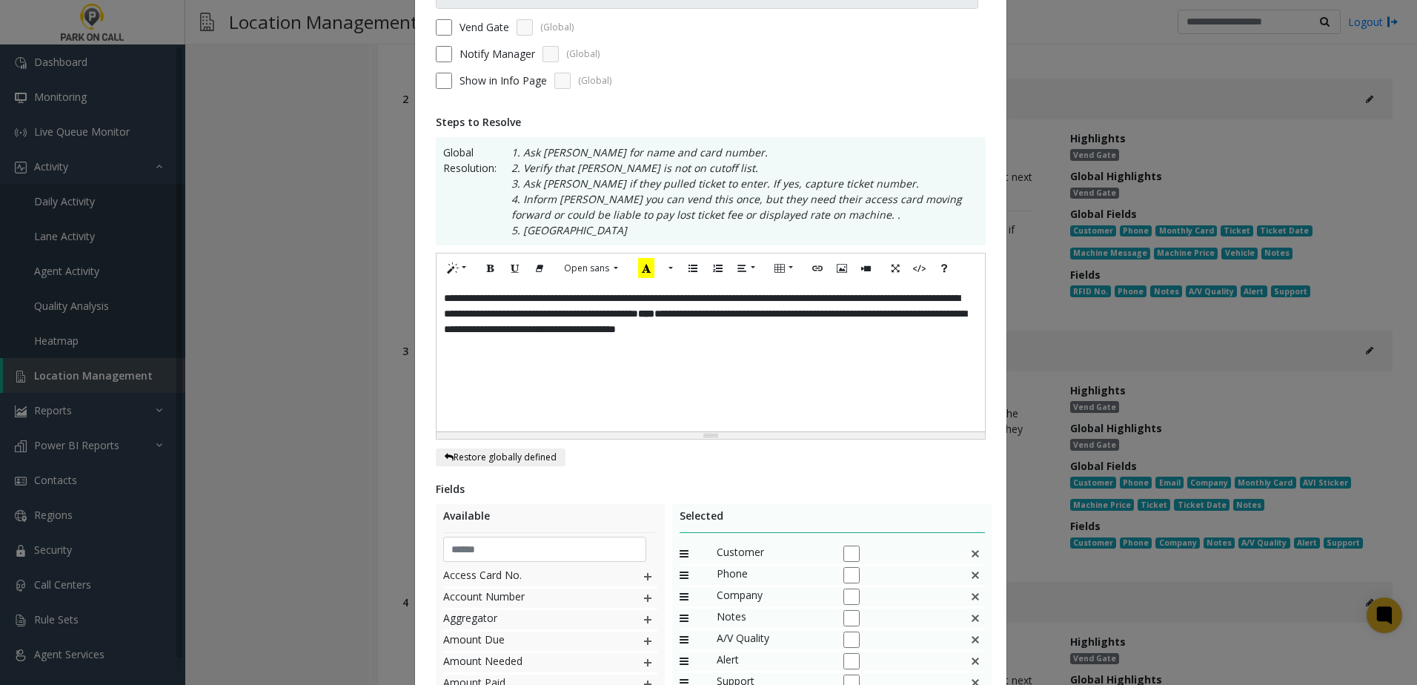
scroll to position [0, 0]
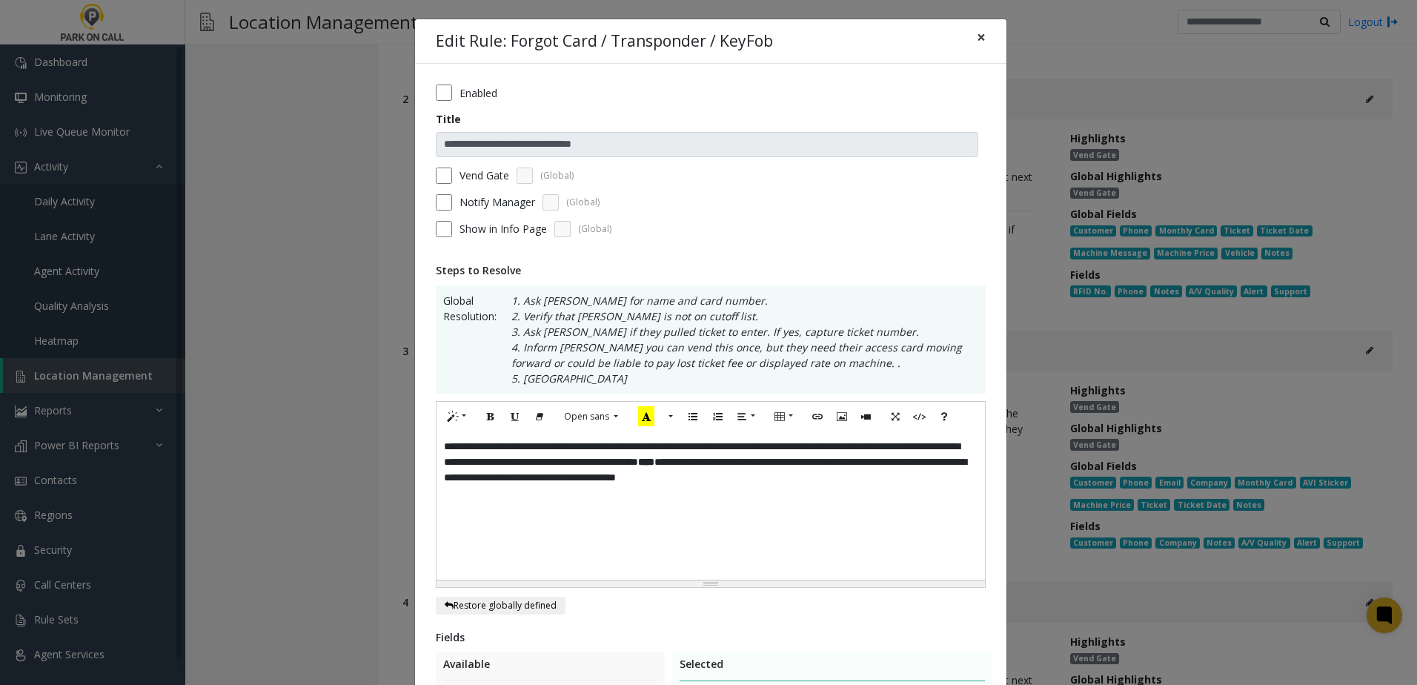
click at [977, 30] on span "×" at bounding box center [981, 37] width 9 height 21
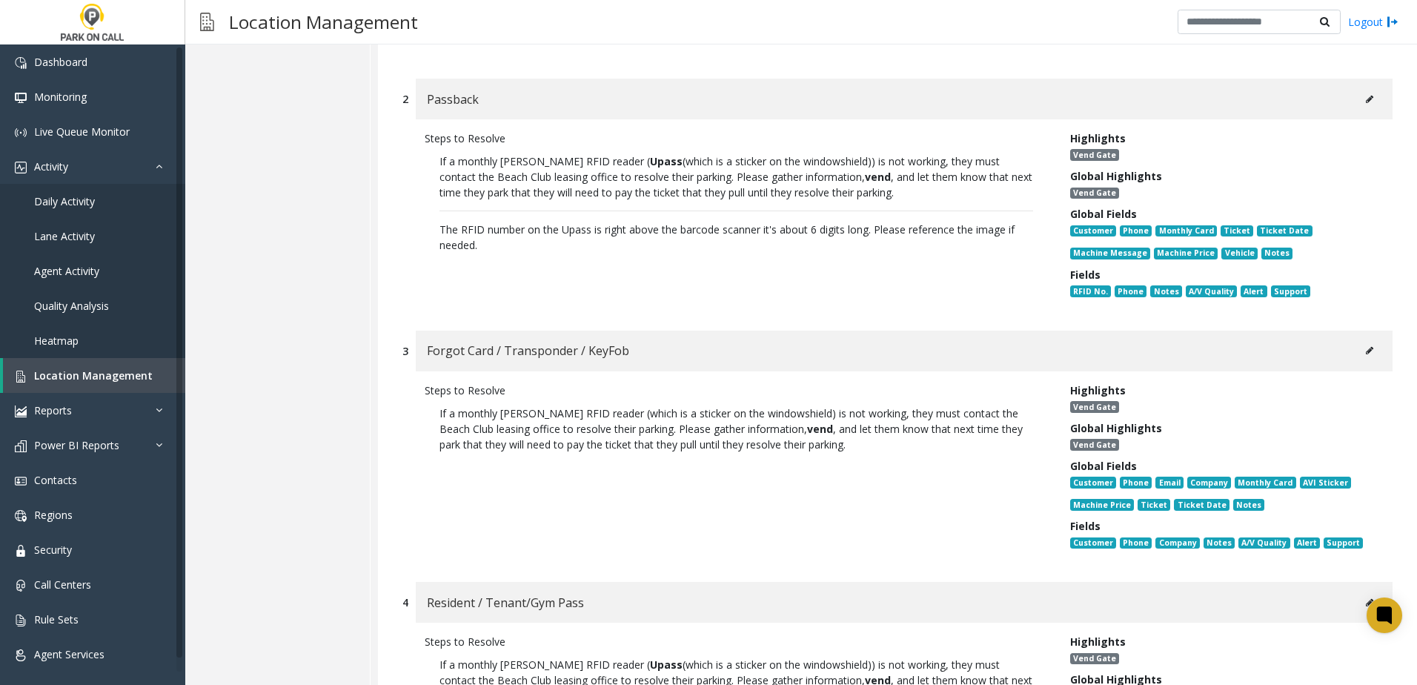
click at [685, 325] on div "1 Disabled Card Steps to Resolve If a monthly [PERSON_NAME] RFID reader ( Upass…" at bounding box center [897, 606] width 1039 height 1603
click at [716, 358] on div "Forgot Card / Transponder / KeyFob" at bounding box center [904, 351] width 977 height 41
click at [688, 492] on div "Steps to Resolve If a monthly [PERSON_NAME] RFID reader (which is a sticker on …" at bounding box center [737, 469] width 646 height 174
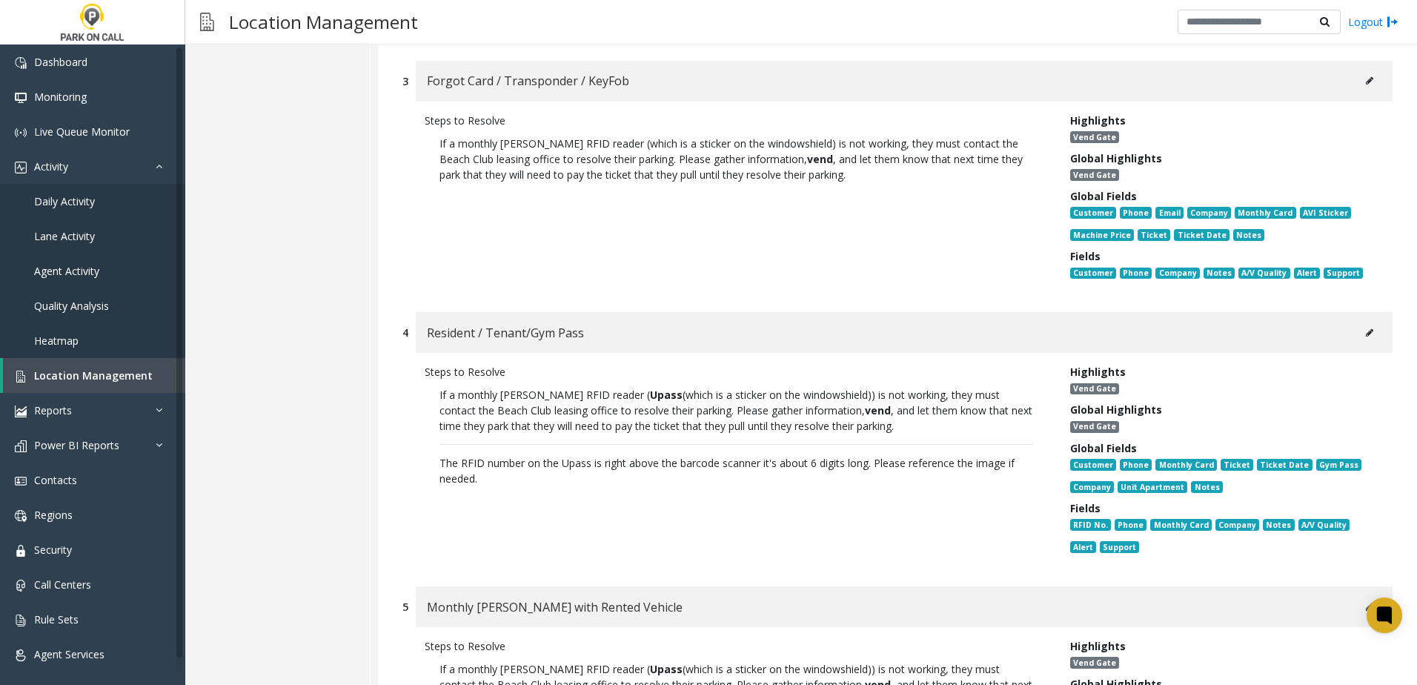
scroll to position [815, 0]
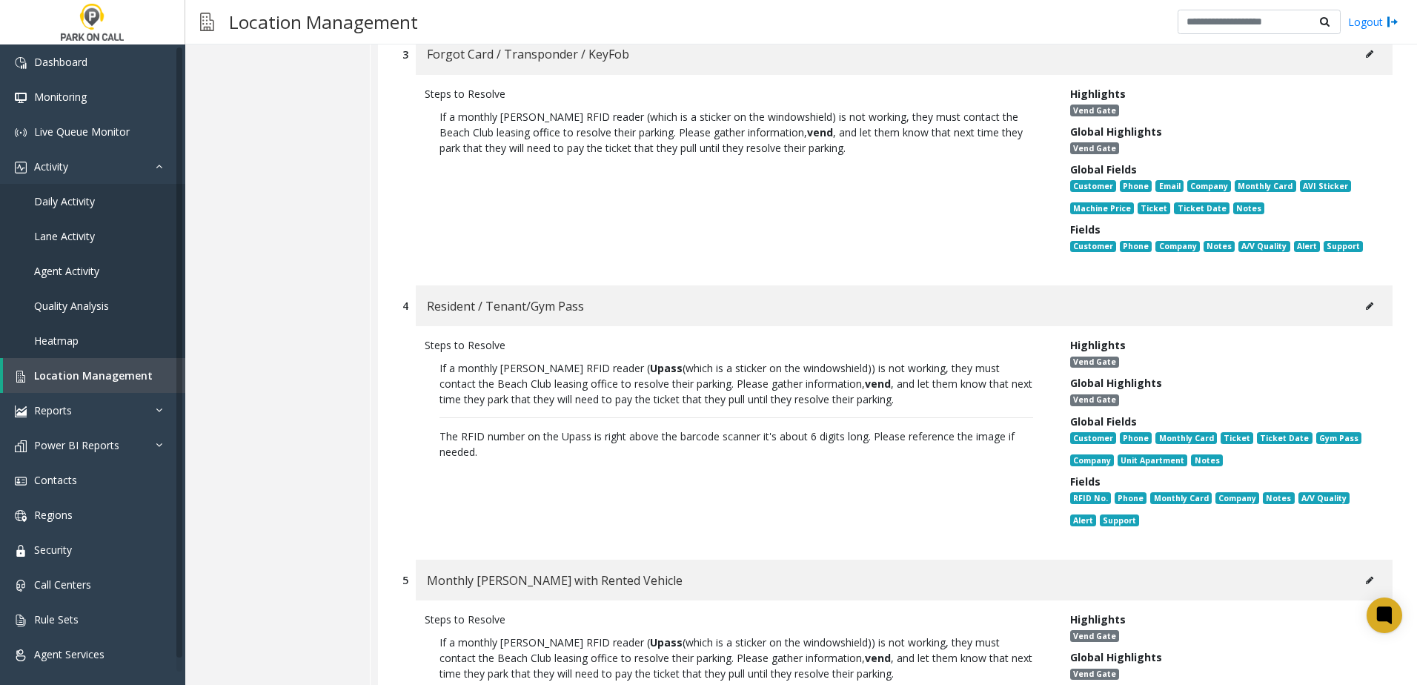
click at [864, 302] on div "Resident / Tenant/Gym Pass" at bounding box center [904, 305] width 977 height 41
click at [1358, 313] on button at bounding box center [1370, 306] width 24 height 22
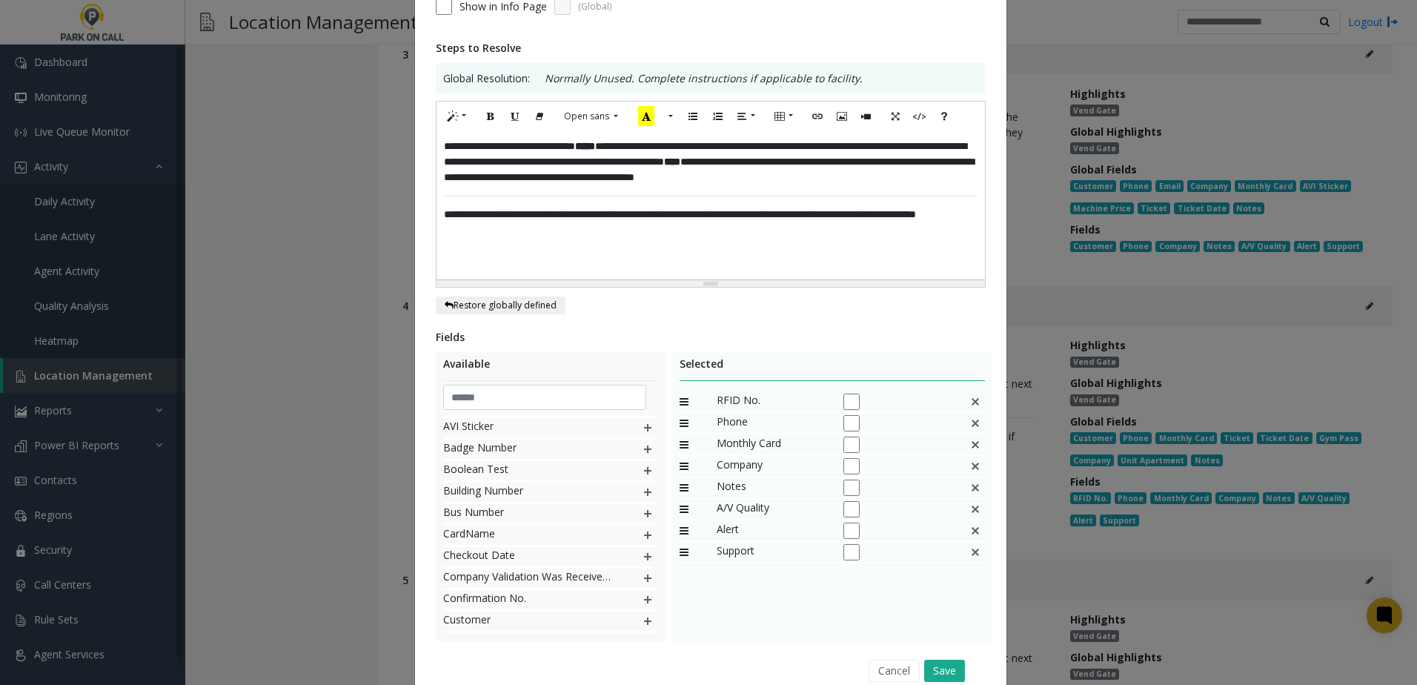
scroll to position [148, 0]
click at [642, 620] on img at bounding box center [648, 620] width 12 height 19
drag, startPoint x: 753, startPoint y: 573, endPoint x: 774, endPoint y: 386, distance: 187.9
drag, startPoint x: 733, startPoint y: 445, endPoint x: 742, endPoint y: 421, distance: 25.3
click at [969, 466] on img at bounding box center [975, 466] width 12 height 19
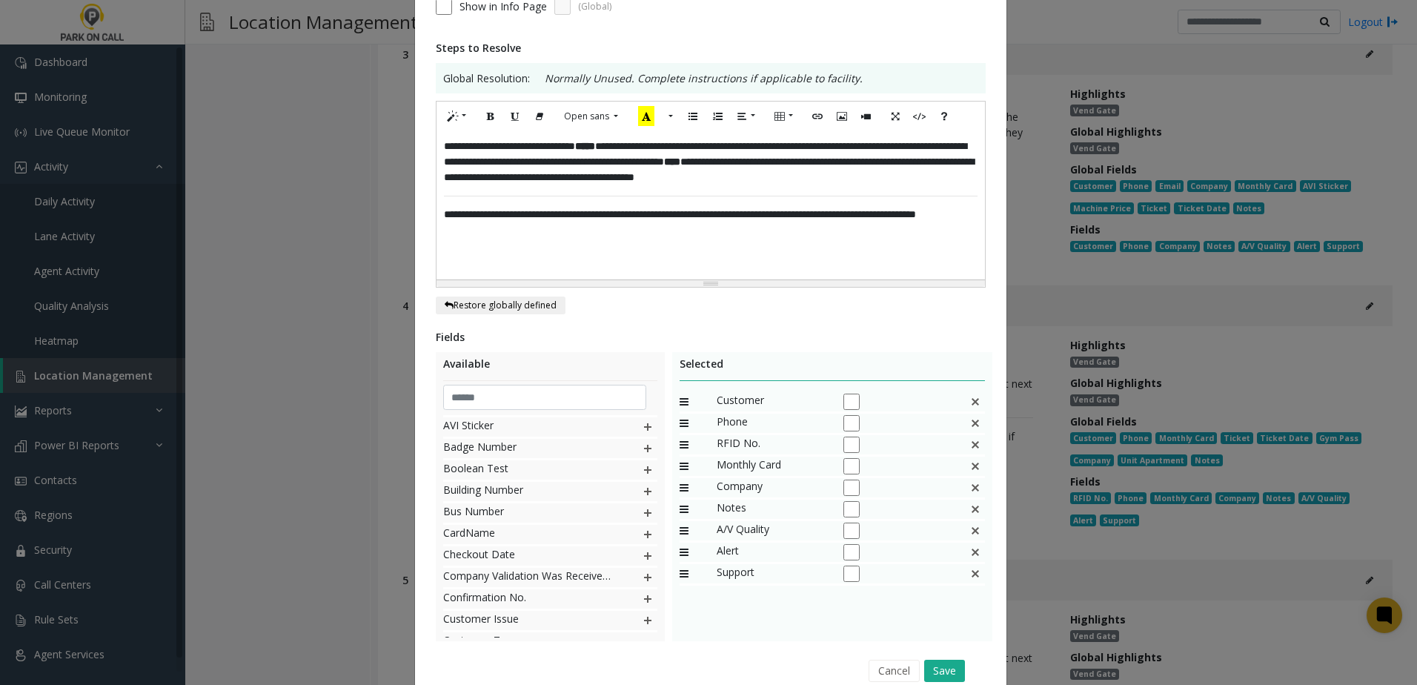
scroll to position [170, 0]
click at [969, 466] on img at bounding box center [975, 466] width 12 height 19
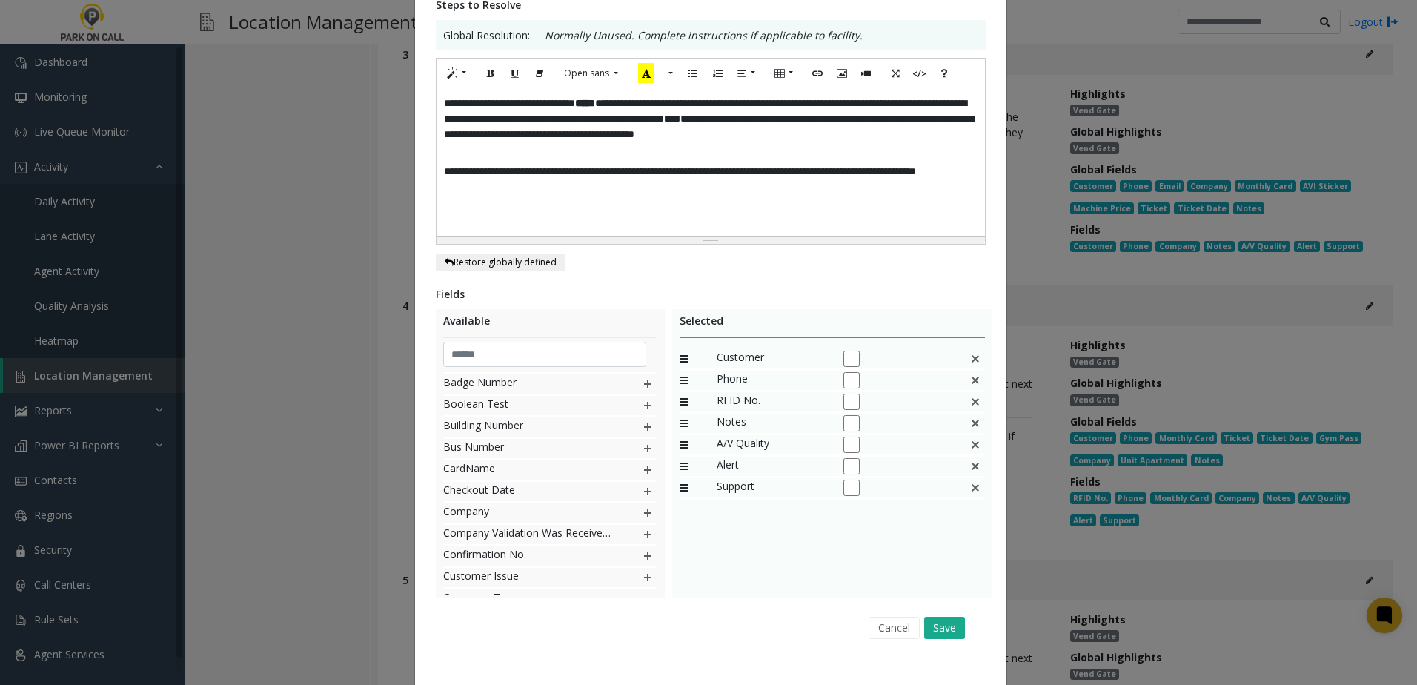
scroll to position [289, 0]
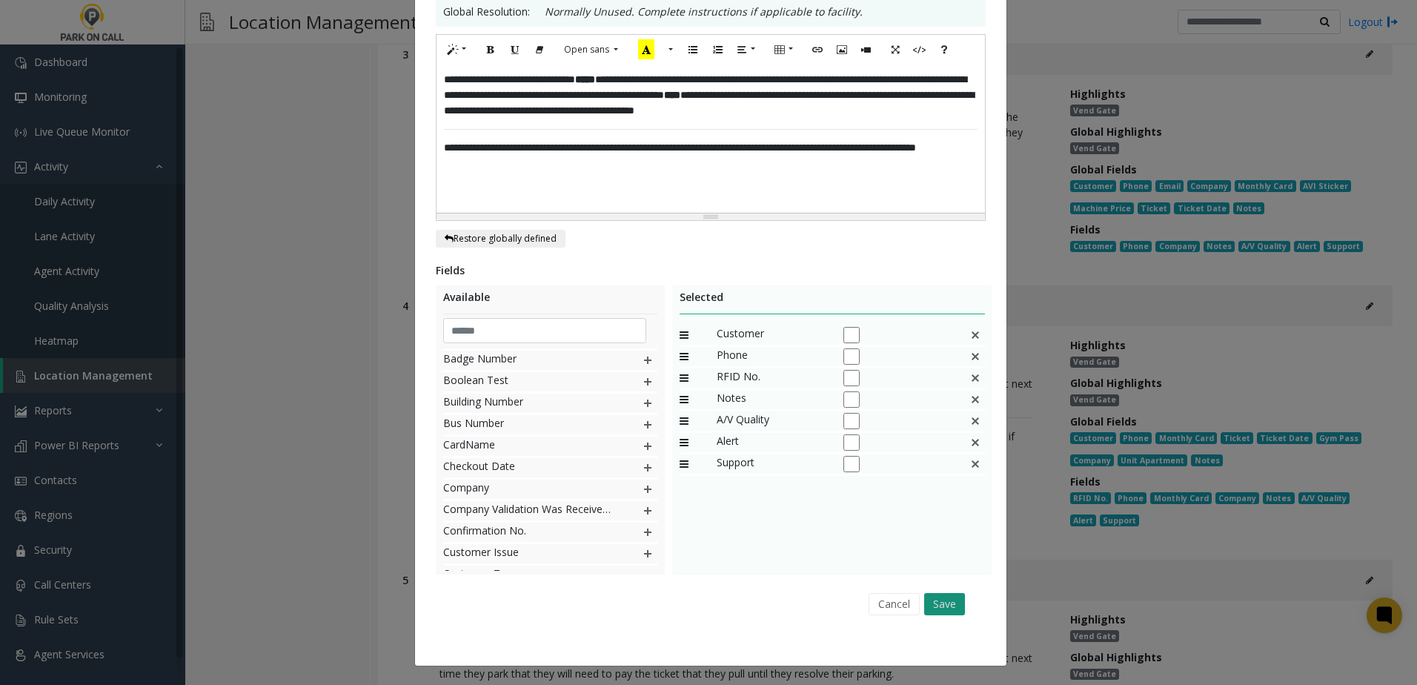
click at [934, 608] on button "Save" at bounding box center [944, 604] width 41 height 22
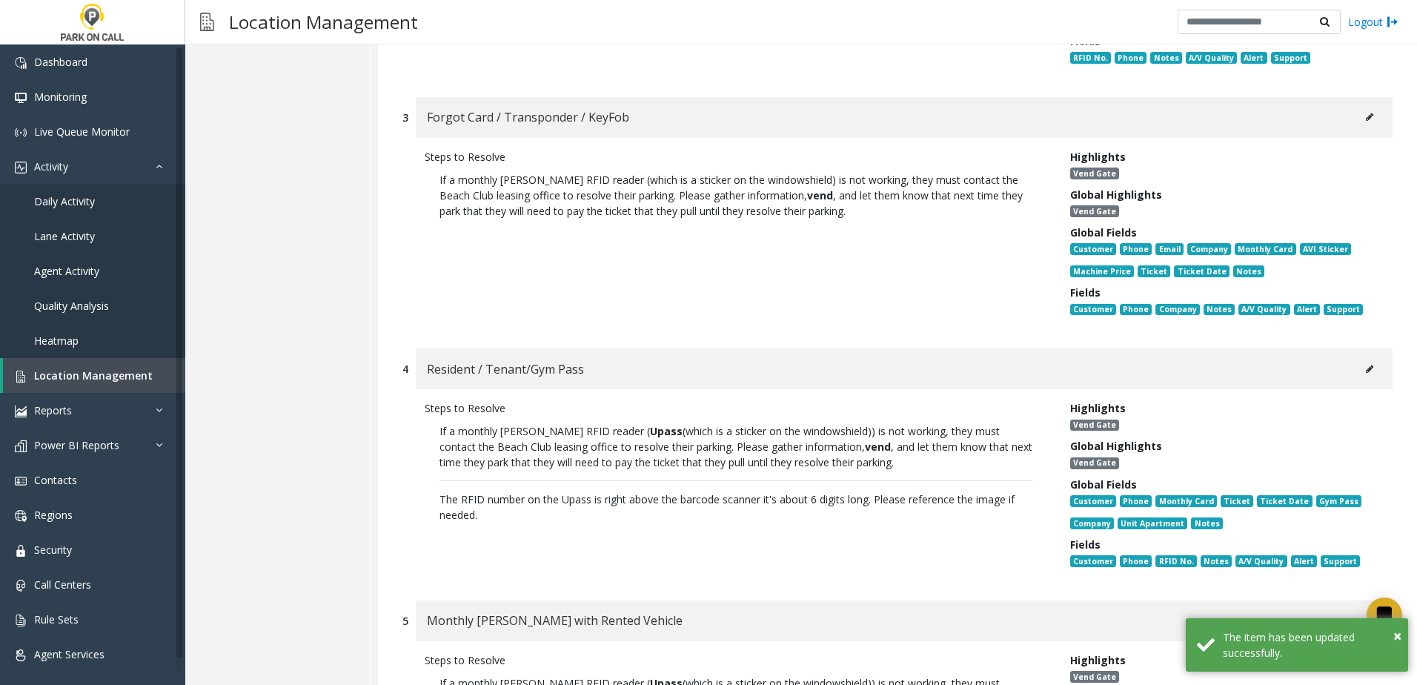
scroll to position [667, 0]
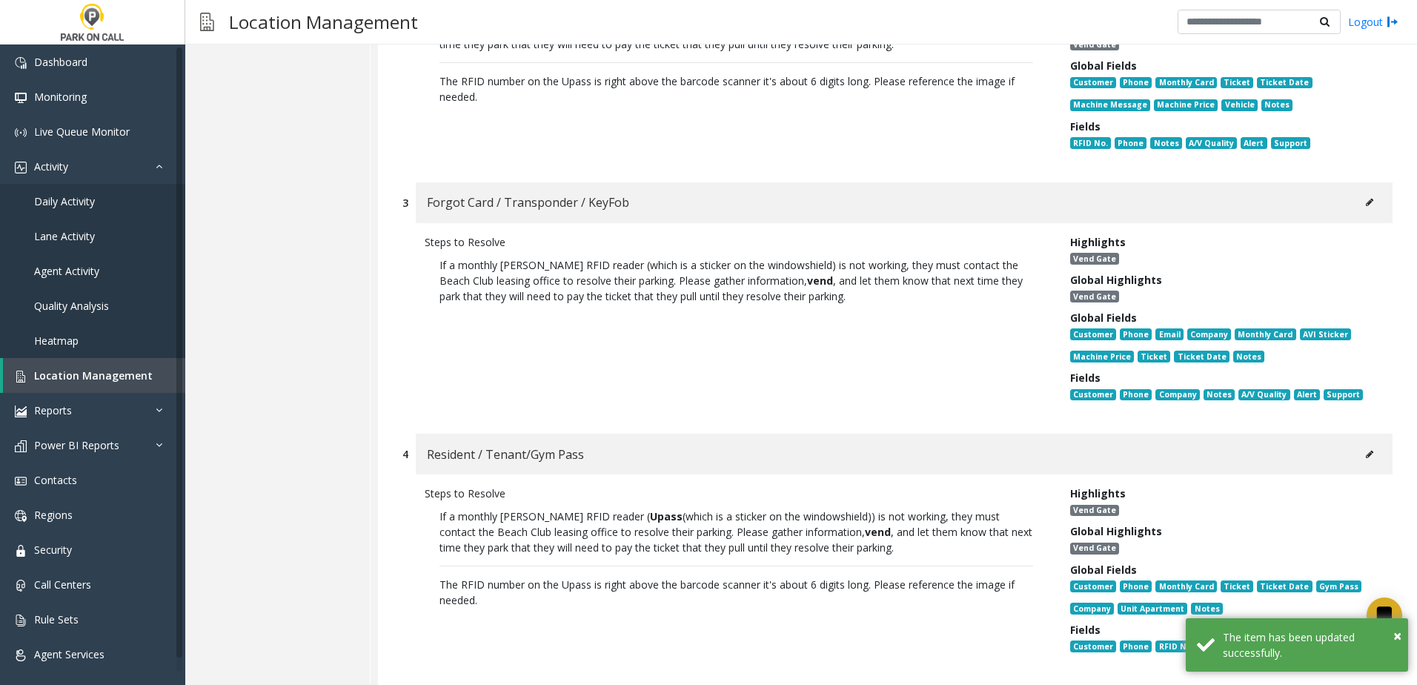
click at [1365, 204] on button at bounding box center [1370, 202] width 24 height 22
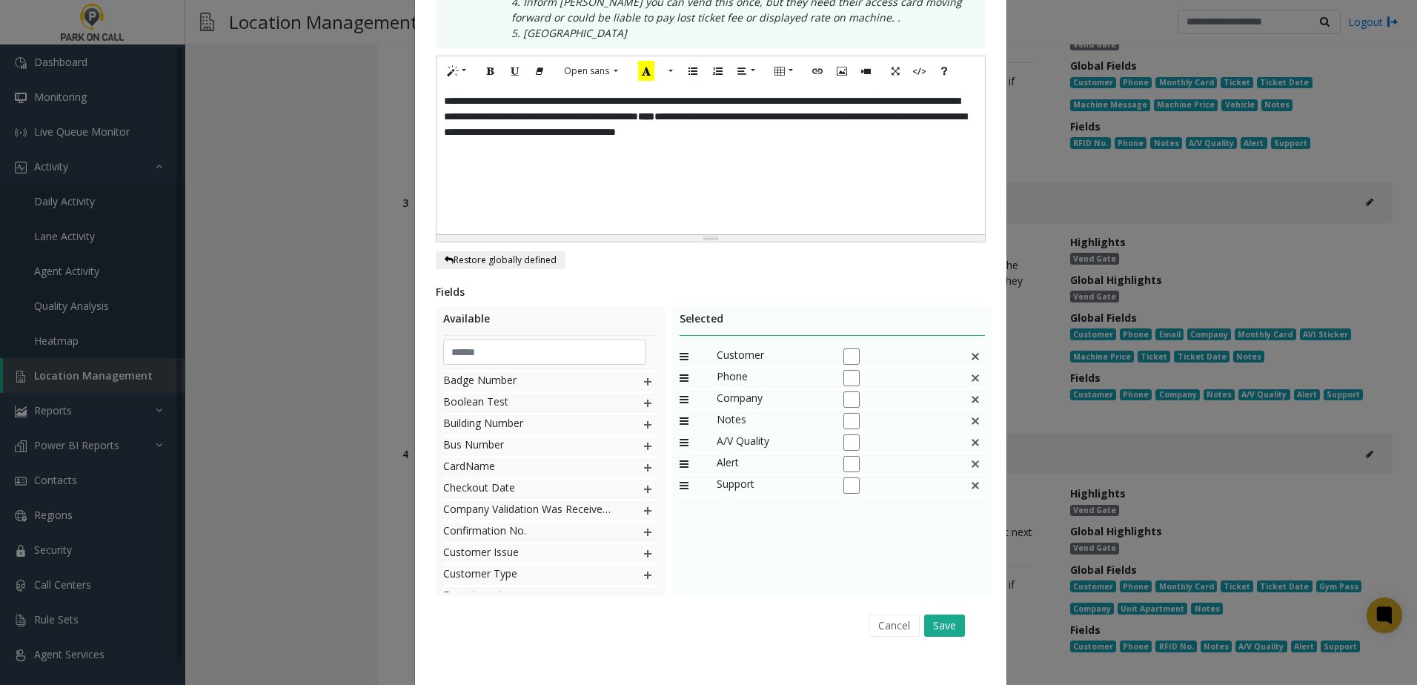
scroll to position [367, 0]
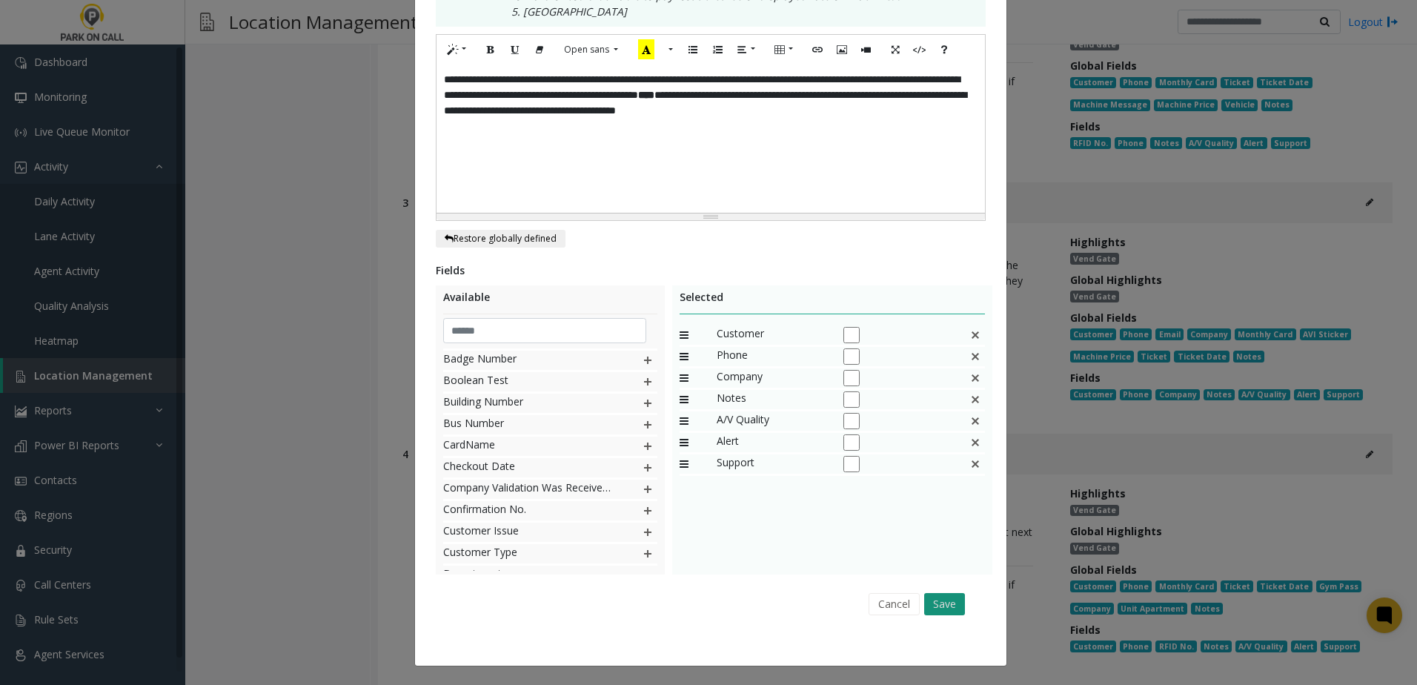
click at [934, 605] on button "Save" at bounding box center [944, 604] width 41 height 22
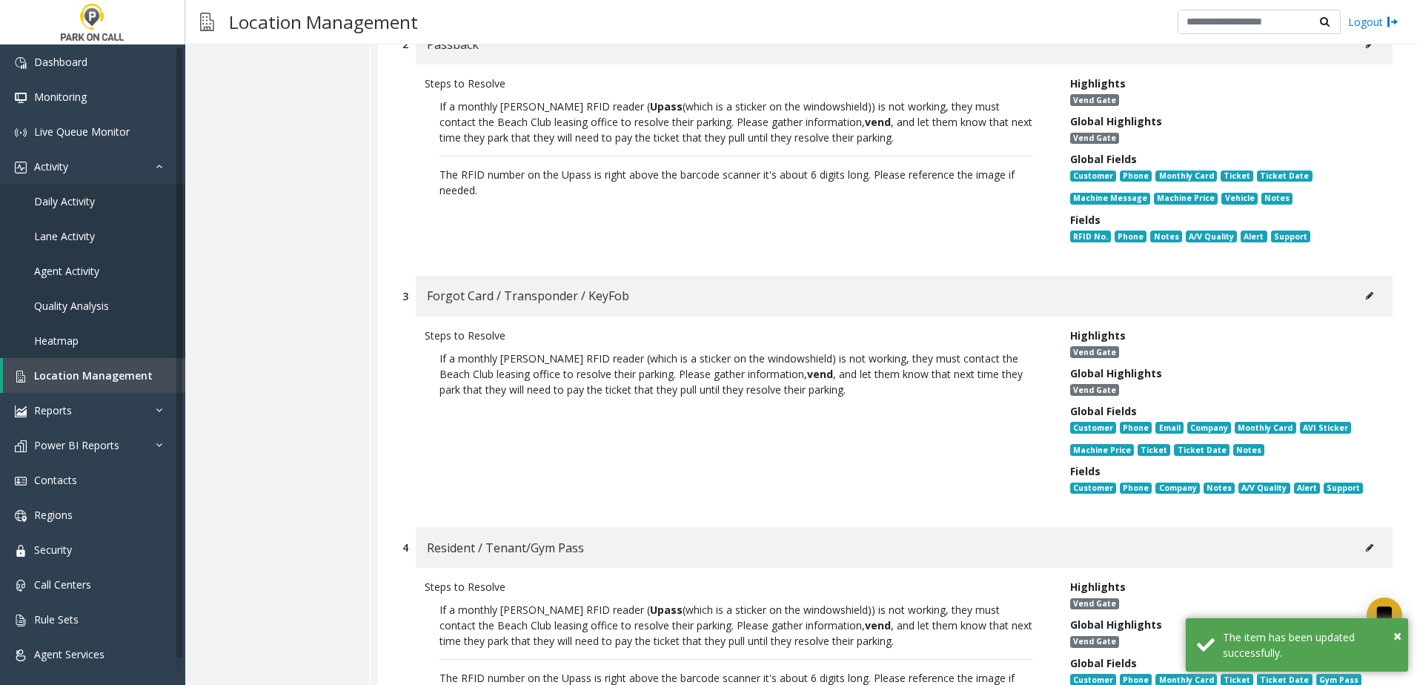
scroll to position [371, 0]
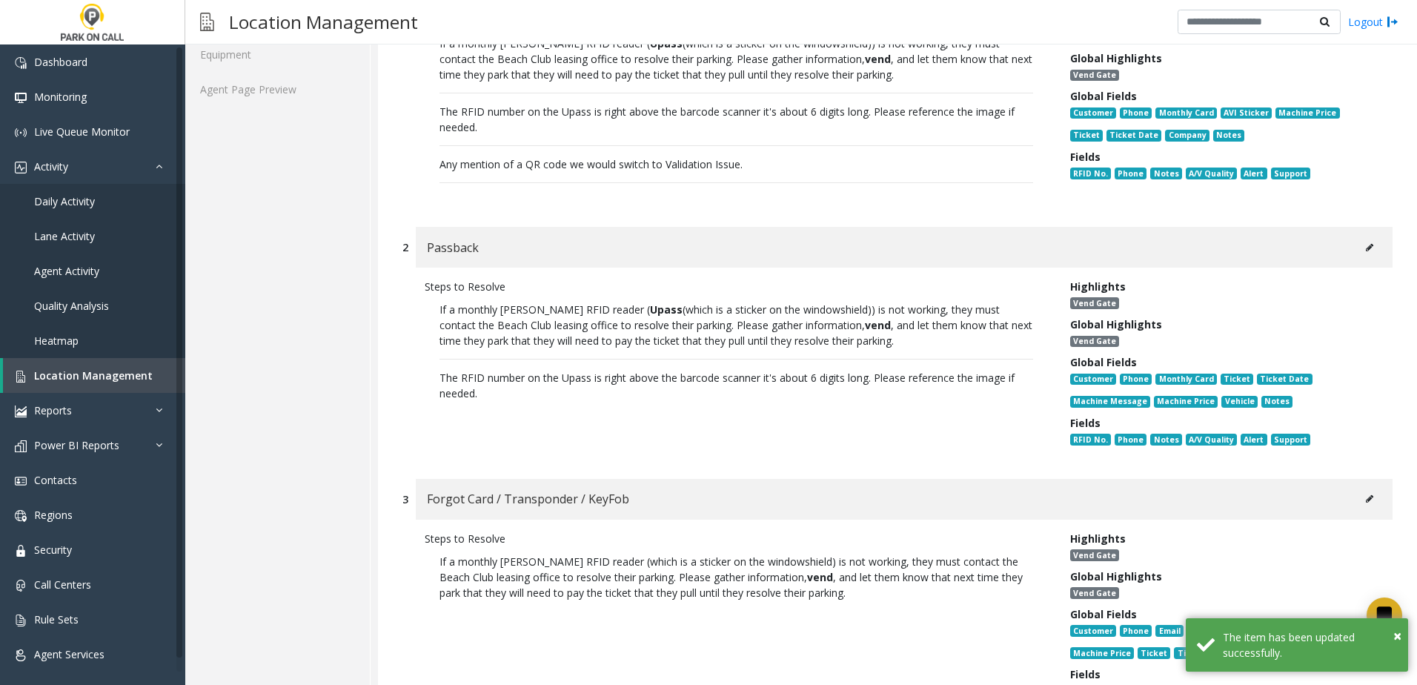
click at [1366, 249] on icon at bounding box center [1369, 247] width 7 height 9
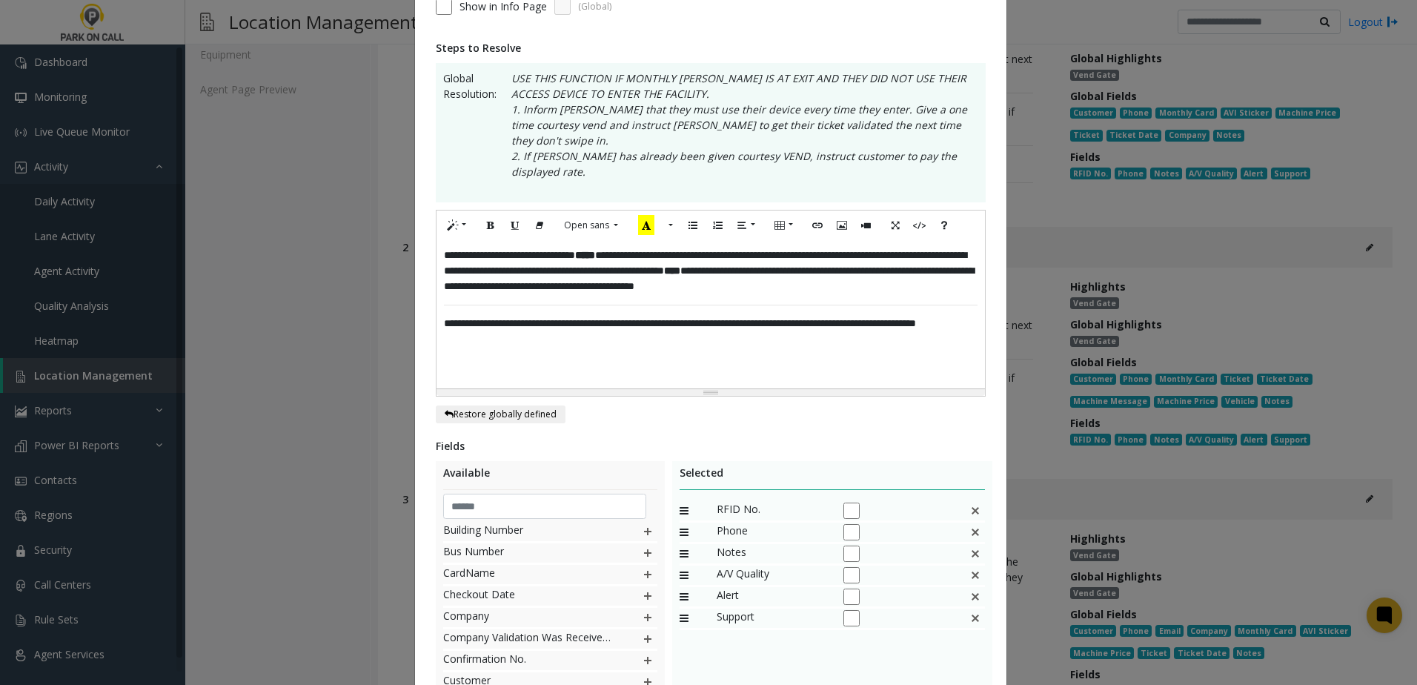
scroll to position [244, 0]
click at [642, 646] on img at bounding box center [648, 655] width 12 height 19
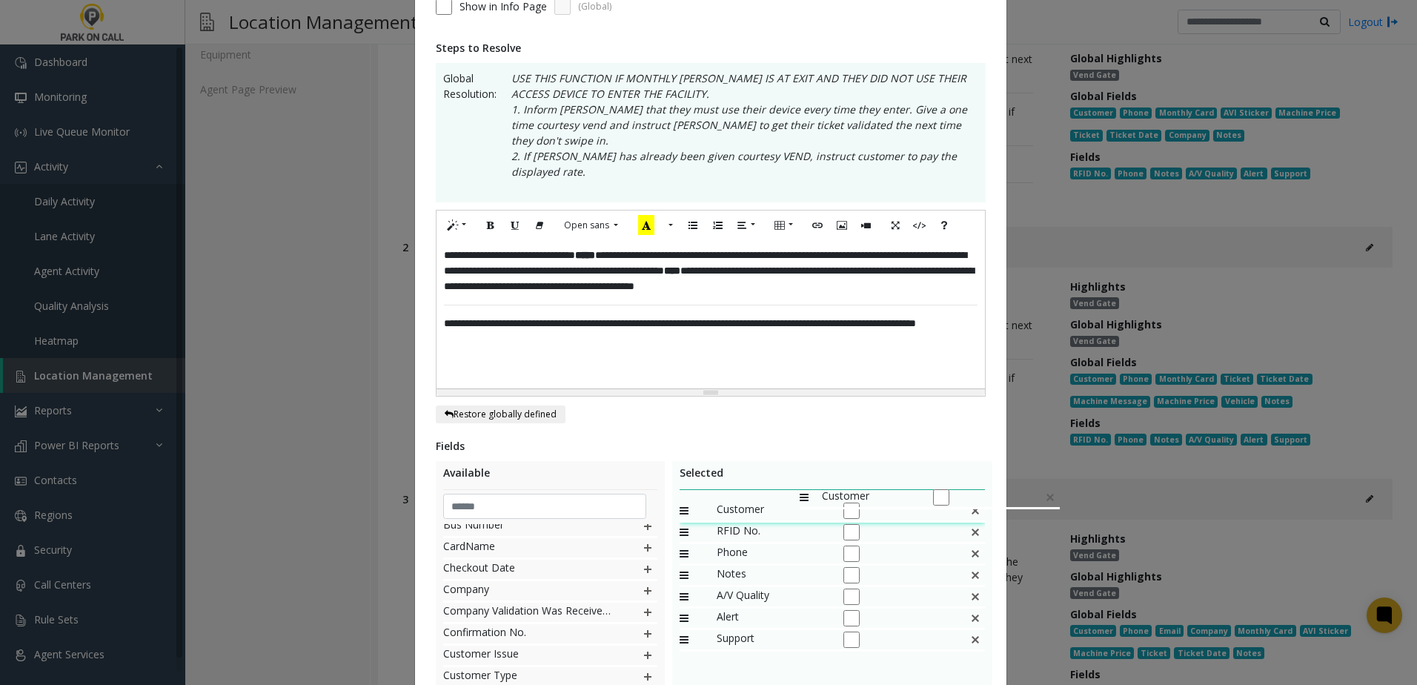
drag, startPoint x: 739, startPoint y: 607, endPoint x: 793, endPoint y: 475, distance: 142.6
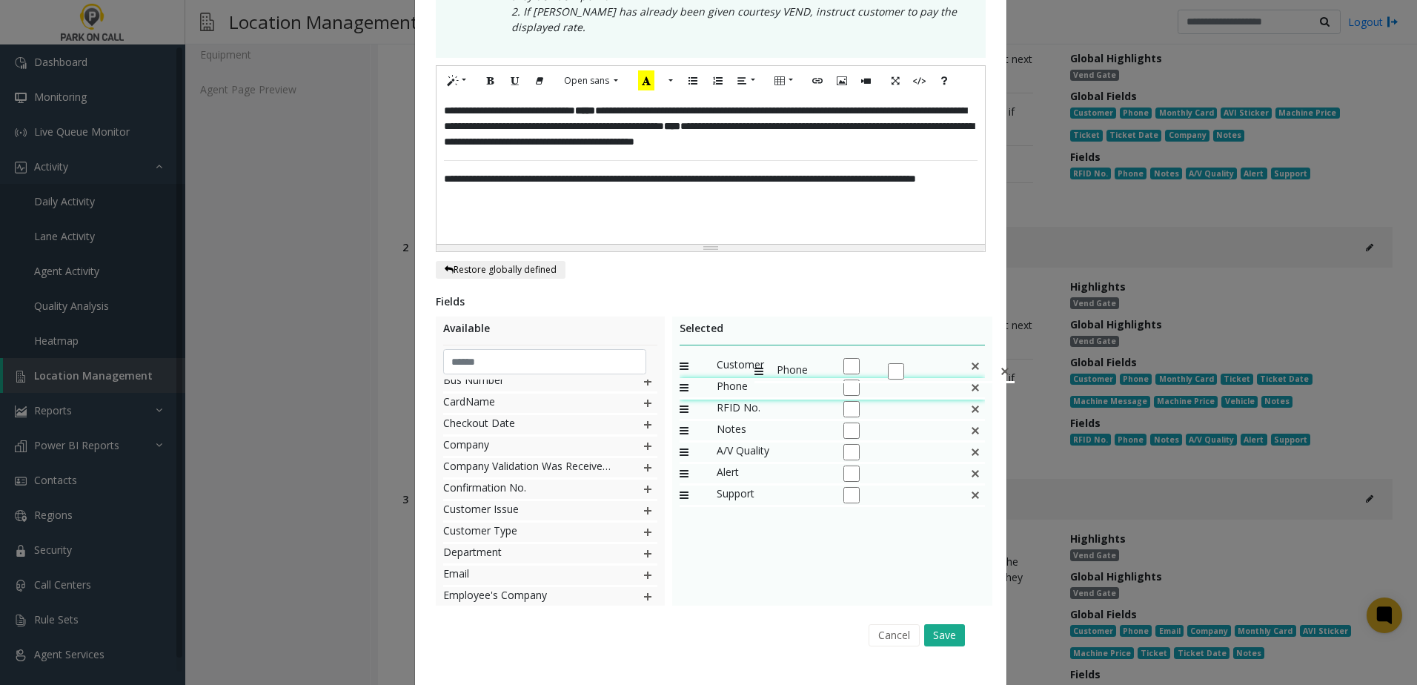
drag, startPoint x: 731, startPoint y: 379, endPoint x: 747, endPoint y: 354, distance: 30.6
click at [936, 624] on button "Save" at bounding box center [944, 635] width 41 height 22
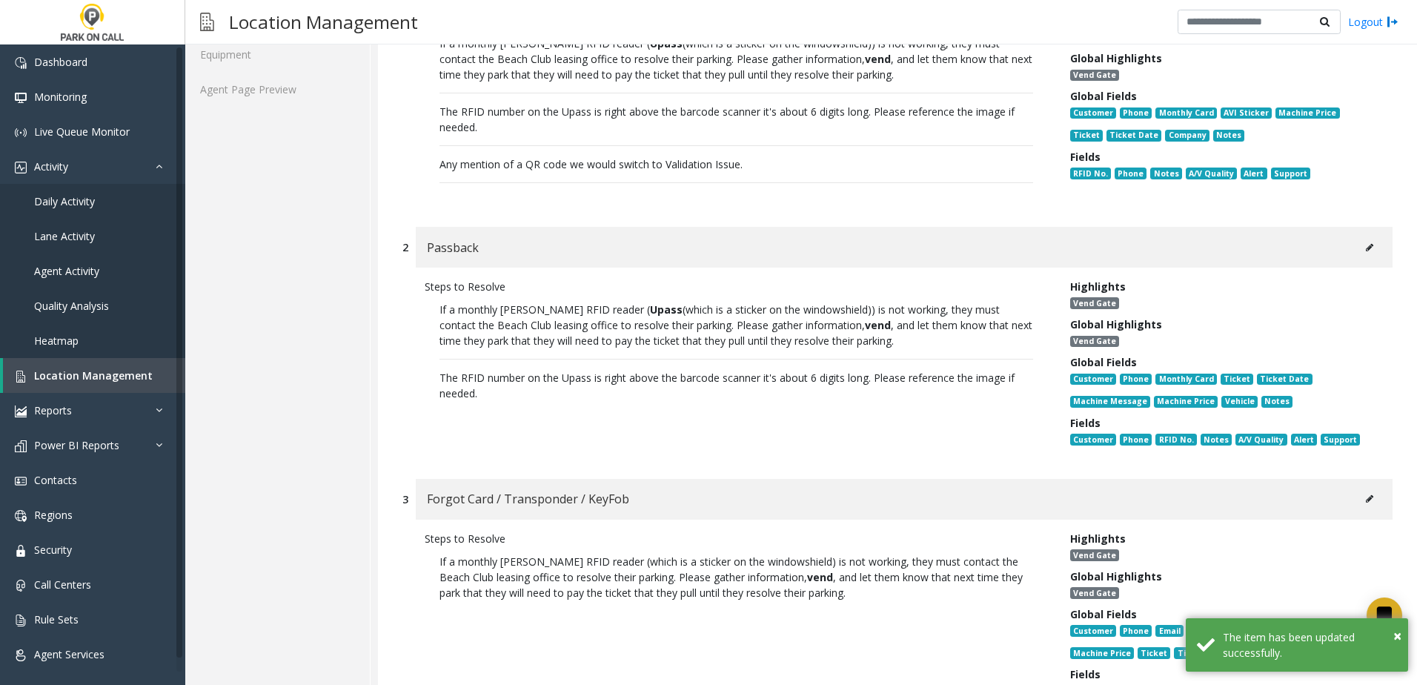
scroll to position [74, 0]
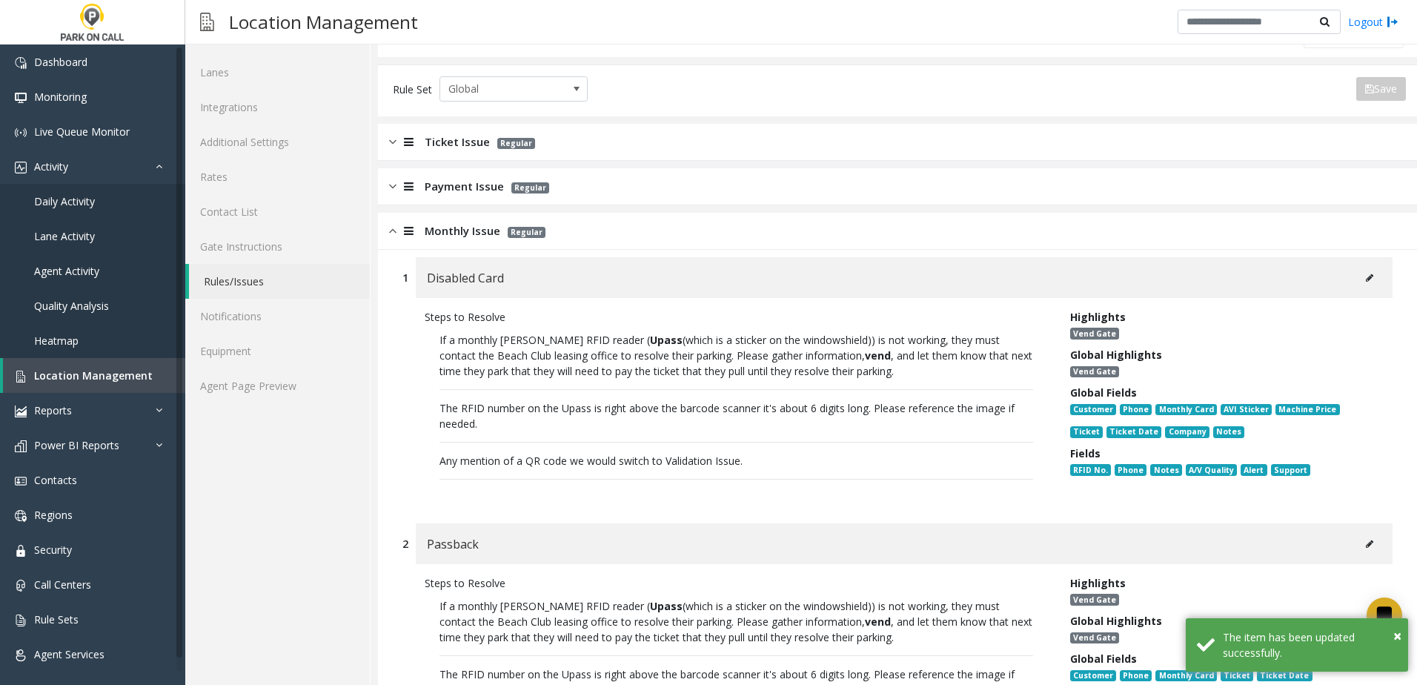
click at [1363, 281] on button at bounding box center [1370, 278] width 24 height 22
type input "**********"
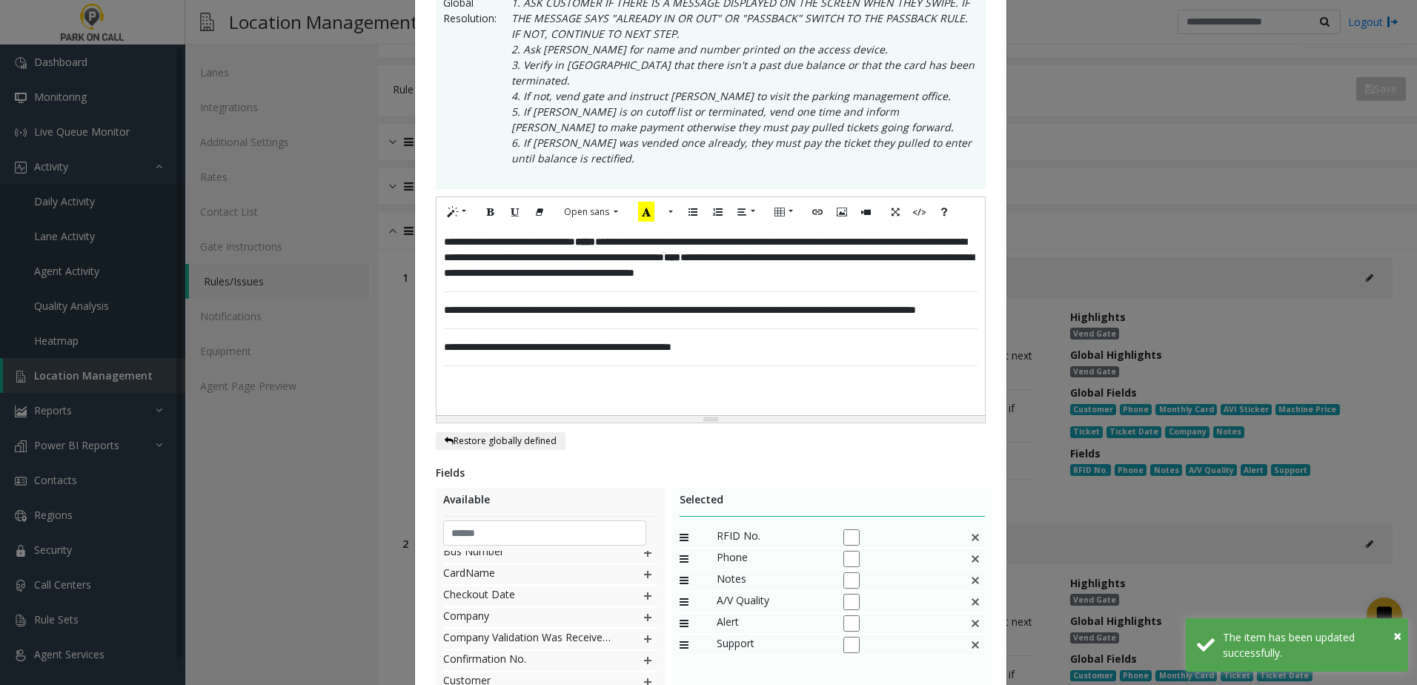
scroll to position [371, 0]
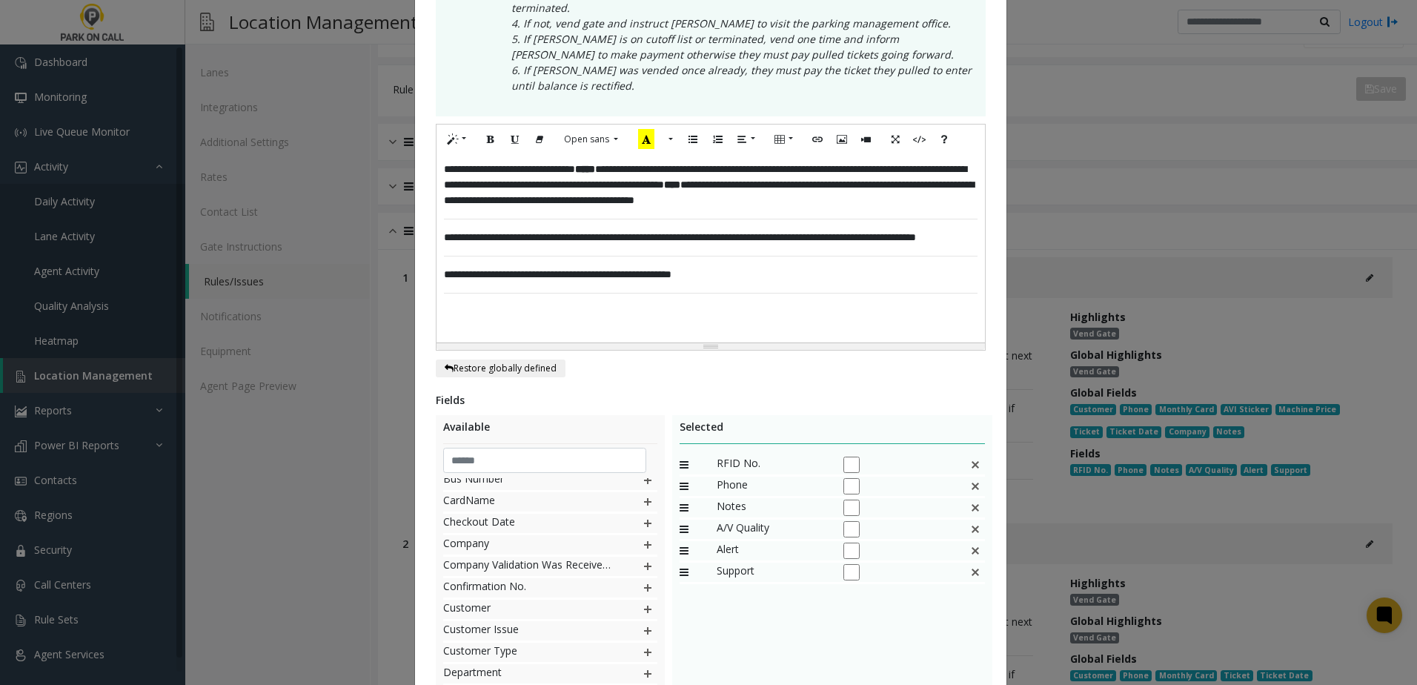
click at [642, 600] on img at bounding box center [648, 609] width 12 height 19
drag, startPoint x: 734, startPoint y: 575, endPoint x: 811, endPoint y: 442, distance: 153.1
drag, startPoint x: 744, startPoint y: 491, endPoint x: 749, endPoint y: 471, distance: 19.8
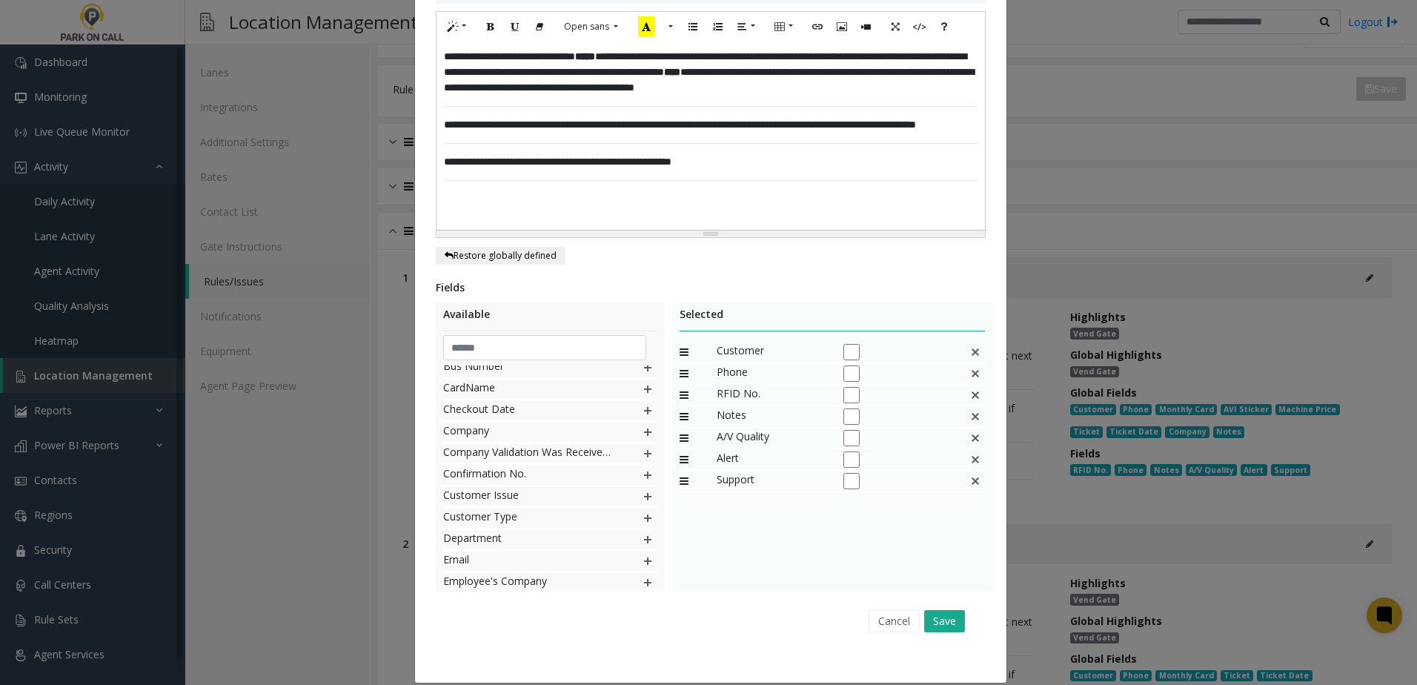
scroll to position [485, 0]
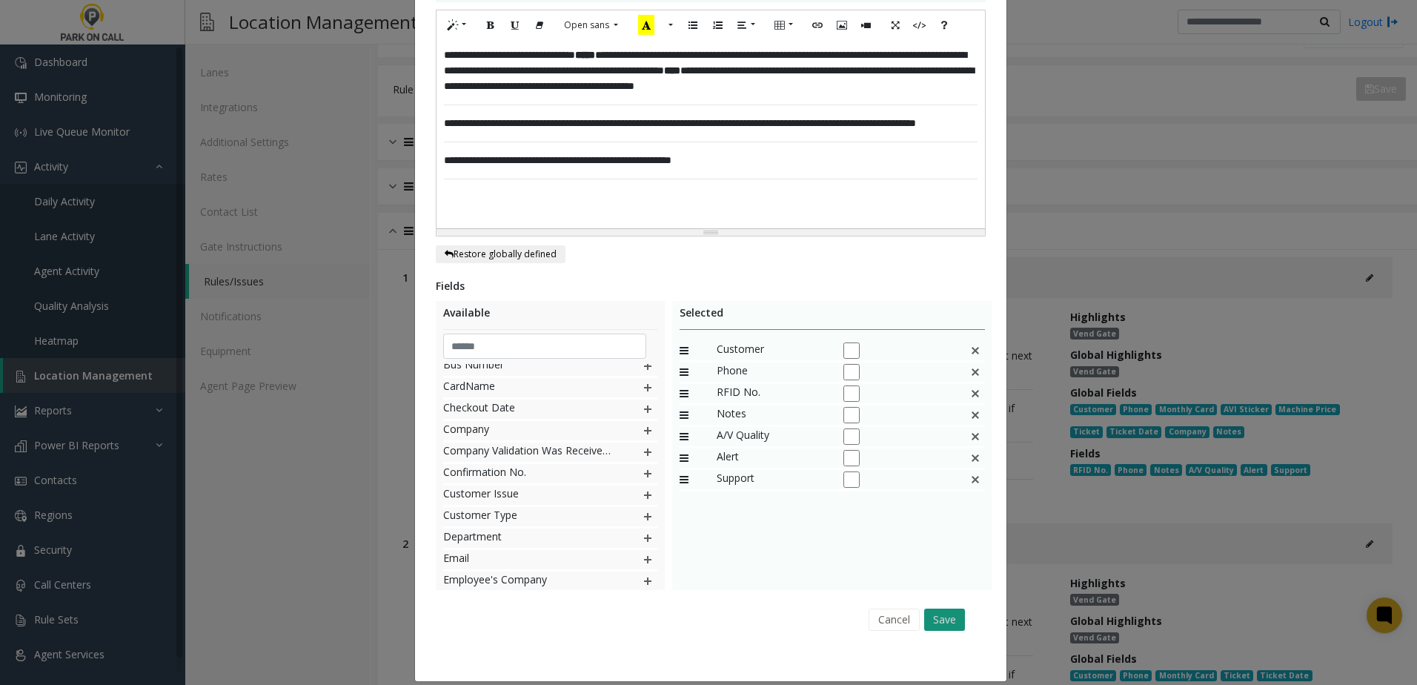
click at [943, 608] on button "Save" at bounding box center [944, 619] width 41 height 22
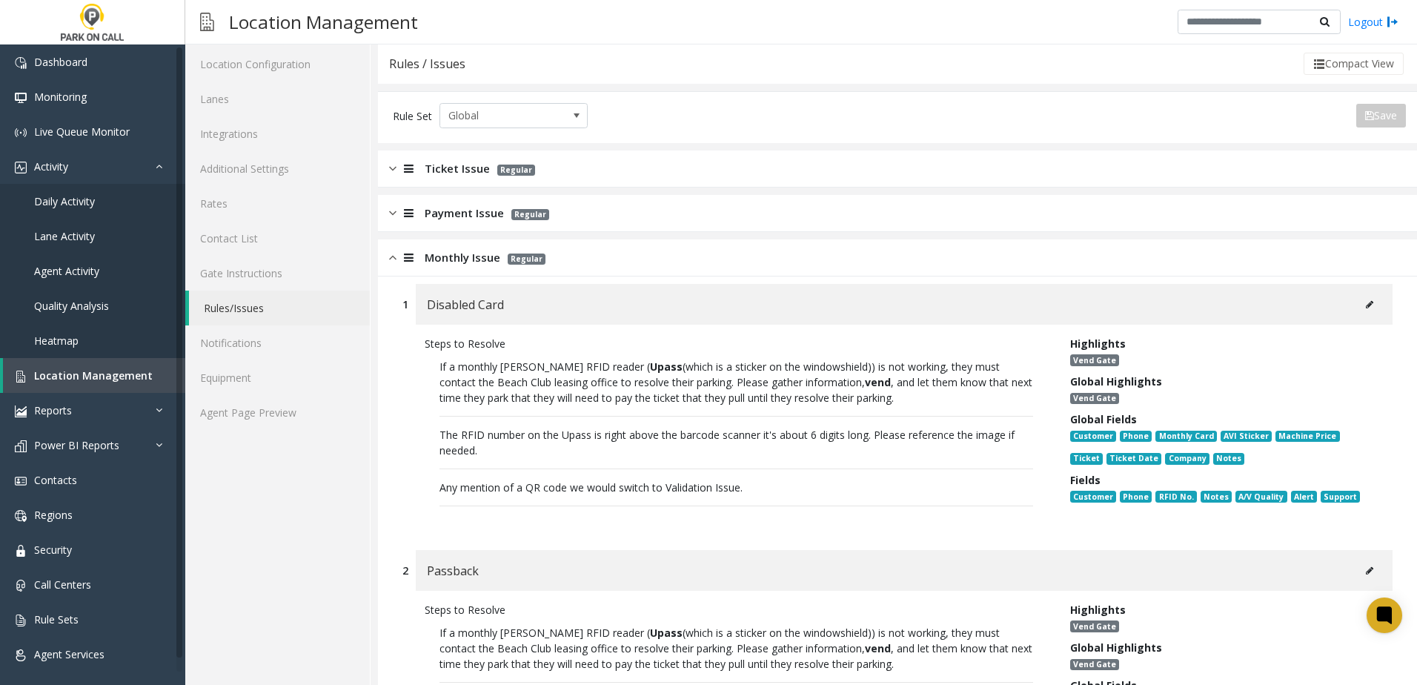
scroll to position [0, 0]
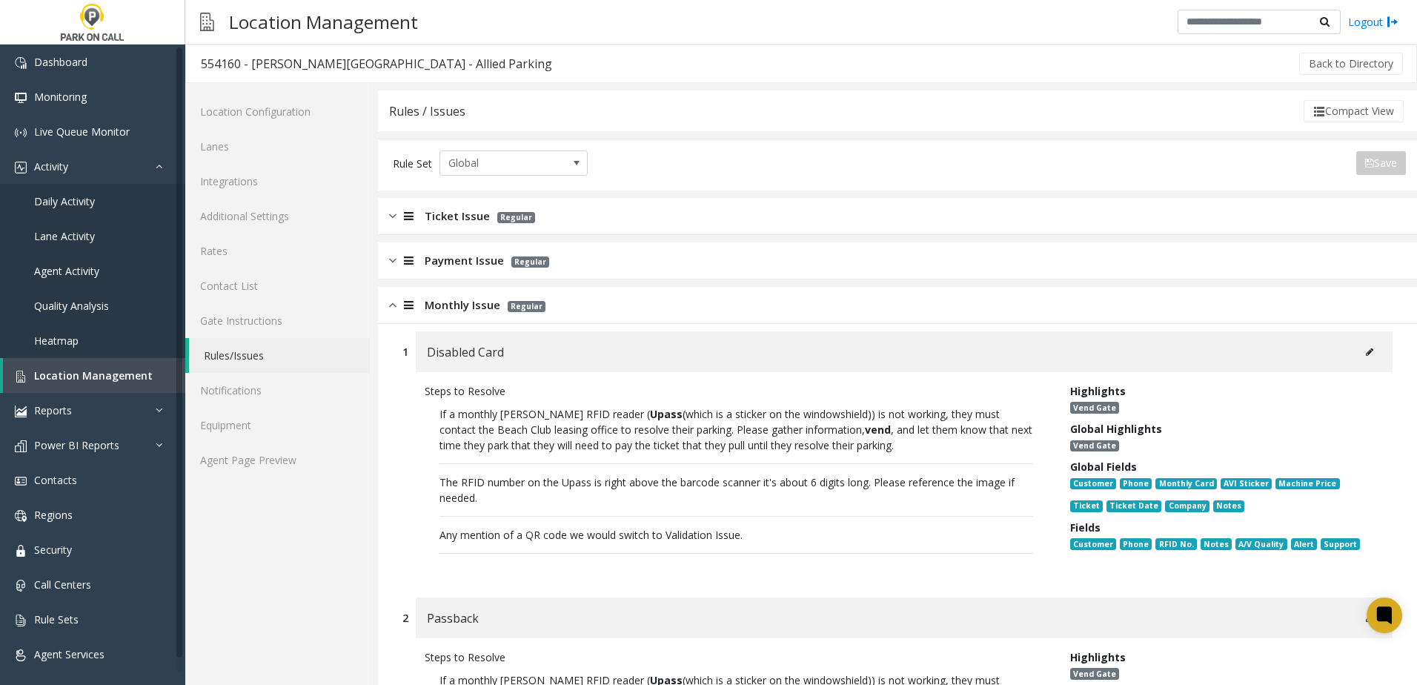
click at [1365, 354] on button at bounding box center [1370, 352] width 24 height 22
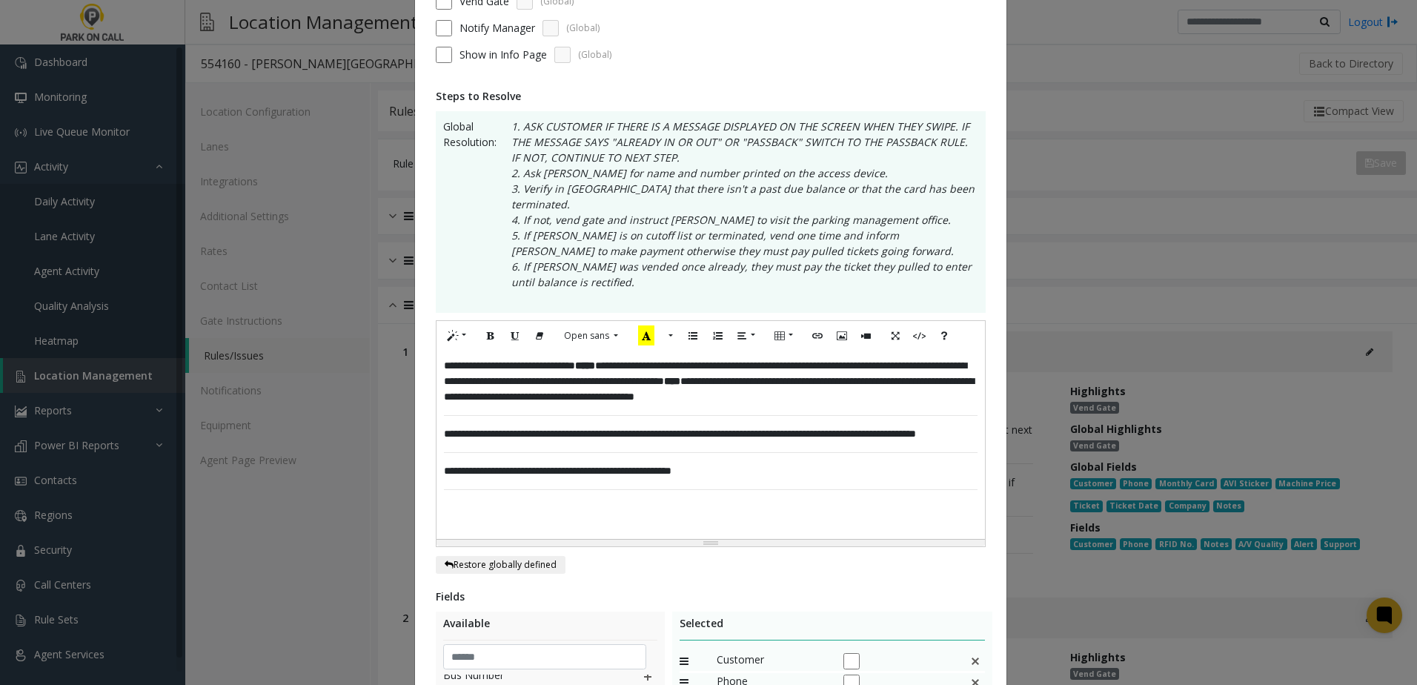
scroll to position [296, 0]
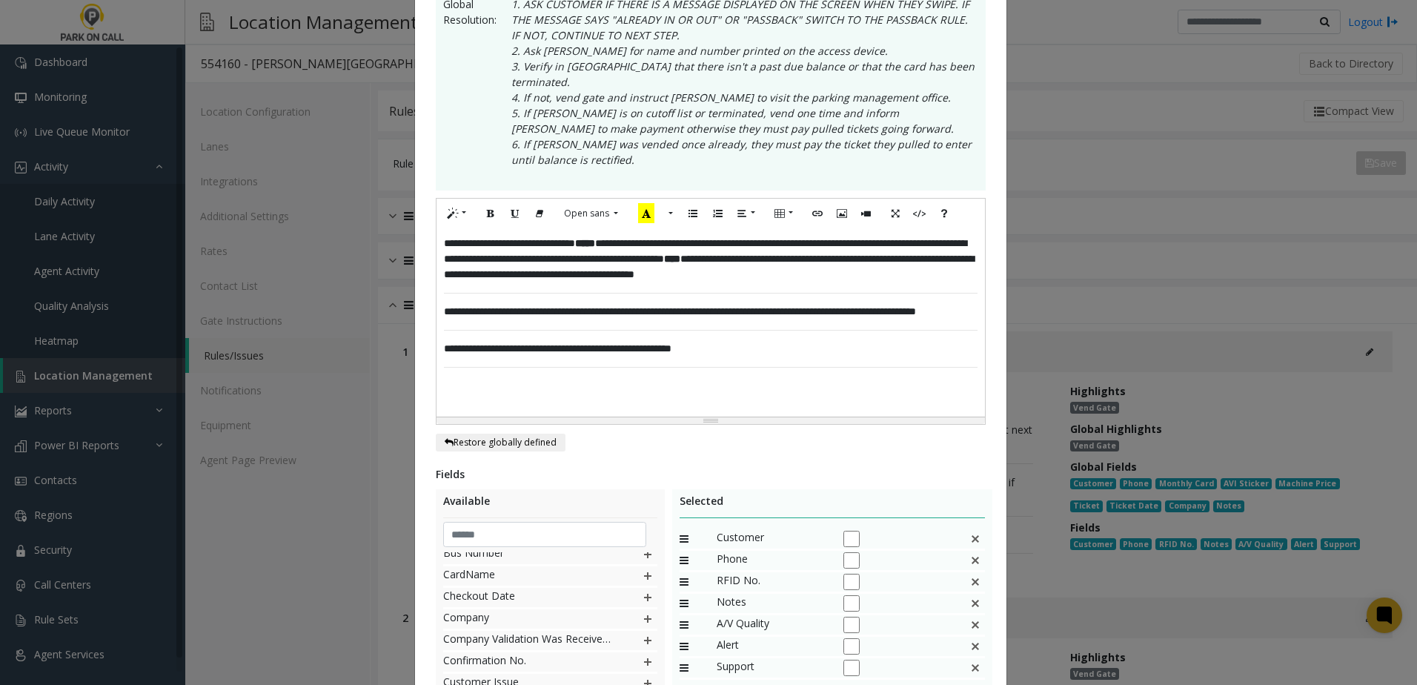
click at [786, 368] on div "**********" at bounding box center [711, 322] width 548 height 188
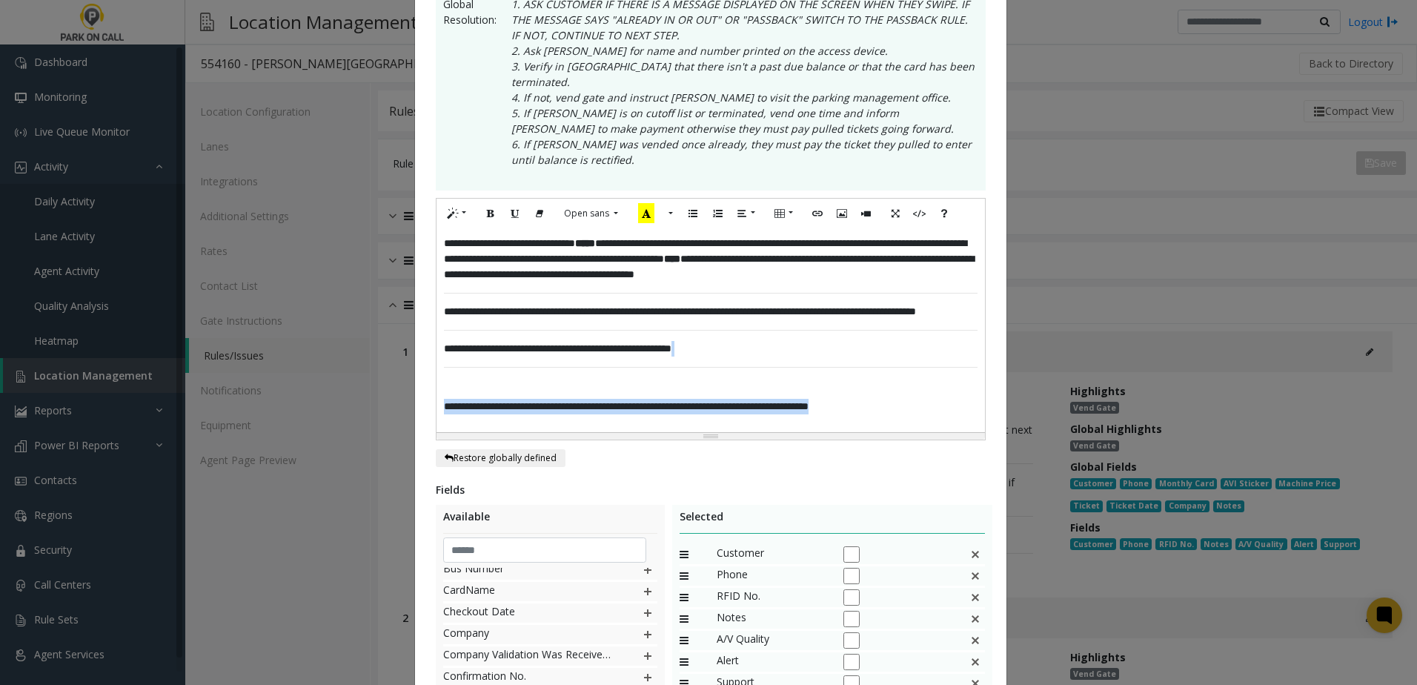
drag, startPoint x: 943, startPoint y: 397, endPoint x: 331, endPoint y: 379, distance: 612.4
click at [331, 379] on div "**********" at bounding box center [708, 342] width 1417 height 685
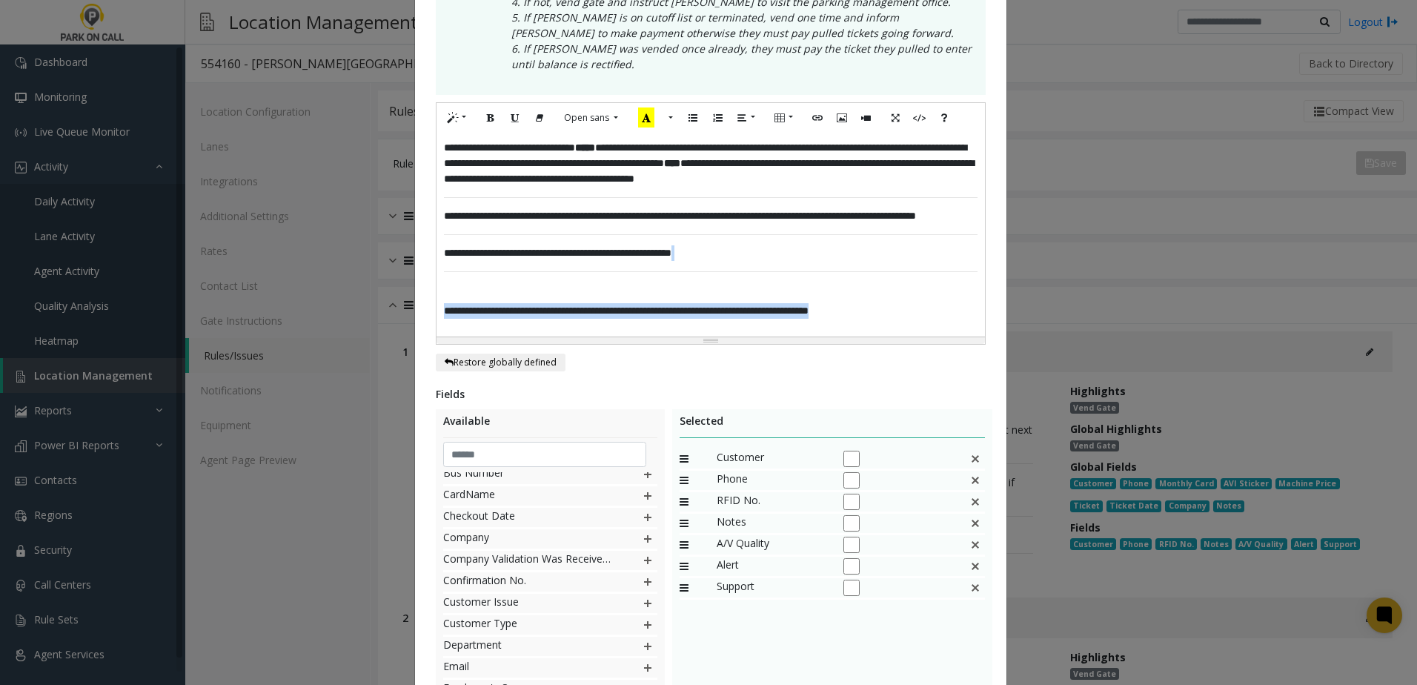
scroll to position [500, 0]
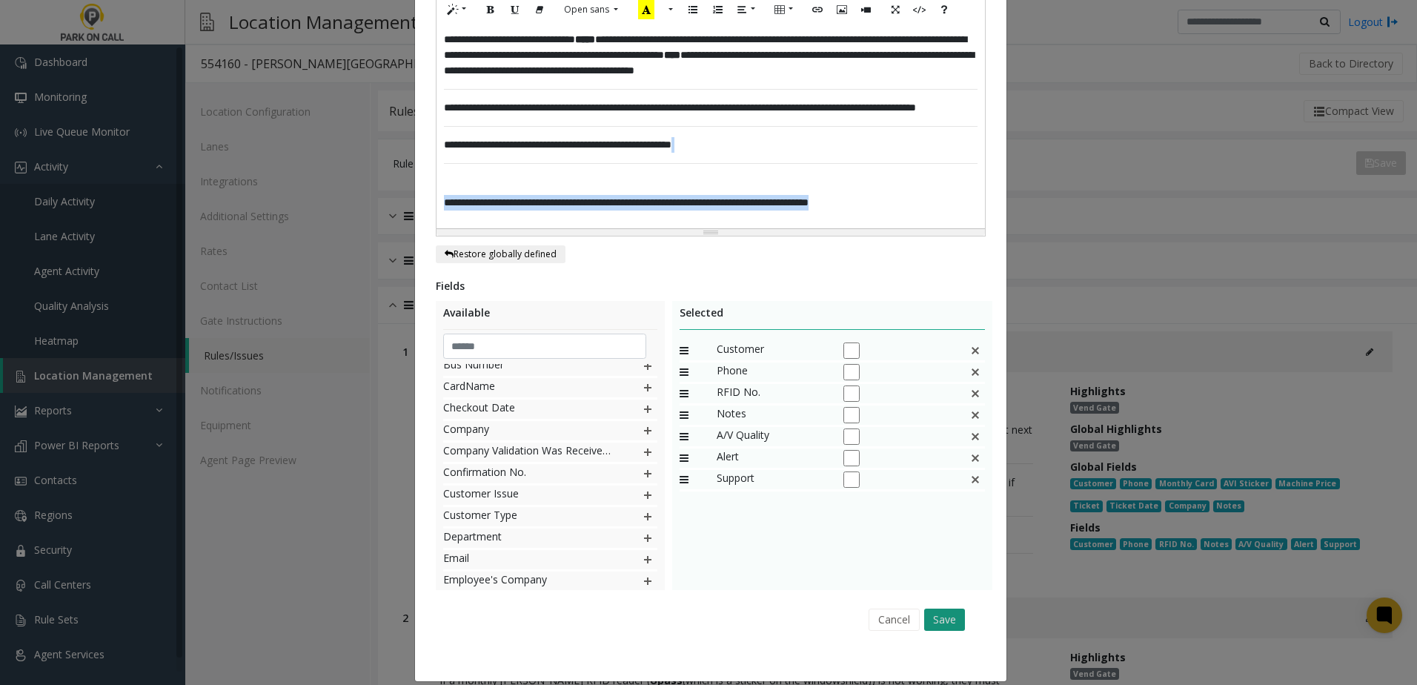
click at [939, 608] on button "Save" at bounding box center [944, 619] width 41 height 22
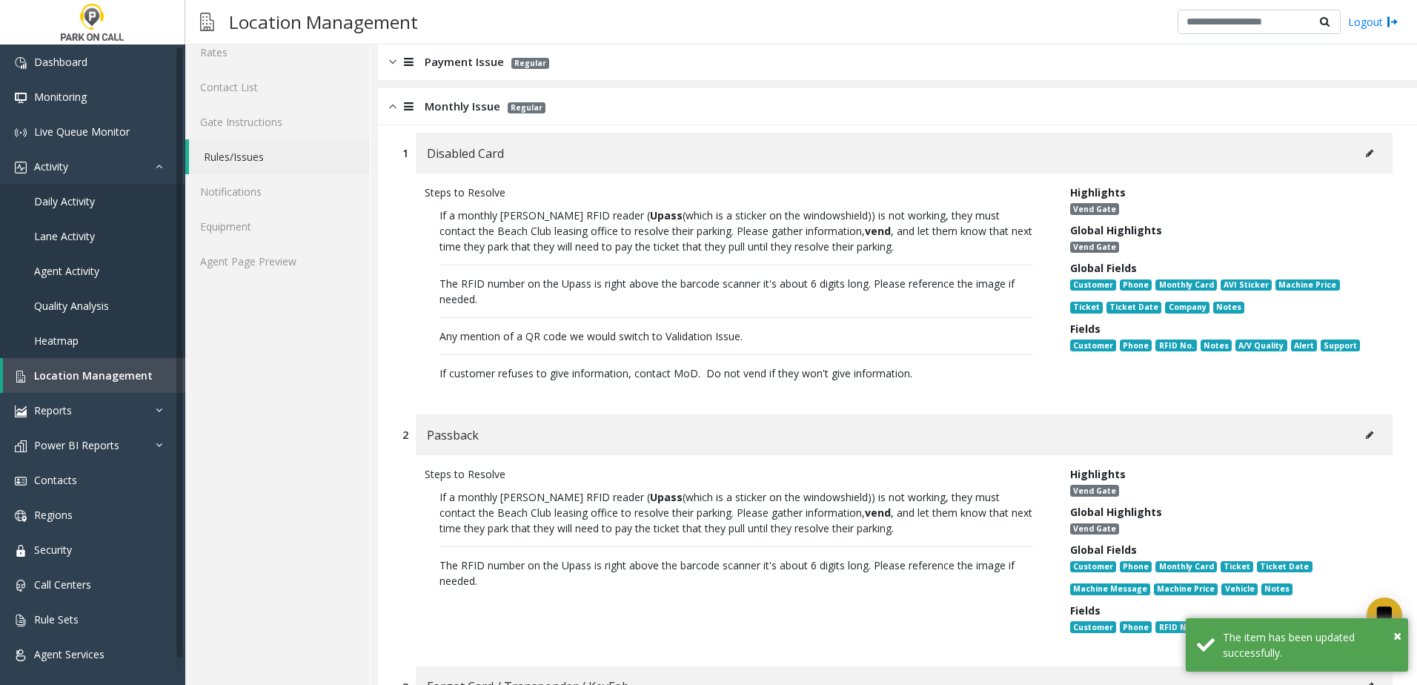
scroll to position [296, 0]
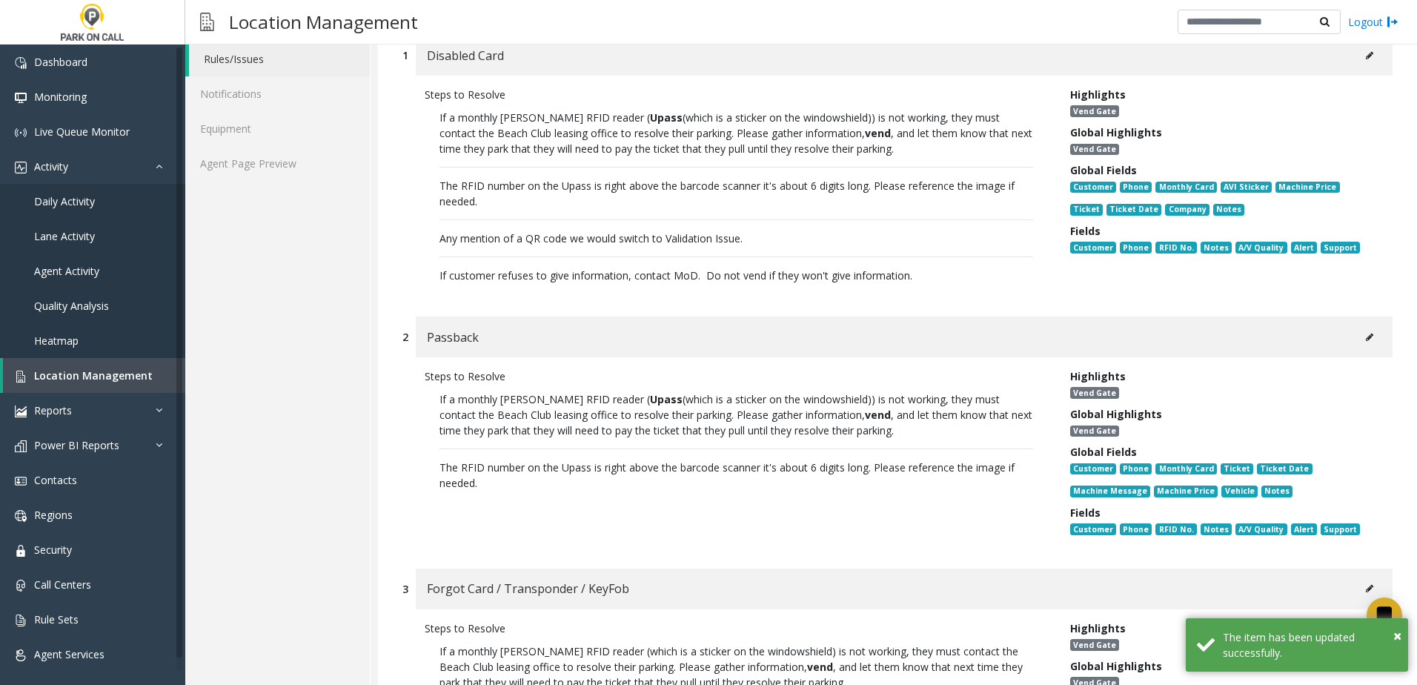
click at [1358, 338] on button at bounding box center [1370, 337] width 24 height 22
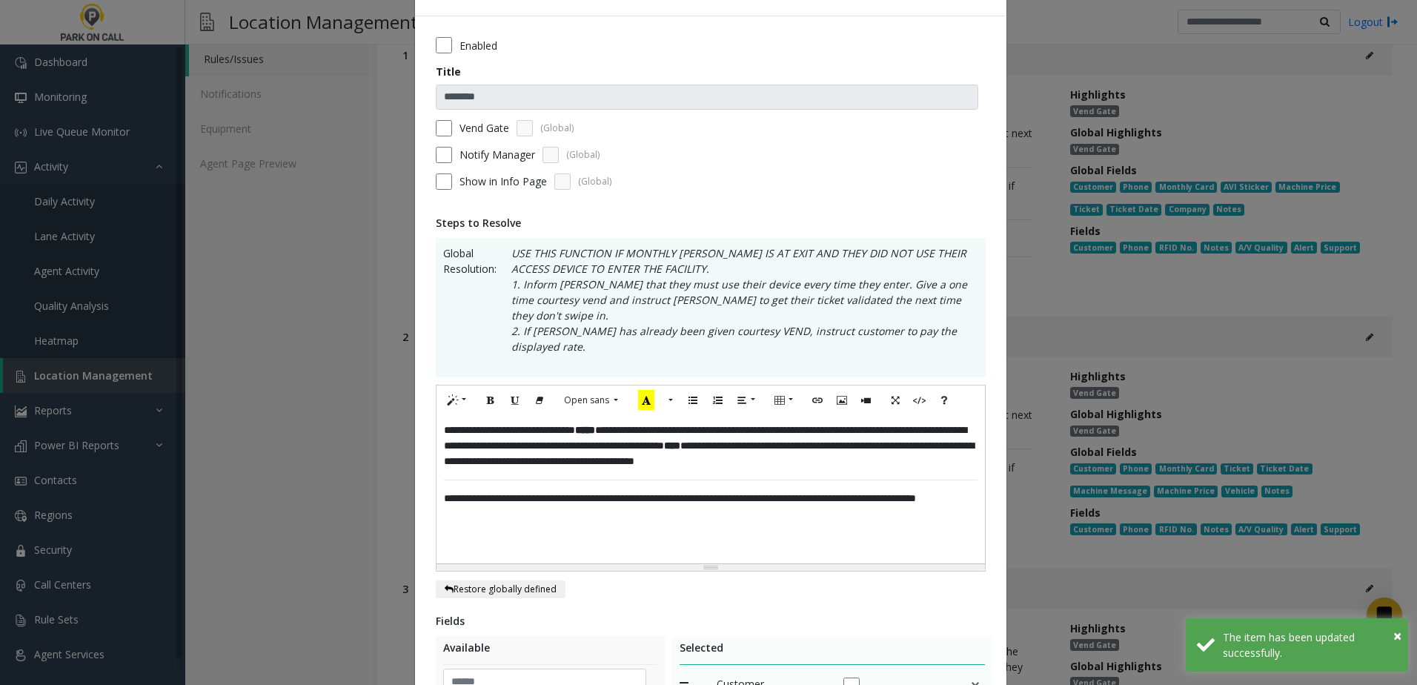
scroll to position [74, 0]
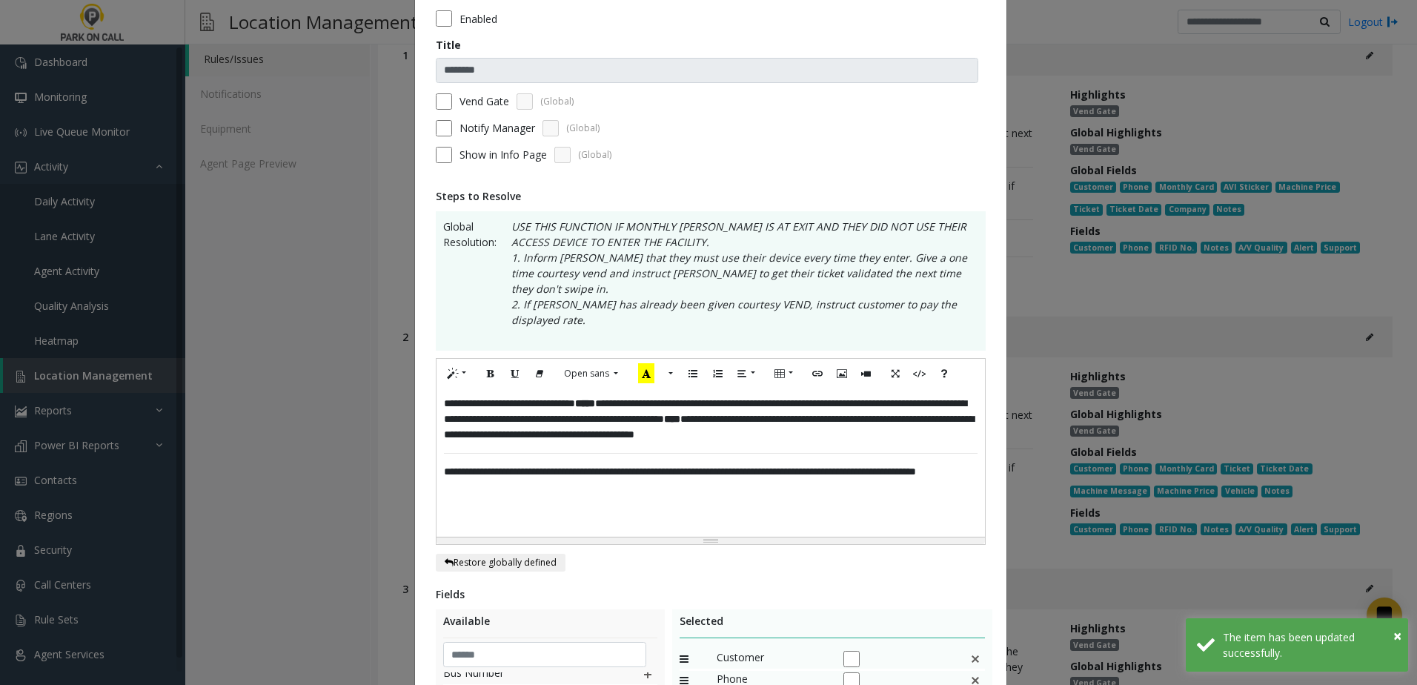
click at [570, 477] on div "**********" at bounding box center [711, 462] width 548 height 148
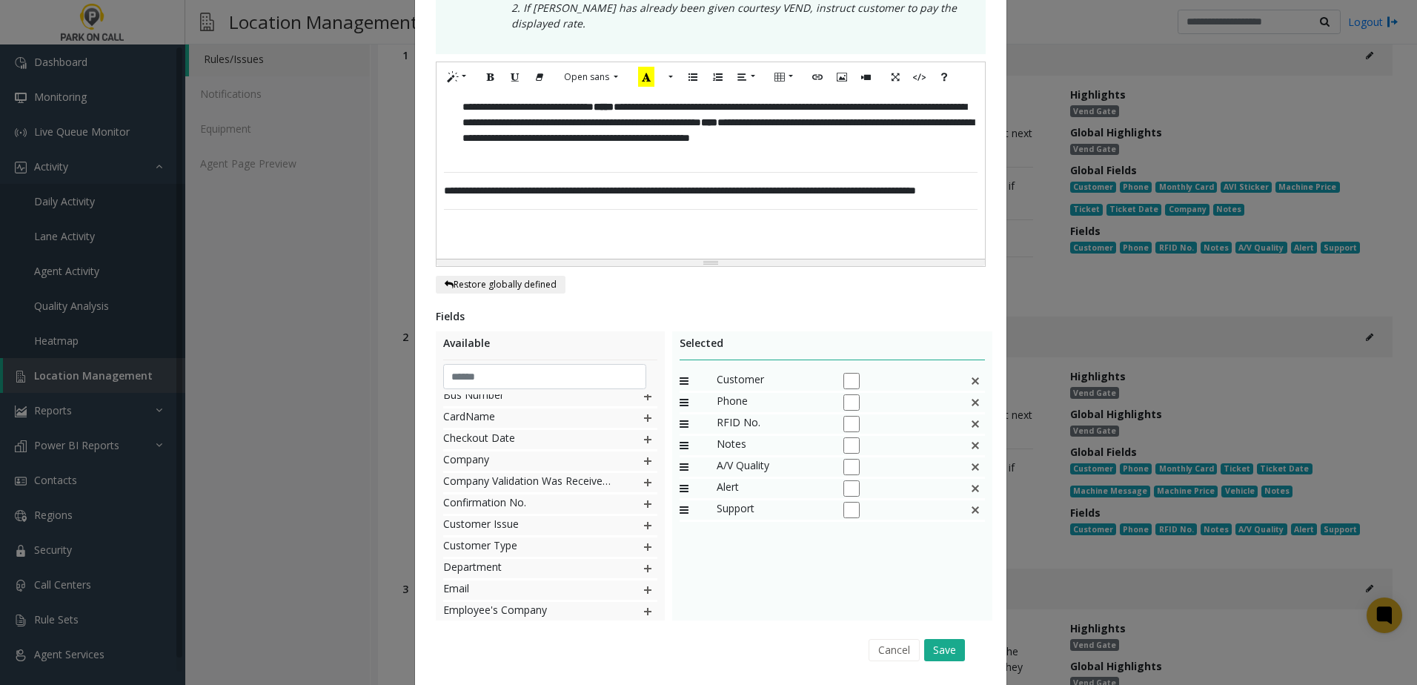
scroll to position [385, 0]
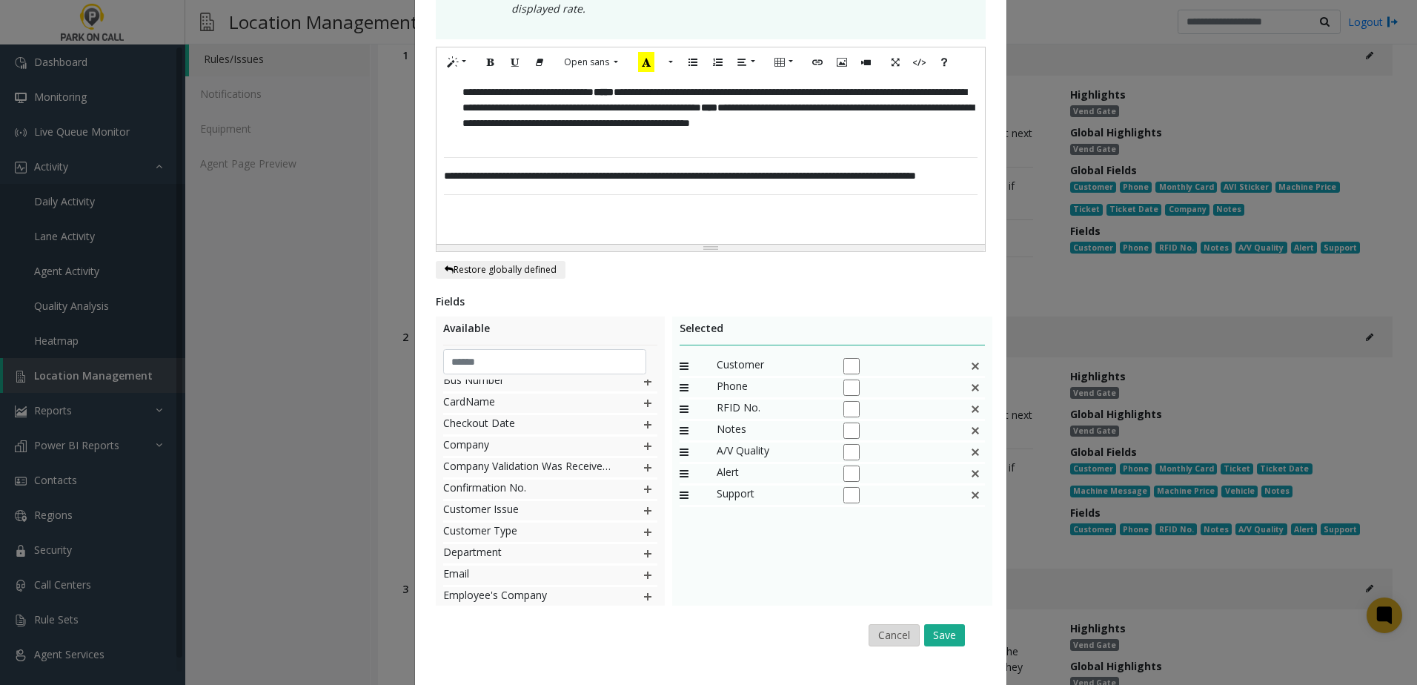
click at [881, 624] on button "Cancel" at bounding box center [894, 635] width 51 height 22
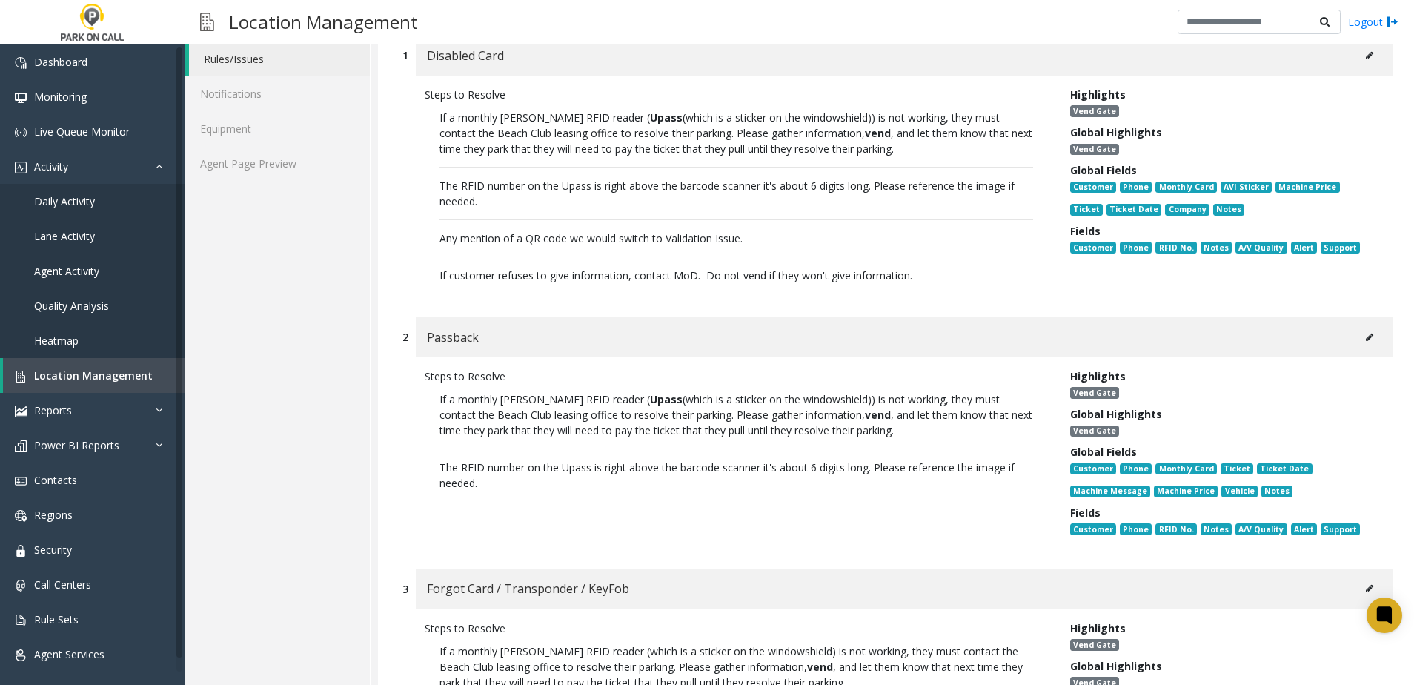
click at [1366, 336] on icon at bounding box center [1369, 337] width 7 height 9
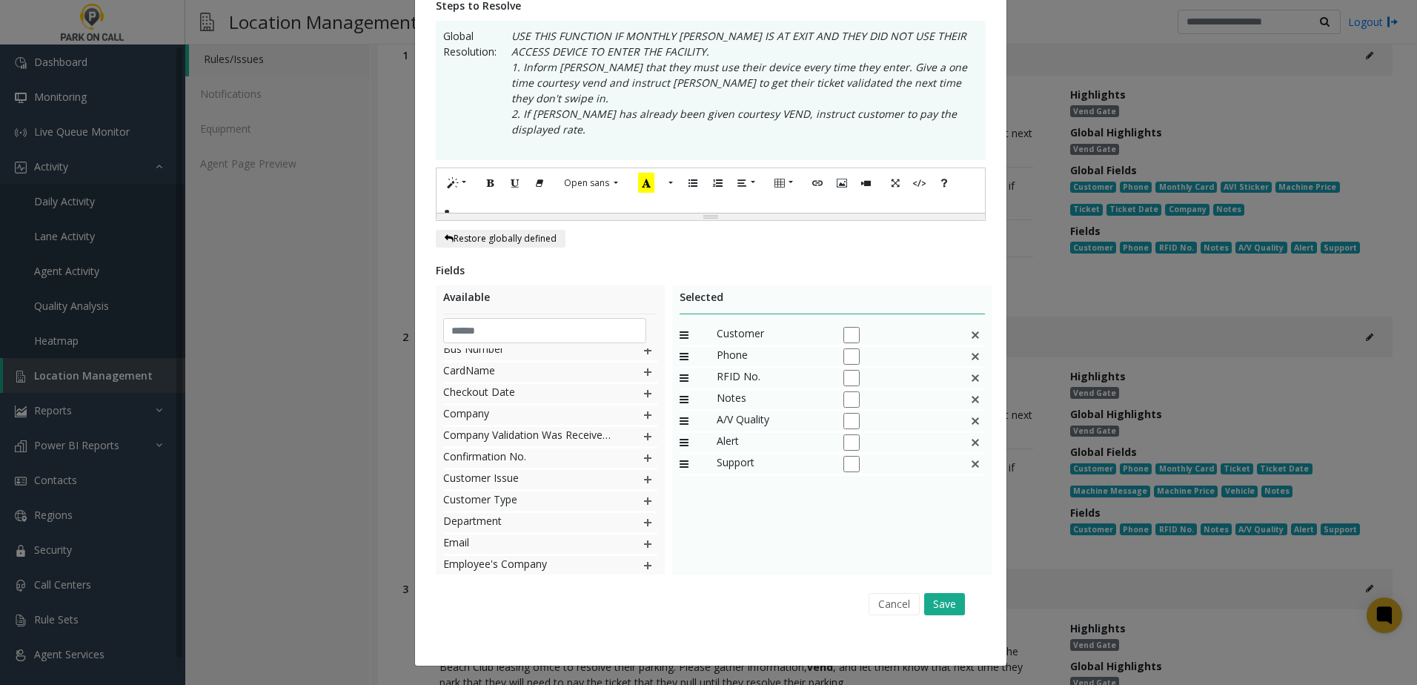
scroll to position [0, 0]
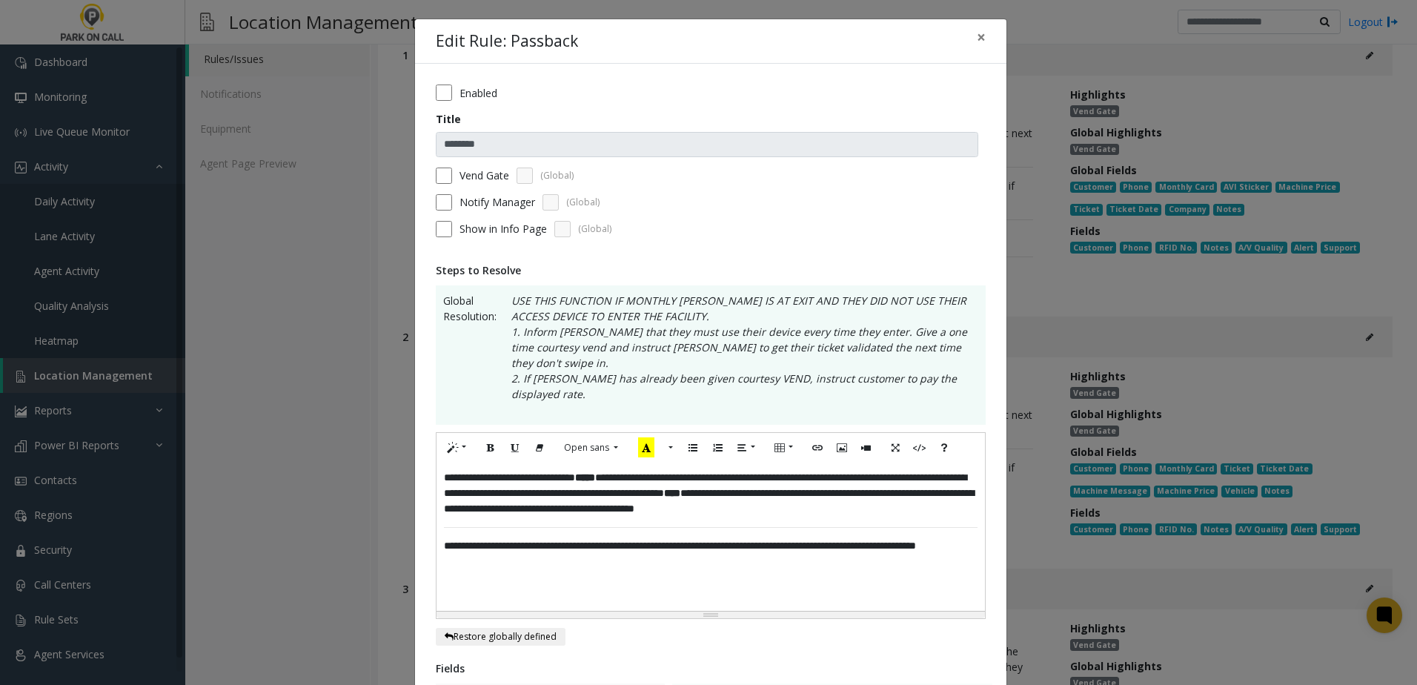
click at [557, 537] on div "**********" at bounding box center [711, 536] width 548 height 148
click at [556, 542] on div "**********" at bounding box center [711, 536] width 548 height 148
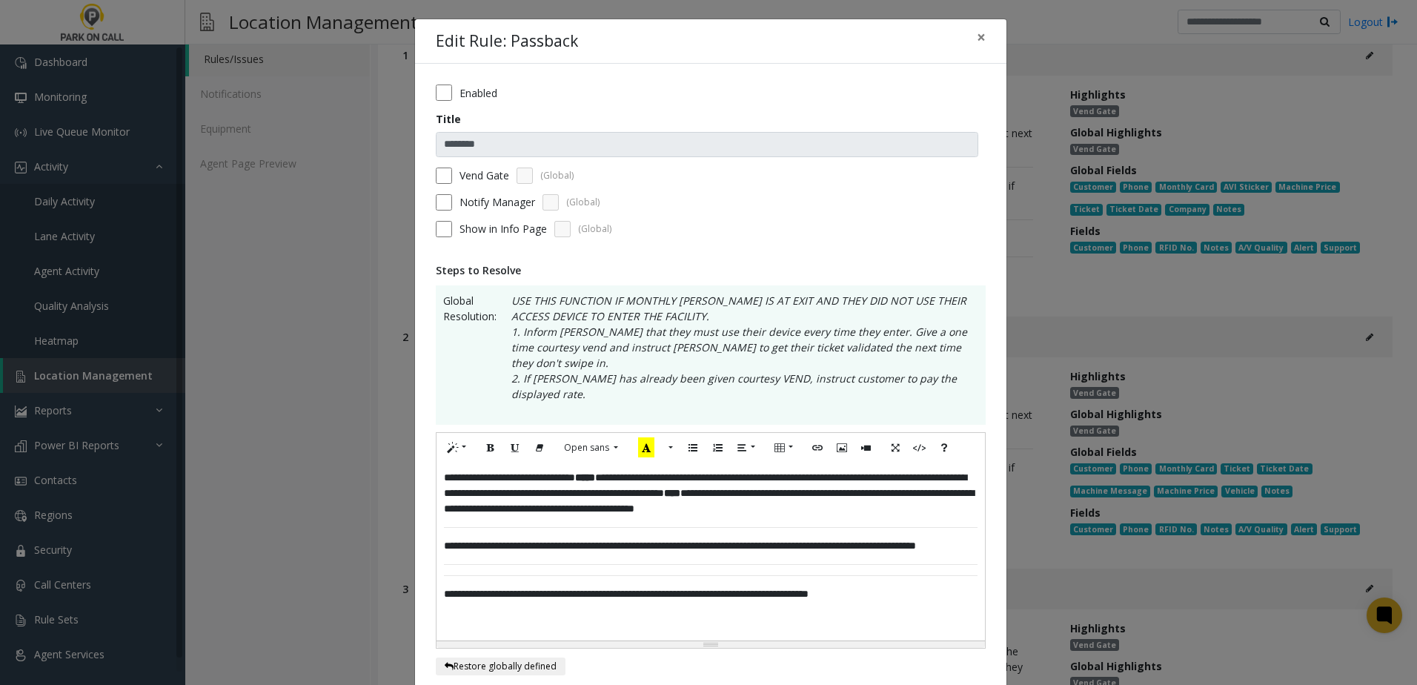
click at [437, 595] on div "**********" at bounding box center [711, 551] width 548 height 178
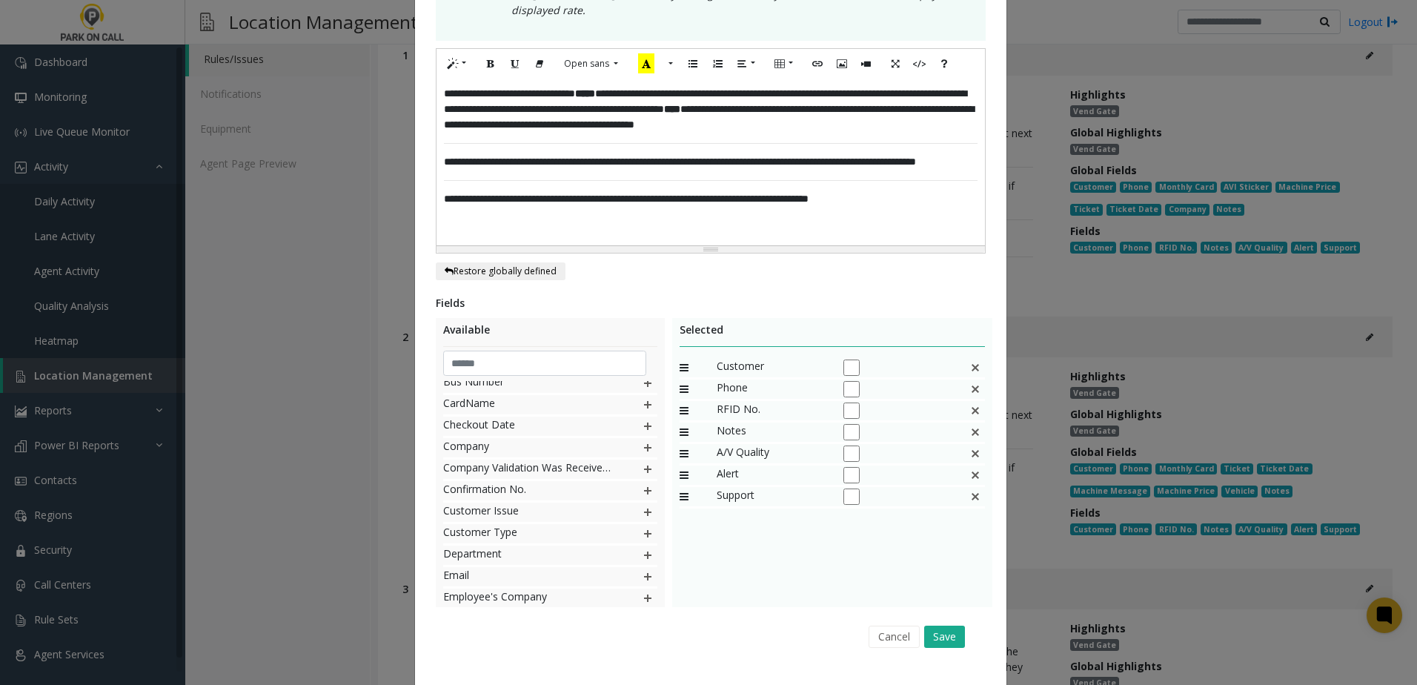
scroll to position [385, 0]
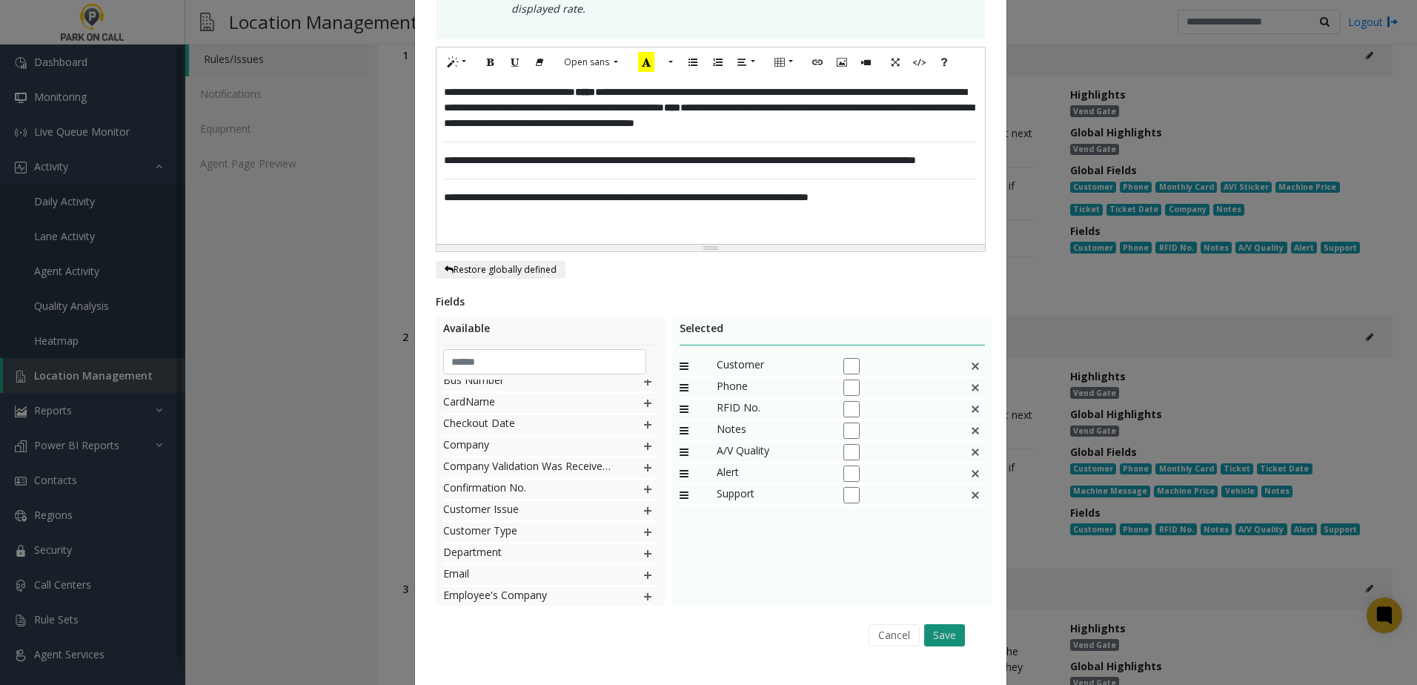
click at [940, 624] on button "Save" at bounding box center [944, 635] width 41 height 22
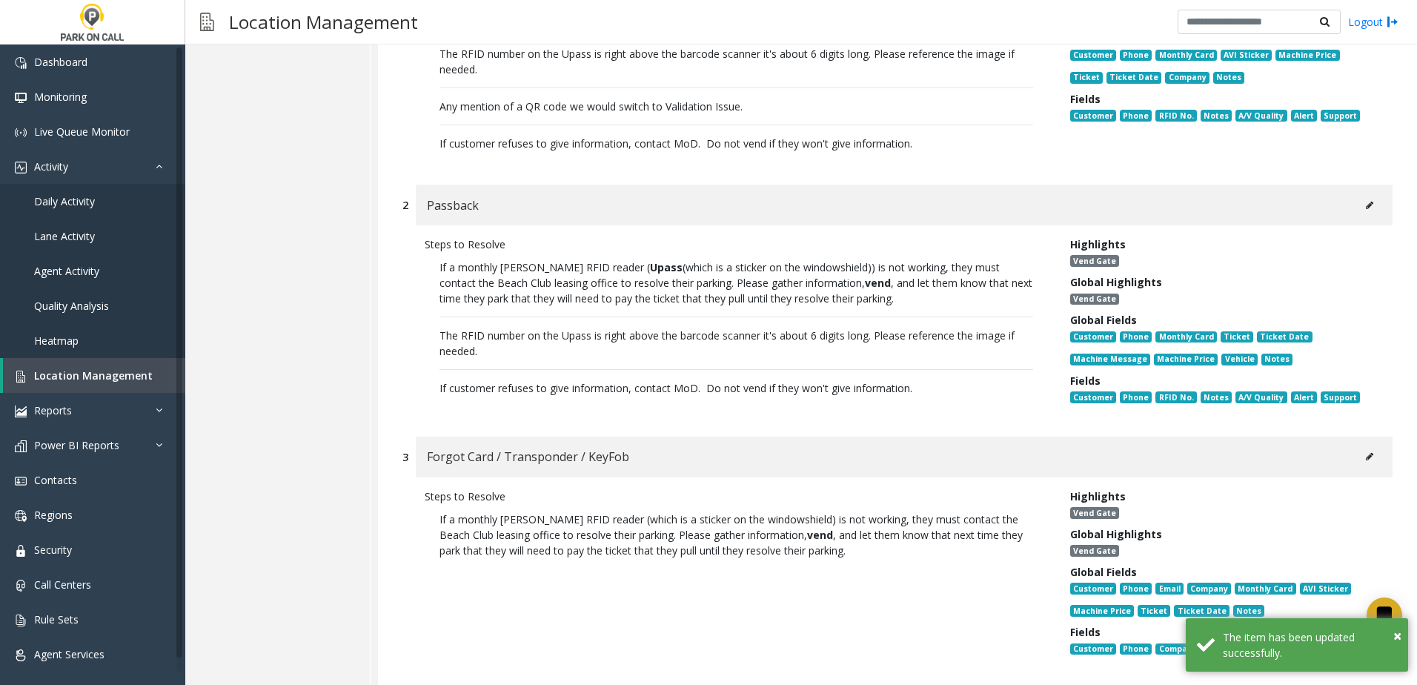
scroll to position [593, 0]
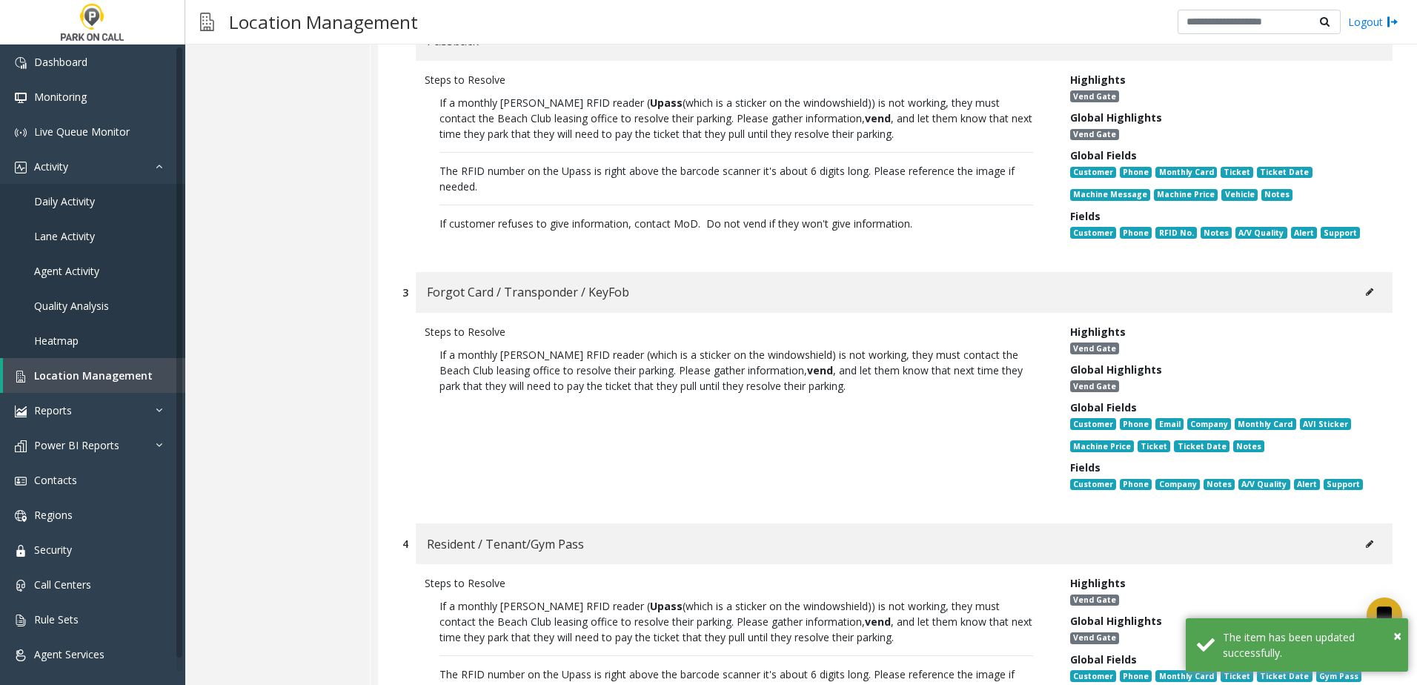
click at [1366, 295] on icon at bounding box center [1369, 292] width 7 height 9
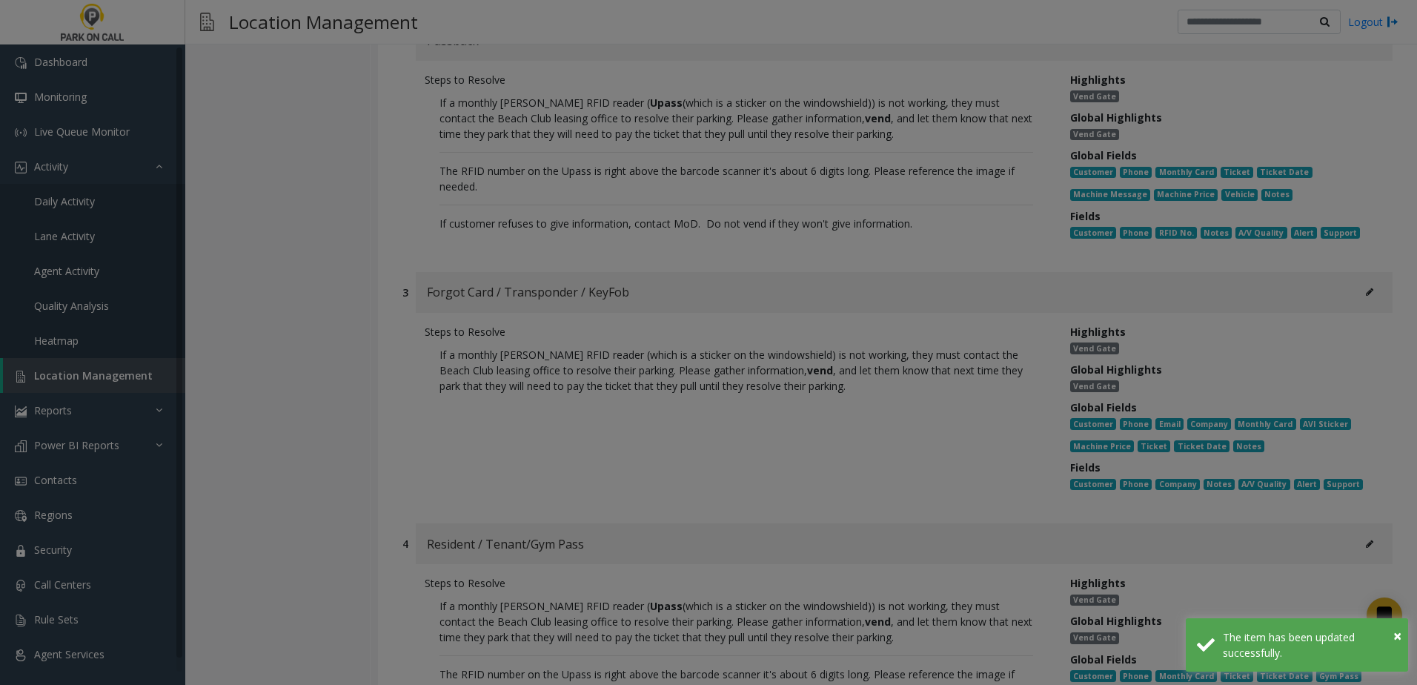
scroll to position [0, 0]
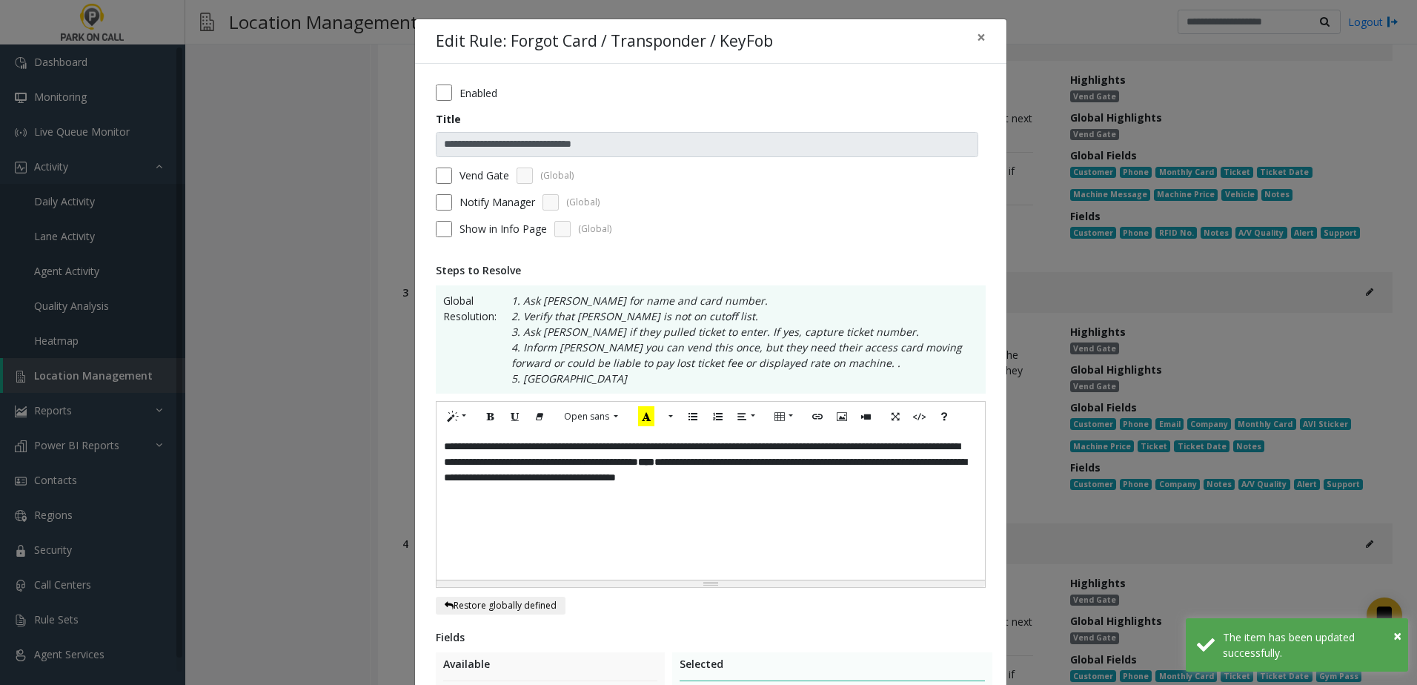
click at [929, 490] on div "**********" at bounding box center [711, 505] width 548 height 148
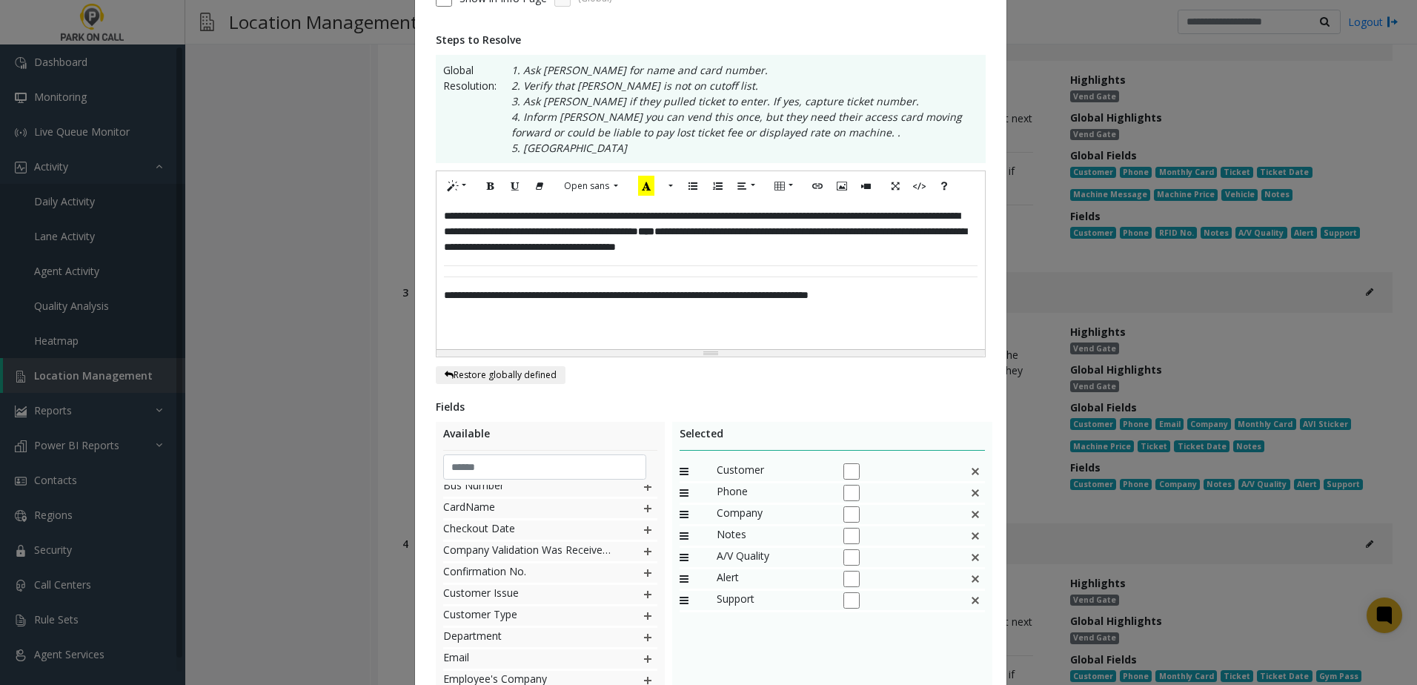
scroll to position [367, 0]
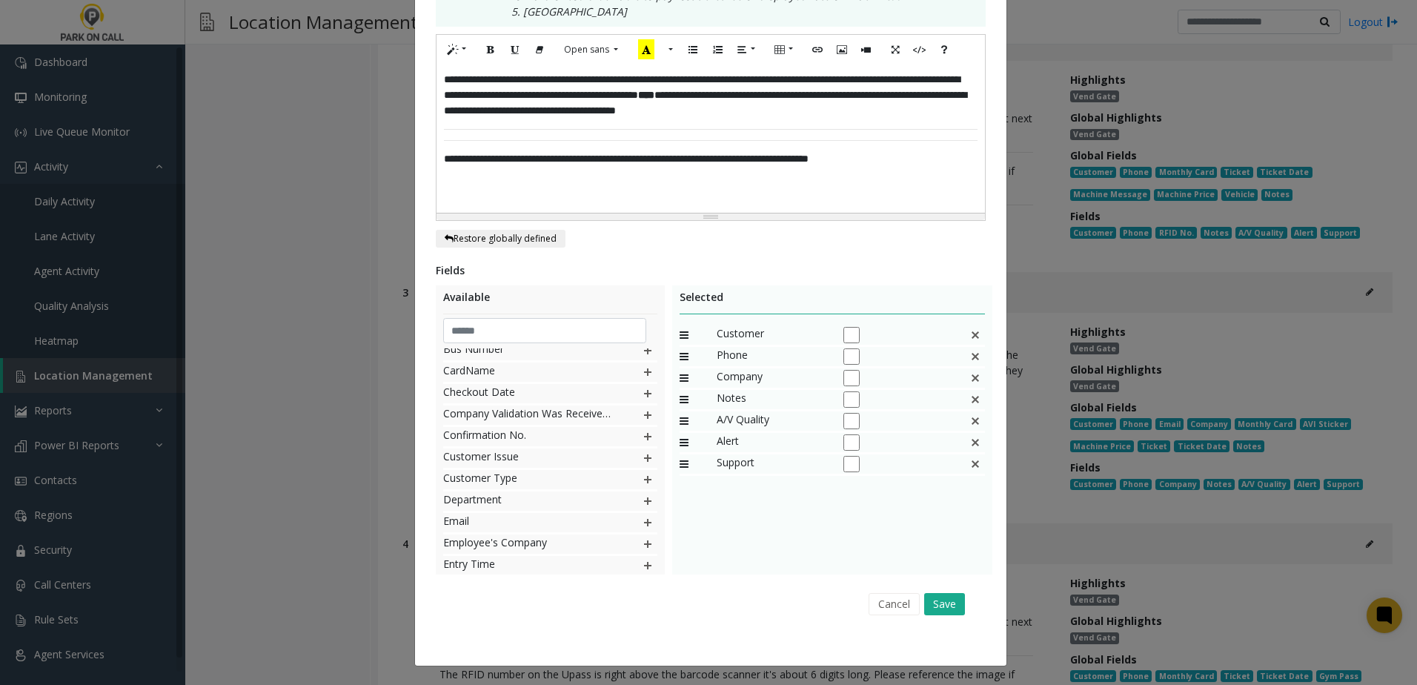
click at [944, 590] on div "Cancel Save" at bounding box center [710, 604] width 529 height 38
click at [944, 602] on button "Save" at bounding box center [944, 604] width 41 height 22
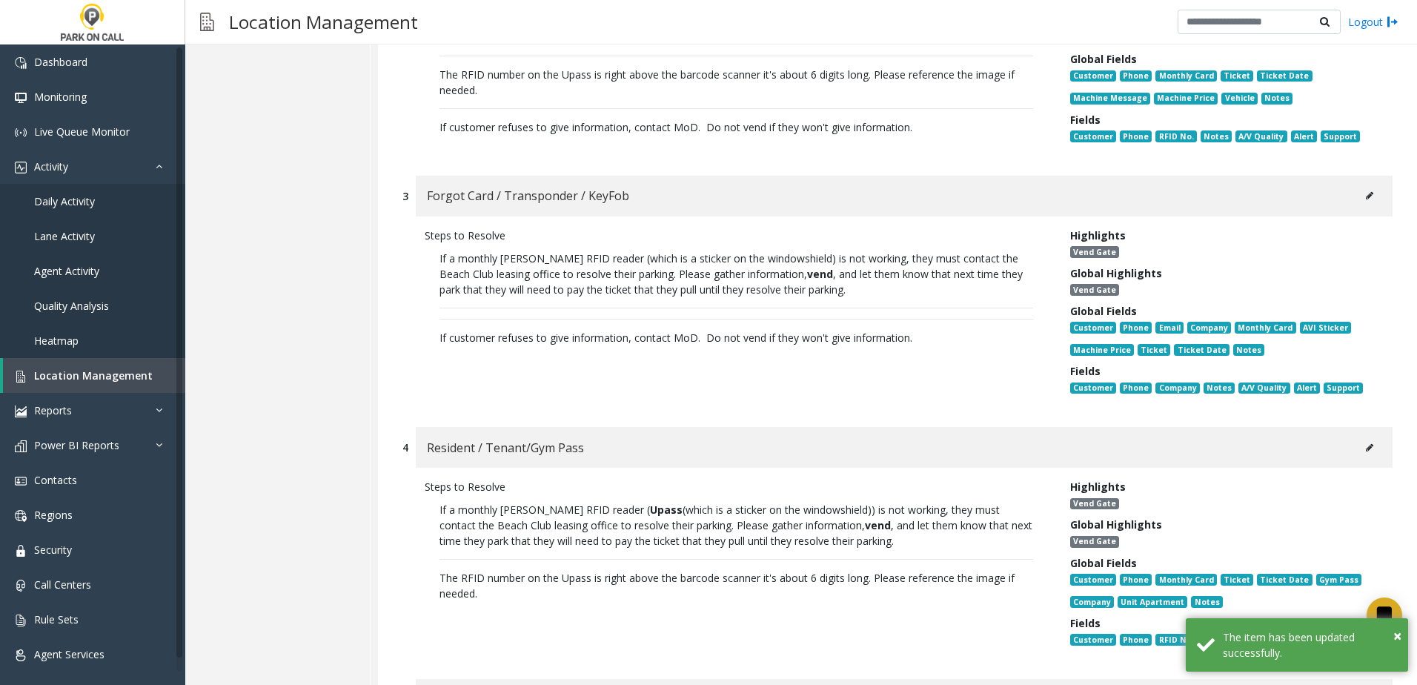
scroll to position [815, 0]
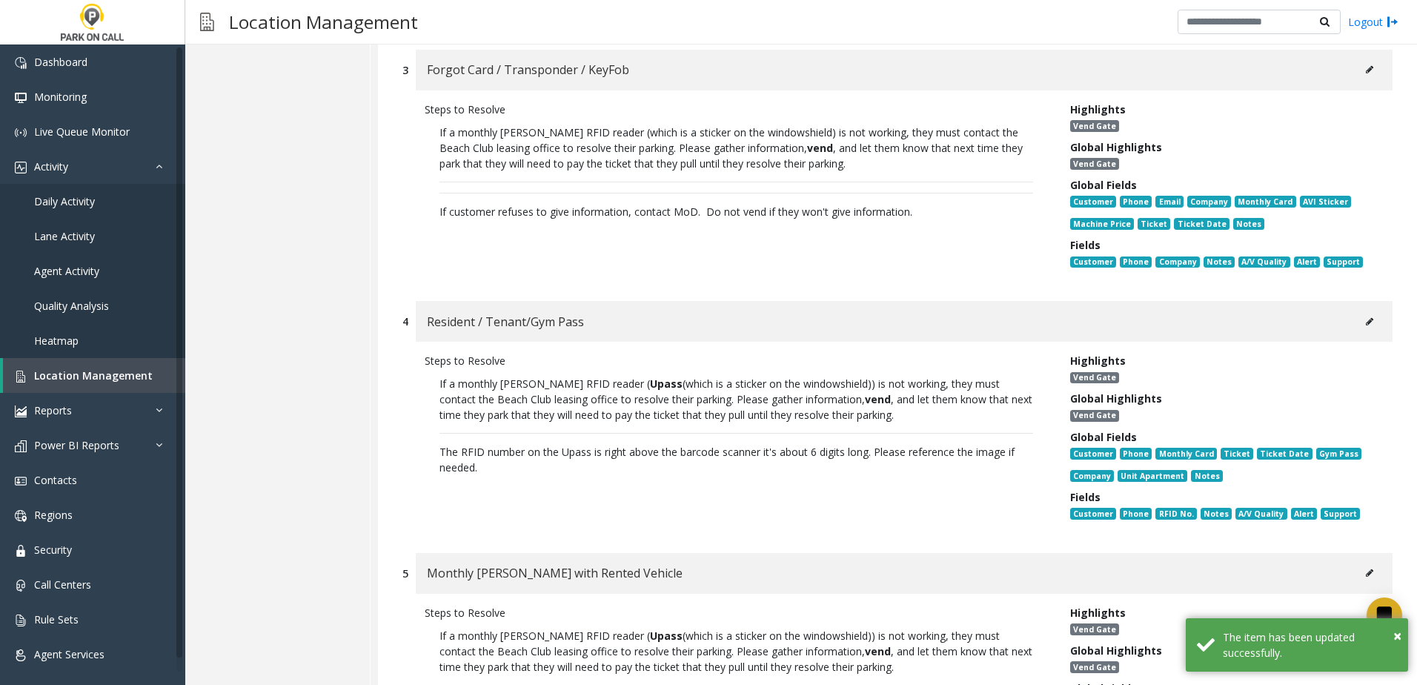
click at [1366, 319] on icon at bounding box center [1369, 321] width 7 height 9
type input "**********"
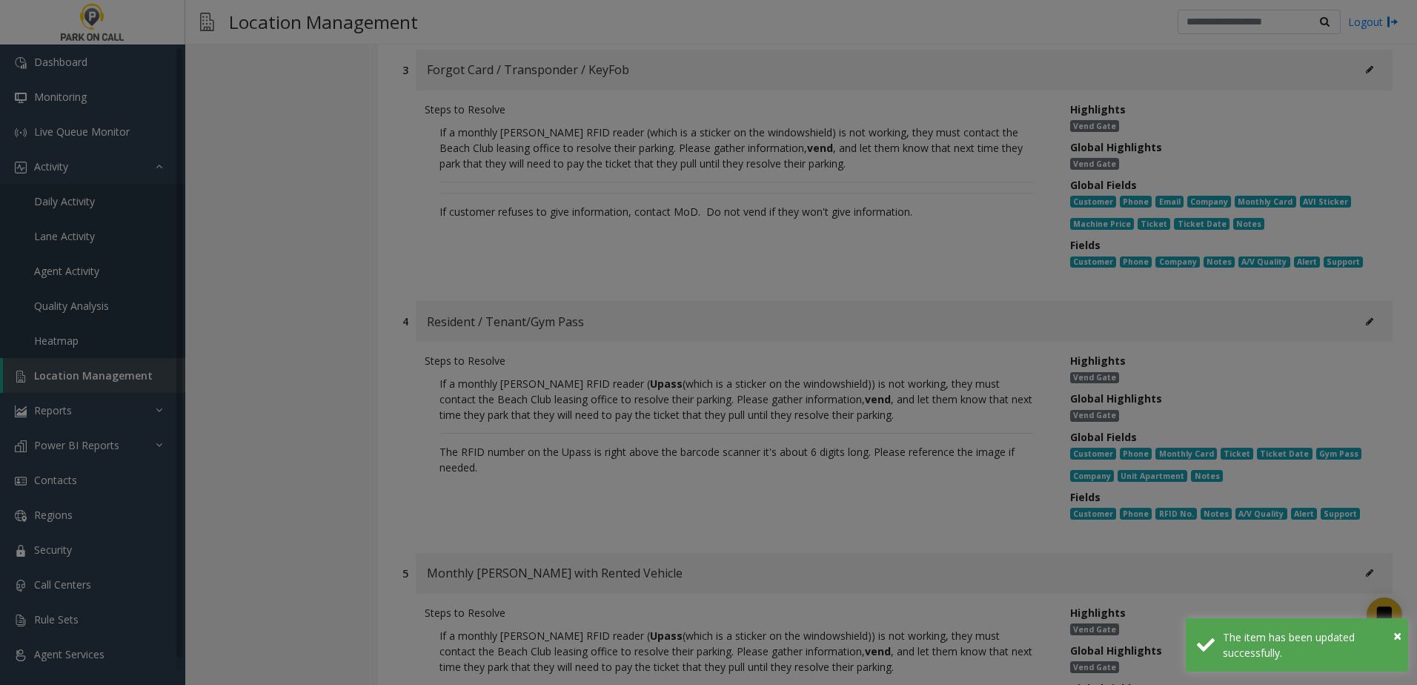
scroll to position [0, 0]
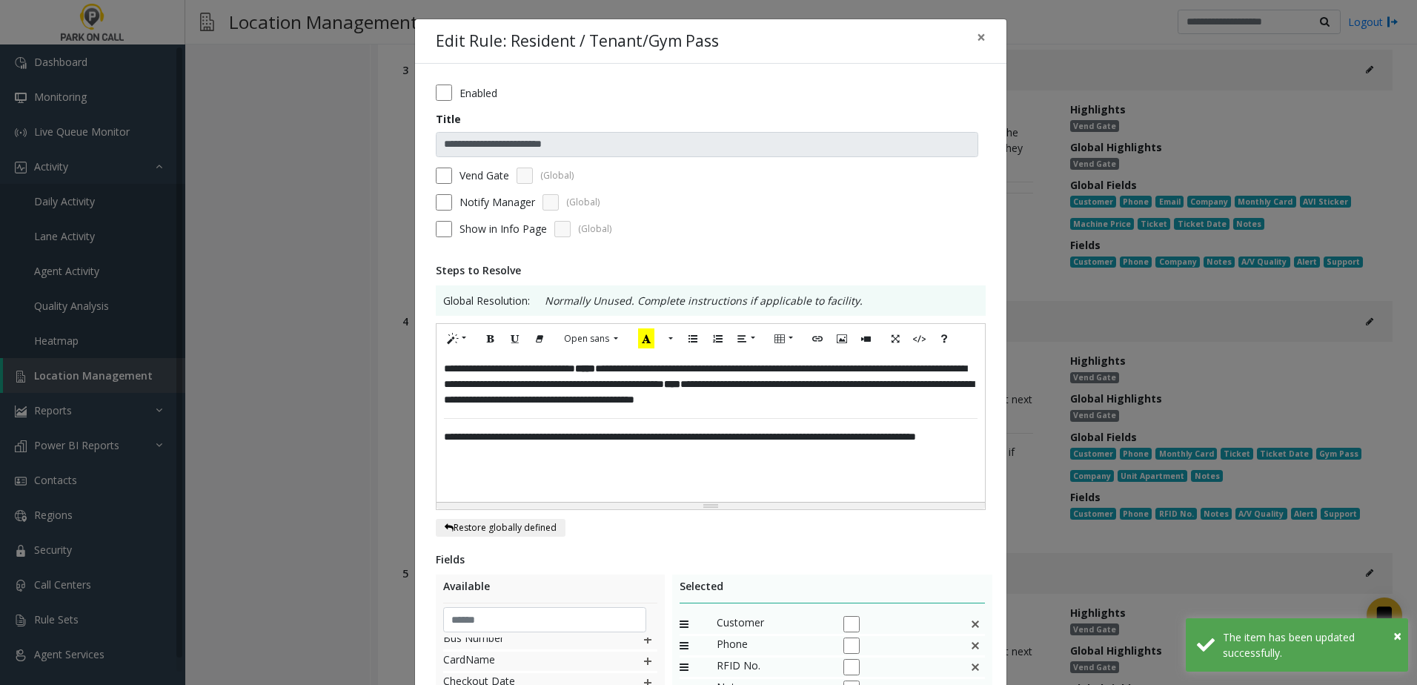
click at [547, 475] on div "**********" at bounding box center [711, 428] width 548 height 148
click at [557, 445] on p "**********" at bounding box center [711, 437] width 534 height 16
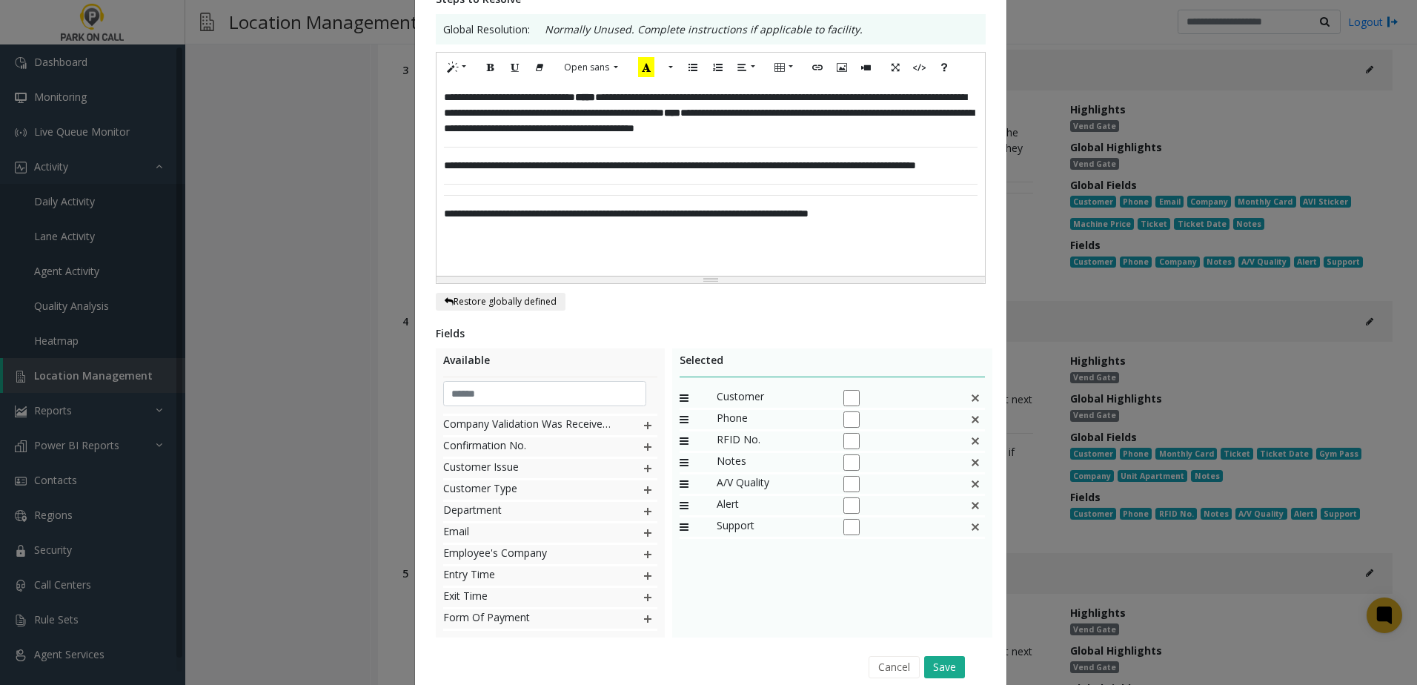
scroll to position [334, 0]
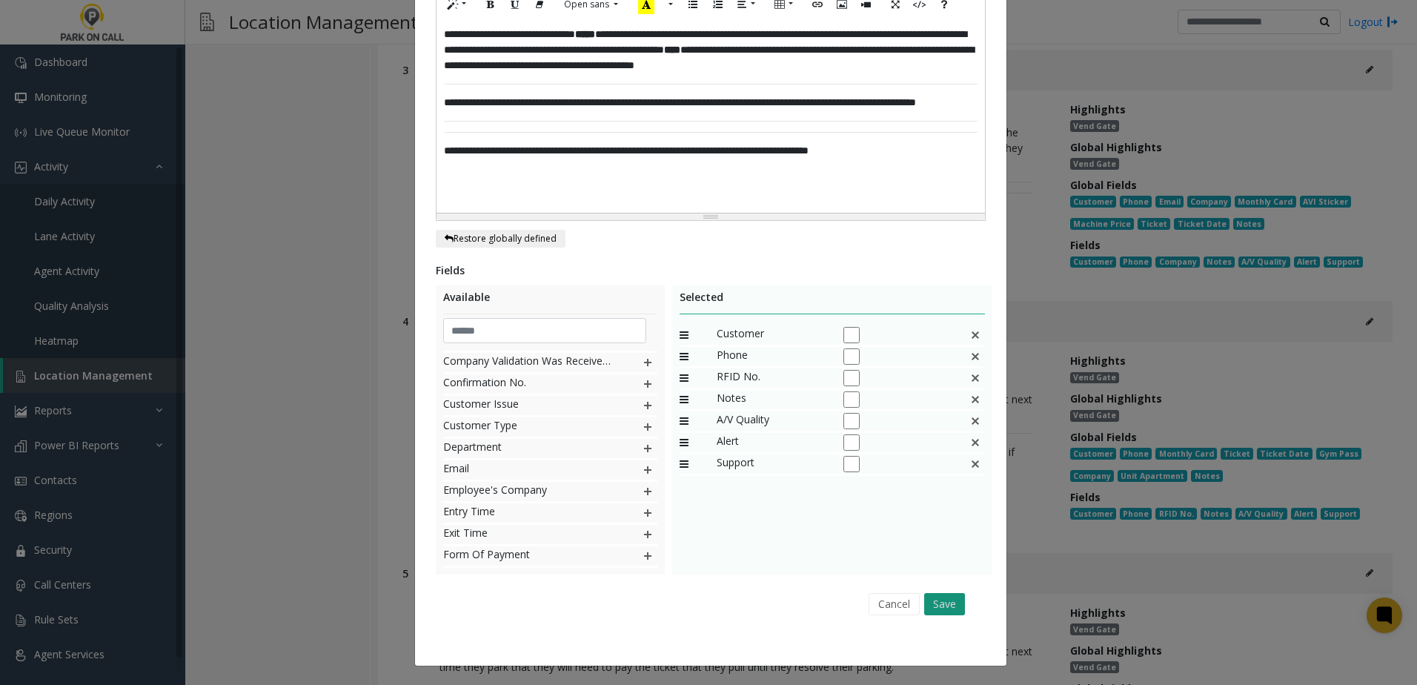
click at [955, 607] on button "Save" at bounding box center [944, 604] width 41 height 22
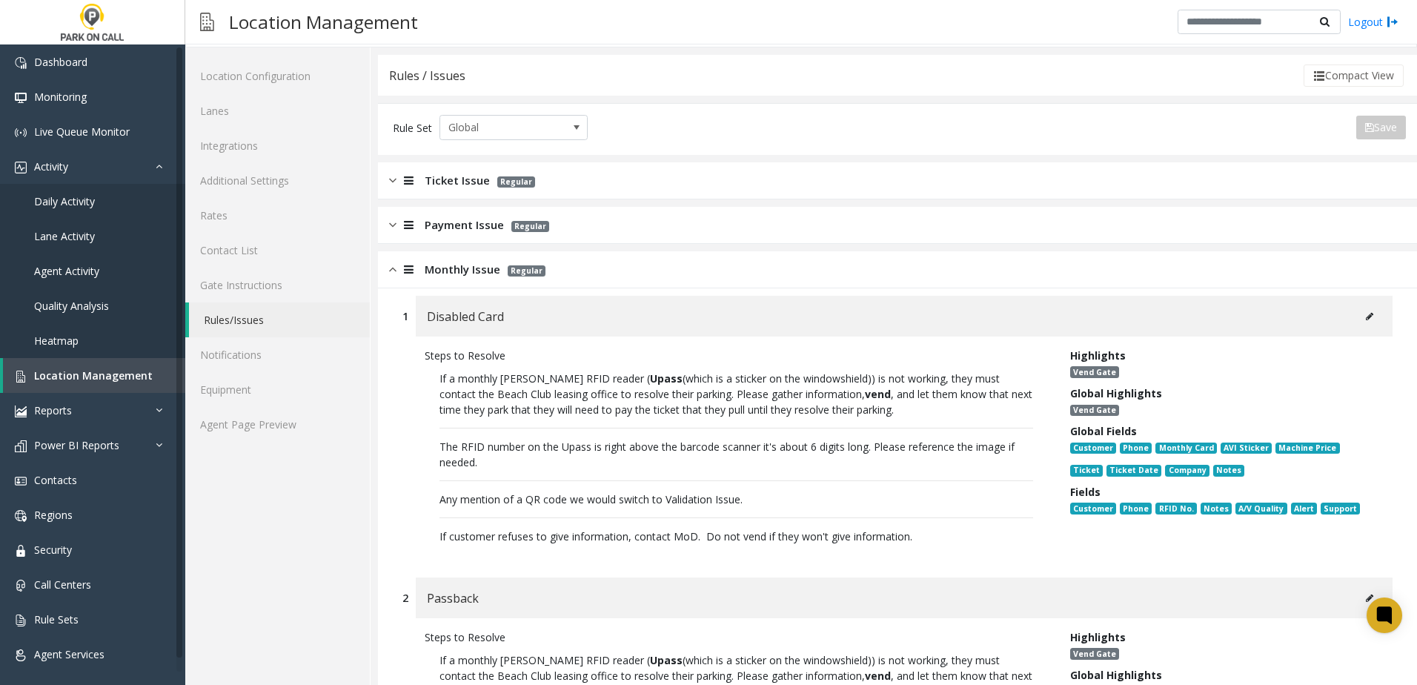
scroll to position [0, 0]
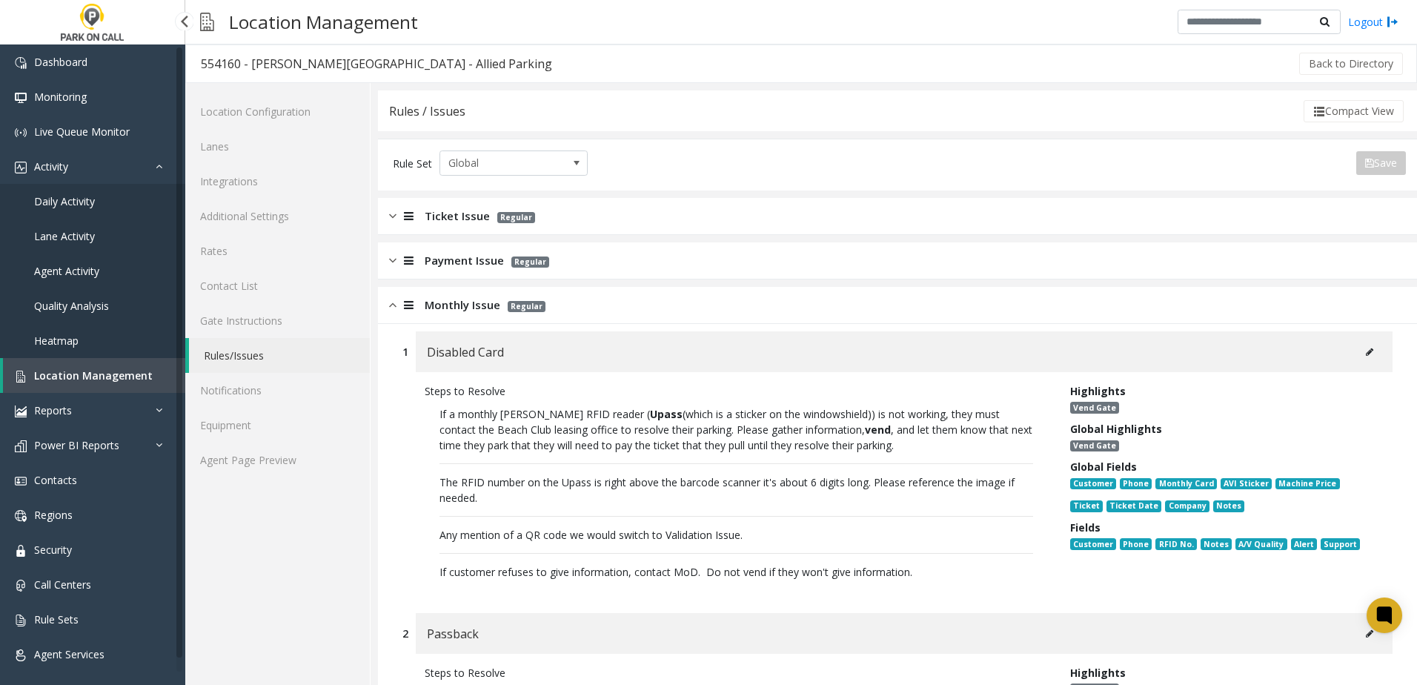
click at [105, 374] on span "Location Management" at bounding box center [93, 375] width 119 height 14
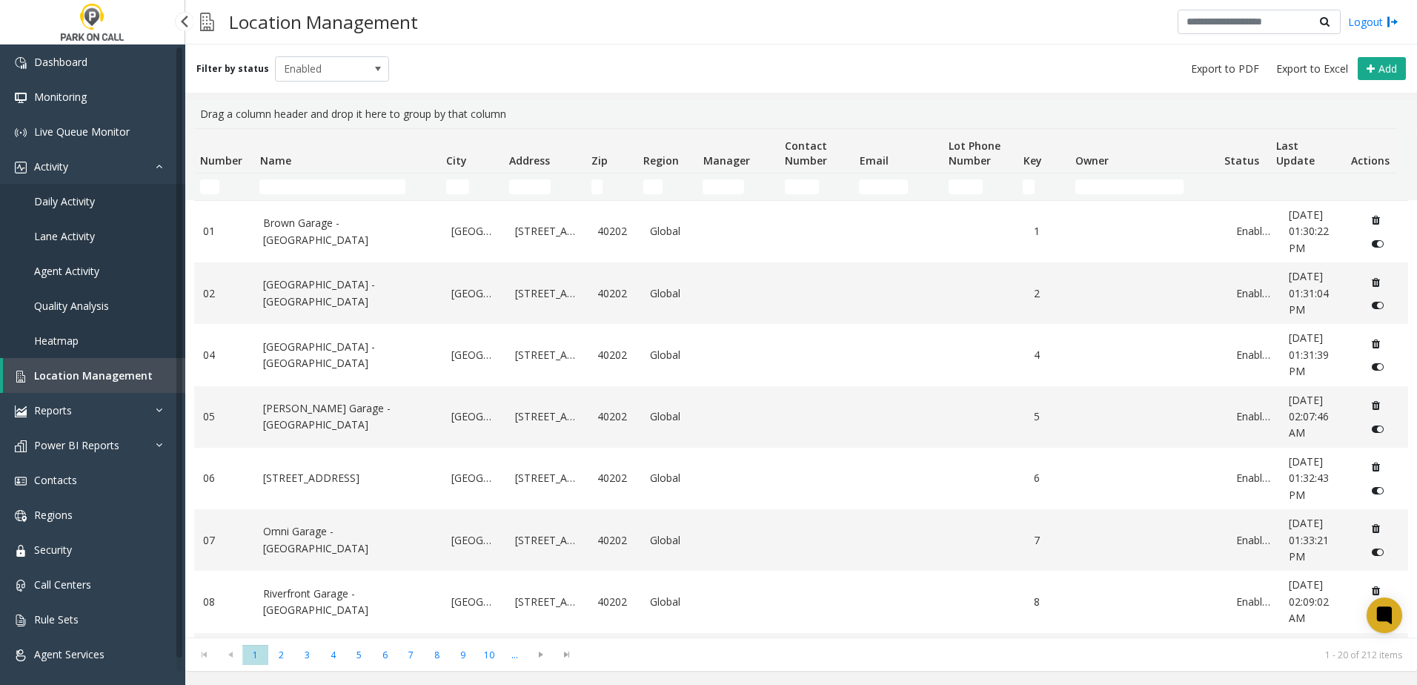
click at [109, 200] on link "Daily Activity" at bounding box center [92, 201] width 185 height 35
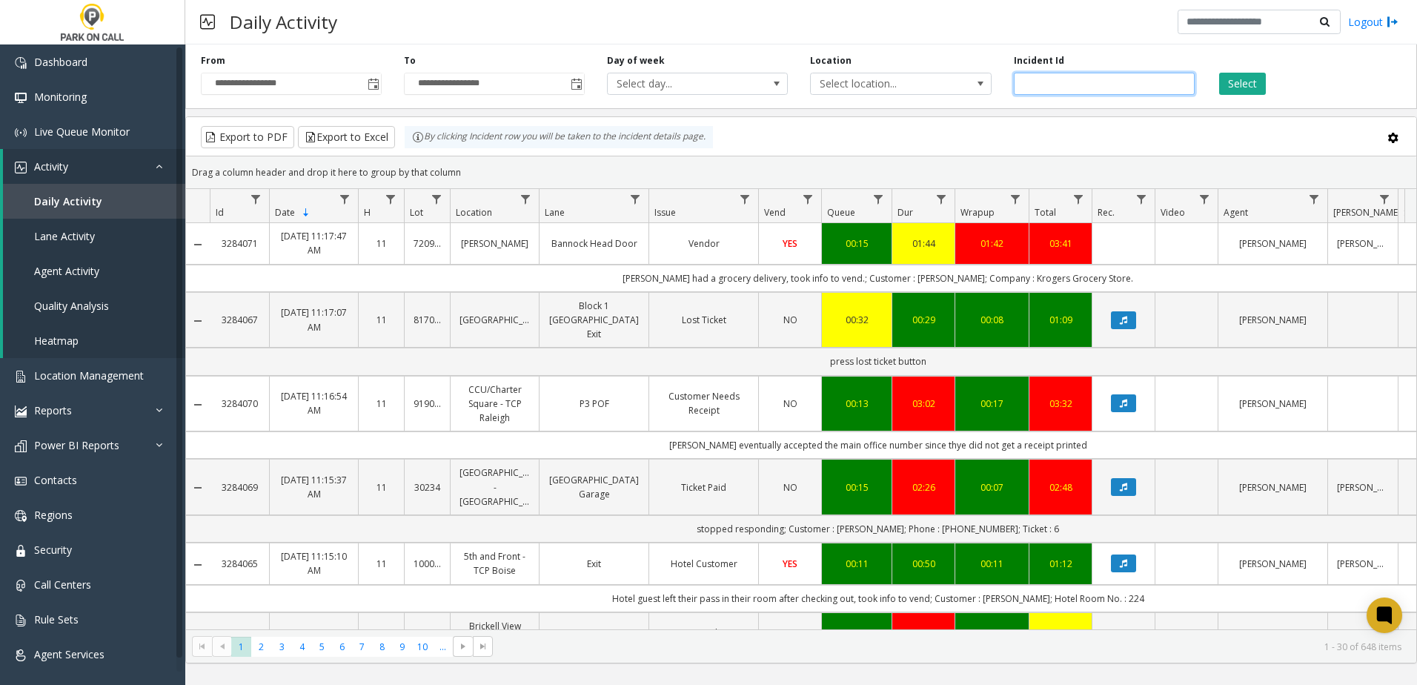
click at [1086, 87] on input "number" at bounding box center [1104, 84] width 181 height 22
type input "*******"
click at [1233, 68] on div "Select" at bounding box center [1307, 74] width 203 height 41
click at [1235, 79] on button "Select" at bounding box center [1242, 84] width 47 height 22
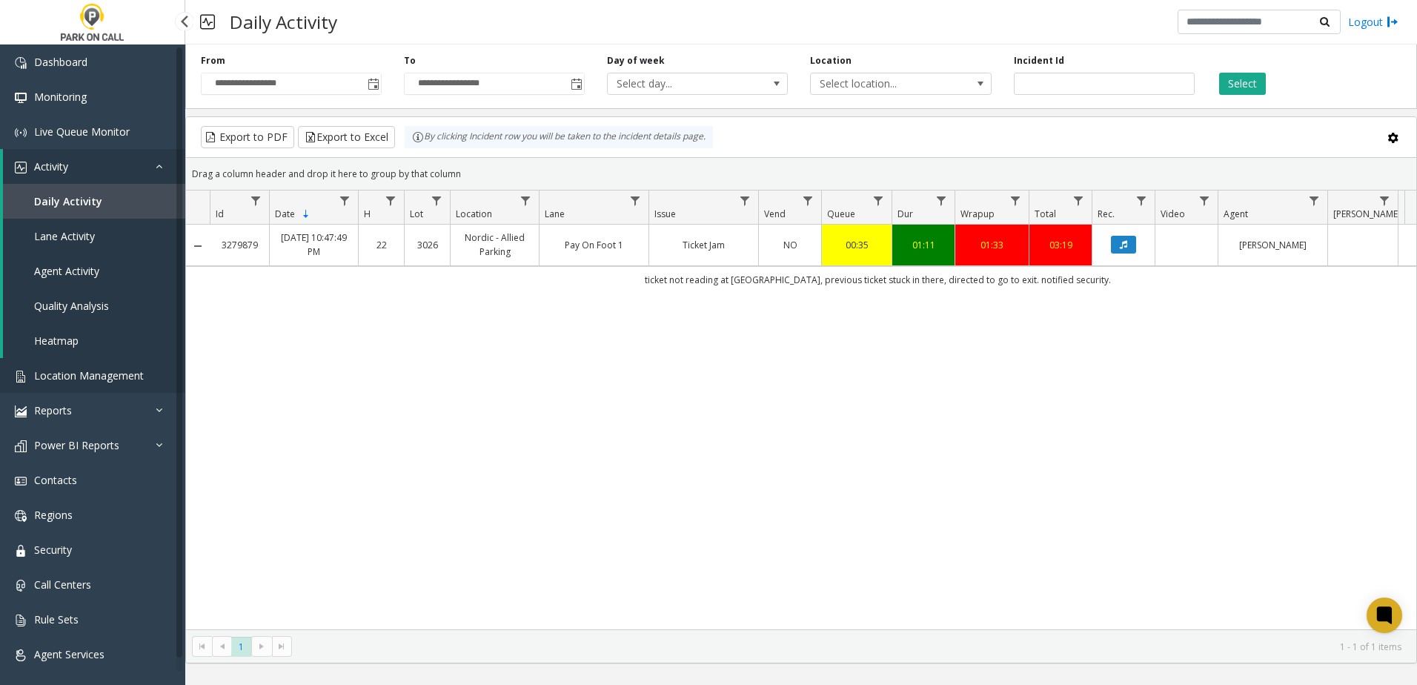
click at [92, 377] on span "Location Management" at bounding box center [89, 375] width 110 height 14
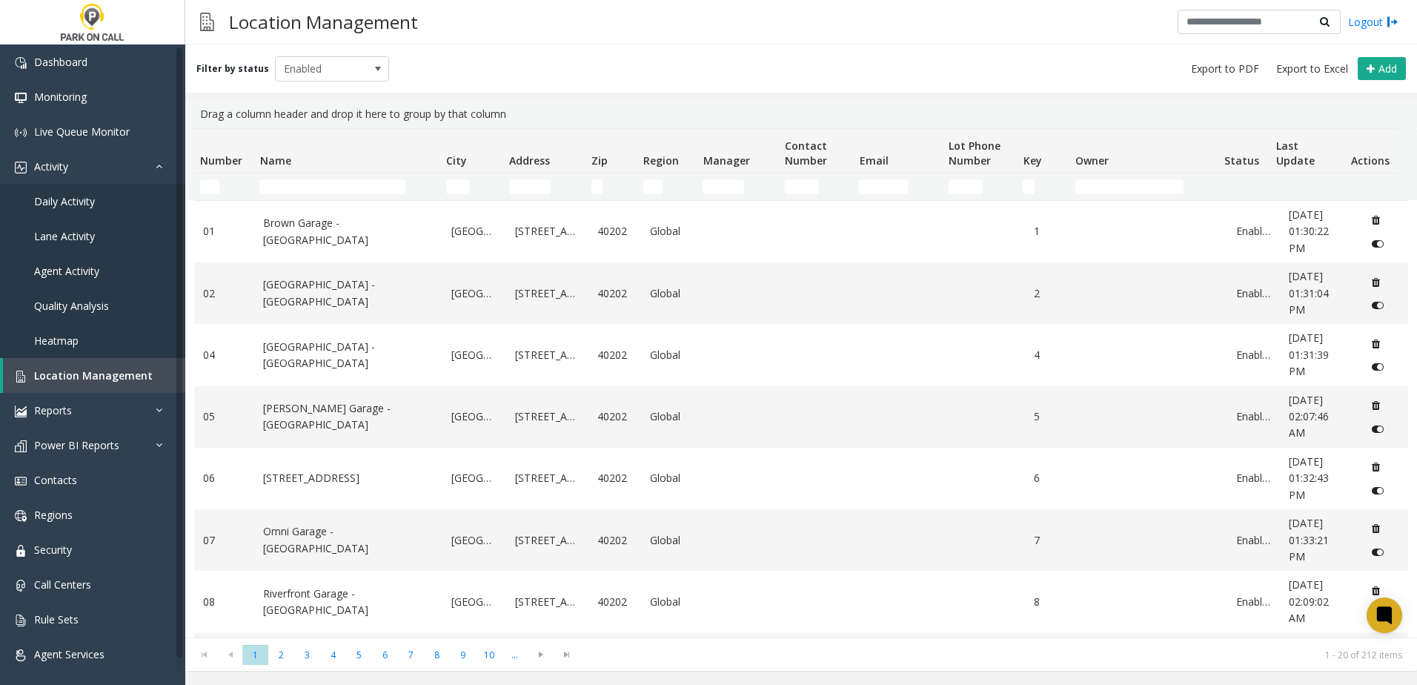
click at [339, 178] on td "Name Filter" at bounding box center [346, 186] width 186 height 27
click at [339, 179] on td "Name Filter" at bounding box center [346, 186] width 186 height 27
click at [336, 185] on input "Name Filter" at bounding box center [332, 186] width 146 height 15
type input "*"
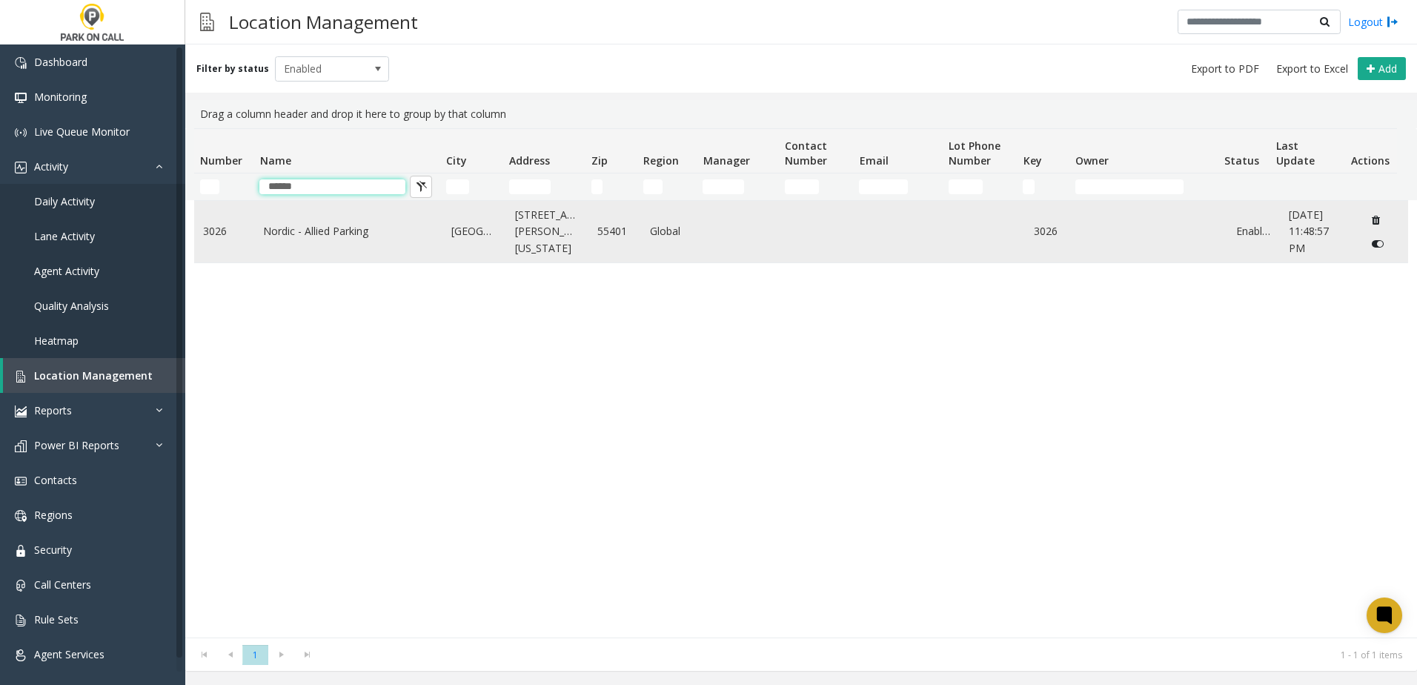
type input "******"
click at [287, 237] on link "Nordic - Allied Parking" at bounding box center [348, 231] width 170 height 16
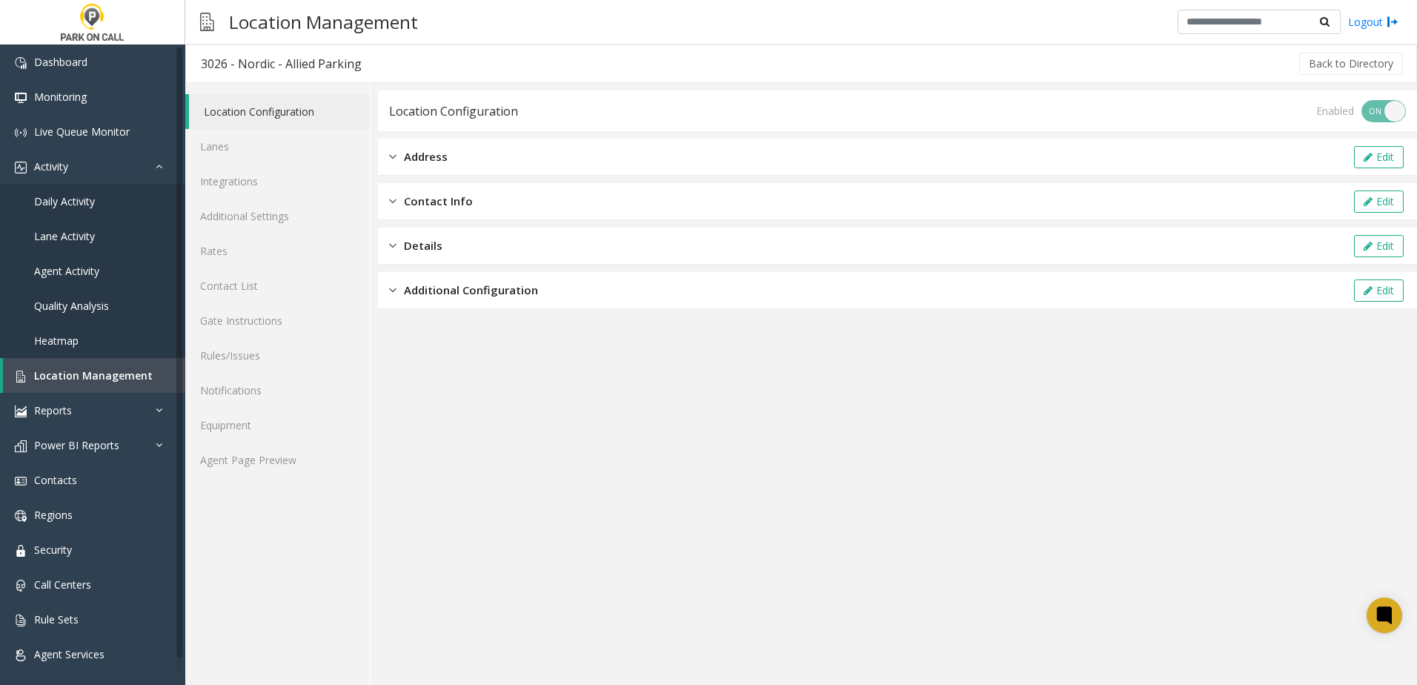
click at [311, 482] on div "Location Configuration Lanes Integrations Additional Settings Rates Contact Lis…" at bounding box center [277, 384] width 185 height 602
click at [307, 467] on link "Agent Page Preview" at bounding box center [277, 459] width 185 height 35
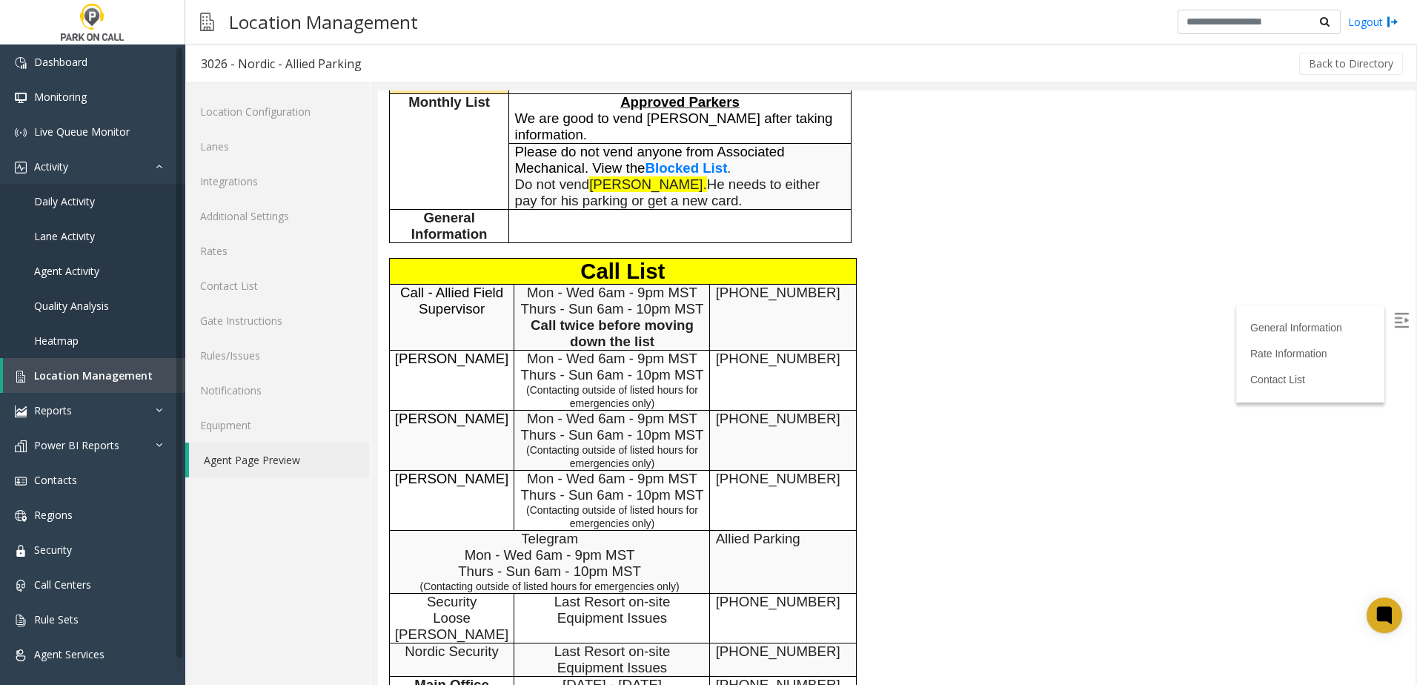
scroll to position [593, 0]
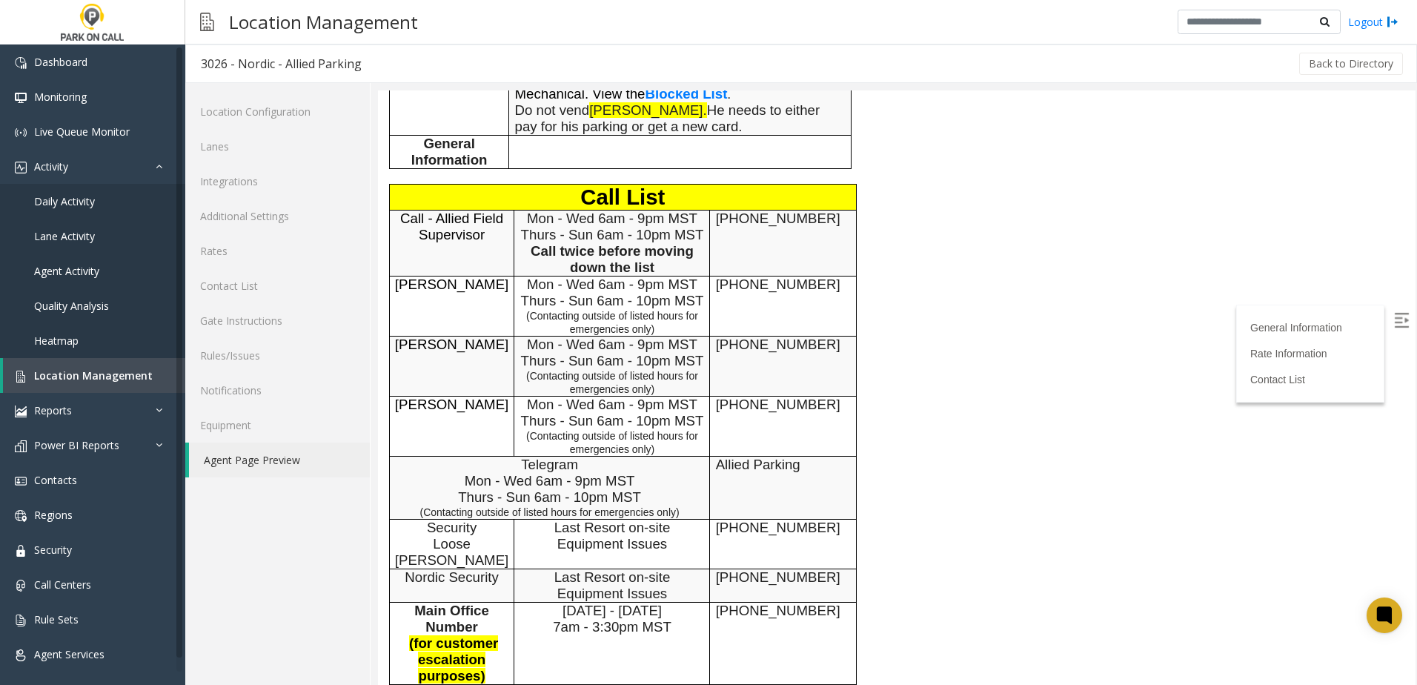
click at [966, 450] on div "General Information General Information Time Zone Central Time Zone +1 Address …" at bounding box center [680, 222] width 605 height 1340
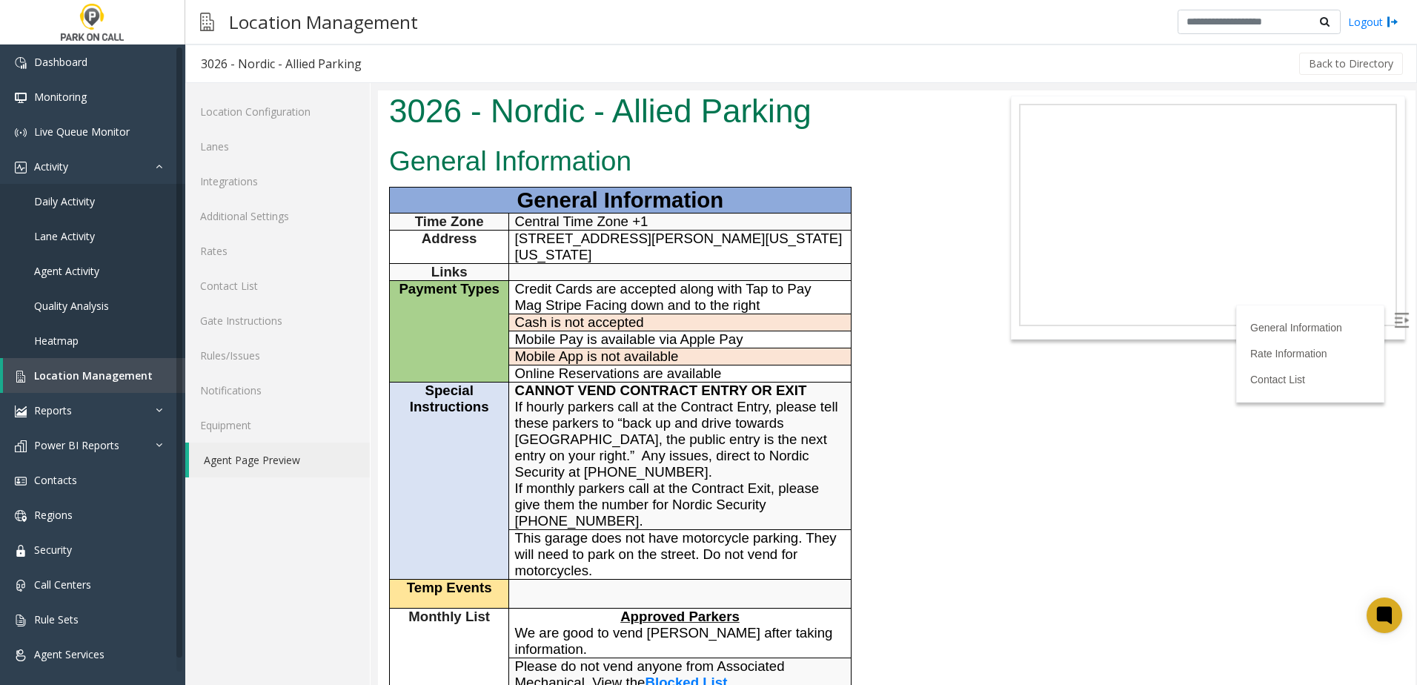
scroll to position [0, 0]
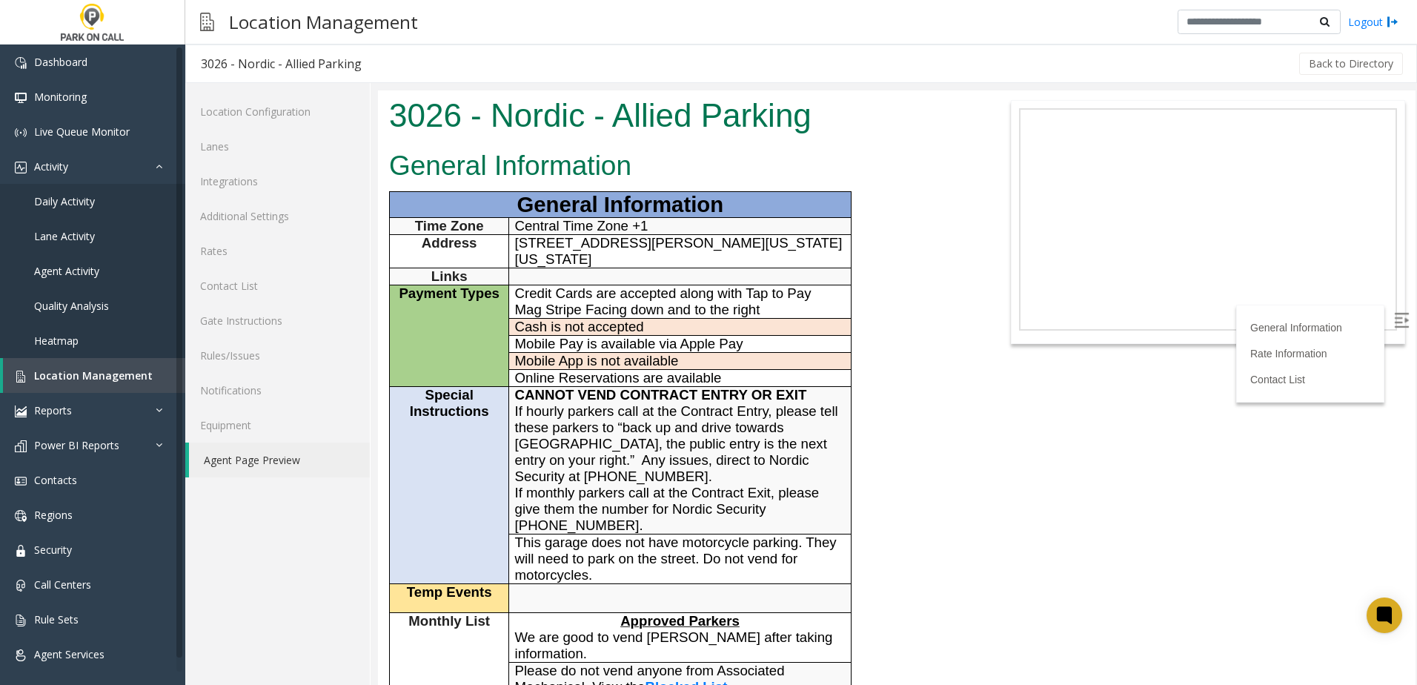
click at [281, 452] on link "Agent Page Preview" at bounding box center [279, 459] width 181 height 35
click at [123, 376] on span "Location Management" at bounding box center [93, 375] width 119 height 14
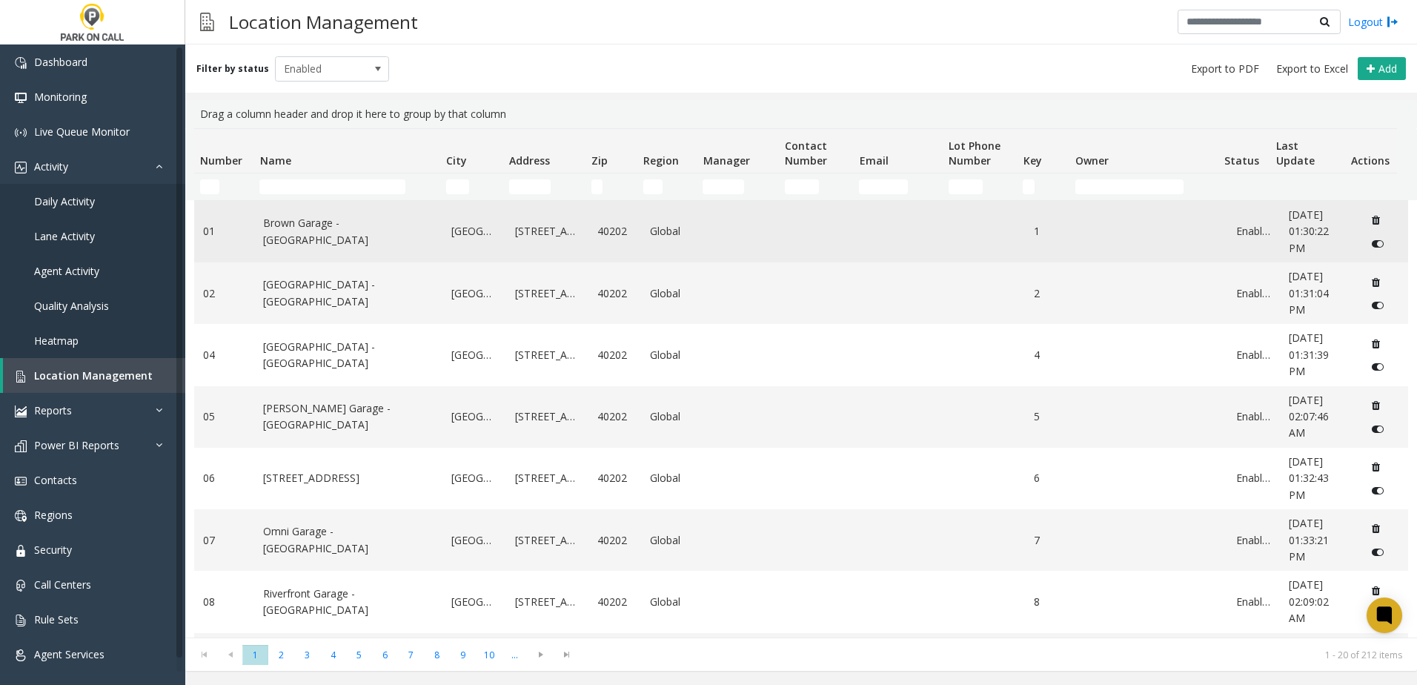
click at [346, 204] on td "Brown Garage - [GEOGRAPHIC_DATA]" at bounding box center [348, 232] width 188 height 62
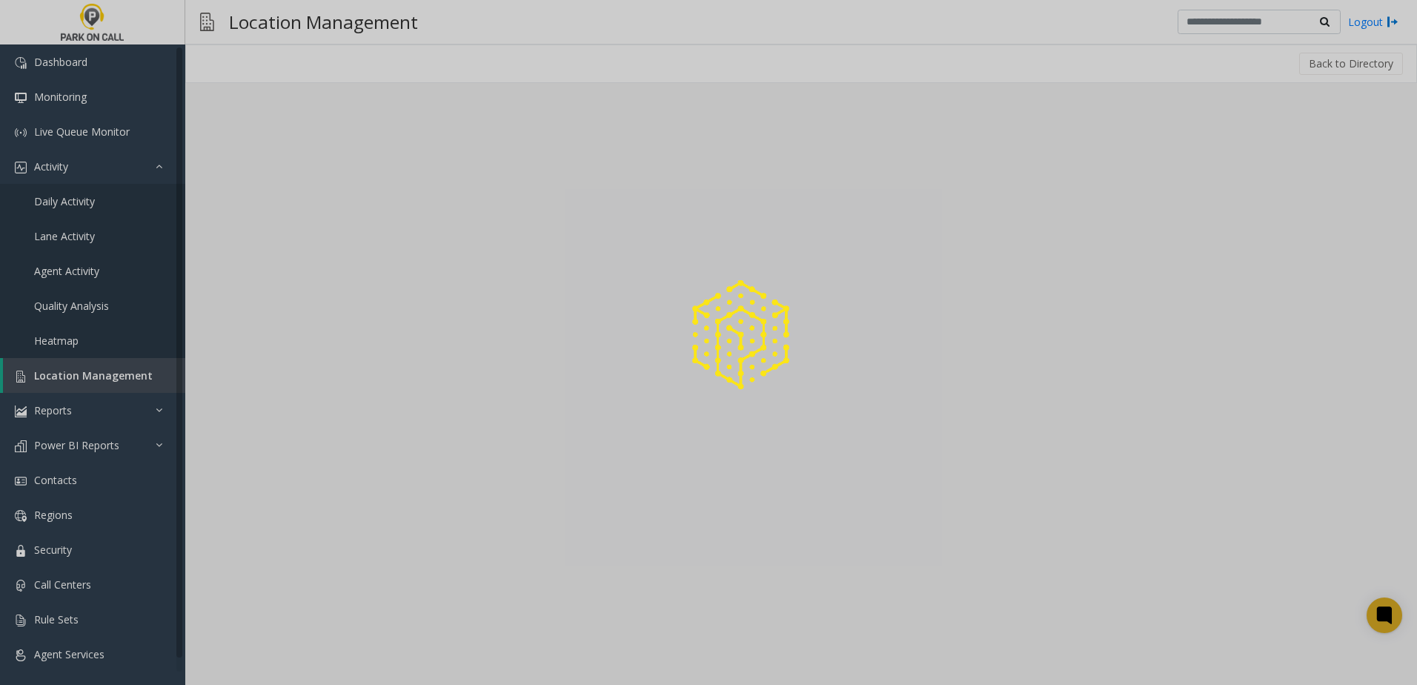
drag, startPoint x: 346, startPoint y: 204, endPoint x: 85, endPoint y: 262, distance: 267.4
click at [351, 186] on div at bounding box center [708, 342] width 1417 height 685
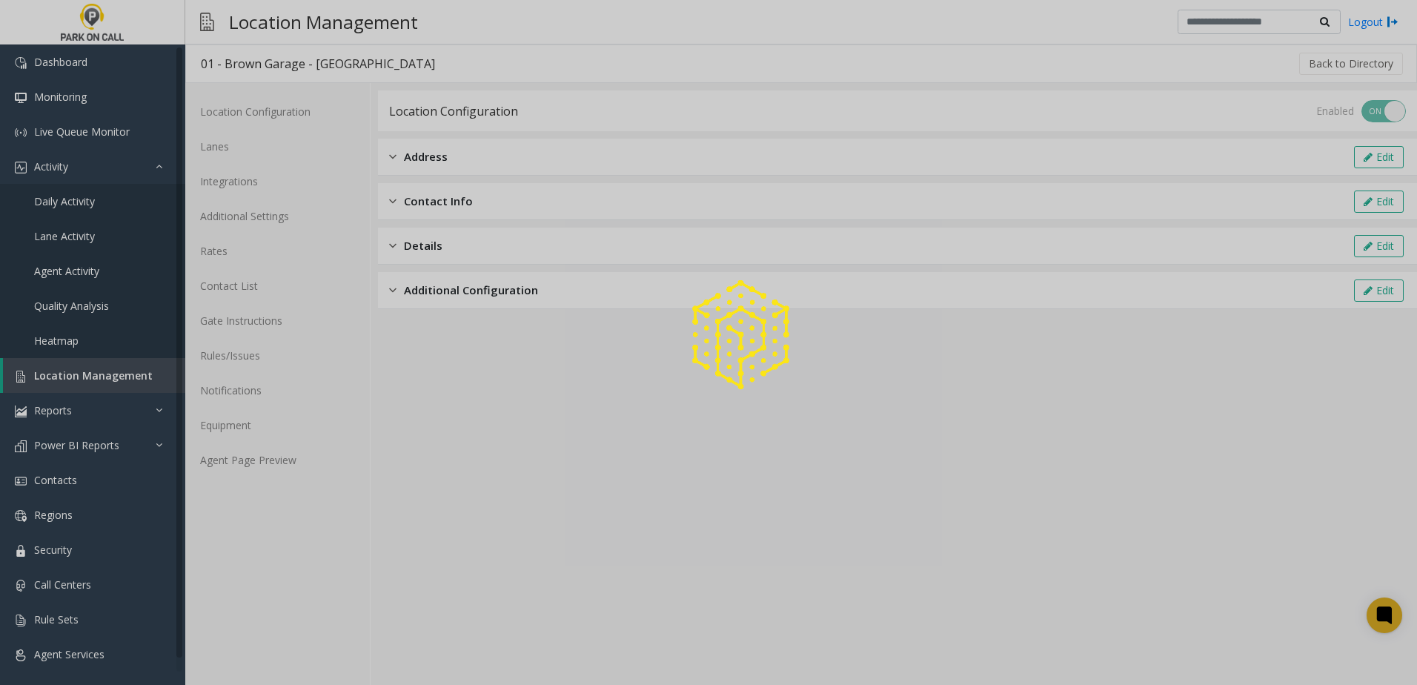
click at [79, 375] on div at bounding box center [708, 342] width 1417 height 685
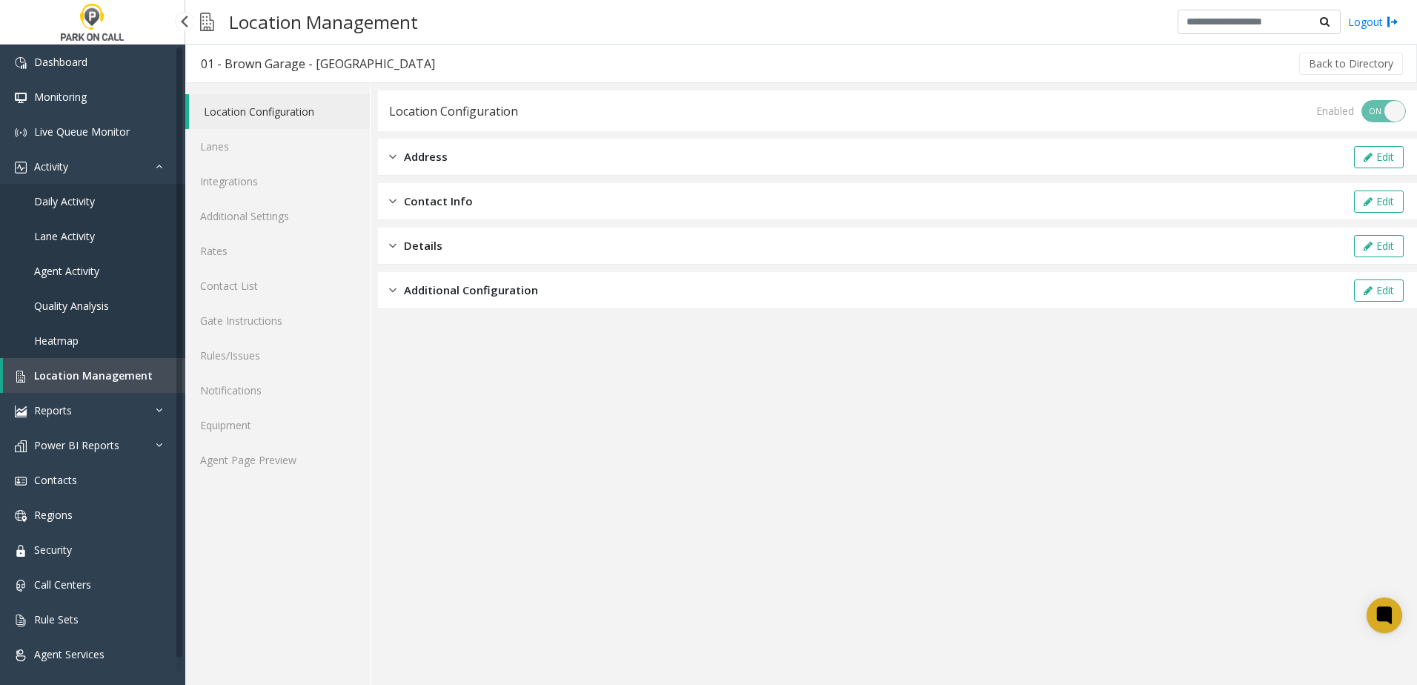
click at [81, 375] on span "Location Management" at bounding box center [93, 375] width 119 height 14
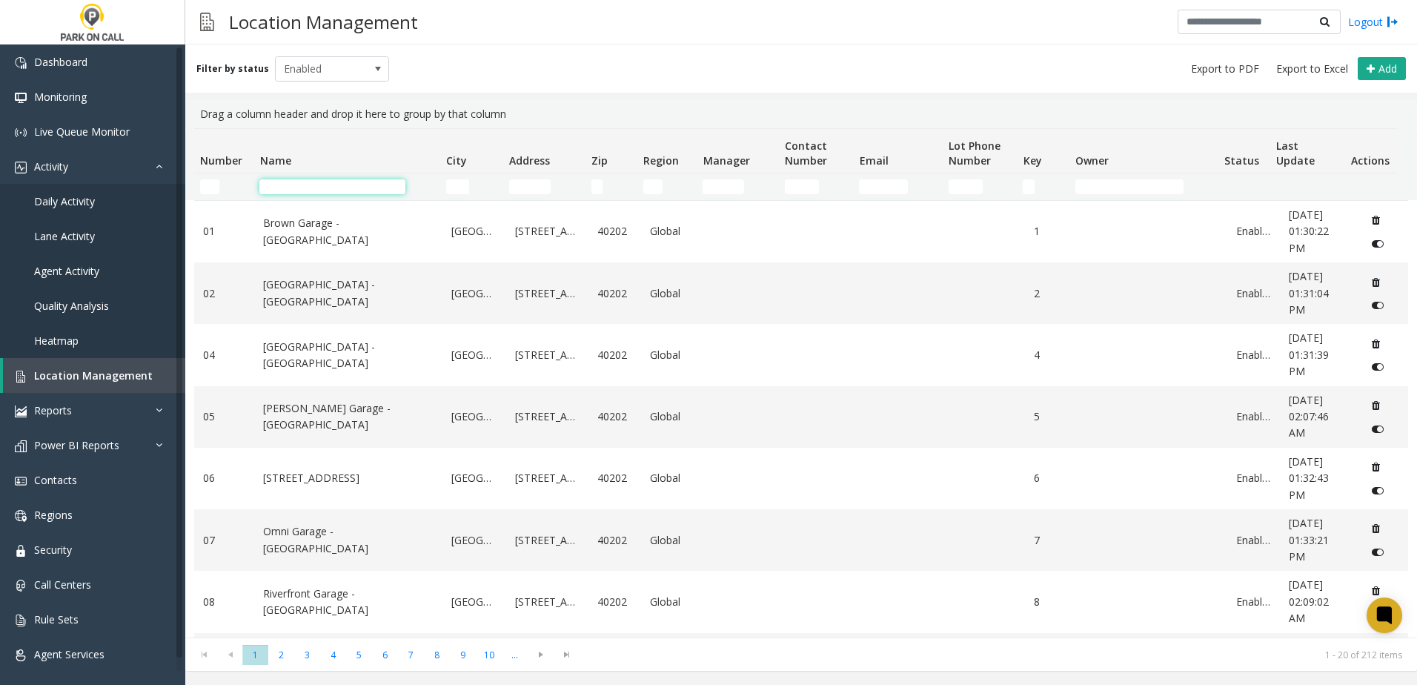
click at [302, 186] on input "Name Filter" at bounding box center [332, 186] width 146 height 15
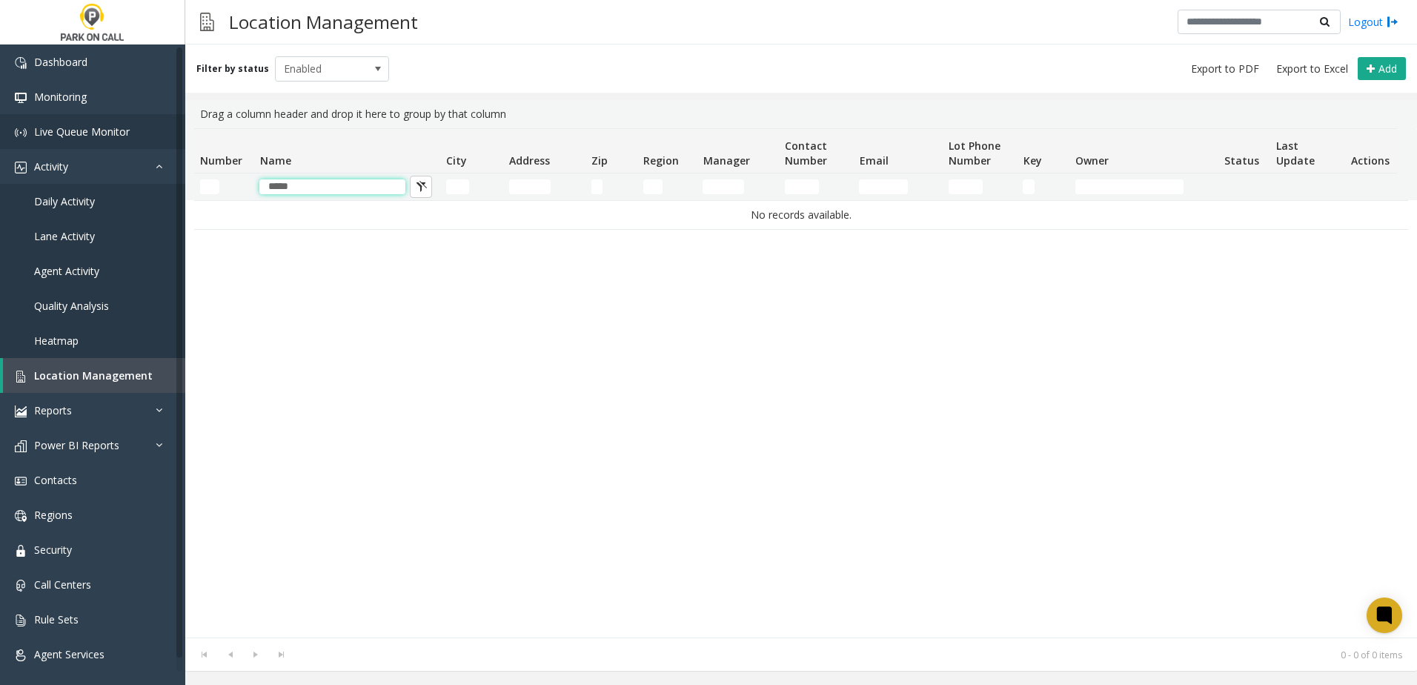
drag, startPoint x: 311, startPoint y: 190, endPoint x: 66, endPoint y: 139, distance: 249.9
click at [66, 139] on app-root "Dashboard Monitoring Live Queue Monitor Activity Daily Activity Lane Activity A…" at bounding box center [708, 342] width 1417 height 685
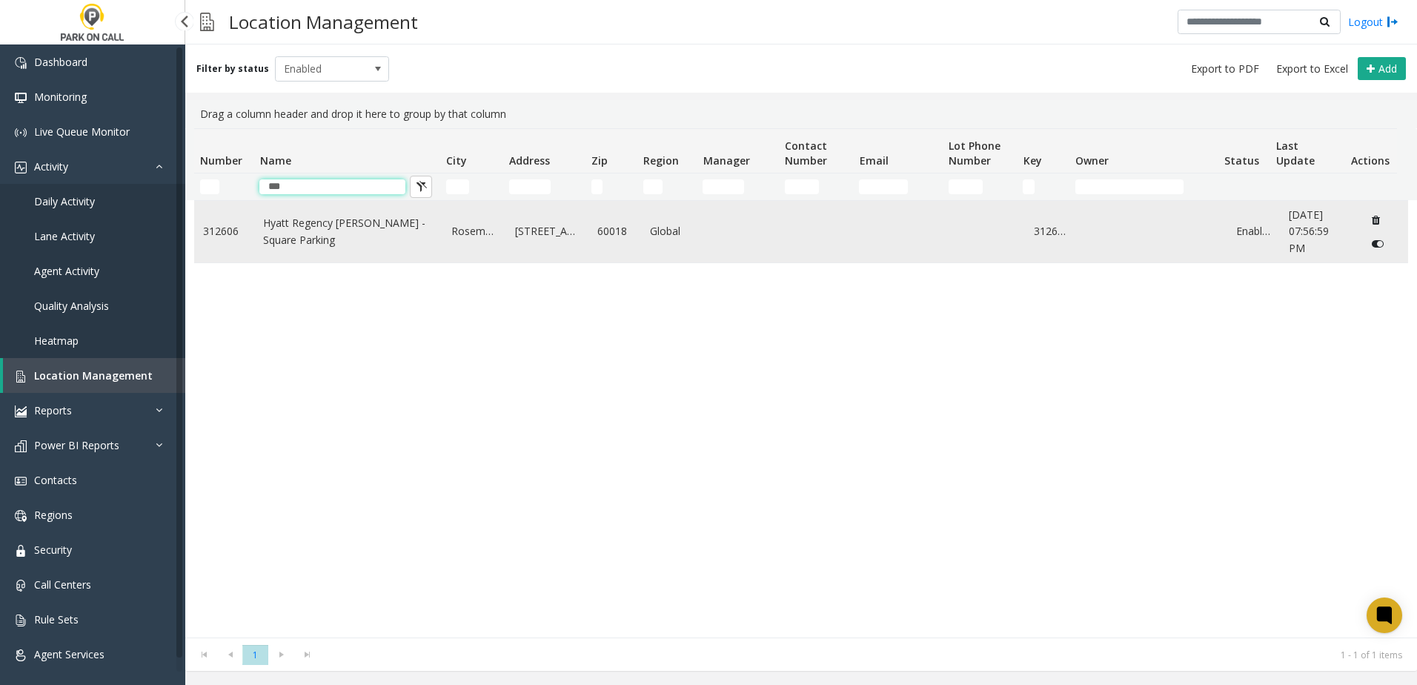
type input "***"
click at [302, 224] on link "Hyatt Regency [PERSON_NAME] - Square Parking" at bounding box center [348, 231] width 170 height 33
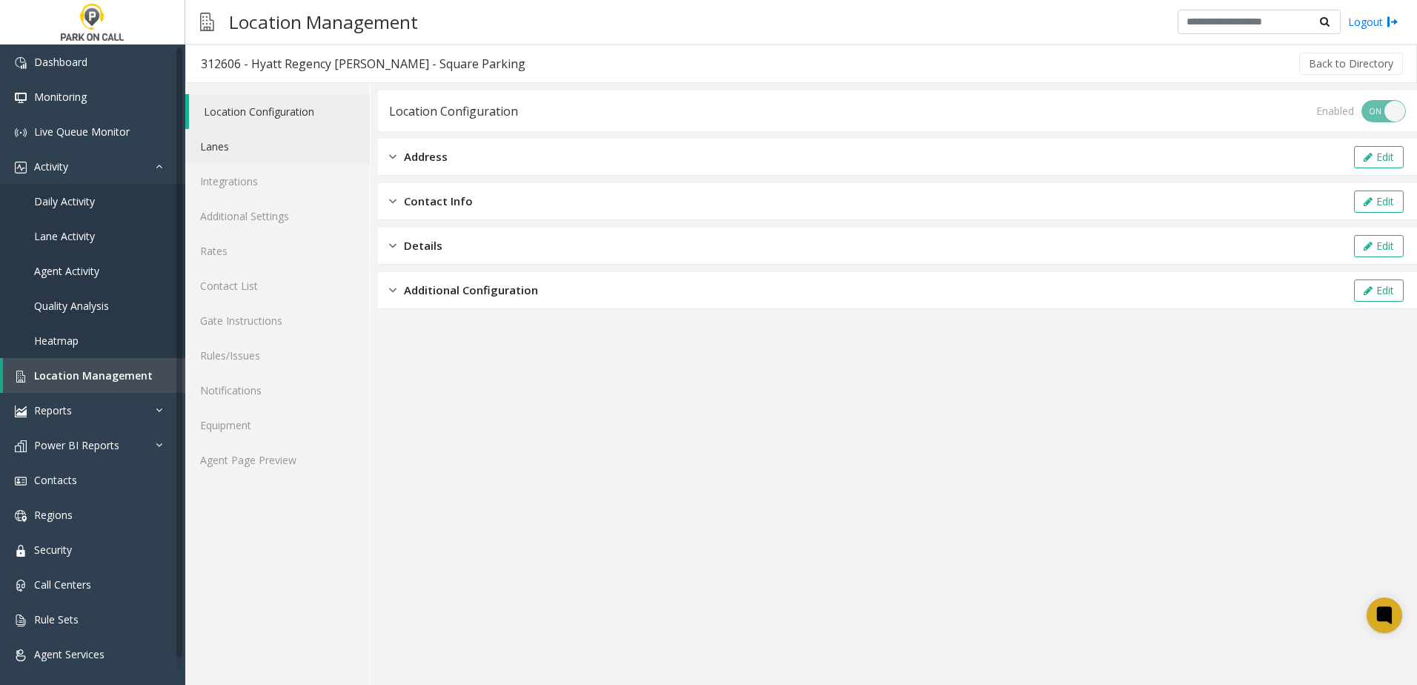
click at [260, 143] on link "Lanes" at bounding box center [277, 146] width 185 height 35
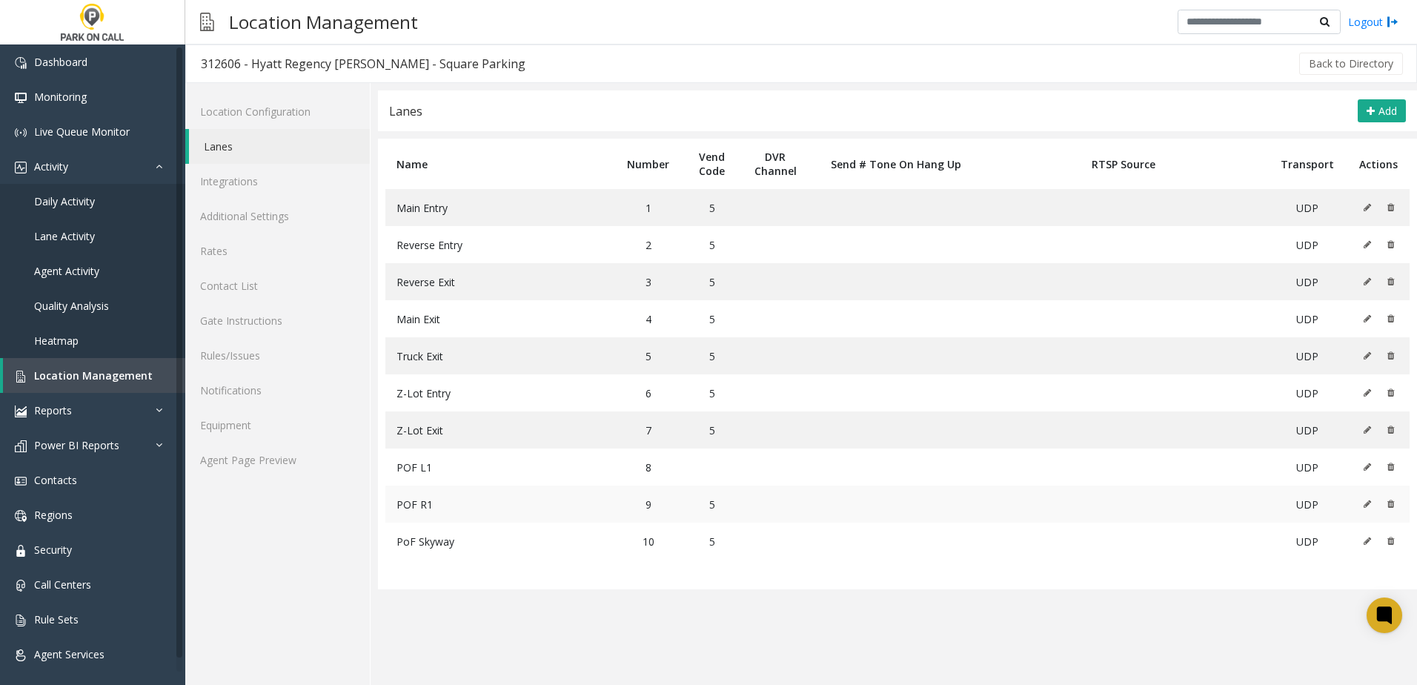
click at [1368, 504] on icon at bounding box center [1367, 504] width 7 height 9
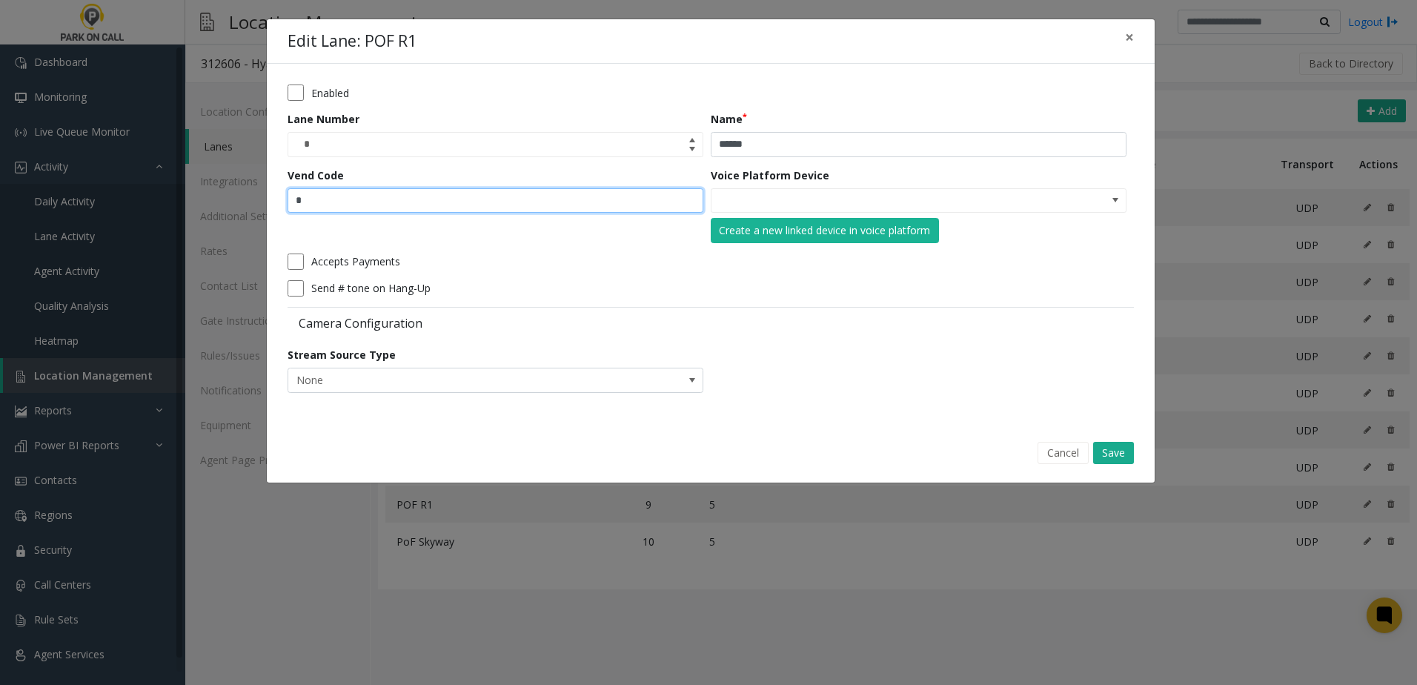
drag, startPoint x: 346, startPoint y: 202, endPoint x: 261, endPoint y: 197, distance: 85.4
click at [259, 197] on div "Edit Lane: POF R1 × Enabled Lane Number * Name ****** Vend Code * Voice Platfor…" at bounding box center [708, 342] width 1417 height 685
click at [1109, 451] on button "Save" at bounding box center [1113, 453] width 41 height 22
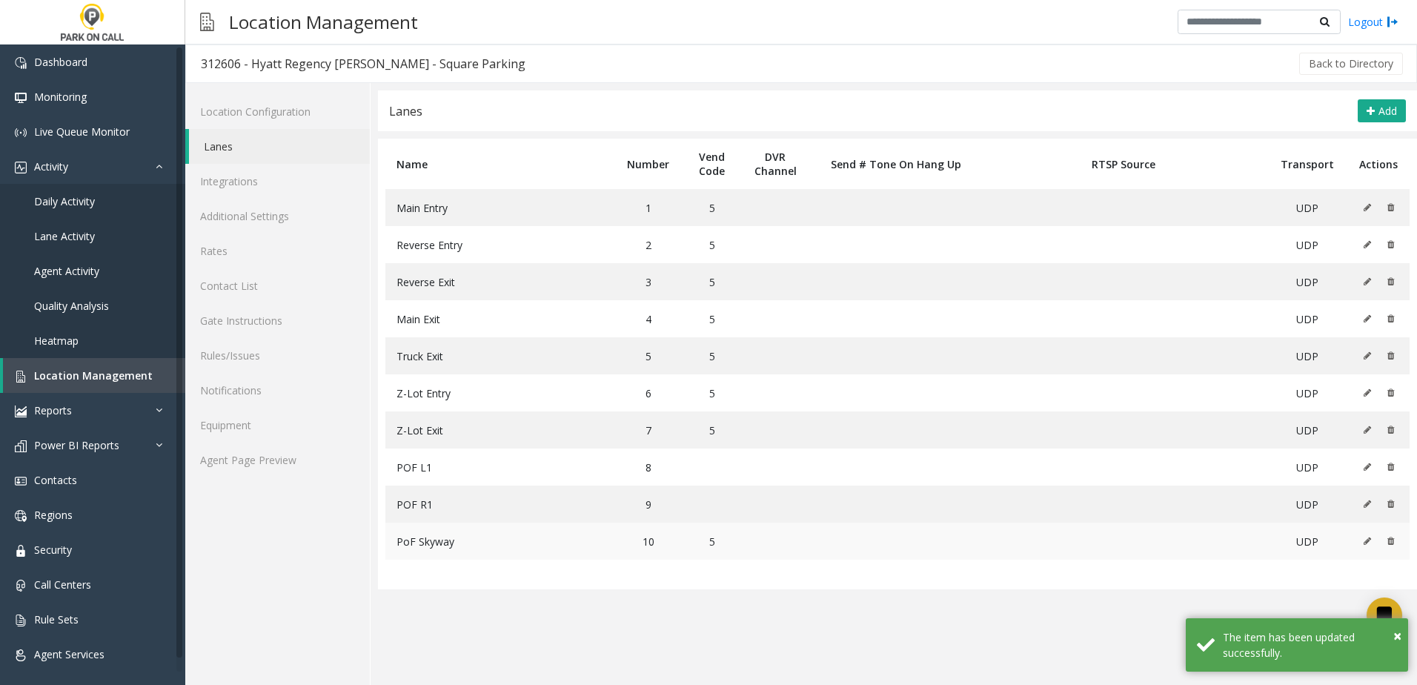
click at [1363, 541] on button at bounding box center [1371, 541] width 16 height 22
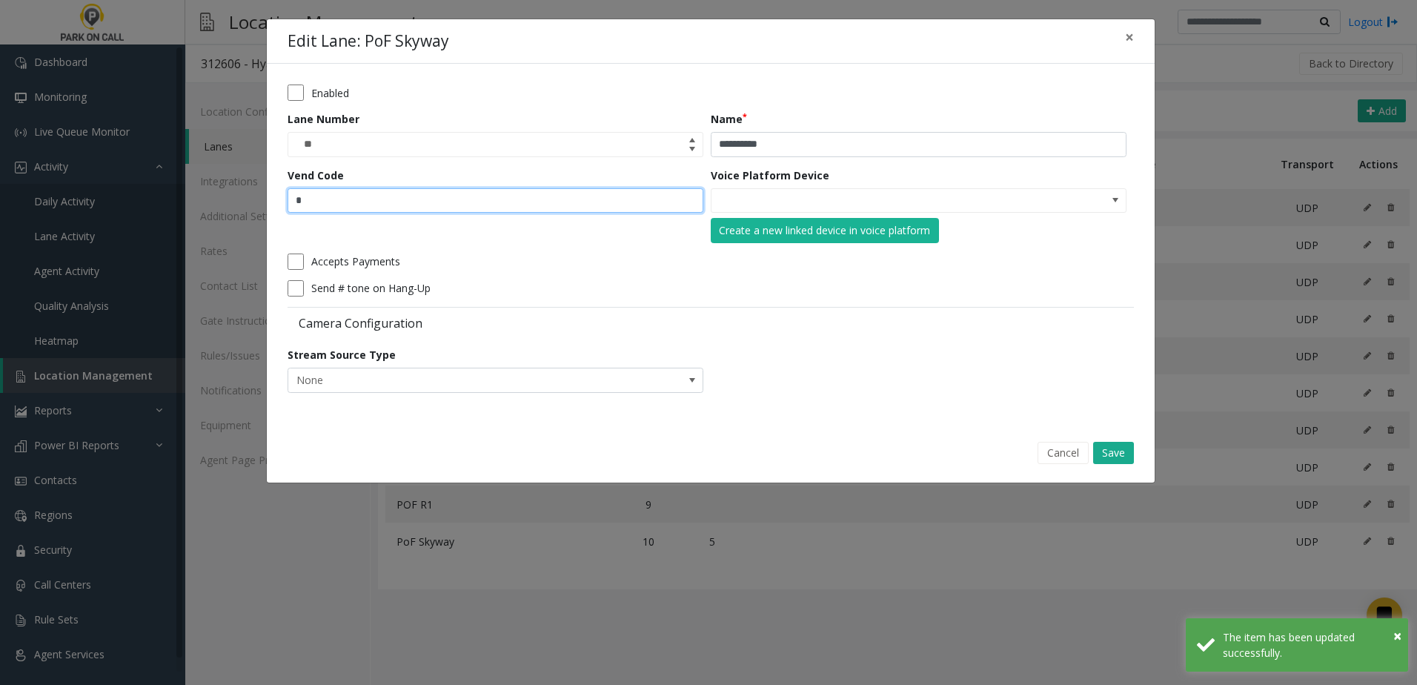
drag, startPoint x: 366, startPoint y: 198, endPoint x: 221, endPoint y: 195, distance: 145.3
click at [216, 196] on div "**********" at bounding box center [708, 342] width 1417 height 685
click at [1112, 444] on button "Save" at bounding box center [1113, 453] width 41 height 22
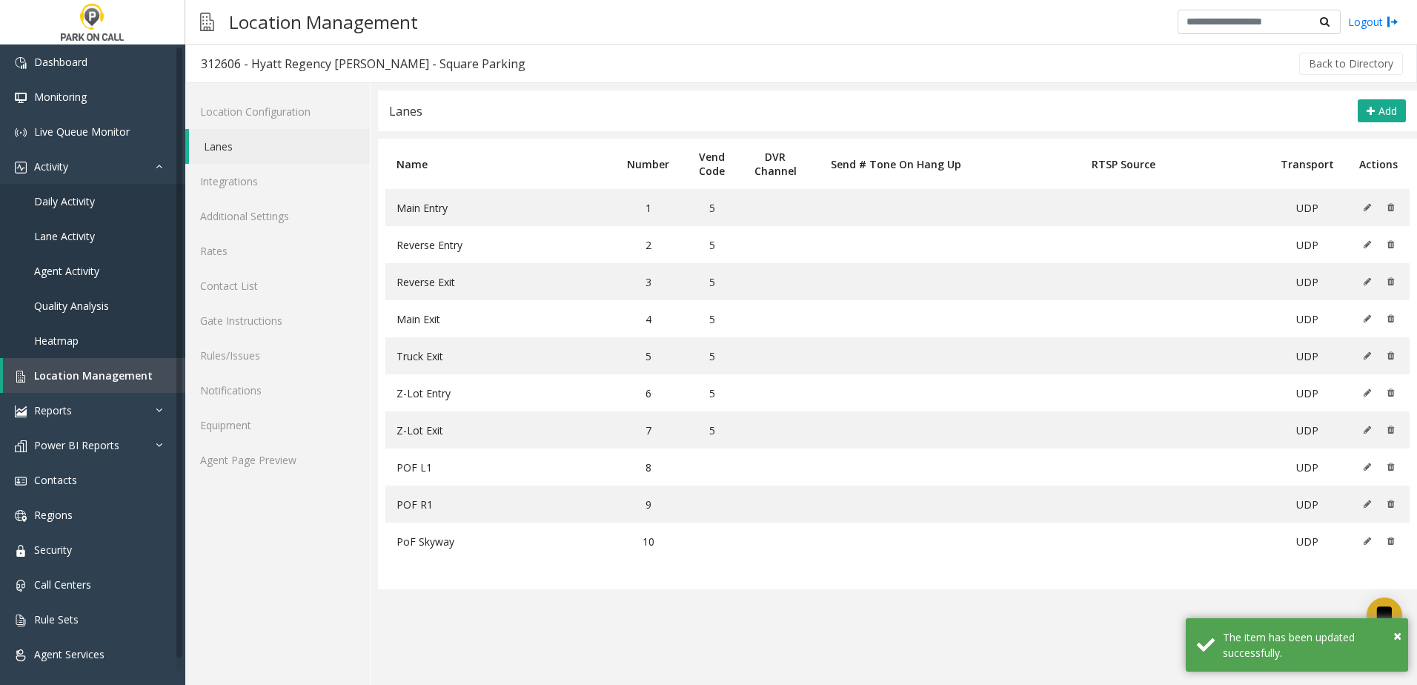
click at [652, 632] on app-lanes "**********" at bounding box center [897, 387] width 1039 height 594
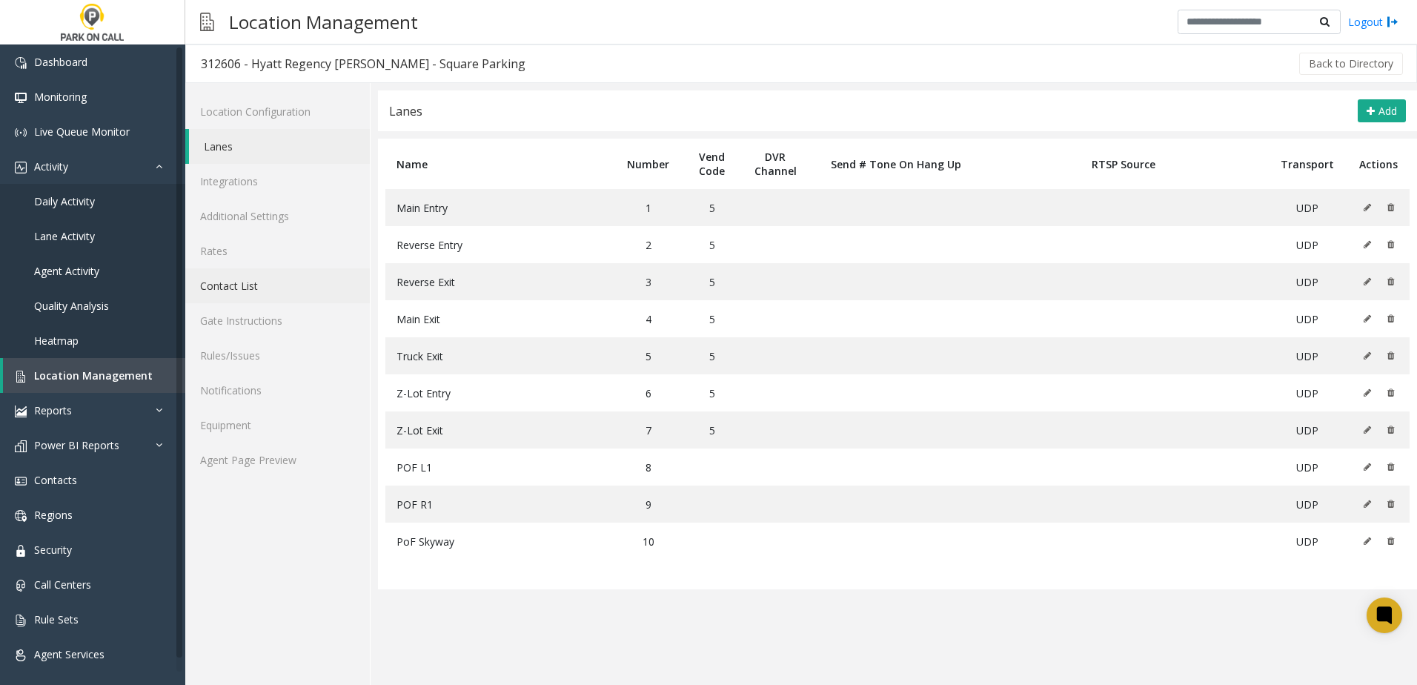
click at [257, 288] on link "Contact List" at bounding box center [277, 285] width 185 height 35
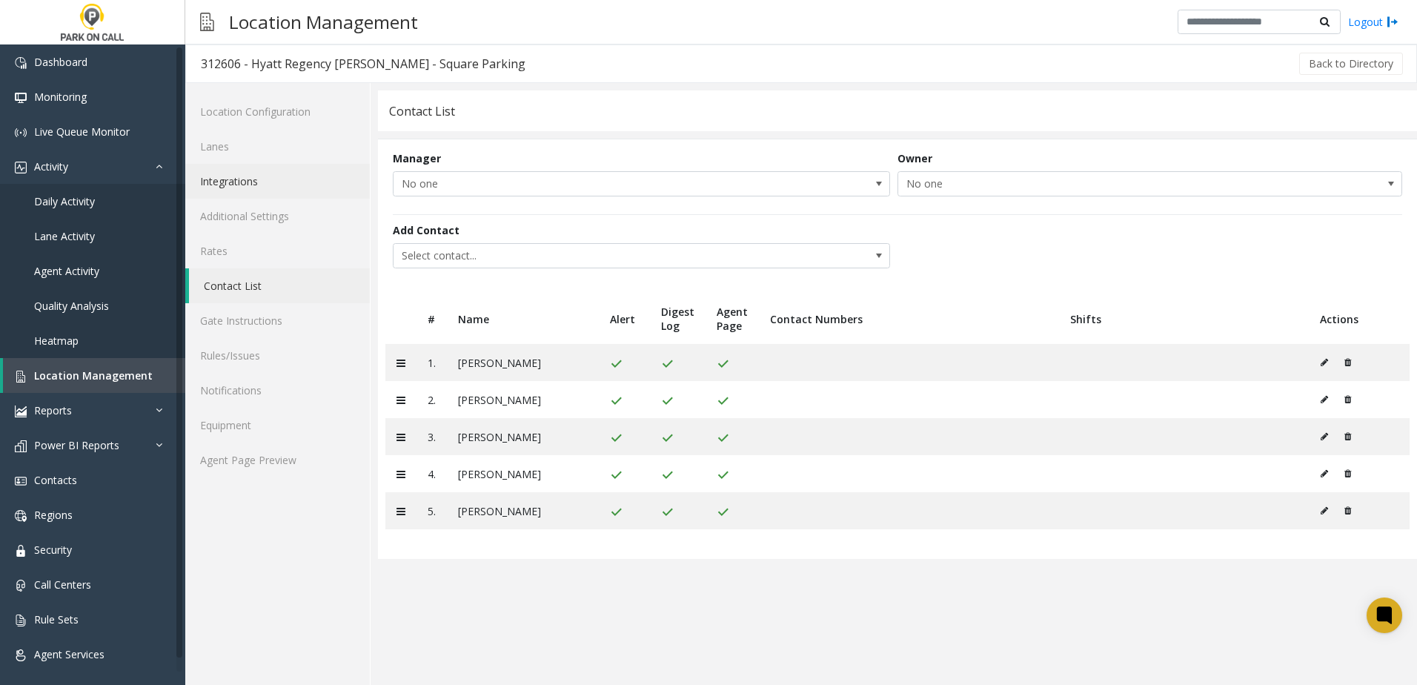
click at [248, 187] on link "Integrations" at bounding box center [277, 181] width 185 height 35
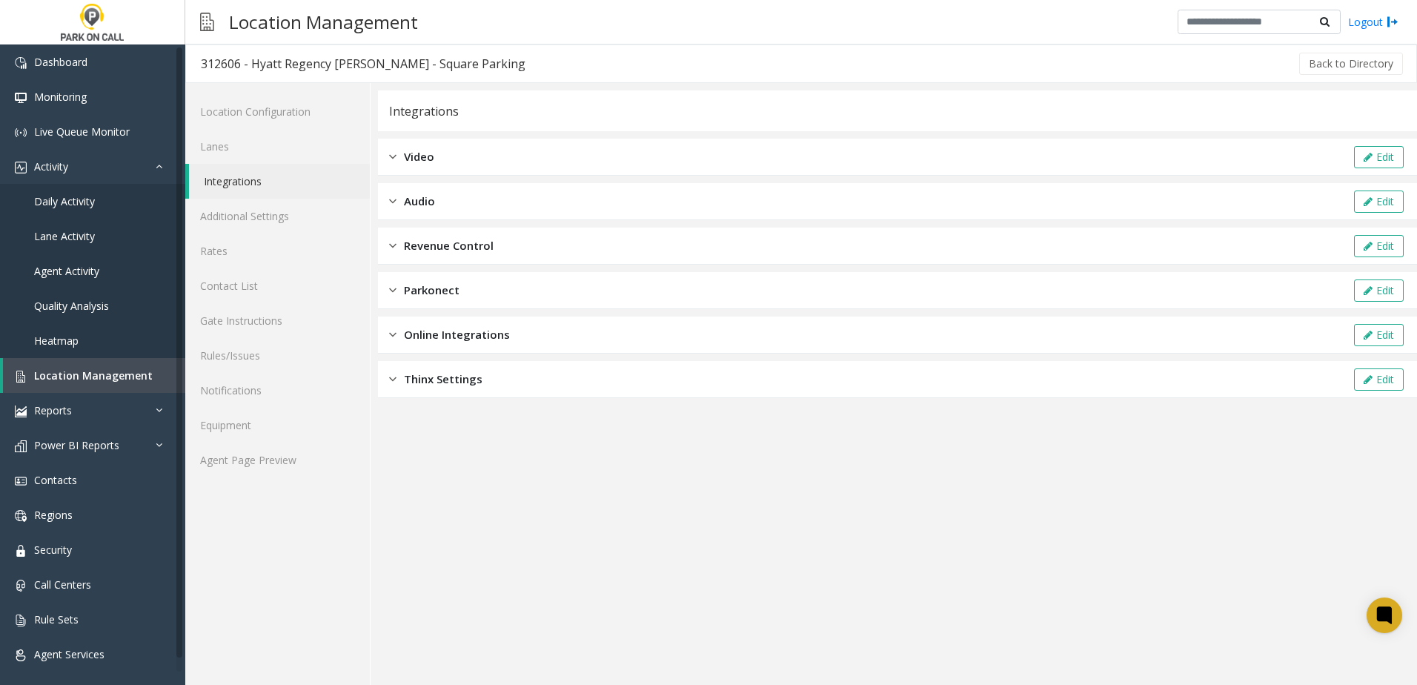
click at [459, 335] on span "Online Integrations" at bounding box center [457, 334] width 106 height 17
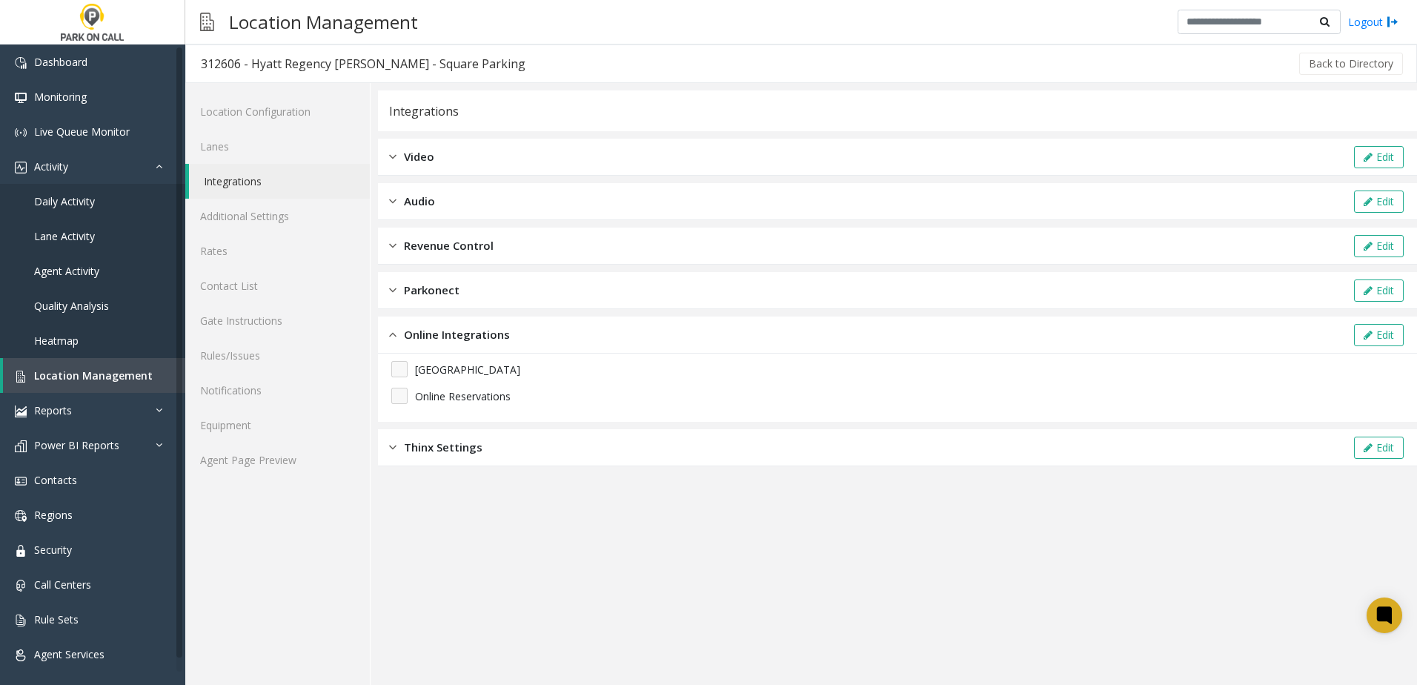
click at [459, 332] on span "Online Integrations" at bounding box center [457, 334] width 106 height 17
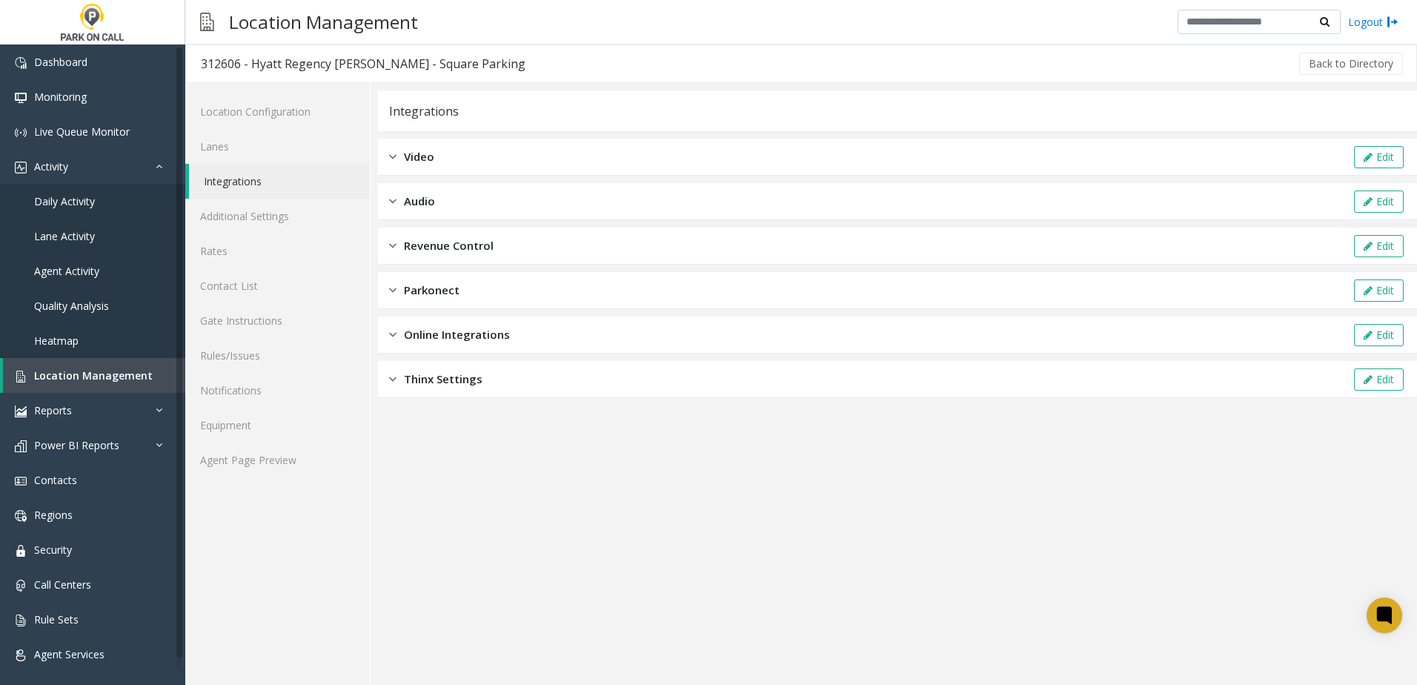
click at [459, 246] on span "Revenue Control" at bounding box center [449, 245] width 90 height 17
